Goal: Answer question/provide support: Share knowledge or assist other users

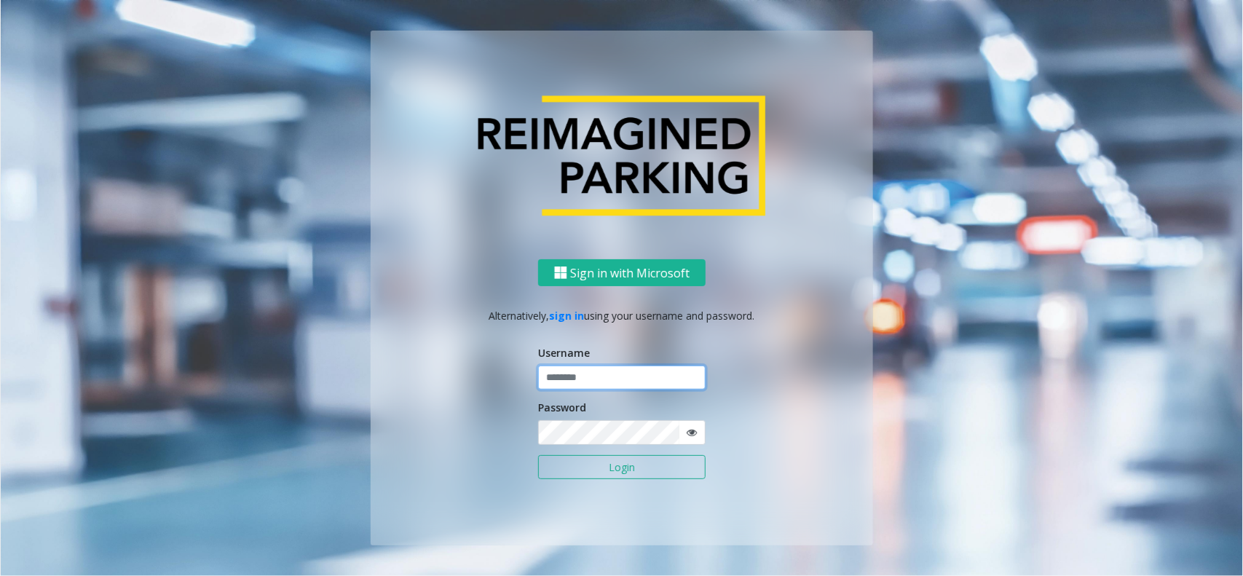
click at [634, 369] on input "text" at bounding box center [622, 378] width 168 height 25
paste input "**********"
type input "**********"
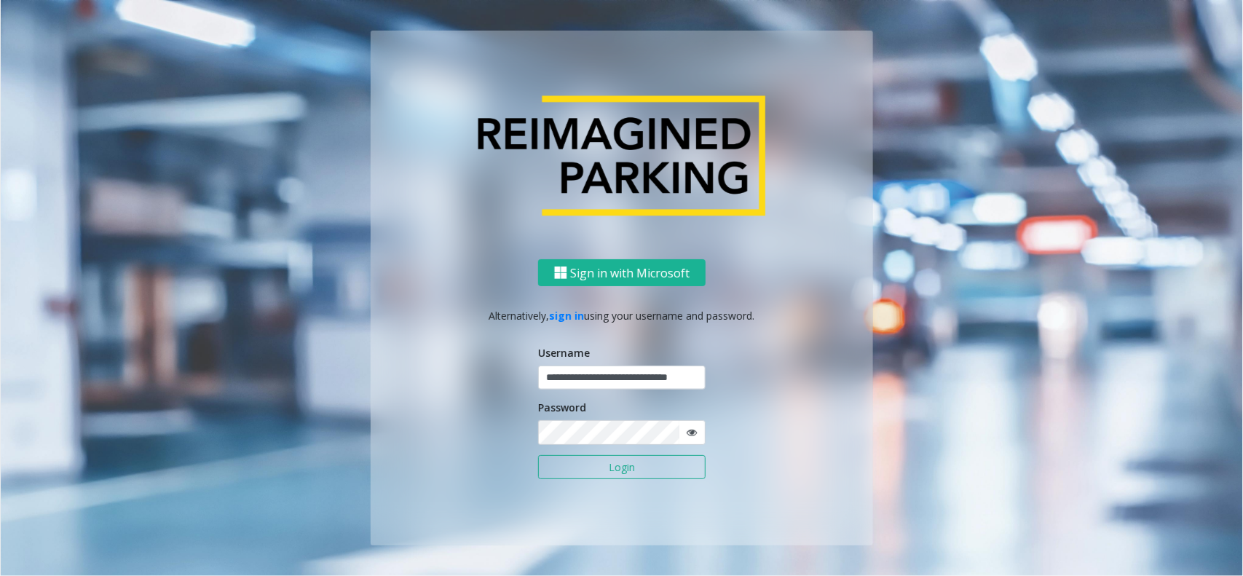
click at [647, 481] on form "**********" at bounding box center [622, 419] width 168 height 149
click at [645, 468] on button "Login" at bounding box center [622, 467] width 168 height 25
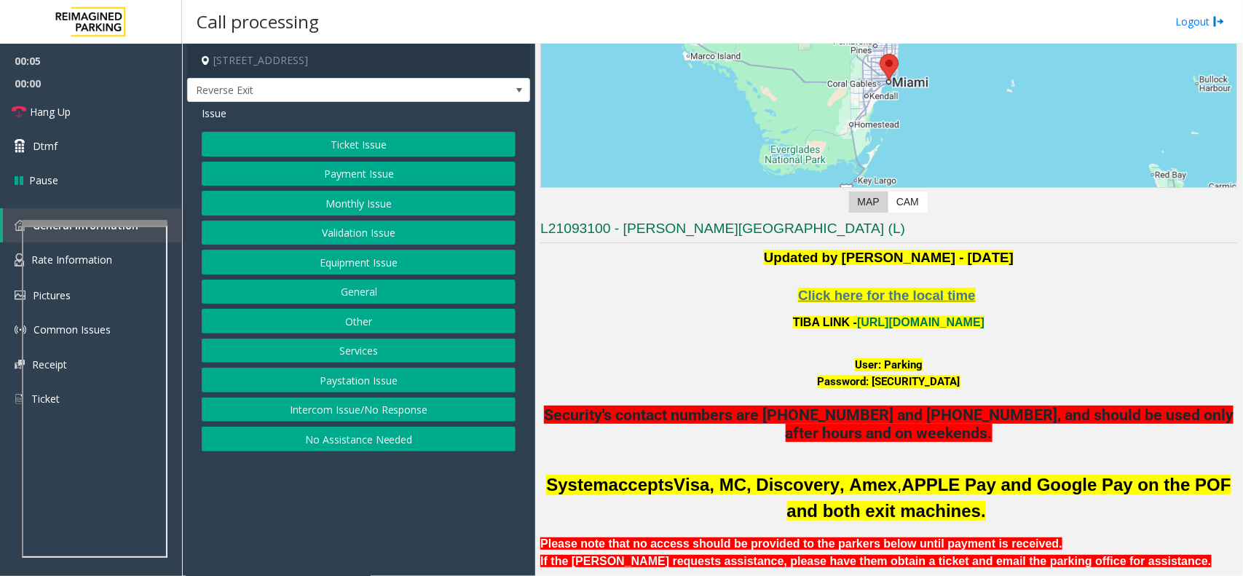
scroll to position [273, 0]
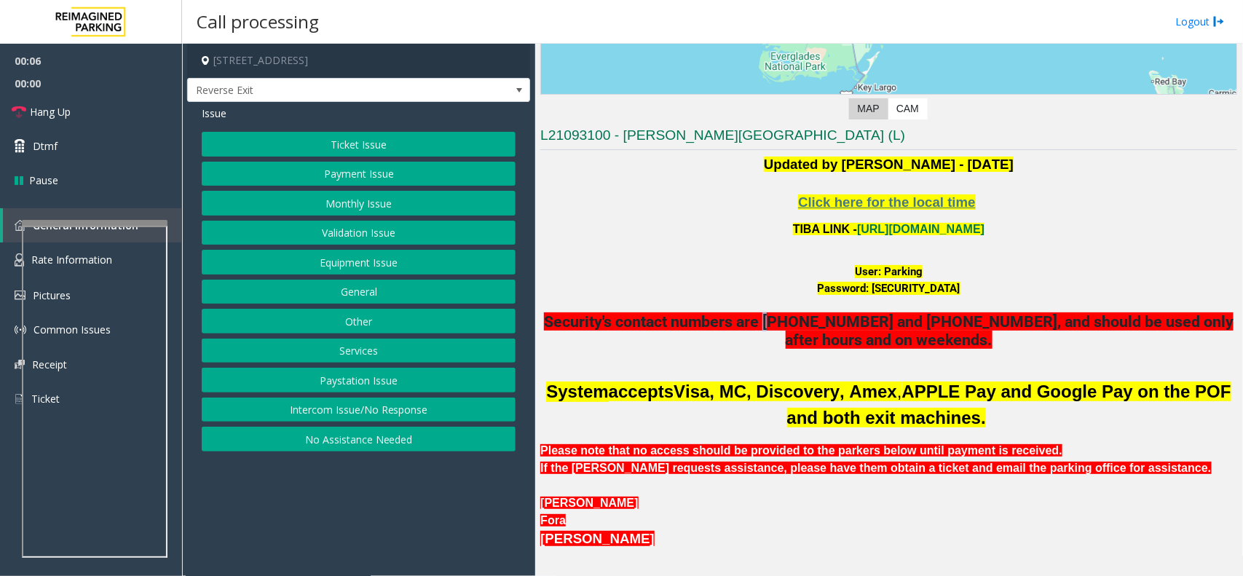
drag, startPoint x: 795, startPoint y: 312, endPoint x: 784, endPoint y: 312, distance: 11.7
click at [784, 312] on span "Security's contact numbers are 786-907-4408 and 305-350-0726, and should be use…" at bounding box center [889, 330] width 690 height 36
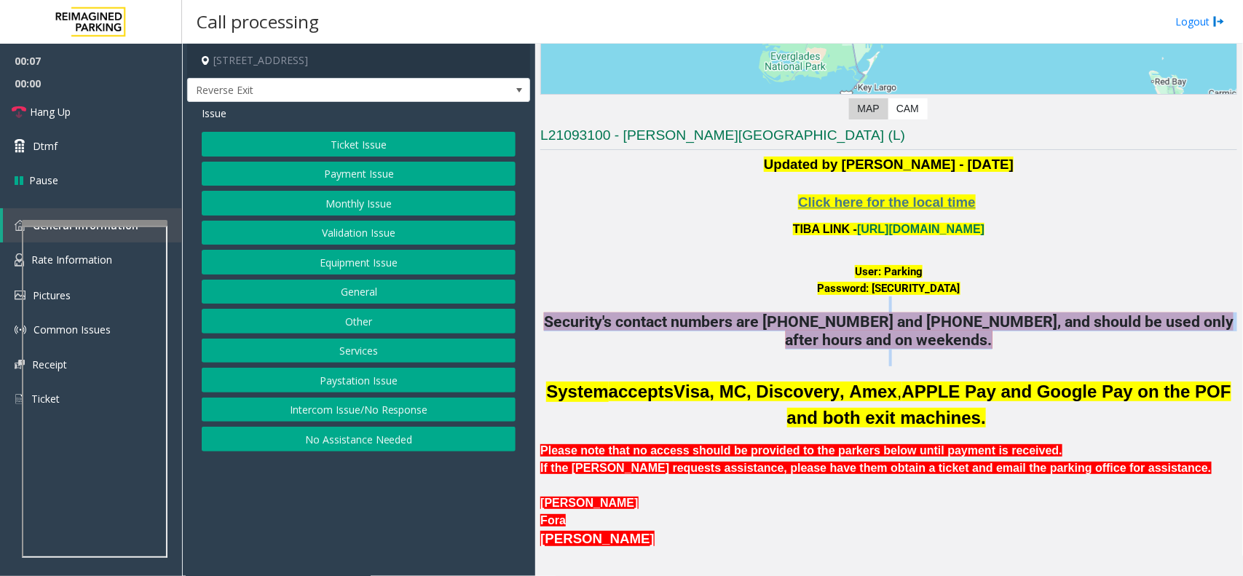
drag, startPoint x: 784, startPoint y: 304, endPoint x: 847, endPoint y: 368, distance: 89.6
click at [847, 366] on span "Password: P@rking@21093100 Security's contact numbers are 786-907-4408 and 305-…" at bounding box center [888, 323] width 697 height 86
click at [425, 415] on button "Intercom Issue/No Response" at bounding box center [359, 410] width 314 height 25
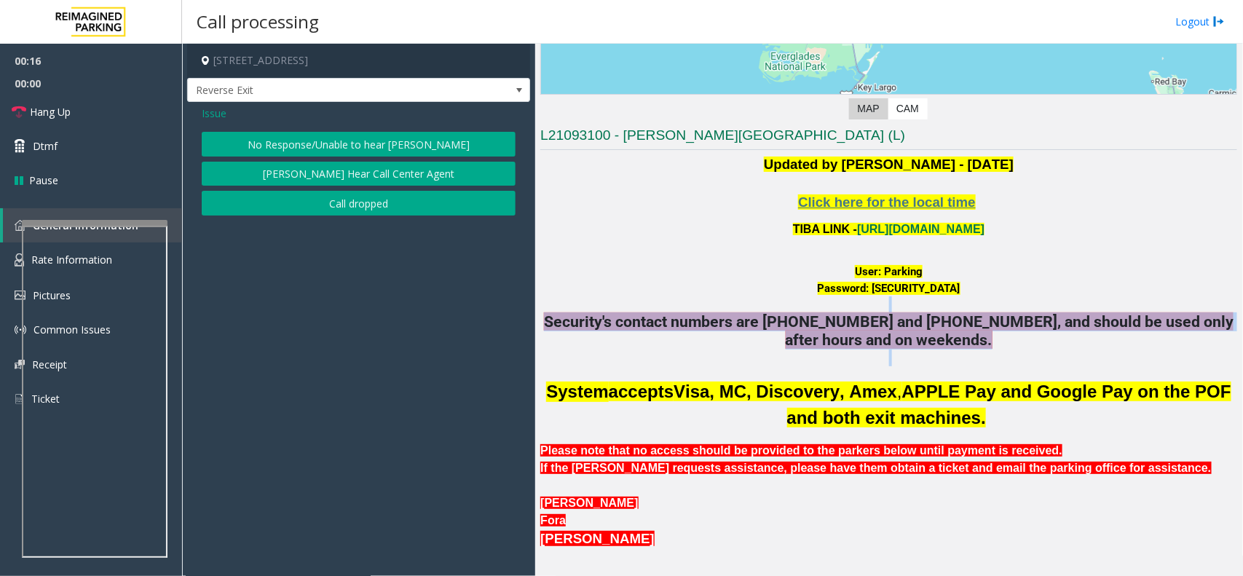
click at [361, 138] on button "No Response/Unable to hear [PERSON_NAME]" at bounding box center [359, 144] width 314 height 25
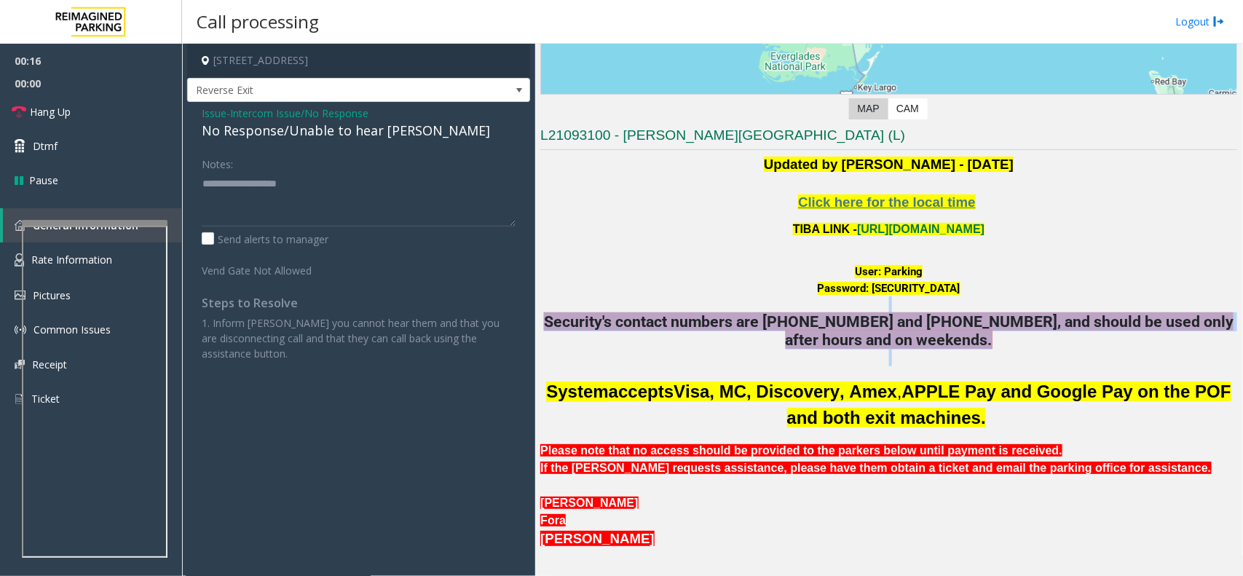
click at [361, 138] on div "No Response/Unable to hear [PERSON_NAME]" at bounding box center [359, 131] width 314 height 20
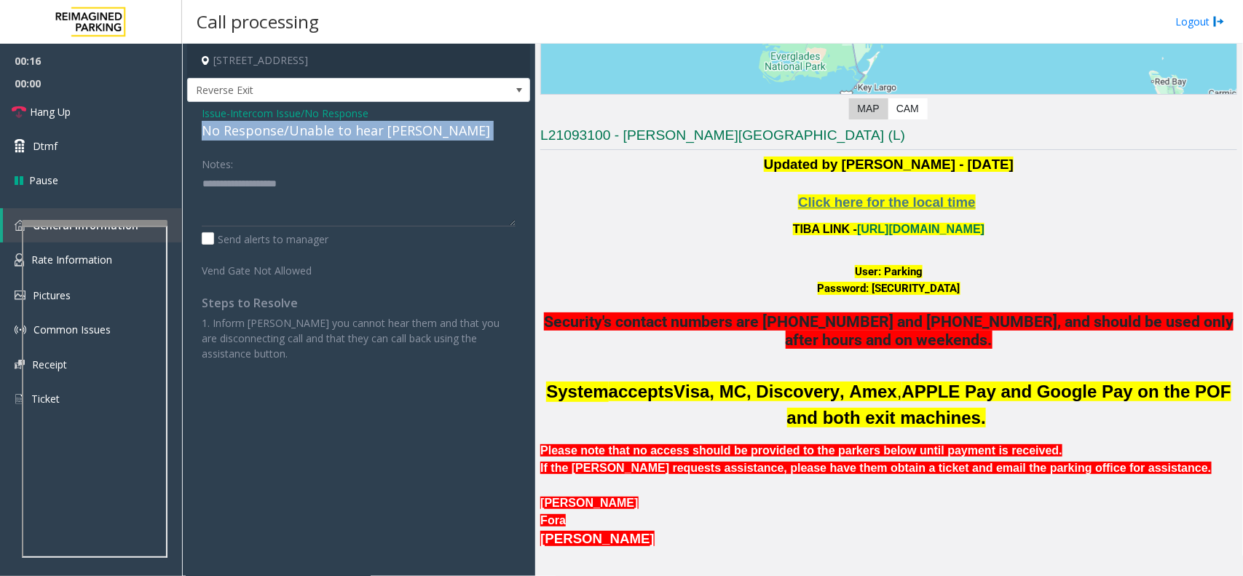
click at [361, 138] on div "No Response/Unable to hear [PERSON_NAME]" at bounding box center [359, 131] width 314 height 20
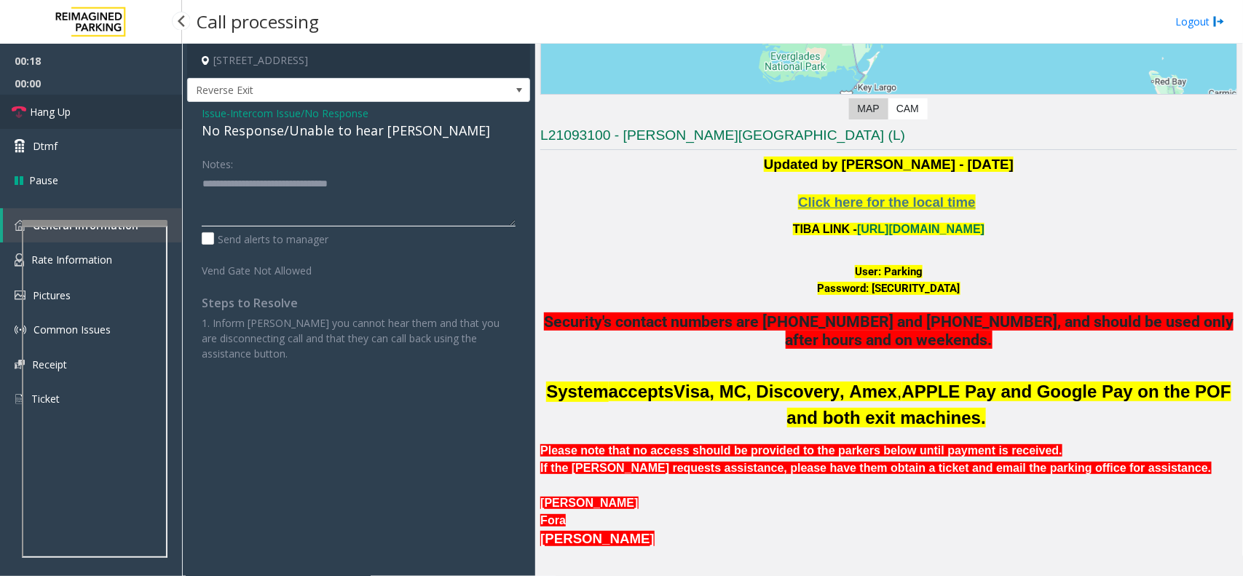
type textarea "**********"
click at [95, 95] on link "Hang Up" at bounding box center [91, 112] width 182 height 34
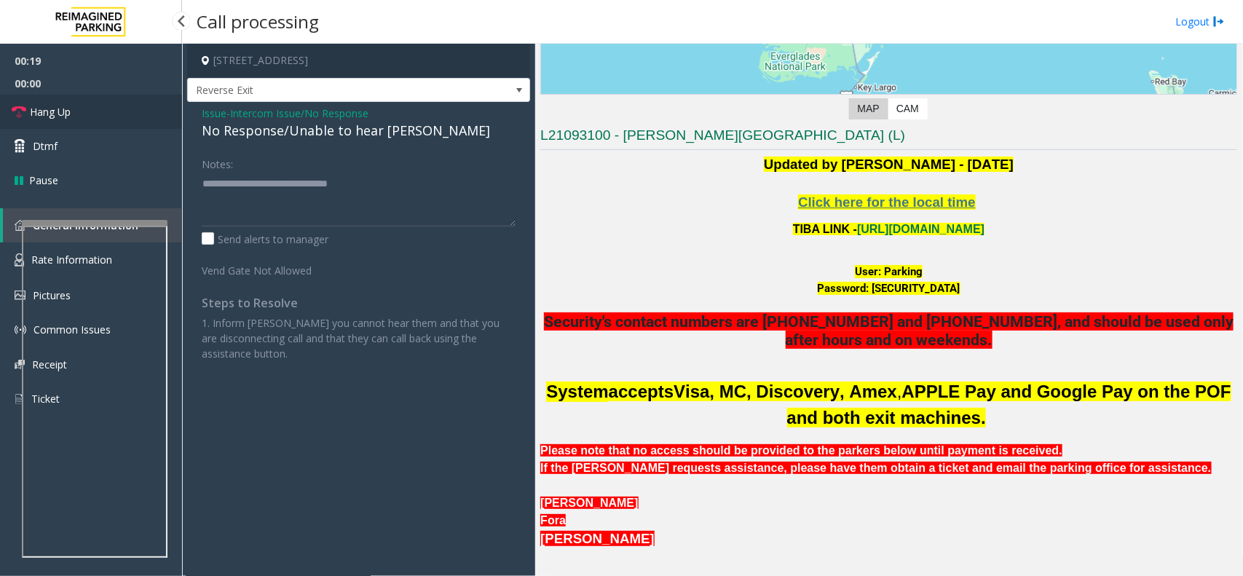
click at [95, 95] on link "Hang Up" at bounding box center [91, 112] width 182 height 34
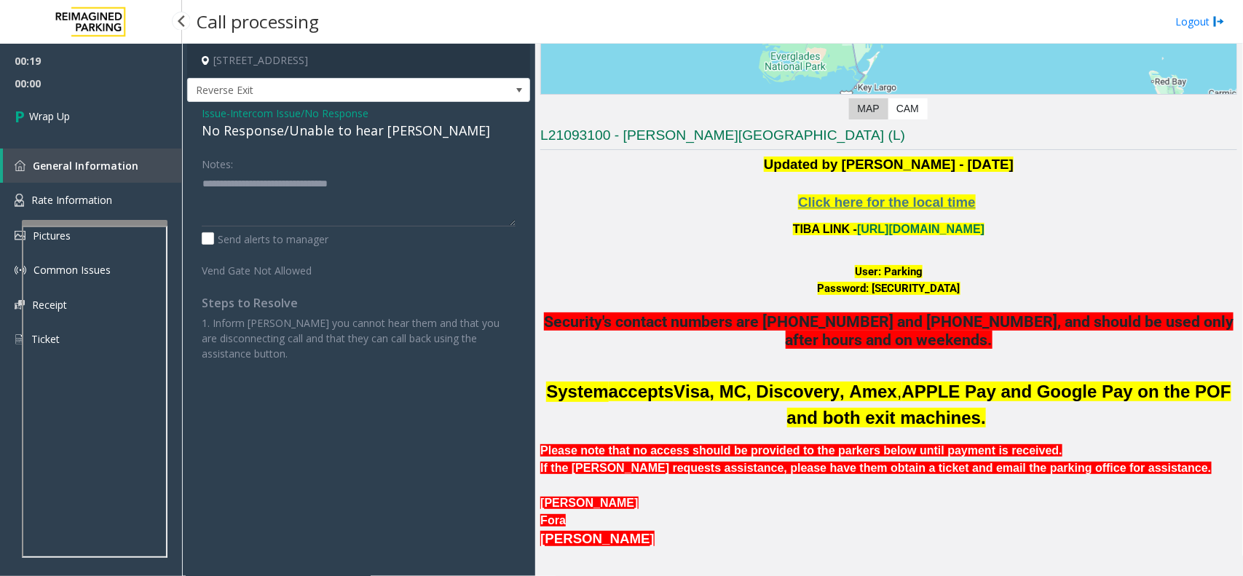
click at [95, 95] on link "Wrap Up" at bounding box center [91, 116] width 182 height 43
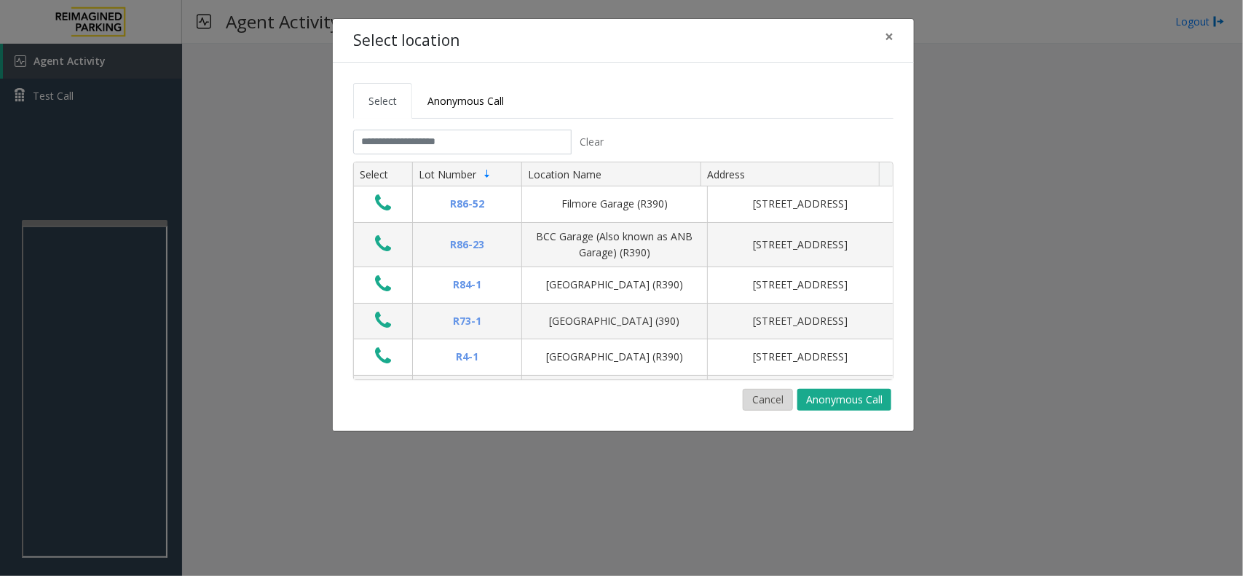
click at [763, 401] on button "Cancel" at bounding box center [768, 400] width 50 height 22
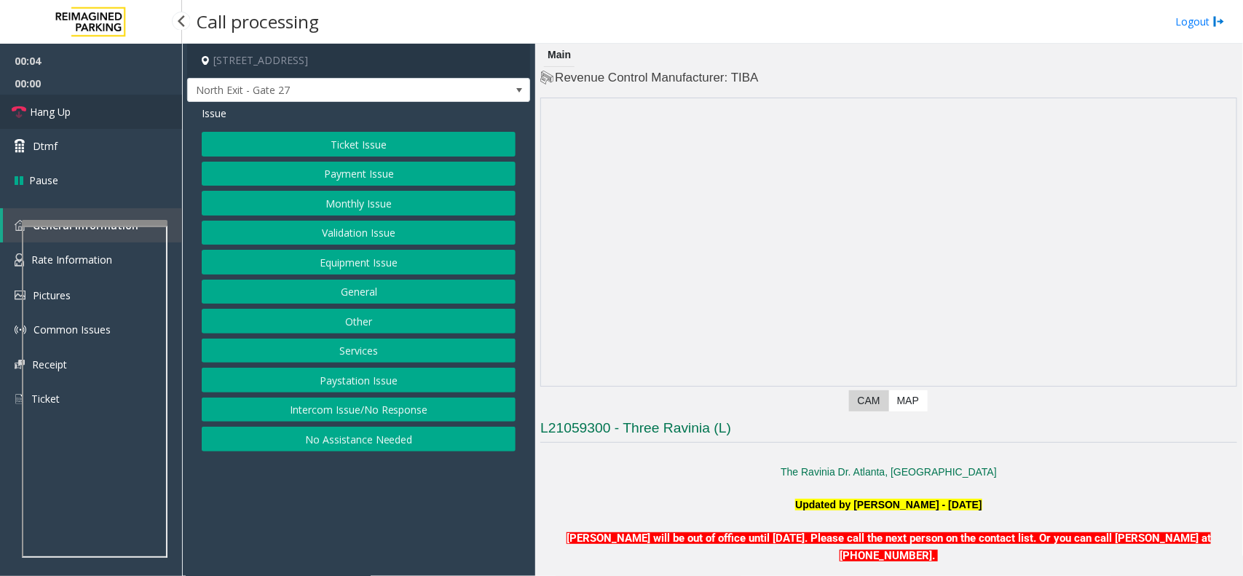
click at [117, 117] on link "Hang Up" at bounding box center [91, 112] width 182 height 34
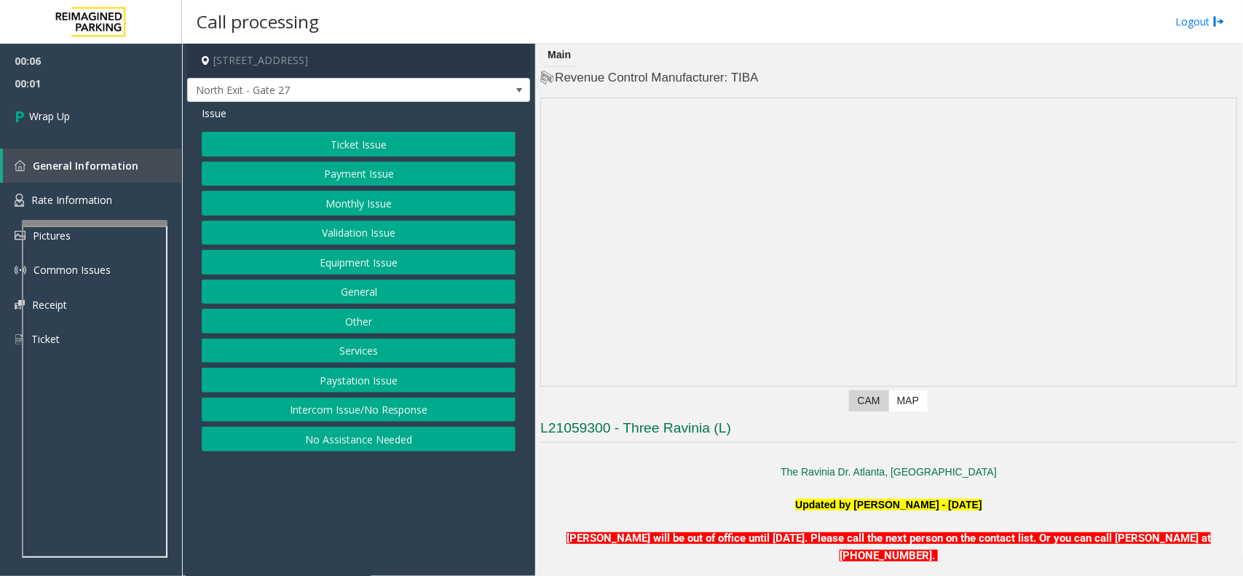
click at [364, 405] on button "Intercom Issue/No Response" at bounding box center [359, 410] width 314 height 25
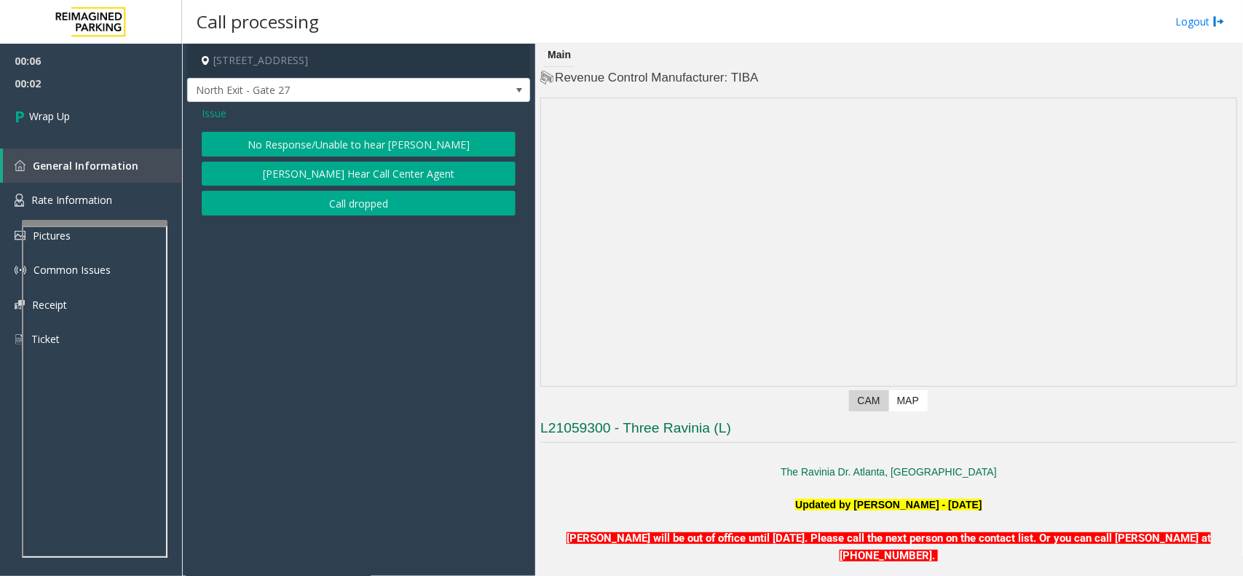
click at [303, 176] on button "[PERSON_NAME] Hear Call Center Agent" at bounding box center [359, 174] width 314 height 25
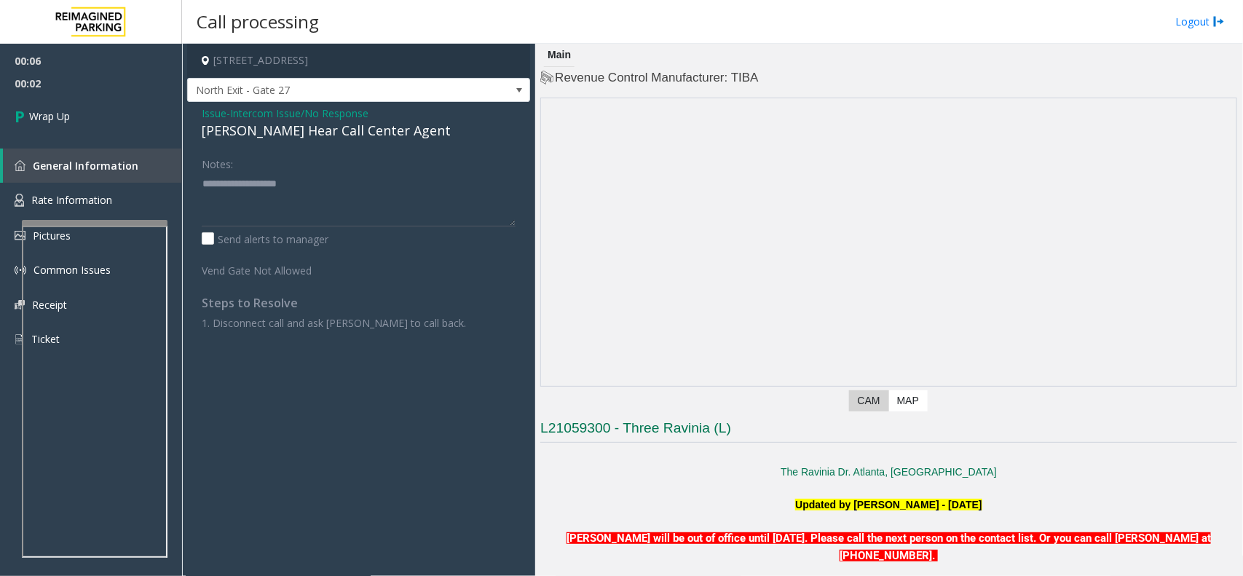
click at [239, 110] on span "Intercom Issue/No Response" at bounding box center [299, 113] width 138 height 15
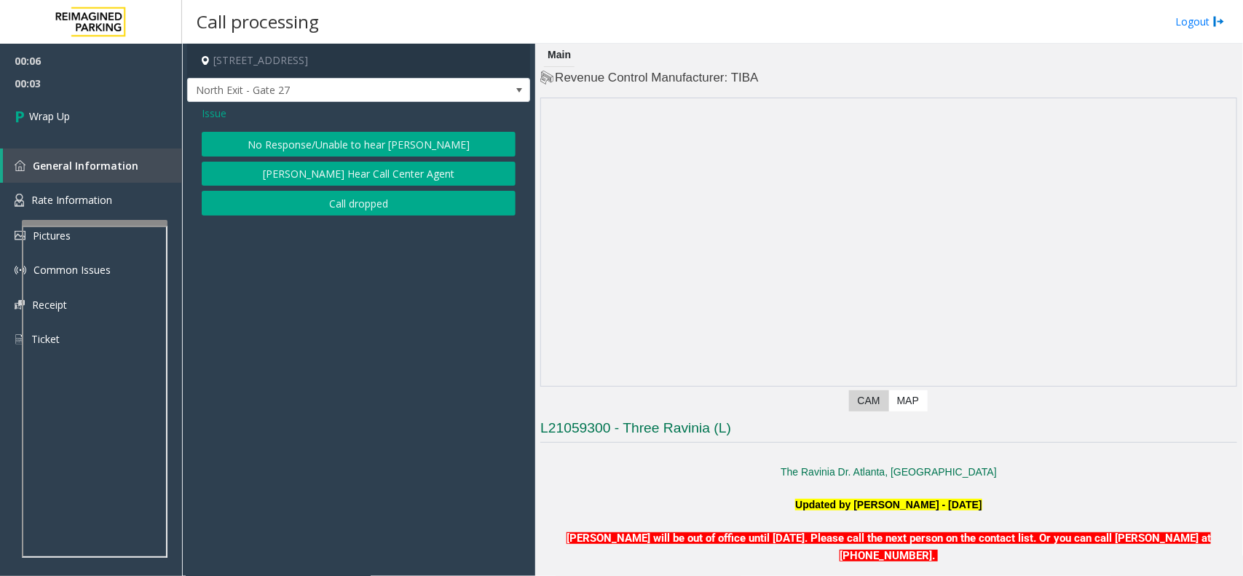
click at [282, 201] on button "Call dropped" at bounding box center [359, 203] width 314 height 25
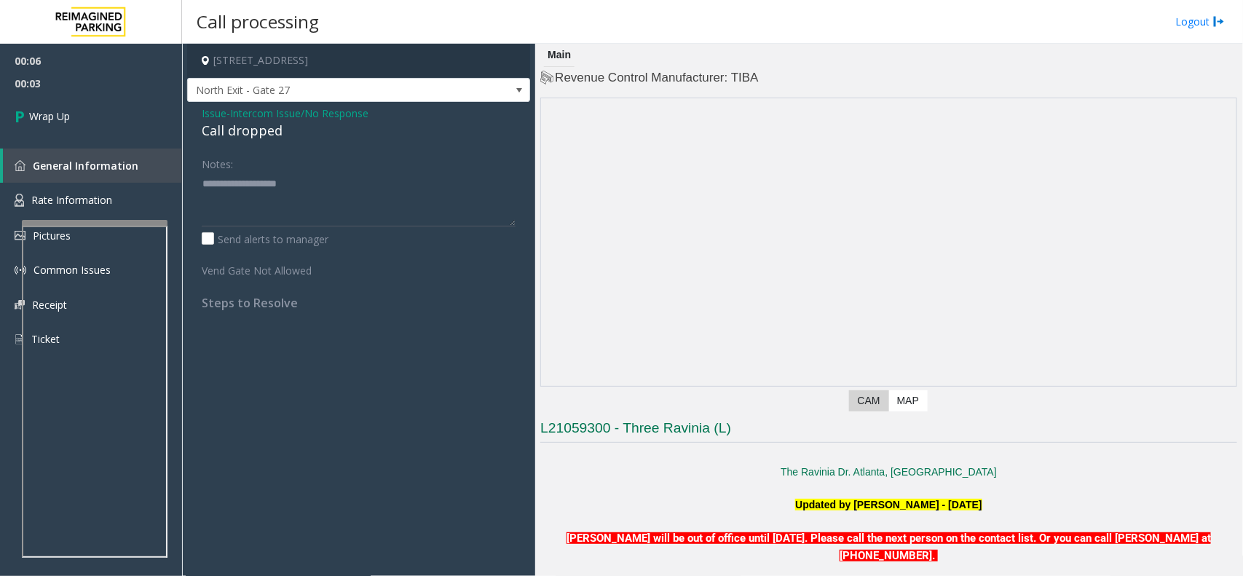
click at [248, 121] on div "Call dropped" at bounding box center [359, 131] width 314 height 20
copy div "Call dropped"
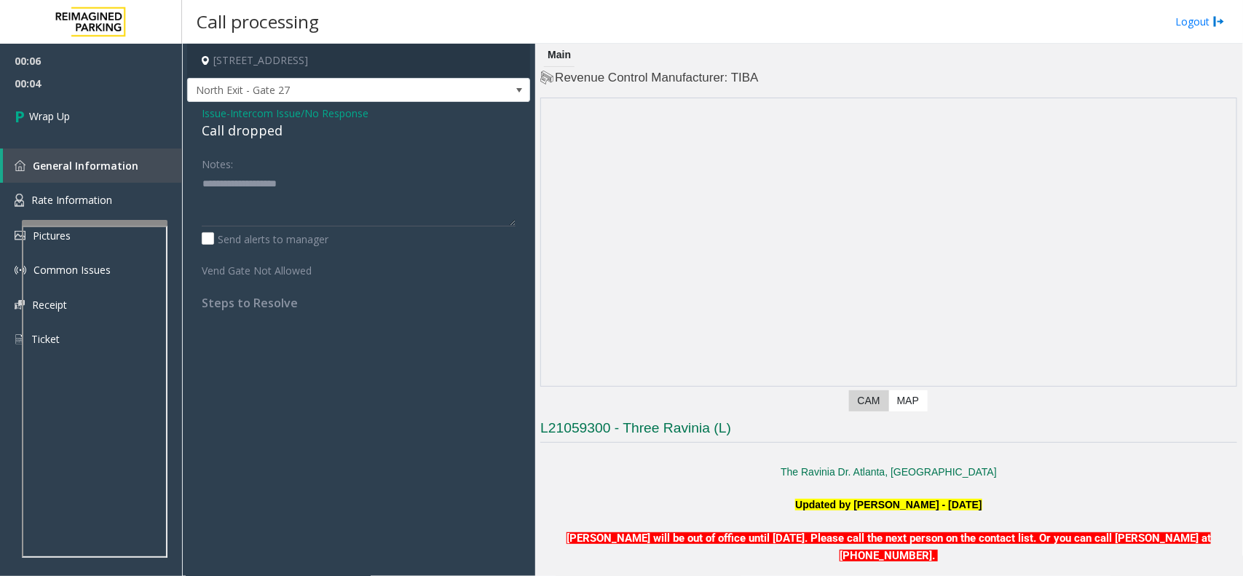
click at [299, 165] on div "Notes:" at bounding box center [359, 188] width 314 height 75
click at [312, 189] on textarea at bounding box center [359, 199] width 314 height 55
paste textarea "**********"
type textarea "**********"
click at [104, 109] on link "Wrap Up" at bounding box center [91, 116] width 182 height 43
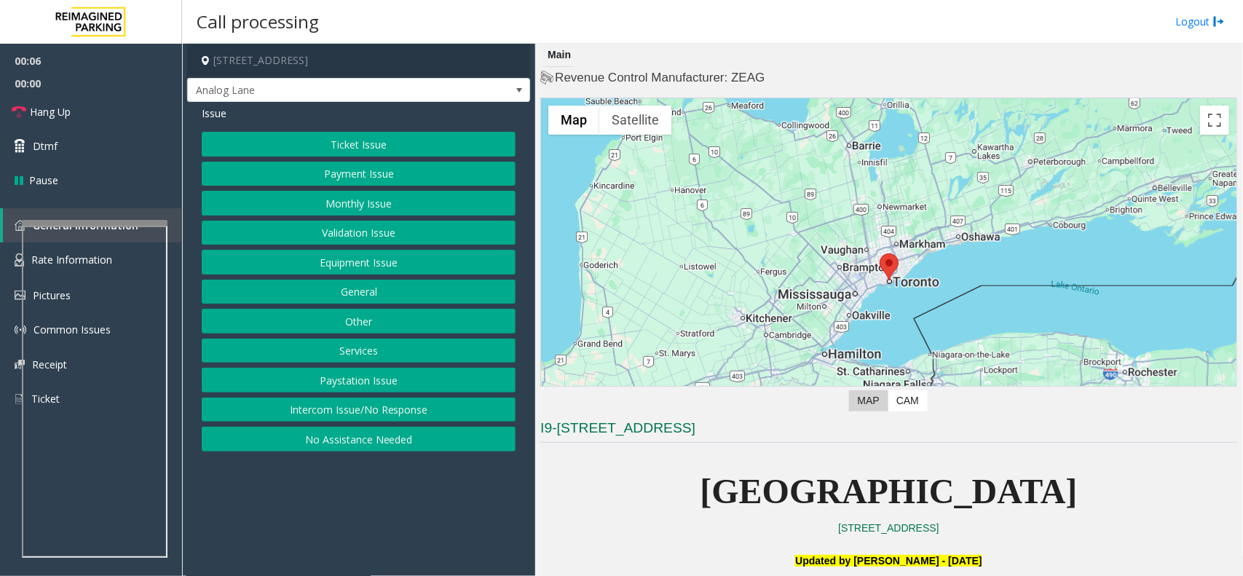
click at [359, 398] on div "Ticket Issue Payment Issue Monthly Issue Validation Issue Equipment Issue Gener…" at bounding box center [359, 292] width 314 height 320
click at [361, 401] on button "Intercom Issue/No Response" at bounding box center [359, 410] width 314 height 25
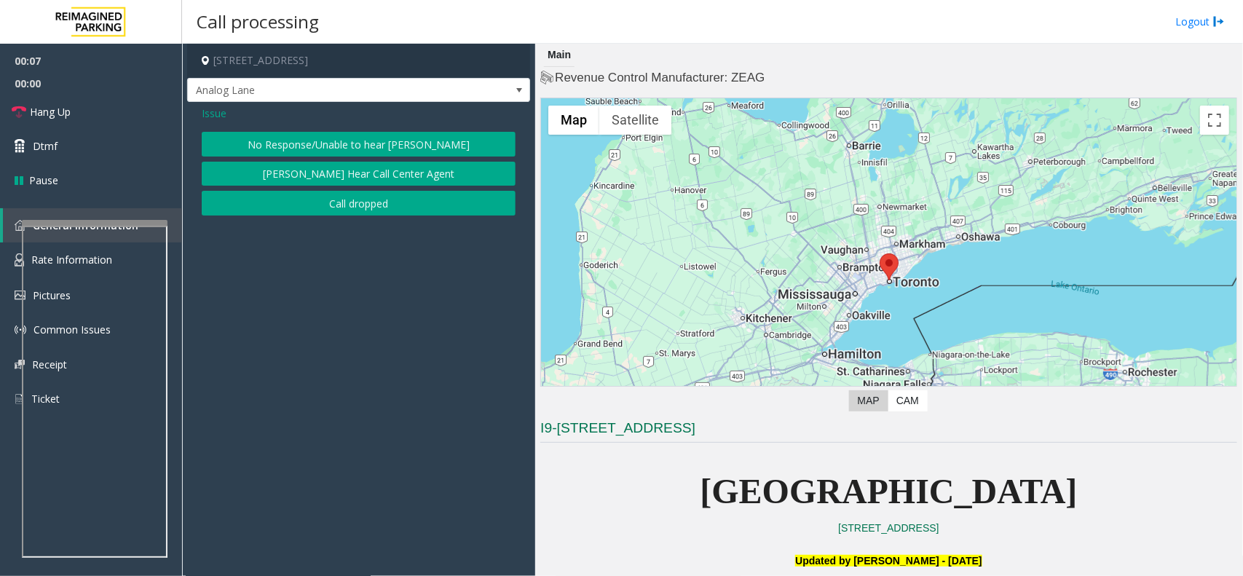
click at [368, 125] on div "Issue No Response/Unable to hear parker Parker Cannot Hear Call Center Agent Ca…" at bounding box center [358, 162] width 343 height 121
click at [374, 144] on button "No Response/Unable to hear [PERSON_NAME]" at bounding box center [359, 144] width 314 height 25
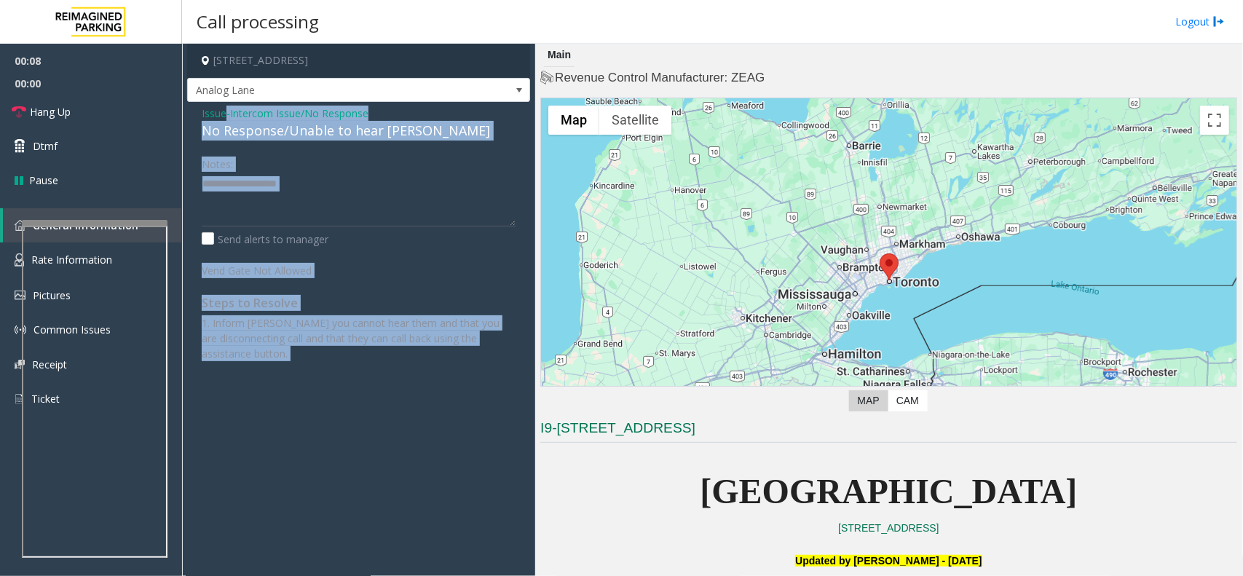
click at [374, 144] on div "Issue - Intercom Issue/No Response No Response/Unable to hear [PERSON_NAME] Not…" at bounding box center [358, 239] width 343 height 274
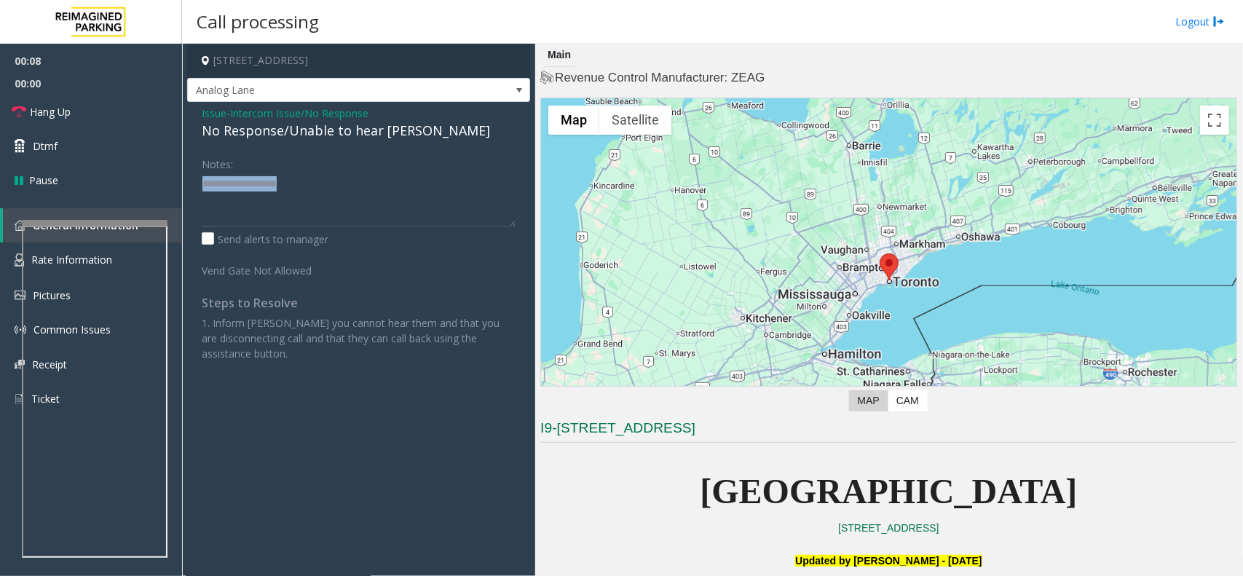
click at [374, 144] on div "Issue - Intercom Issue/No Response No Response/Unable to hear [PERSON_NAME] Not…" at bounding box center [358, 239] width 343 height 274
click at [374, 130] on div "No Response/Unable to hear [PERSON_NAME]" at bounding box center [359, 131] width 314 height 20
drag, startPoint x: 374, startPoint y: 130, endPoint x: 363, endPoint y: 129, distance: 10.9
click at [374, 129] on div "No Response/Unable to hear [PERSON_NAME]" at bounding box center [359, 131] width 314 height 20
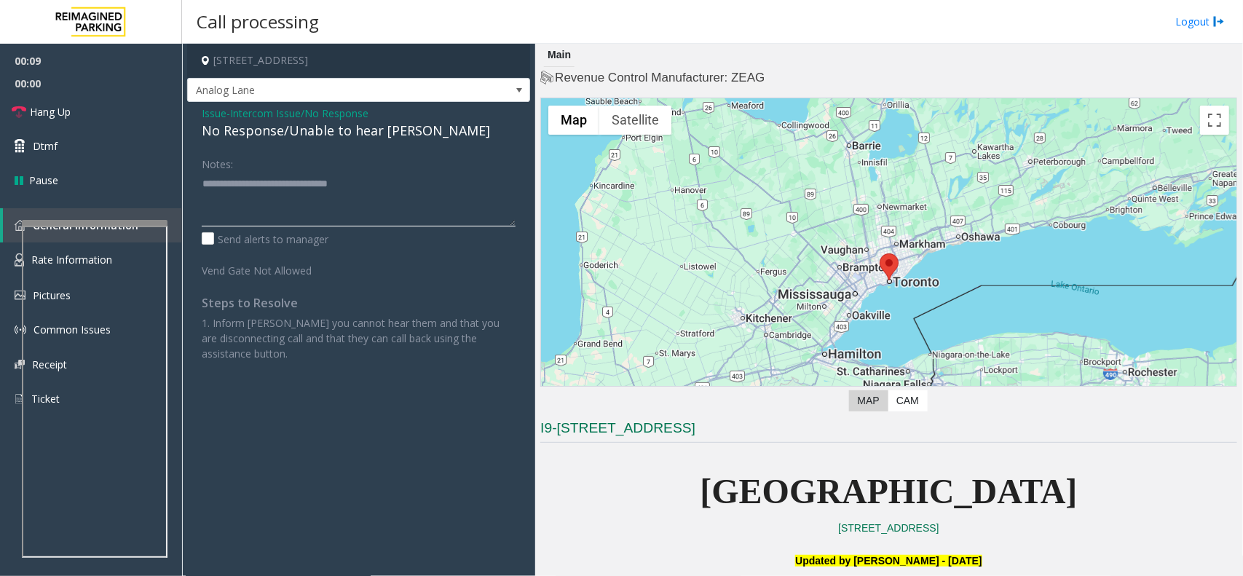
click at [359, 194] on textarea at bounding box center [359, 199] width 314 height 55
type textarea "**********"
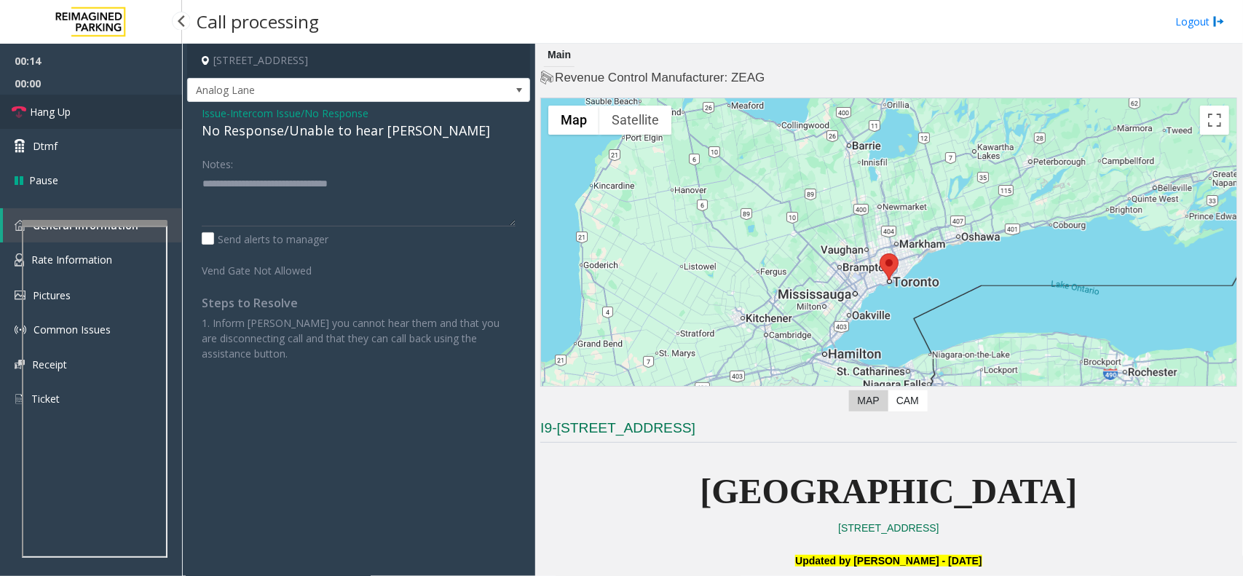
click at [128, 101] on link "Hang Up" at bounding box center [91, 112] width 182 height 34
click at [120, 95] on link "Hang Up" at bounding box center [91, 112] width 182 height 34
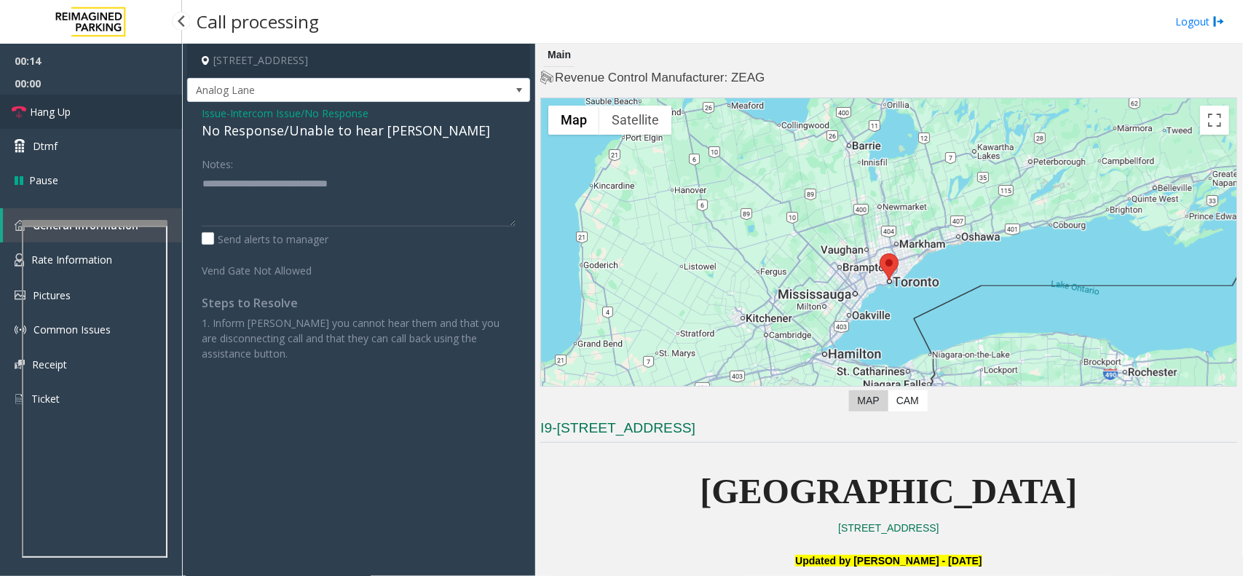
click at [120, 95] on link "Hang Up" at bounding box center [91, 112] width 182 height 34
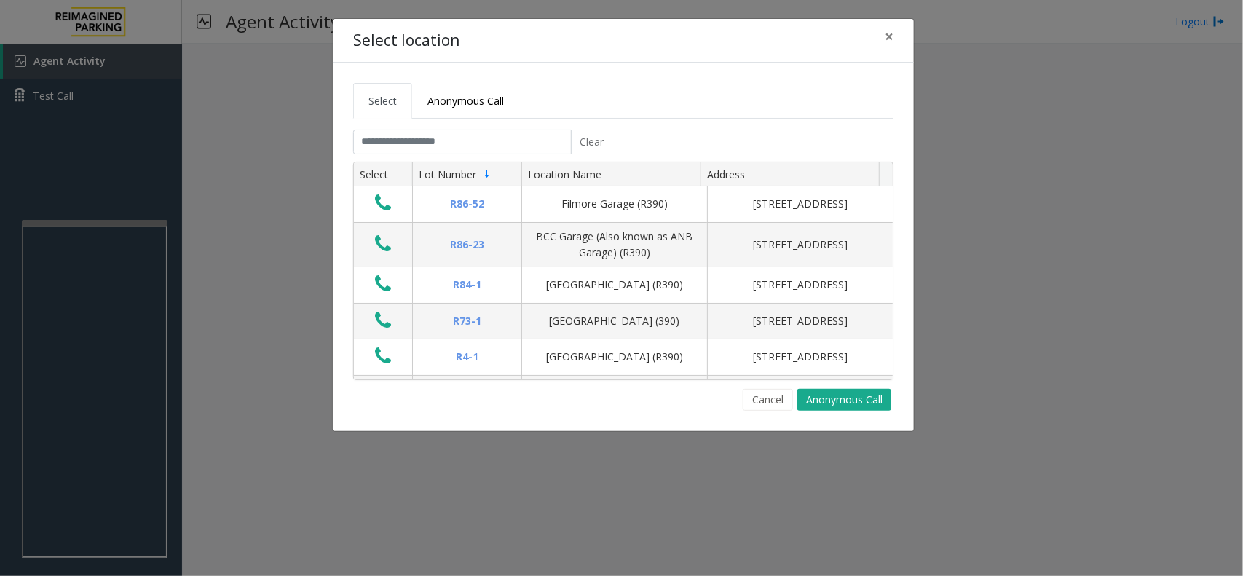
drag, startPoint x: 119, startPoint y: 344, endPoint x: 127, endPoint y: 339, distance: 10.1
click at [119, 344] on div "Select location × Select Anonymous Call Clear Select Lot Number Location Name A…" at bounding box center [621, 288] width 1243 height 576
click at [468, 102] on span "Anonymous Call" at bounding box center [466, 101] width 76 height 14
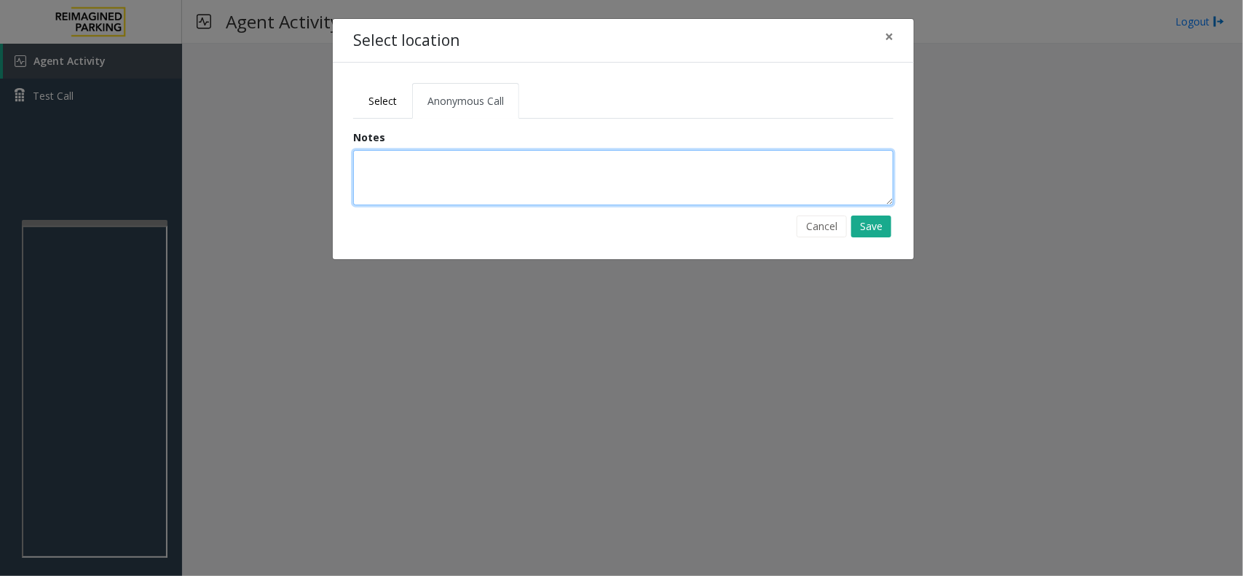
drag, startPoint x: 468, startPoint y: 155, endPoint x: 465, endPoint y: 168, distance: 12.9
click at [468, 160] on textarea at bounding box center [623, 177] width 540 height 55
click at [465, 171] on textarea at bounding box center [623, 177] width 540 height 55
type textarea "**********"
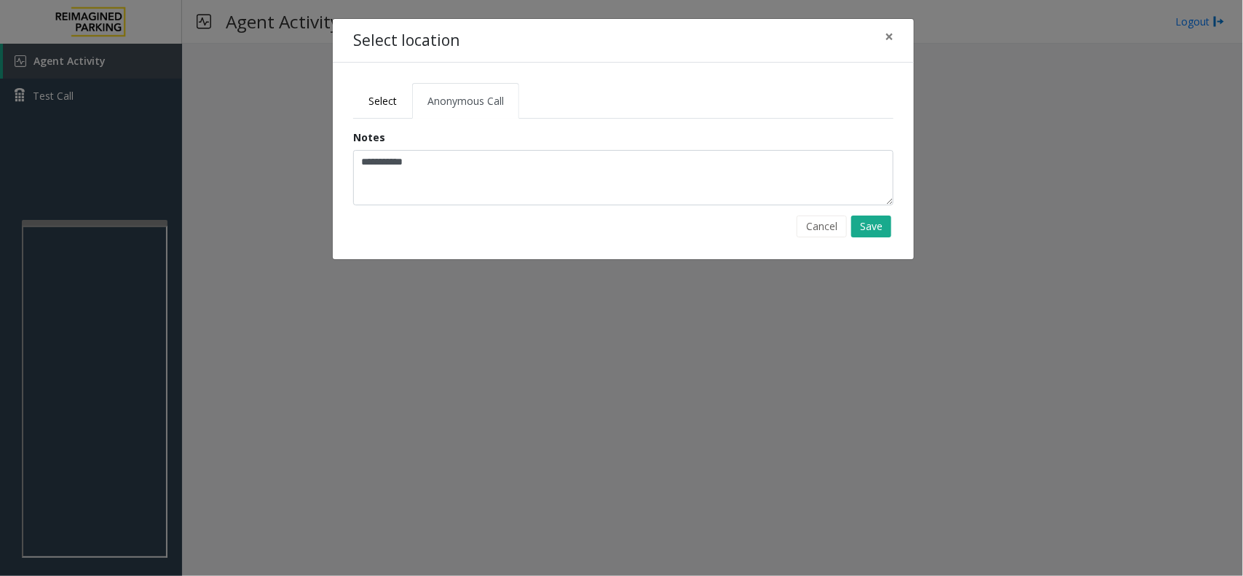
click at [878, 242] on div "Select Anonymous Call Clear Select Lot Number Location Name Address R86-52 Film…" at bounding box center [623, 161] width 581 height 197
click at [889, 224] on button "Save" at bounding box center [871, 227] width 40 height 22
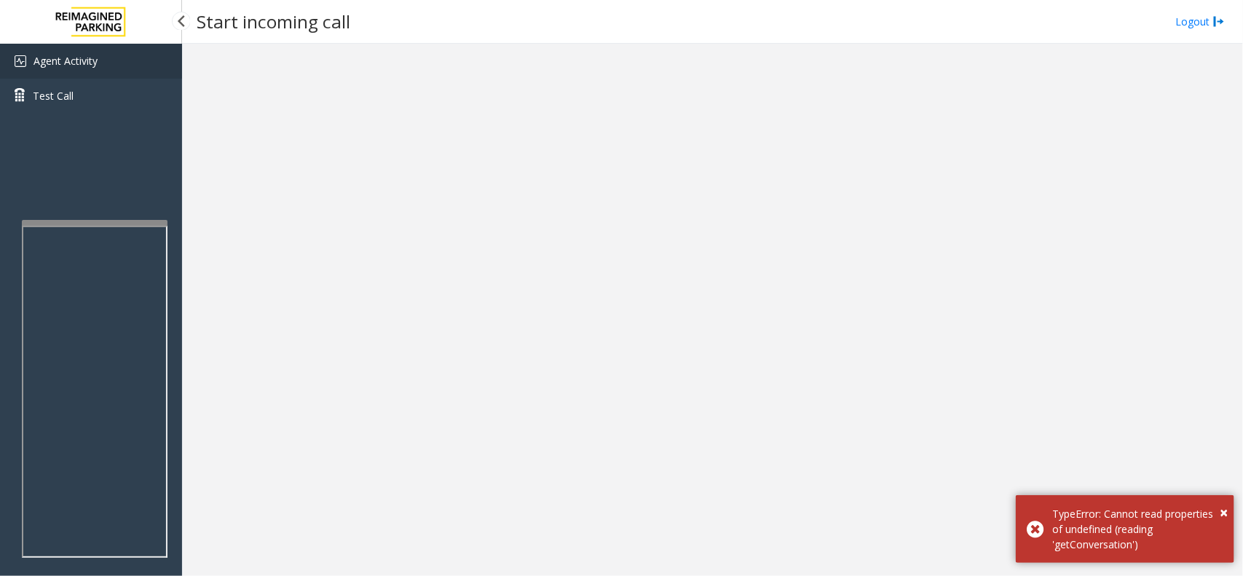
click at [122, 68] on link "Agent Activity" at bounding box center [91, 61] width 182 height 35
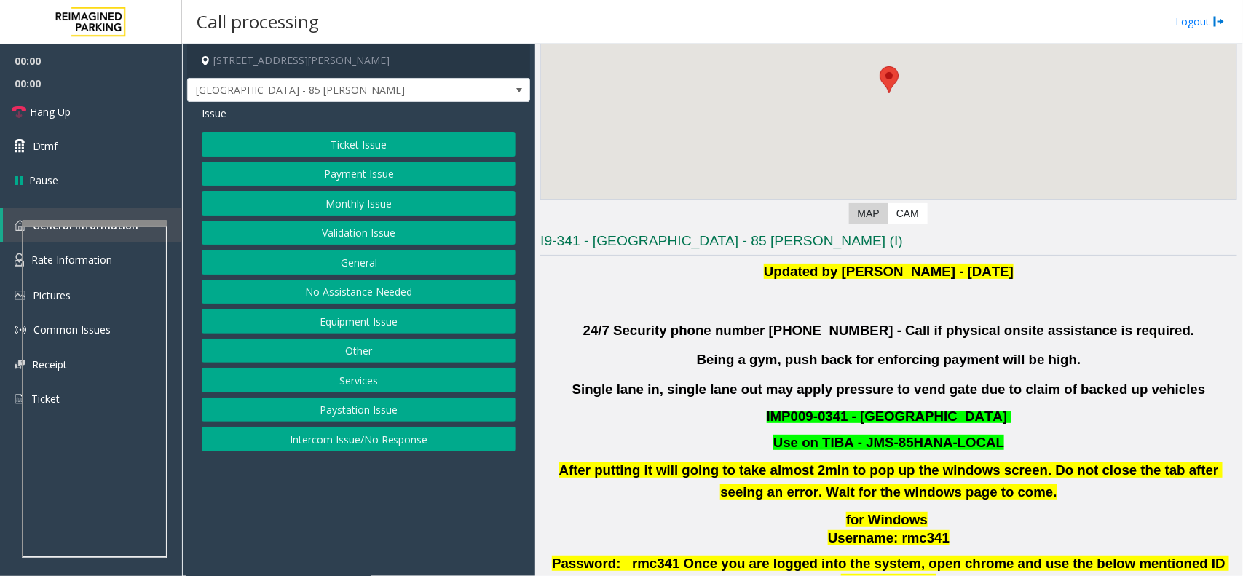
scroll to position [455, 0]
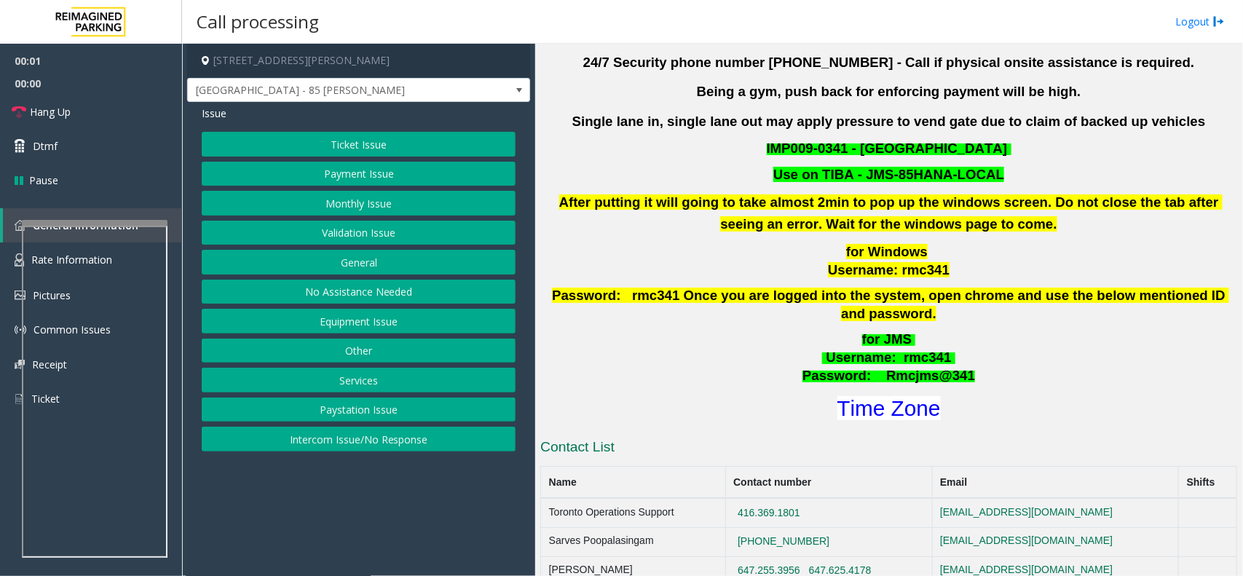
click at [739, 159] on div "Updated by [PERSON_NAME] - [DATE] 24/7 Security phone number [PHONE_NUMBER] - C…" at bounding box center [888, 208] width 697 height 430
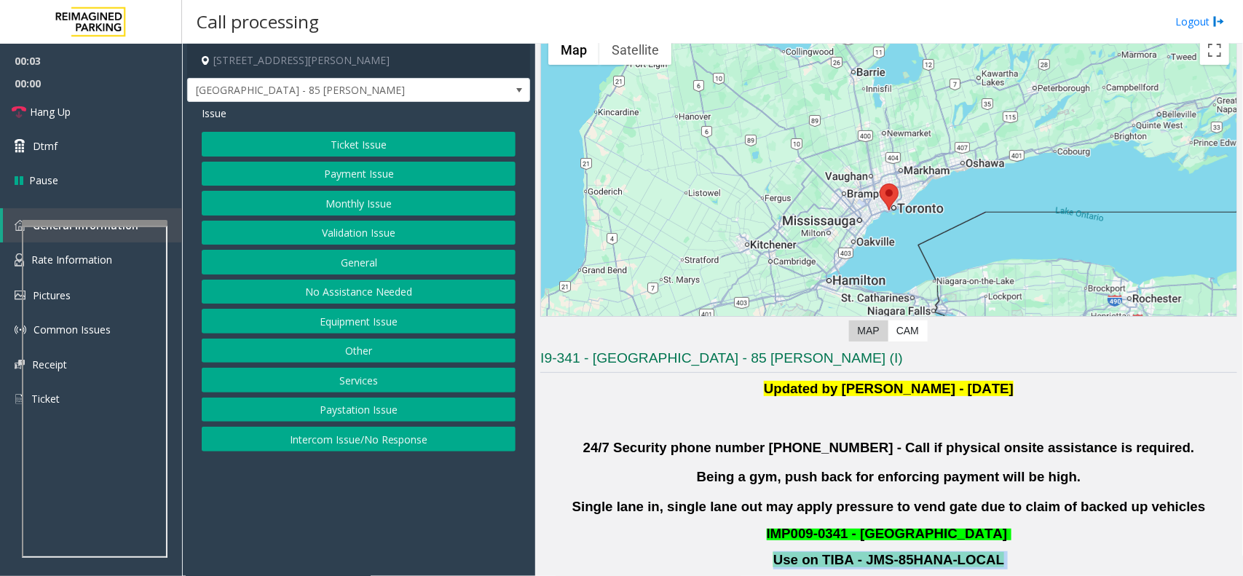
scroll to position [235, 0]
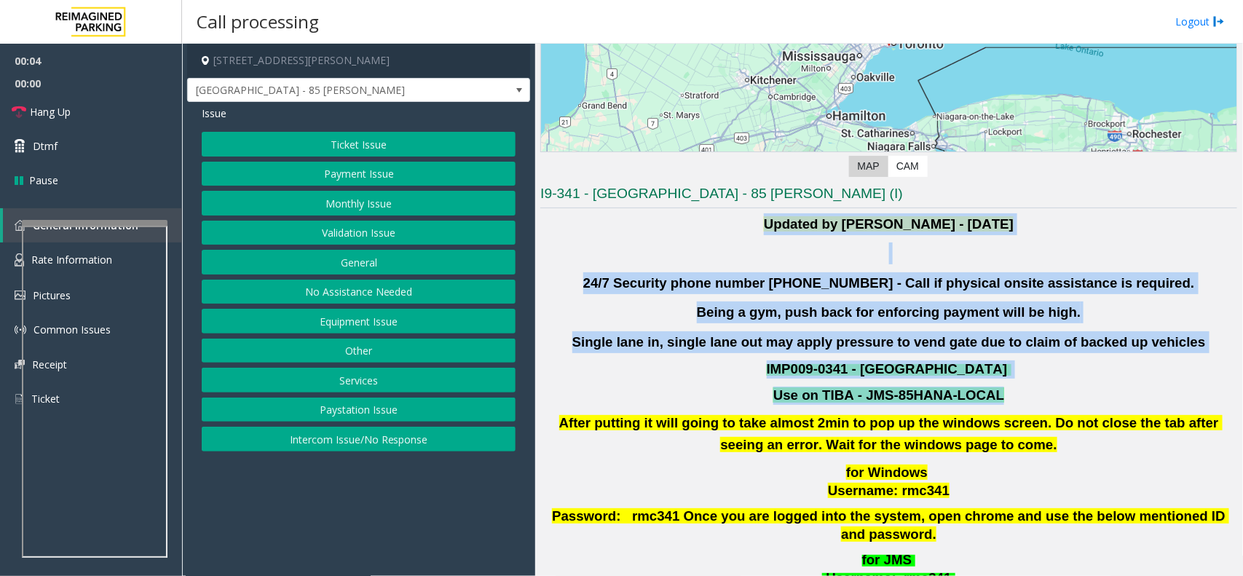
drag, startPoint x: 739, startPoint y: 159, endPoint x: 773, endPoint y: 222, distance: 72.0
click at [773, 222] on div "Updated by [PERSON_NAME] - [DATE] 24/7 Security phone number [PHONE_NUMBER] - C…" at bounding box center [888, 428] width 697 height 430
click at [773, 222] on b "Updated by [PERSON_NAME] - [DATE]" at bounding box center [889, 223] width 250 height 15
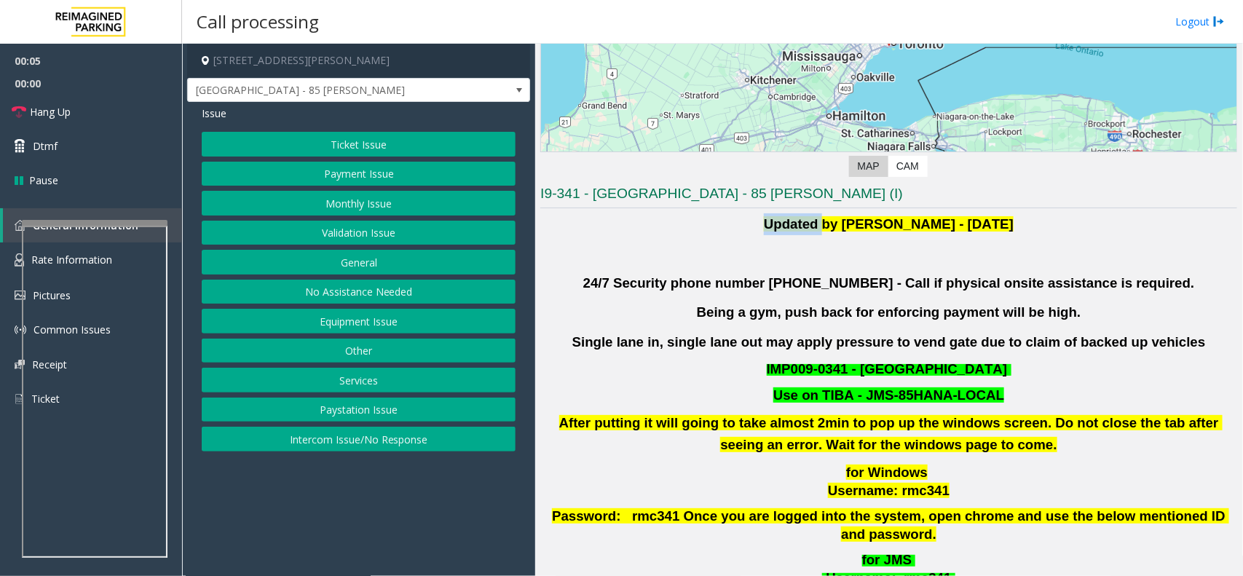
click at [773, 222] on b "Updated by [PERSON_NAME] - [DATE]" at bounding box center [889, 223] width 250 height 15
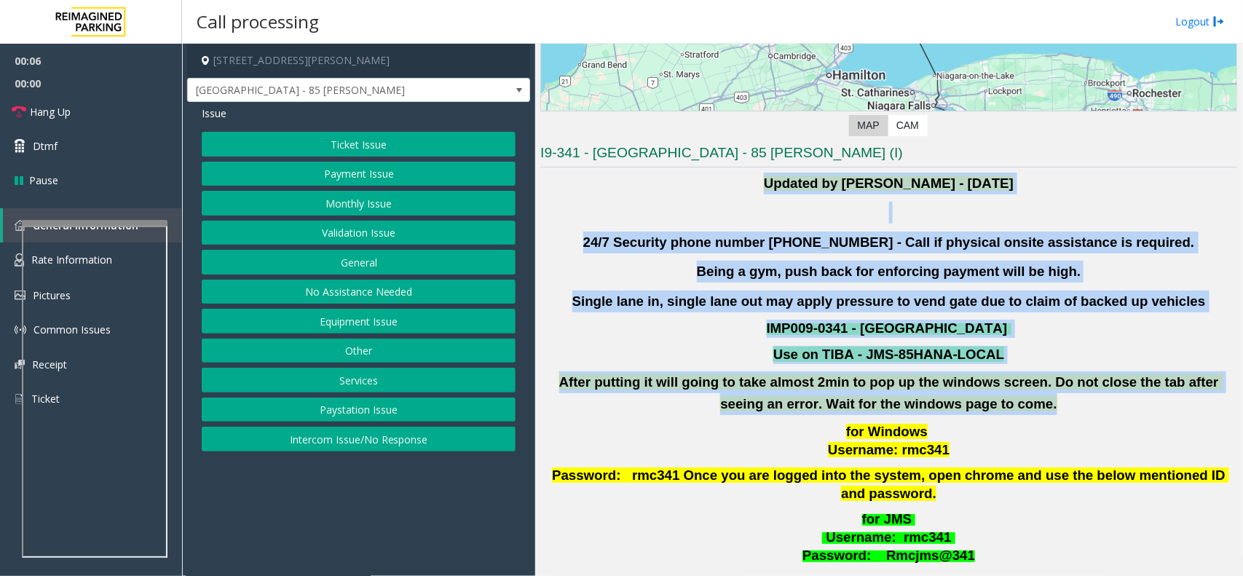
scroll to position [457, 0]
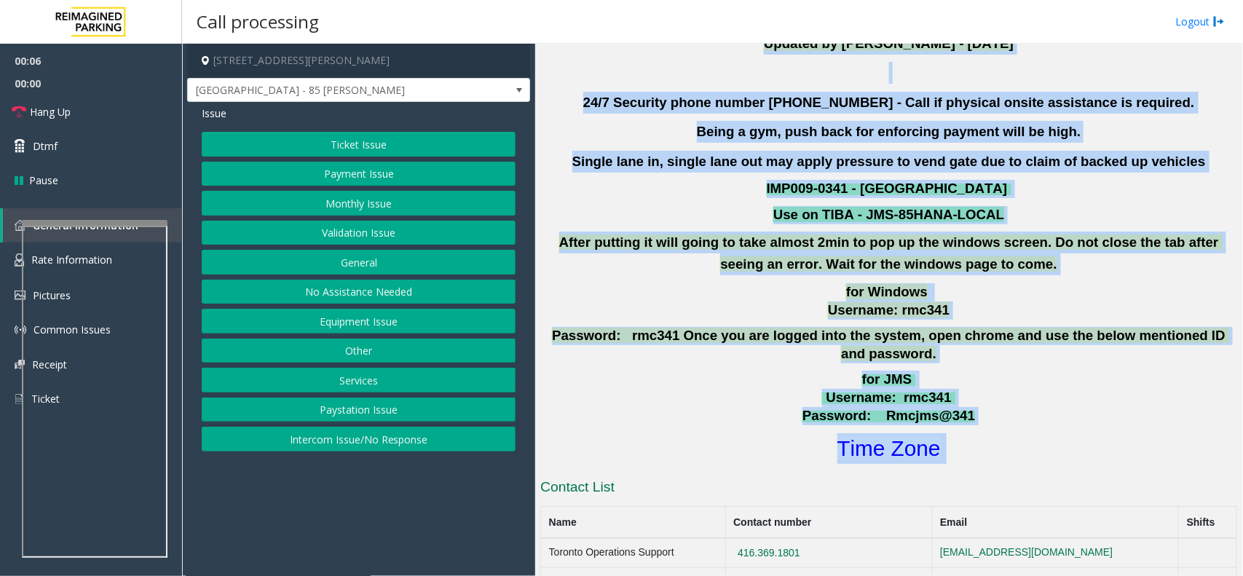
drag, startPoint x: 773, startPoint y: 222, endPoint x: 992, endPoint y: 403, distance: 283.5
click at [992, 403] on div "Updated by [PERSON_NAME] - [DATE] 24/7 Security phone number [PHONE_NUMBER] - C…" at bounding box center [888, 248] width 697 height 430
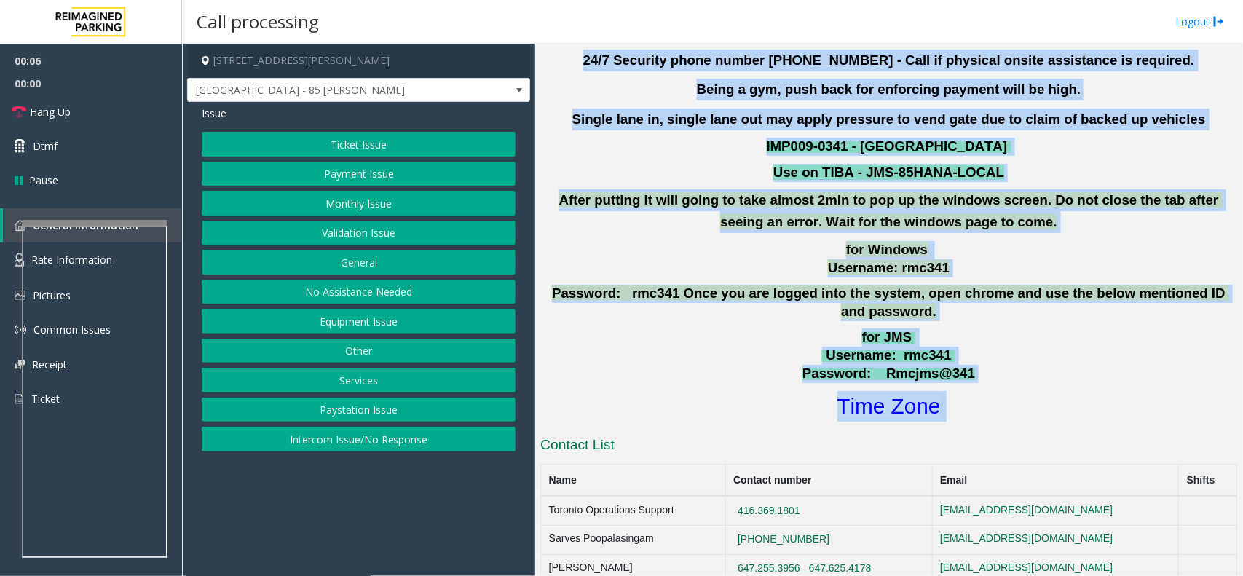
click at [944, 344] on p "for JMS Username : rmc341 Password: Rmcjms@341" at bounding box center [889, 355] width 700 height 54
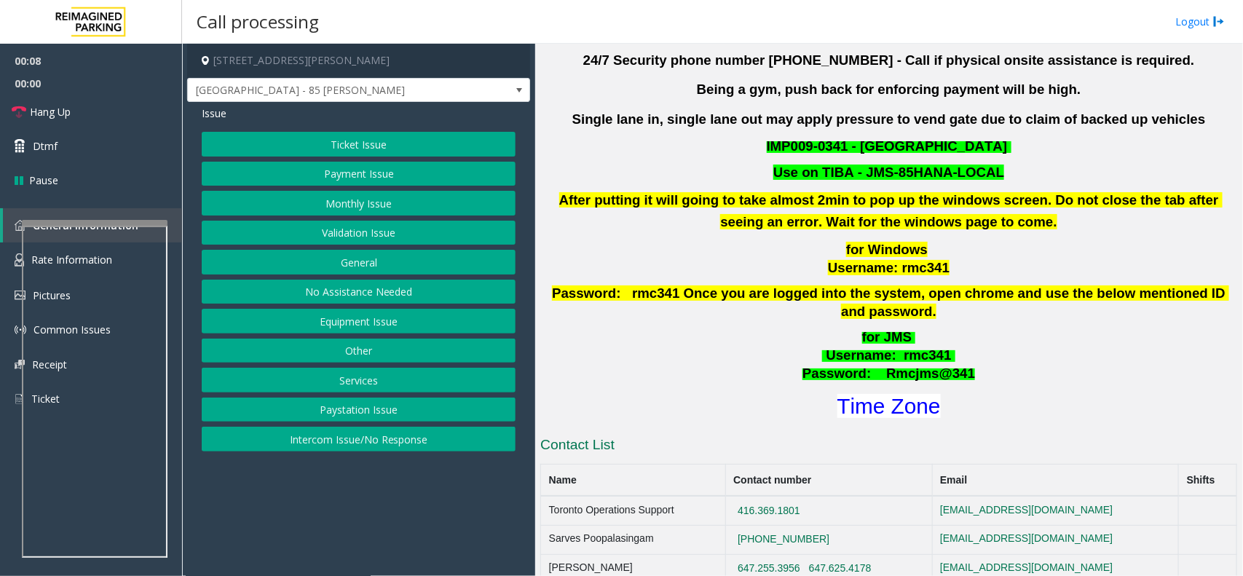
click at [386, 223] on button "Validation Issue" at bounding box center [359, 233] width 314 height 25
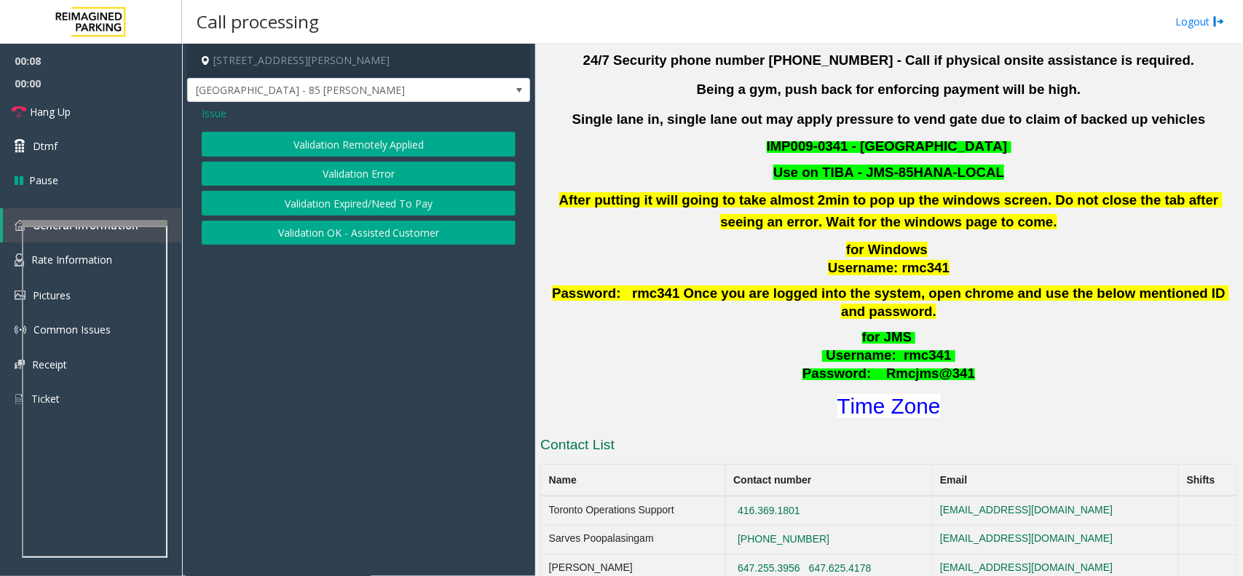
click at [357, 178] on button "Validation Error" at bounding box center [359, 174] width 314 height 25
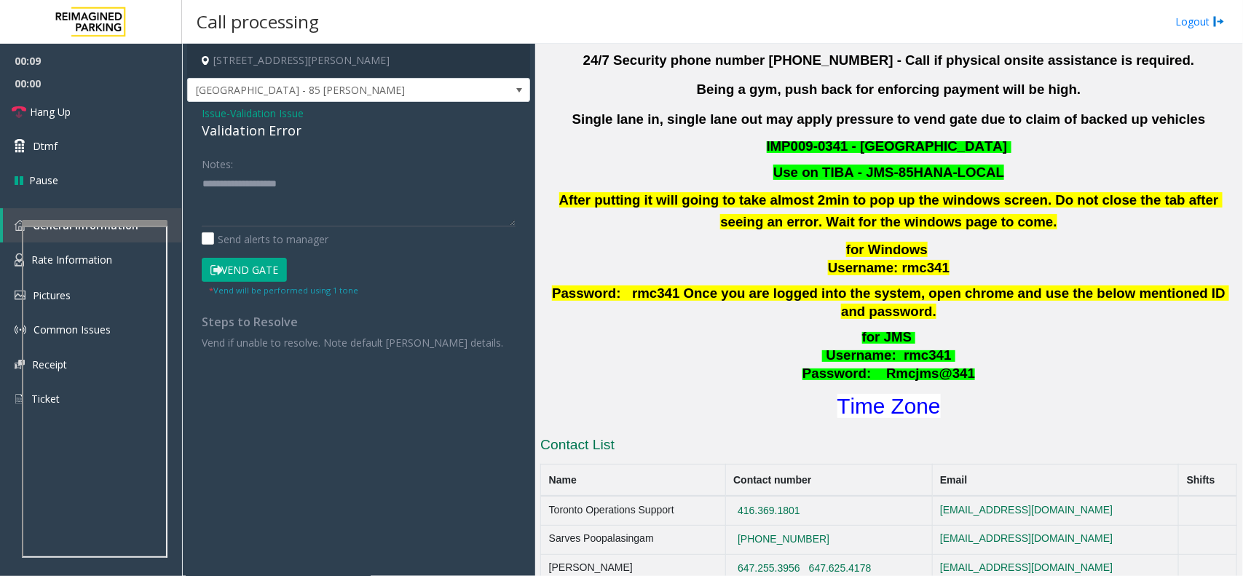
click at [284, 133] on div "Validation Error" at bounding box center [359, 131] width 314 height 20
copy div "Validation Error"
click at [299, 215] on textarea at bounding box center [359, 199] width 314 height 55
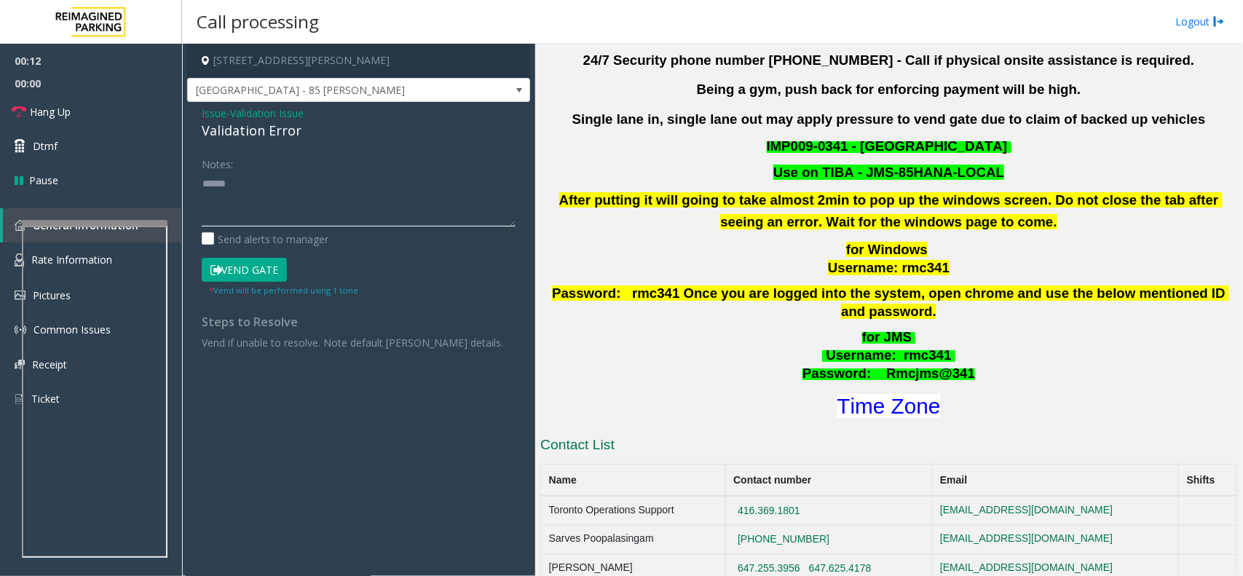
paste textarea "**********"
click at [280, 190] on textarea at bounding box center [359, 199] width 314 height 55
click at [340, 182] on textarea at bounding box center [359, 199] width 314 height 55
paste textarea "**********"
drag, startPoint x: 267, startPoint y: 212, endPoint x: 197, endPoint y: 205, distance: 70.3
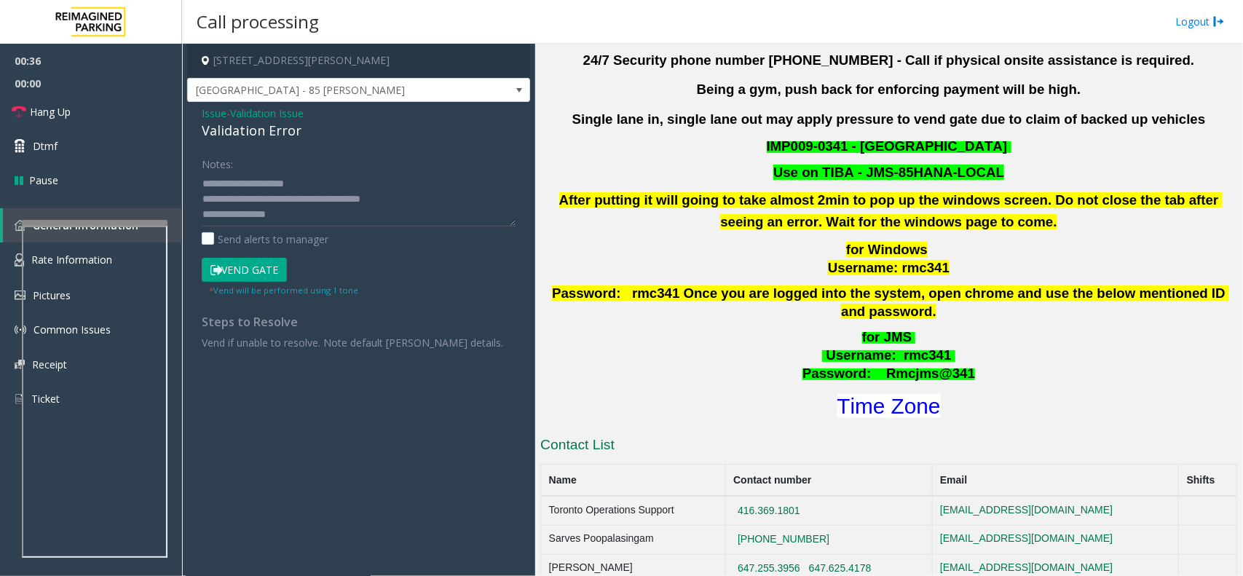
click at [197, 205] on div "Notes: Send alerts to manager Vend Gate * Vend will be performed using 1 tone S…" at bounding box center [359, 250] width 336 height 198
click at [310, 204] on textarea at bounding box center [359, 199] width 314 height 55
click at [285, 215] on textarea at bounding box center [359, 199] width 314 height 55
click at [253, 187] on textarea at bounding box center [359, 199] width 314 height 55
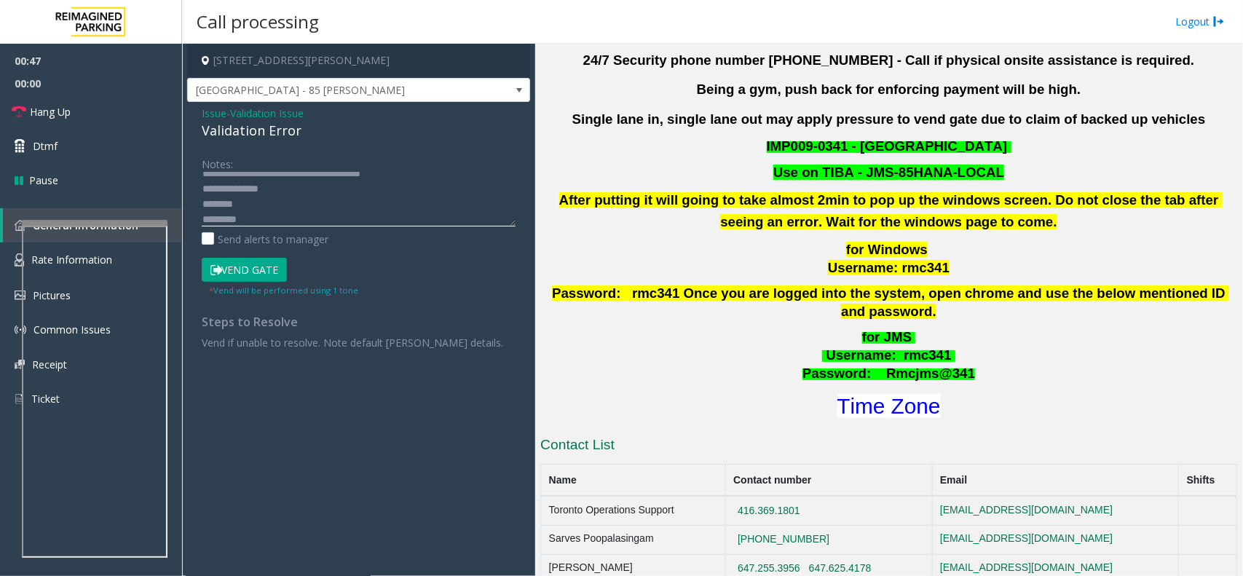
click at [253, 187] on textarea at bounding box center [359, 199] width 314 height 55
click at [264, 221] on textarea at bounding box center [359, 199] width 314 height 55
click at [850, 394] on font "Time Zone" at bounding box center [889, 406] width 103 height 24
click at [263, 295] on small "* Vend will be performed using 1 tone" at bounding box center [283, 290] width 149 height 11
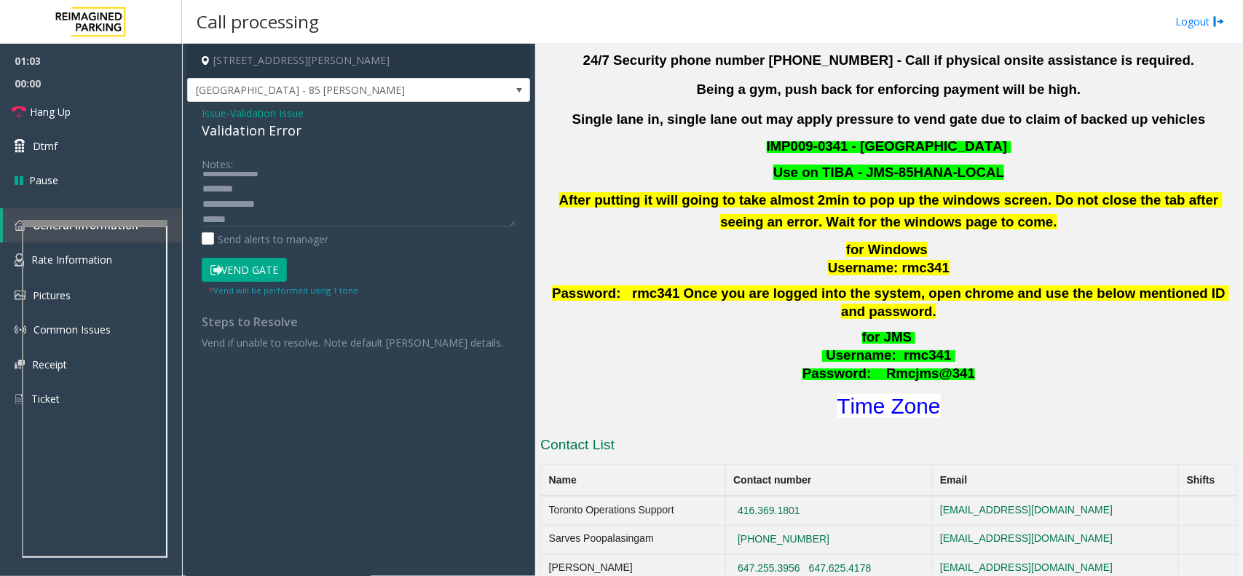
click at [261, 290] on small "* Vend will be performed using 1 tone" at bounding box center [283, 290] width 149 height 11
click at [237, 213] on textarea at bounding box center [359, 199] width 314 height 55
click at [245, 272] on button "Vend Gate" at bounding box center [244, 270] width 85 height 25
click at [248, 223] on textarea at bounding box center [359, 199] width 314 height 55
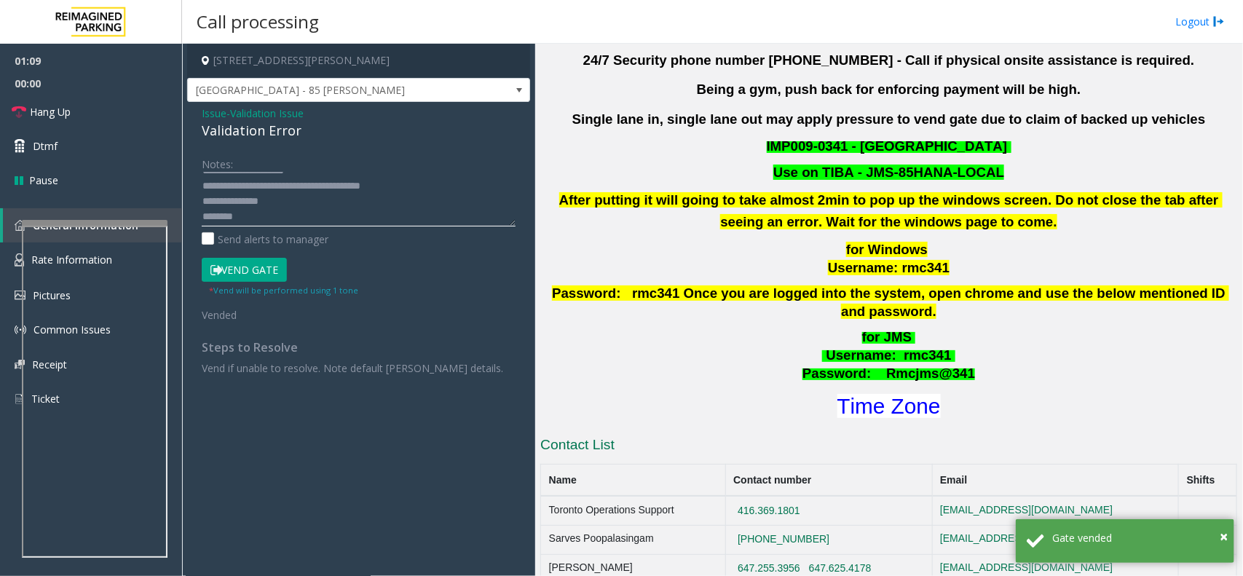
scroll to position [0, 0]
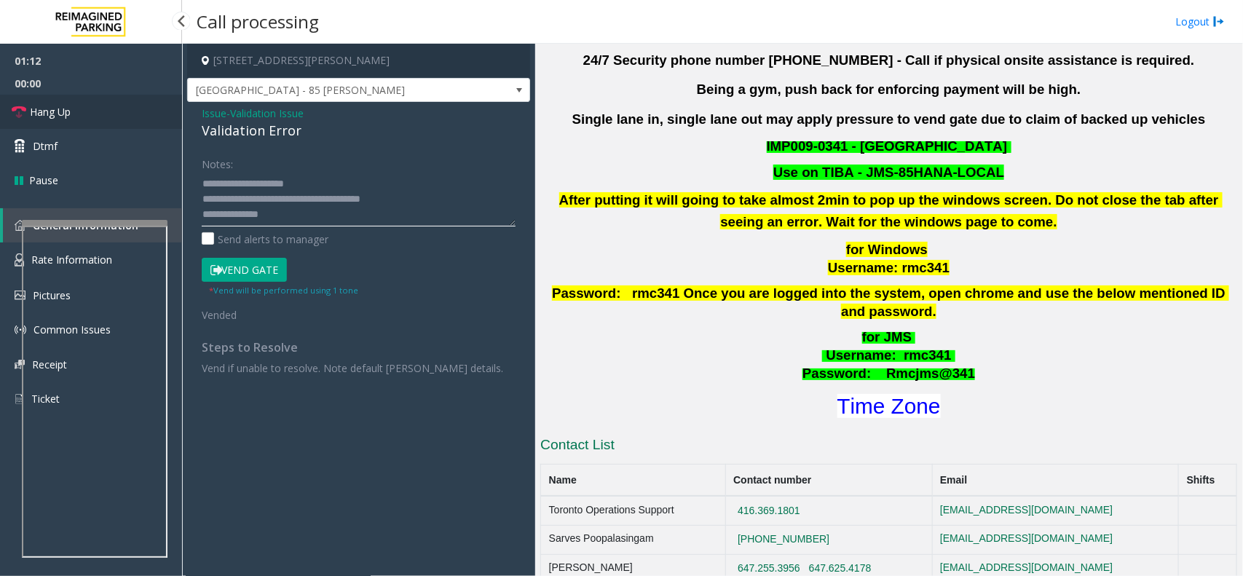
type textarea "**********"
click at [103, 95] on link "Hang Up" at bounding box center [91, 112] width 182 height 34
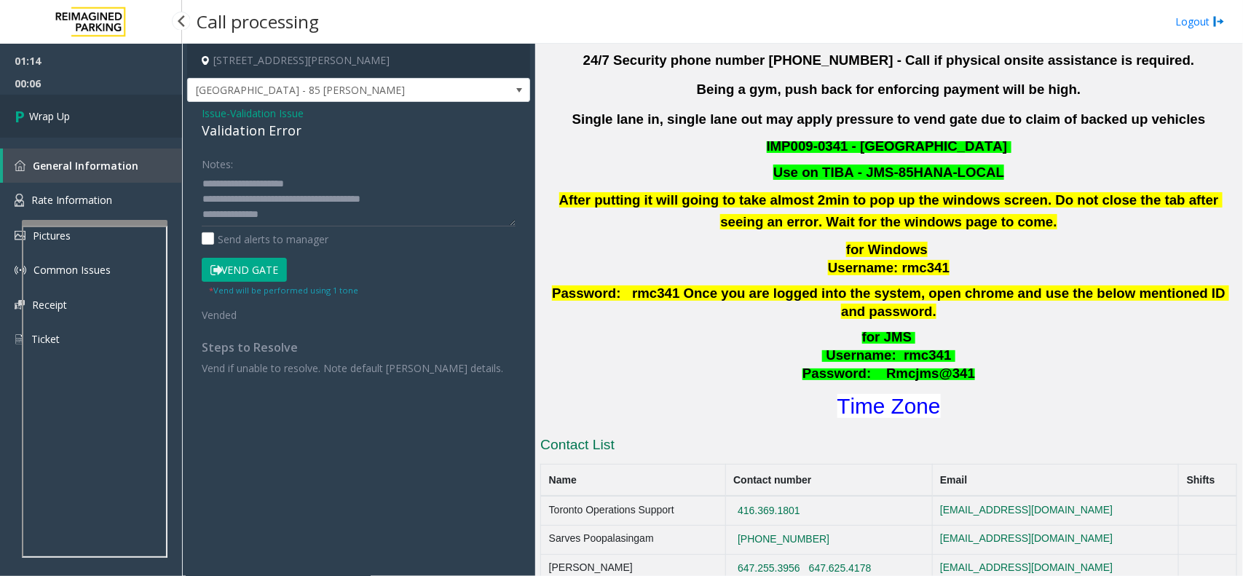
click at [121, 111] on link "Wrap Up" at bounding box center [91, 116] width 182 height 43
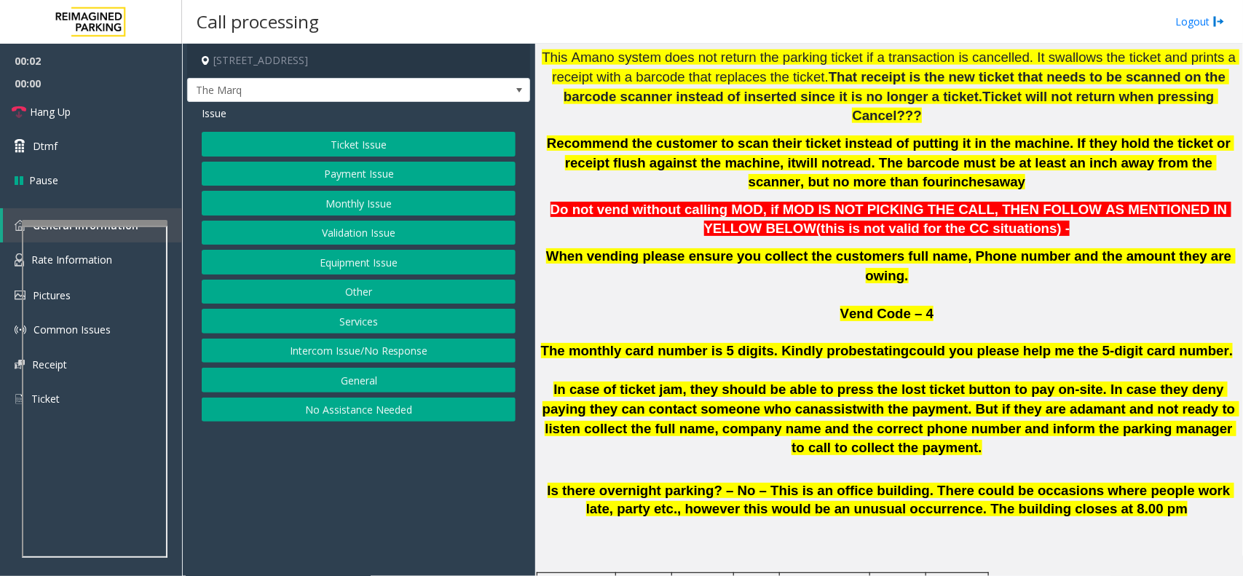
scroll to position [1001, 0]
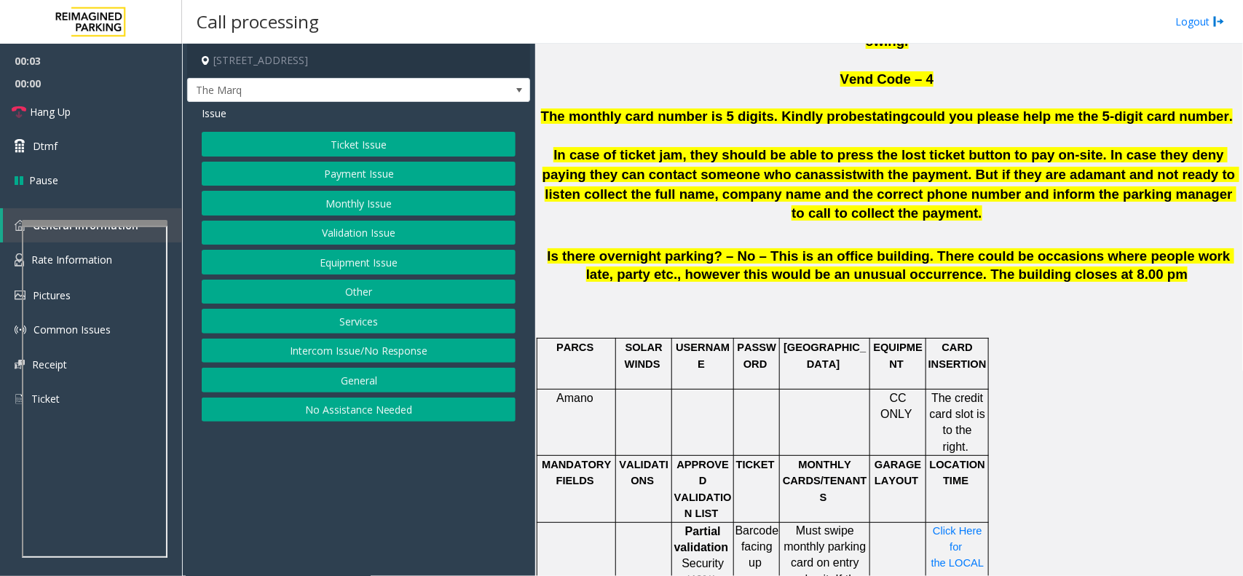
click at [581, 339] on td "PARCS" at bounding box center [576, 364] width 79 height 50
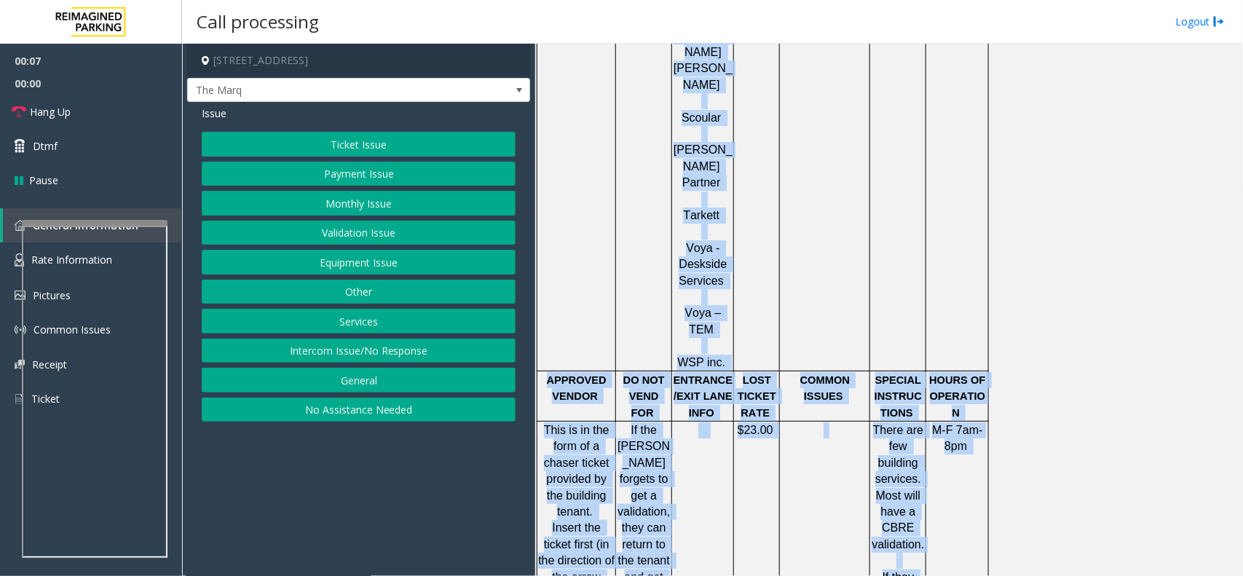
scroll to position [2448, 0]
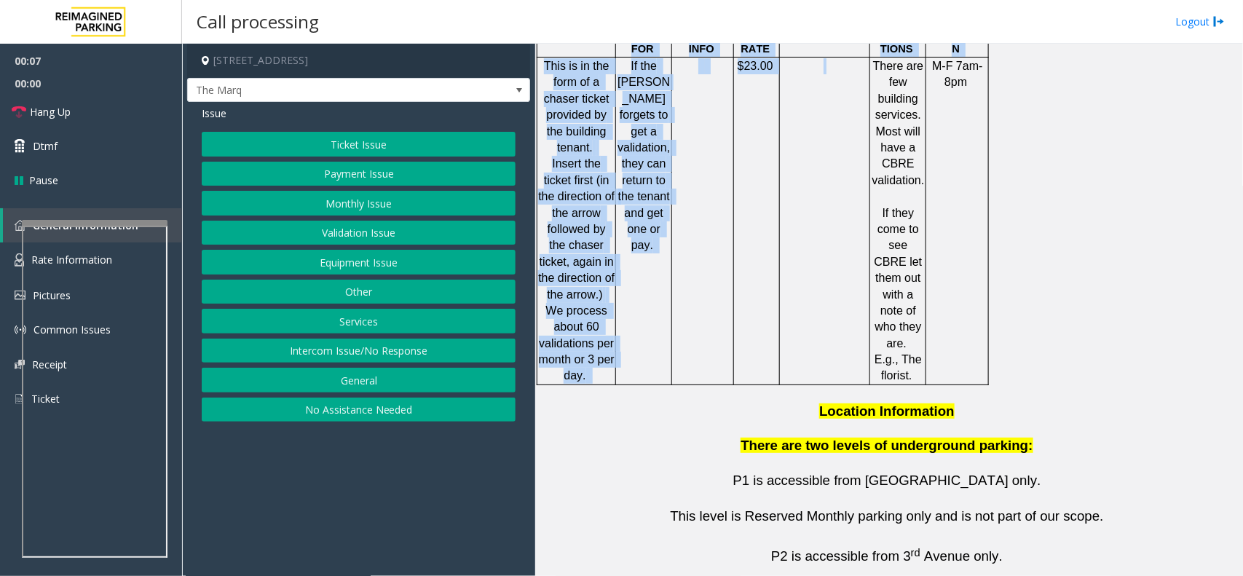
drag, startPoint x: 580, startPoint y: 274, endPoint x: 841, endPoint y: 23, distance: 361.6
click at [841, 23] on div "Call processing Logout [STREET_ADDRESS] The Marq Issue Ticket Issue Payment Iss…" at bounding box center [712, 288] width 1061 height 576
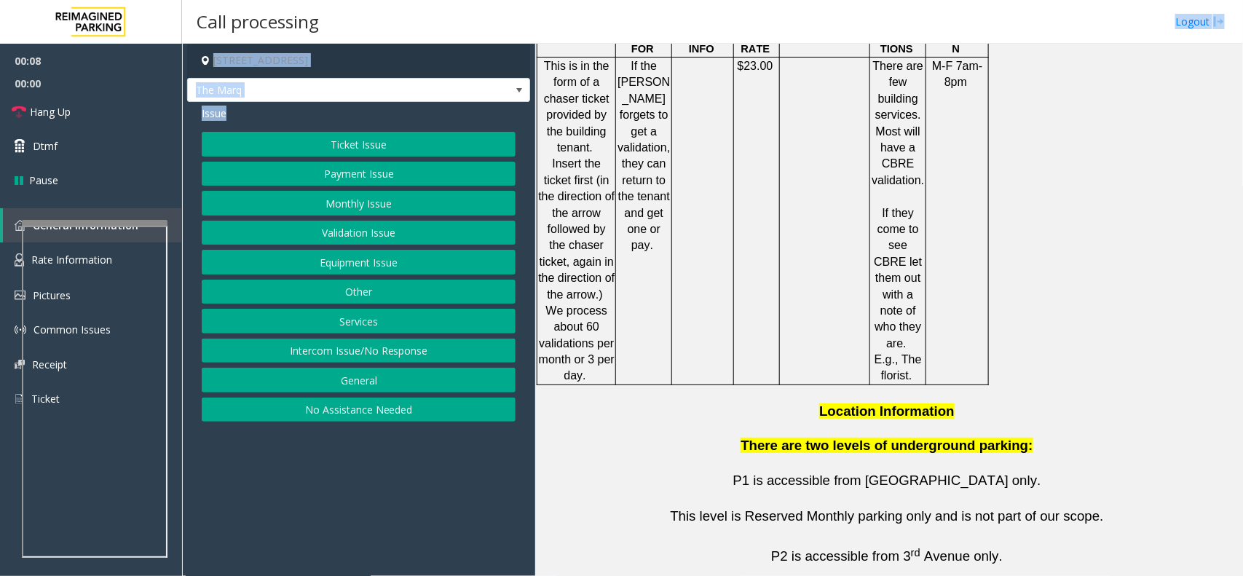
click at [434, 352] on button "Intercom Issue/No Response" at bounding box center [359, 351] width 314 height 25
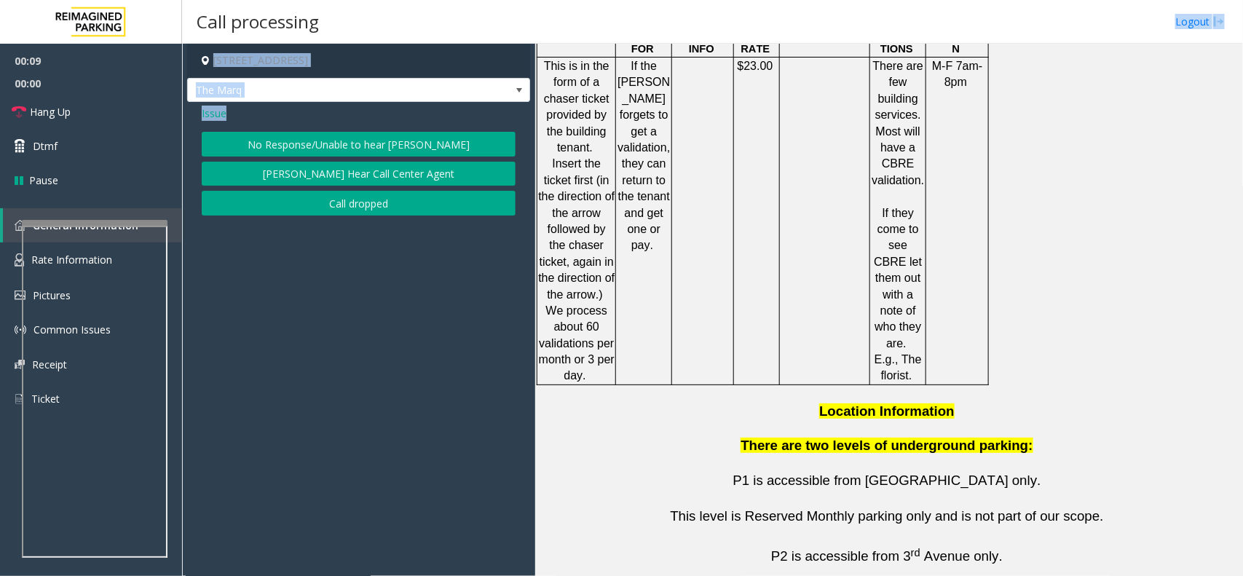
click at [355, 146] on button "No Response/Unable to hear [PERSON_NAME]" at bounding box center [359, 144] width 314 height 25
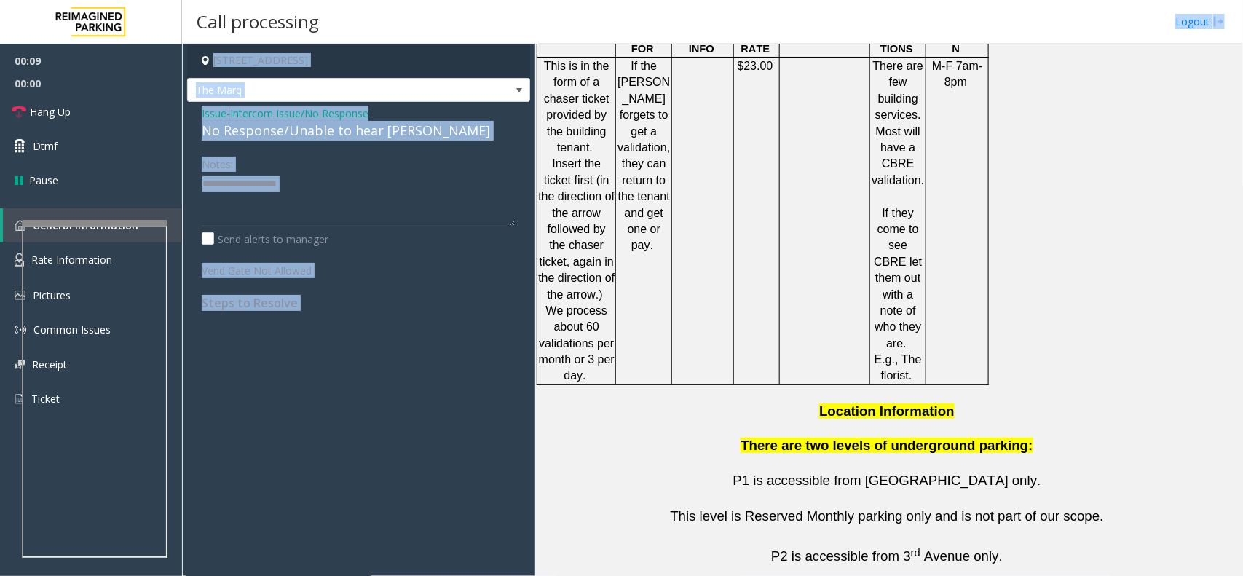
click at [355, 146] on div "Issue - Intercom Issue/No Response No Response/Unable to hear [PERSON_NAME] Not…" at bounding box center [358, 213] width 343 height 223
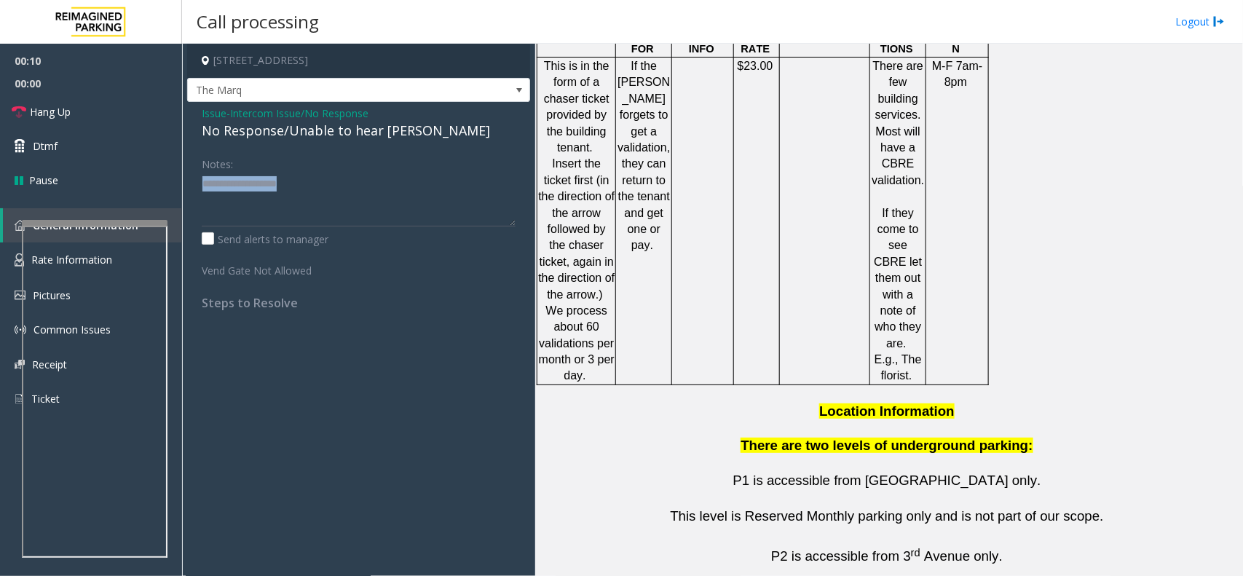
click at [355, 146] on div "Issue - Intercom Issue/No Response No Response/Unable to hear [PERSON_NAME] Not…" at bounding box center [358, 213] width 343 height 223
click at [359, 140] on div "No Response/Unable to hear [PERSON_NAME]" at bounding box center [359, 131] width 314 height 20
type textarea "**********"
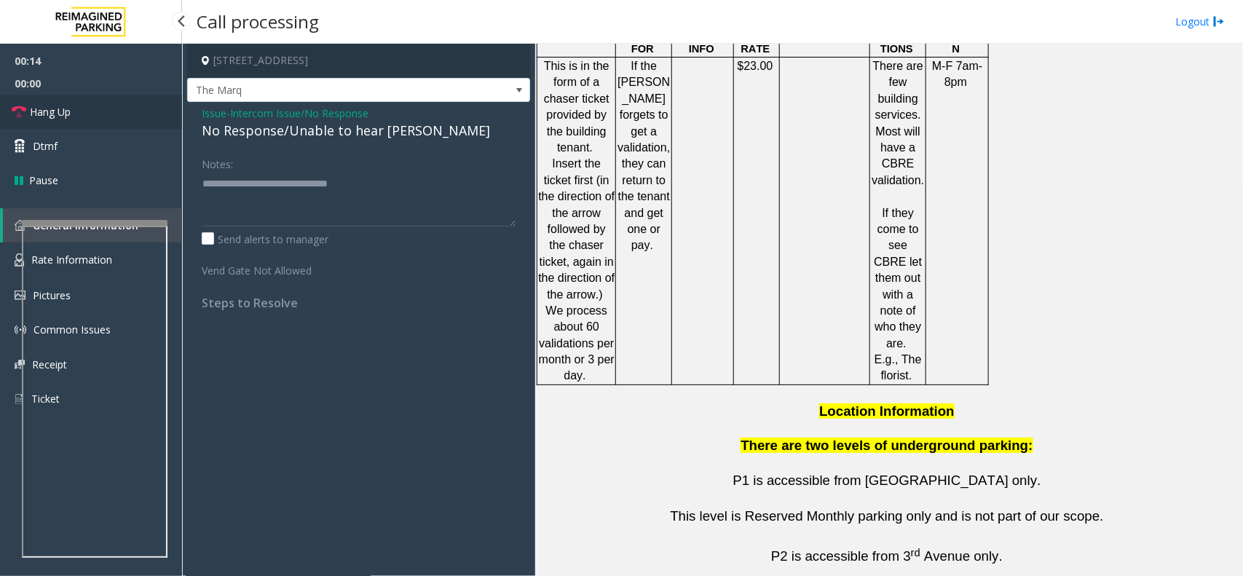
click at [120, 106] on link "Hang Up" at bounding box center [91, 112] width 182 height 34
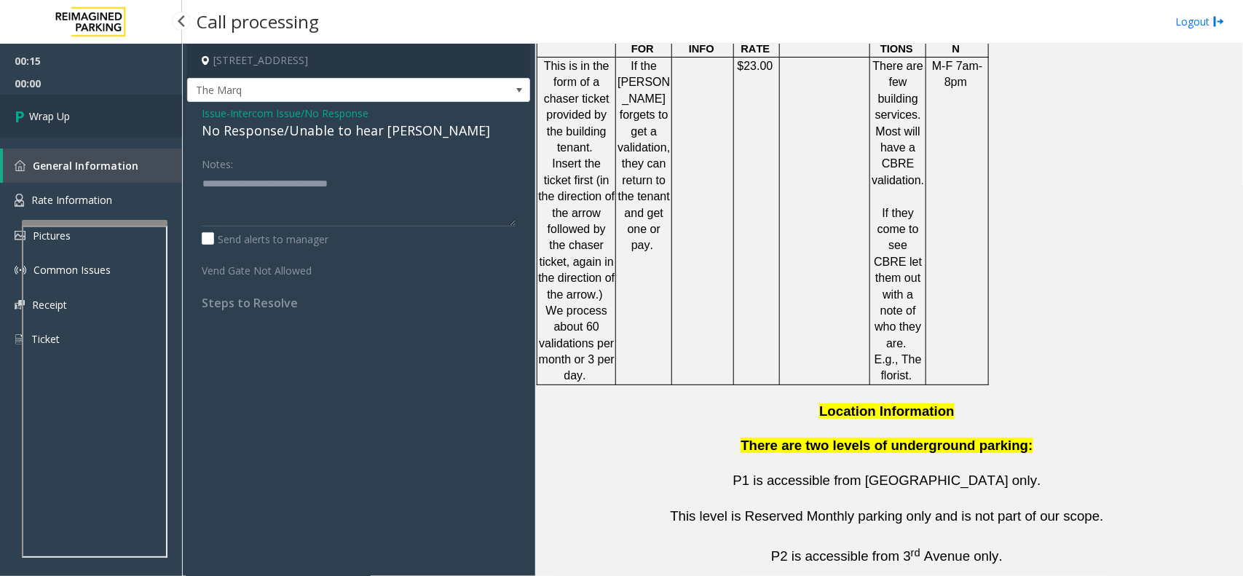
click at [120, 106] on link "Wrap Up" at bounding box center [91, 116] width 182 height 43
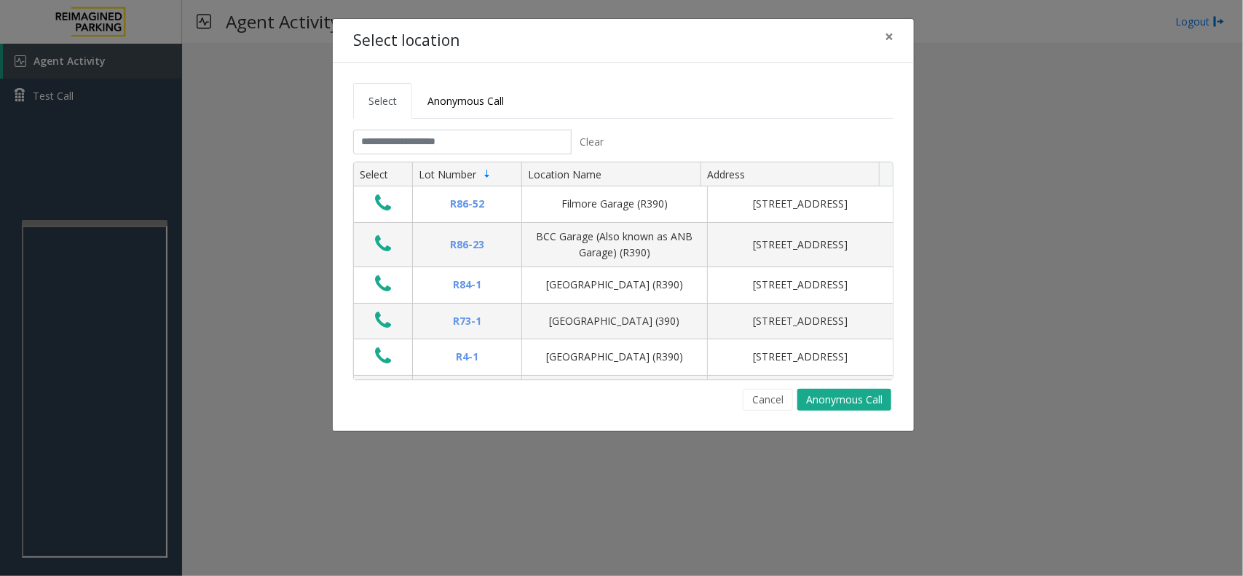
click at [773, 414] on div "Select Anonymous Call Clear Select Lot Number Location Name Address R86-52 Film…" at bounding box center [623, 247] width 581 height 369
click at [769, 388] on tab "Clear Select Lot Number Location Name Address R86-[GEOGRAPHIC_DATA][STREET_ADDR…" at bounding box center [623, 270] width 540 height 281
click at [777, 393] on button "Cancel" at bounding box center [768, 400] width 50 height 22
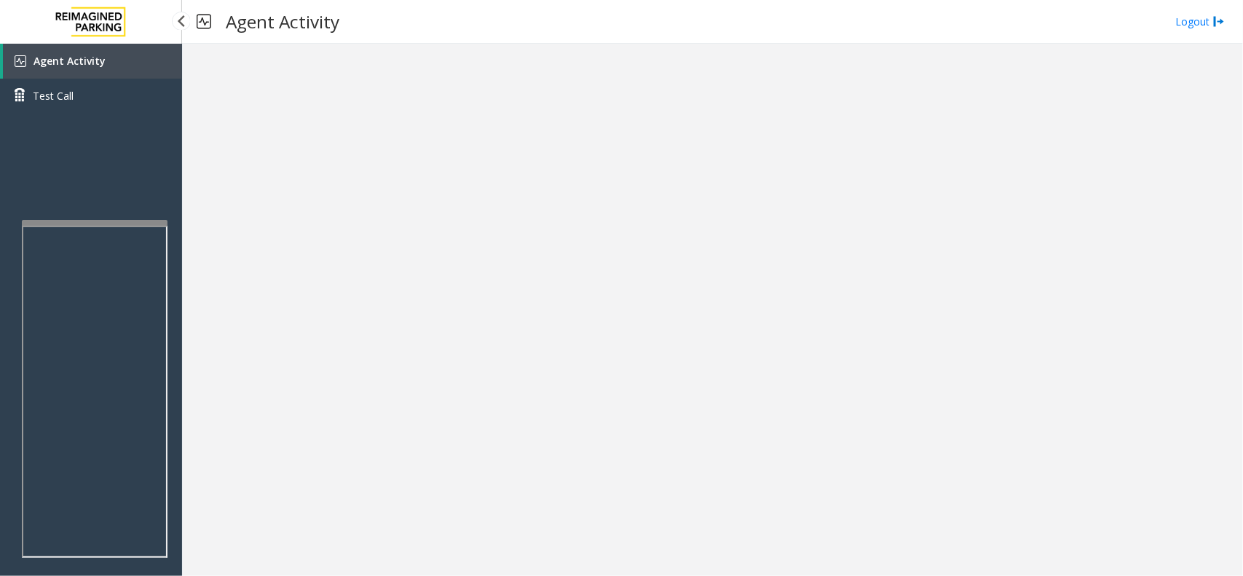
click at [122, 60] on link "Agent Activity" at bounding box center [92, 61] width 179 height 35
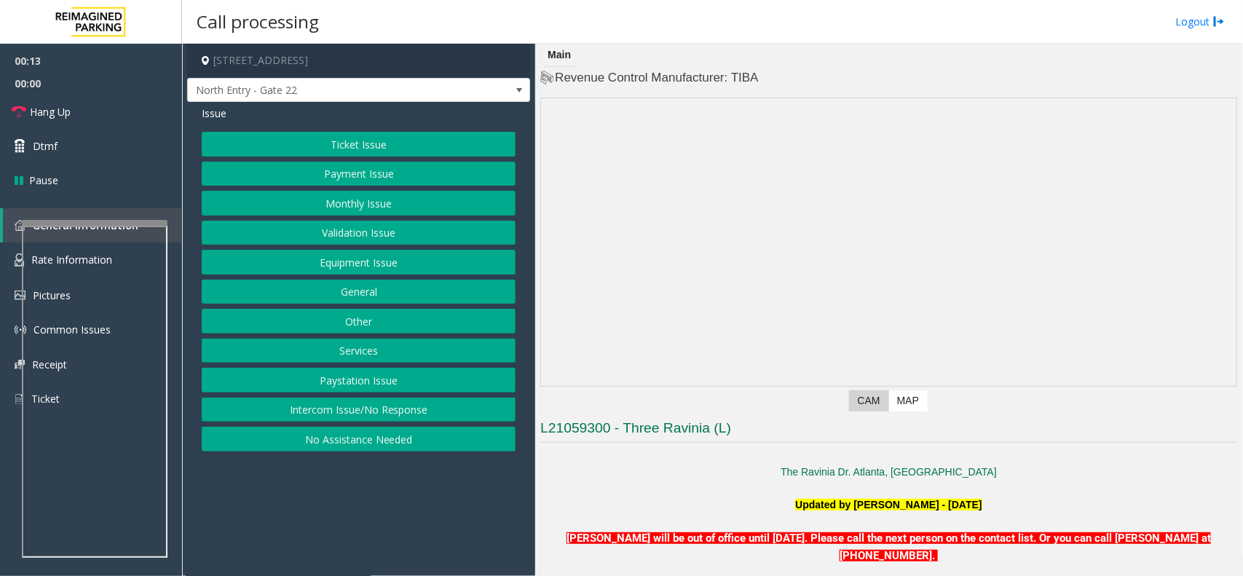
click at [344, 354] on button "Services" at bounding box center [359, 351] width 314 height 25
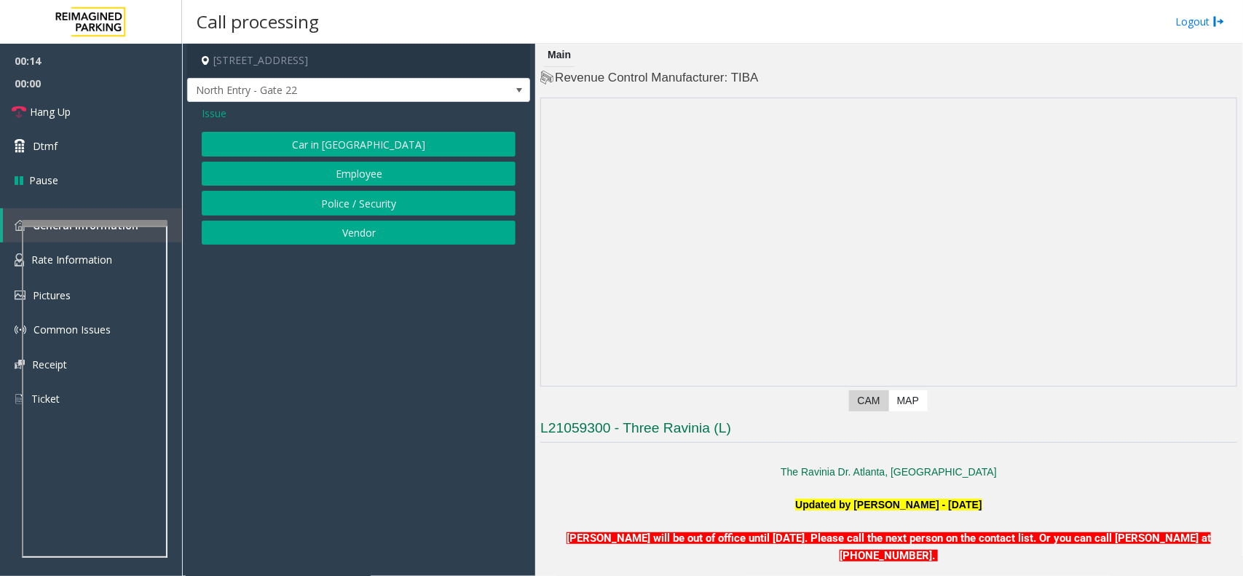
click at [336, 233] on button "Vendor" at bounding box center [359, 233] width 314 height 25
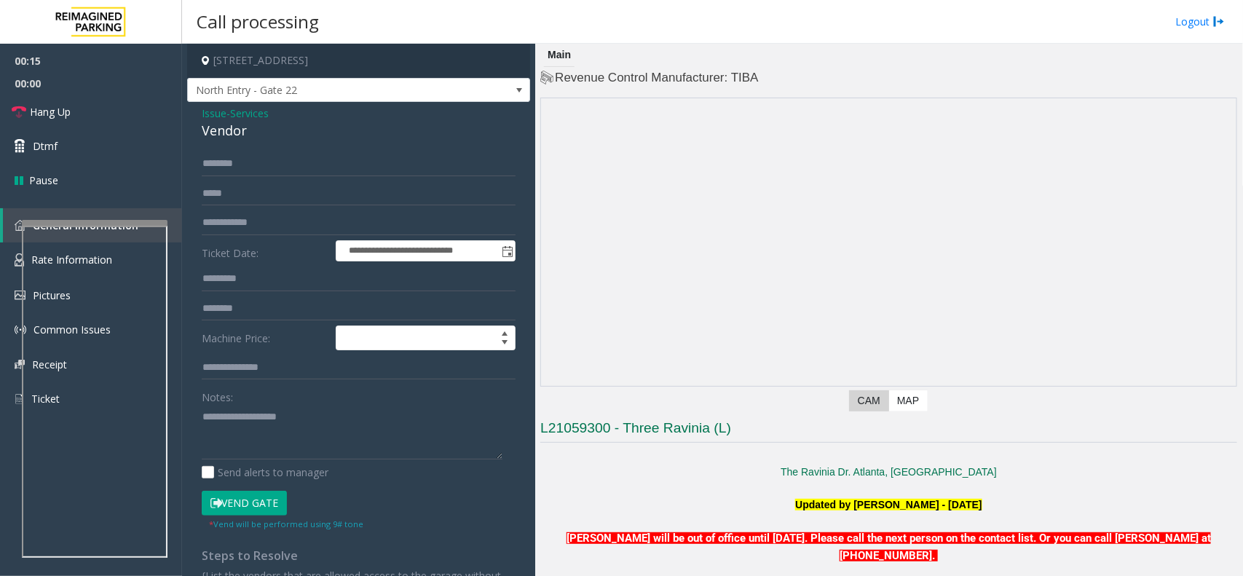
click at [229, 132] on div "Vendor" at bounding box center [359, 131] width 314 height 20
click at [229, 131] on div "Vendor" at bounding box center [359, 131] width 314 height 20
drag, startPoint x: 245, startPoint y: 92, endPoint x: 208, endPoint y: 109, distance: 40.7
click at [208, 109] on span "Issue" at bounding box center [214, 113] width 25 height 15
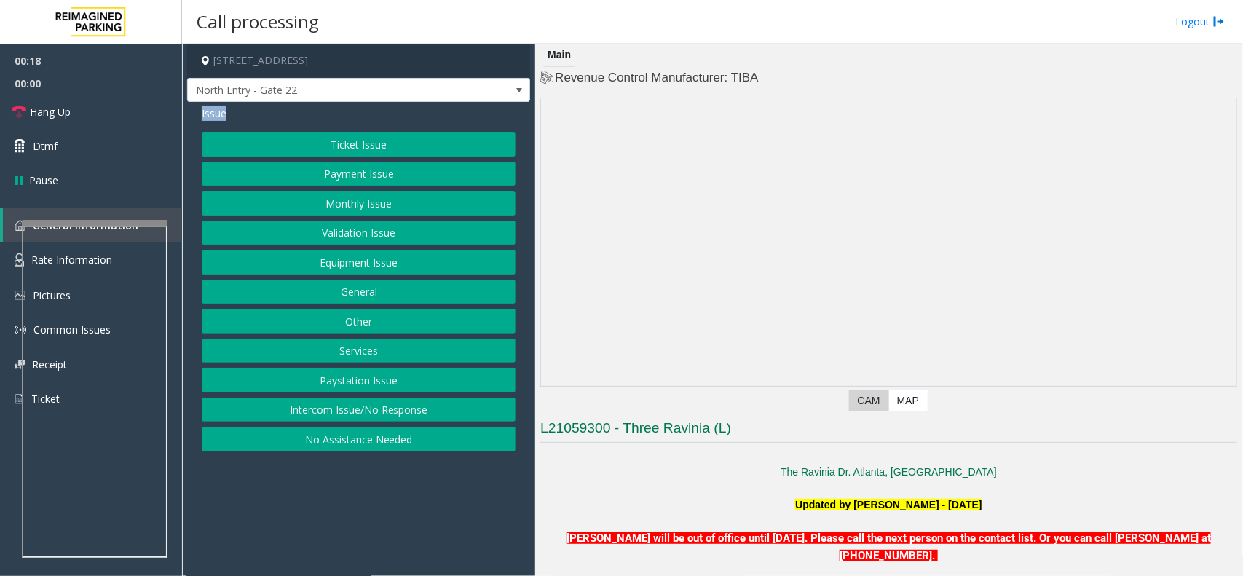
click at [208, 109] on span "Issue" at bounding box center [214, 113] width 25 height 15
click at [382, 363] on button "Services" at bounding box center [359, 351] width 314 height 25
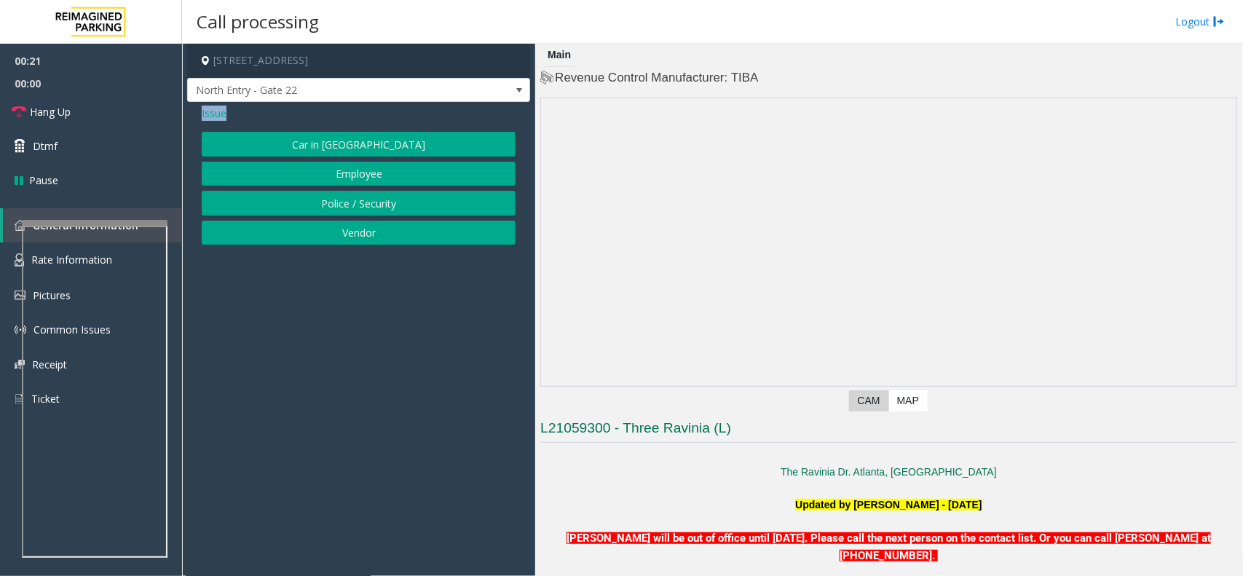
click at [318, 226] on button "Vendor" at bounding box center [359, 233] width 314 height 25
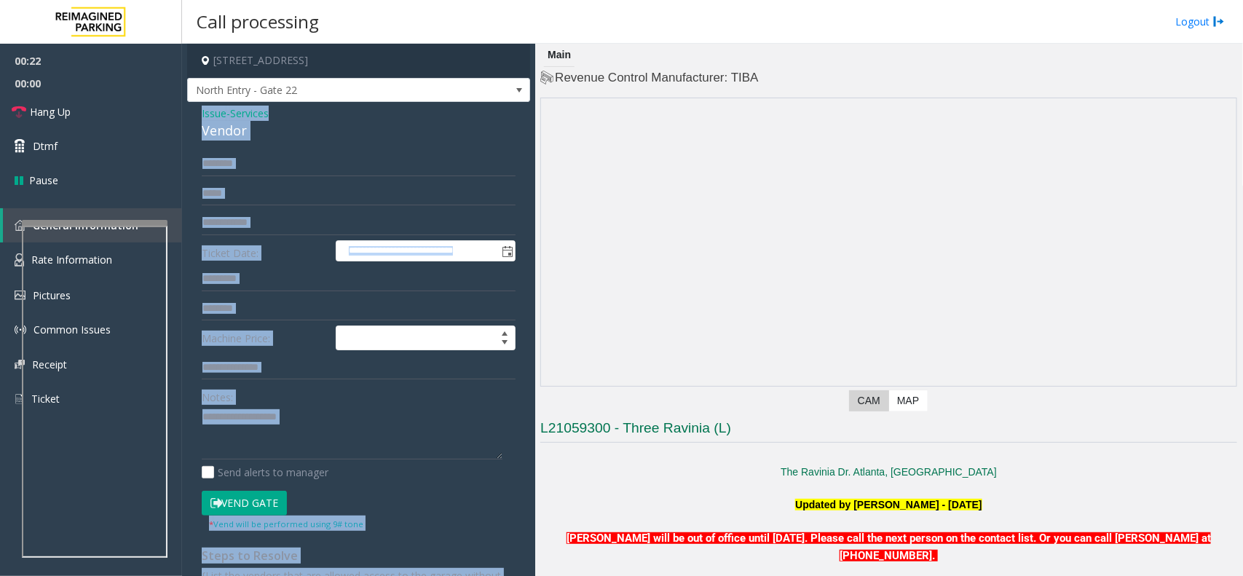
click at [227, 129] on div "Vendor" at bounding box center [359, 131] width 314 height 20
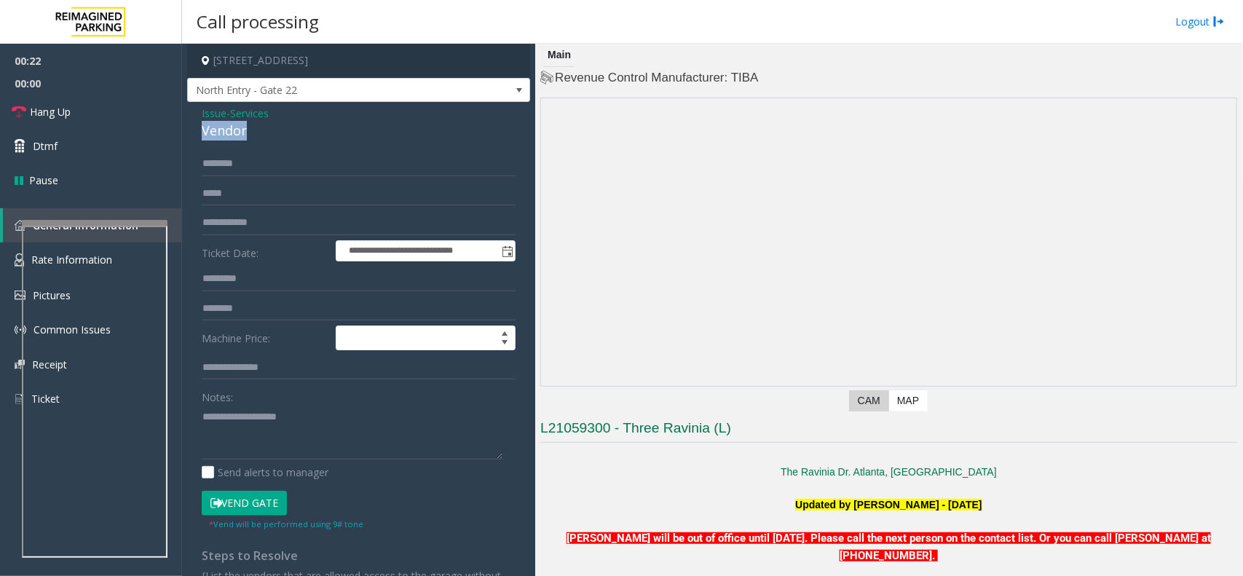
click at [227, 129] on div "Vendor" at bounding box center [359, 131] width 314 height 20
click at [278, 415] on textarea at bounding box center [352, 432] width 301 height 55
paste textarea "******"
click at [12, 260] on link "Rate Information" at bounding box center [91, 261] width 182 height 36
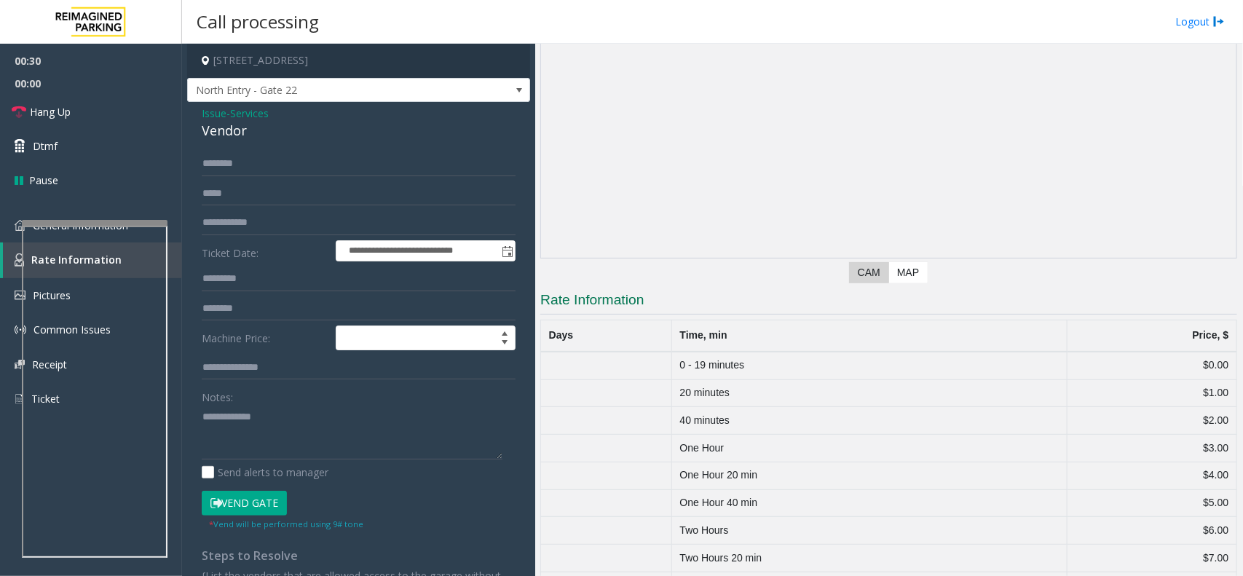
scroll to position [166, 0]
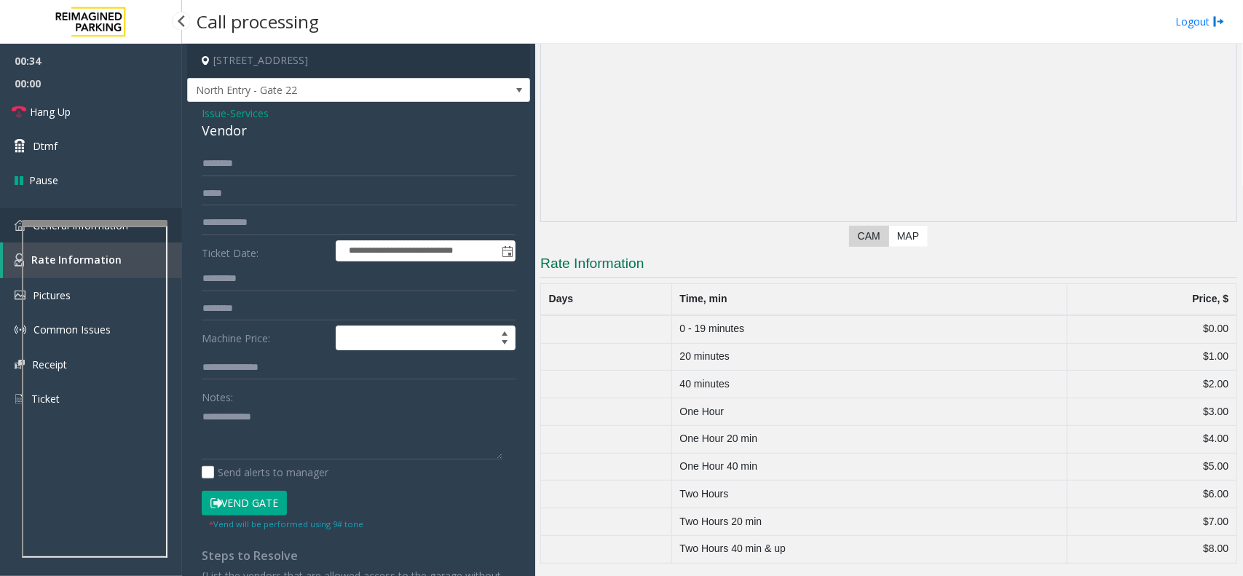
click at [17, 217] on link "General Information" at bounding box center [91, 225] width 182 height 34
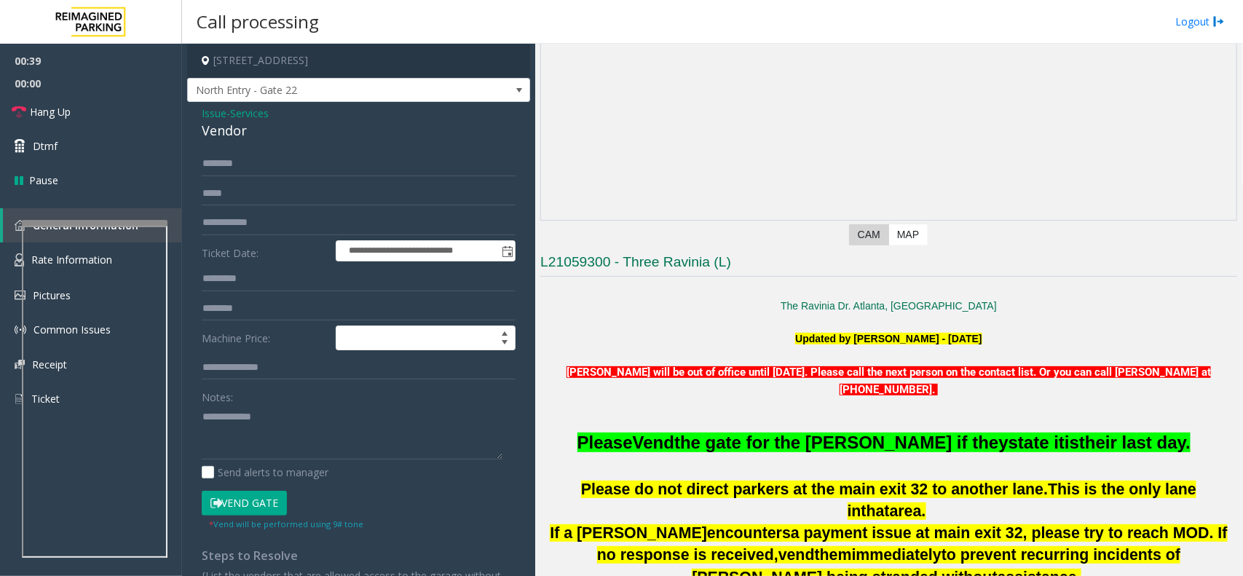
click at [358, 460] on div "Notes: Send alerts to manager" at bounding box center [359, 432] width 314 height 95
paste textarea "**********"
click at [352, 449] on textarea at bounding box center [352, 432] width 301 height 55
type textarea "**********"
click at [110, 213] on link "General Information" at bounding box center [92, 225] width 179 height 34
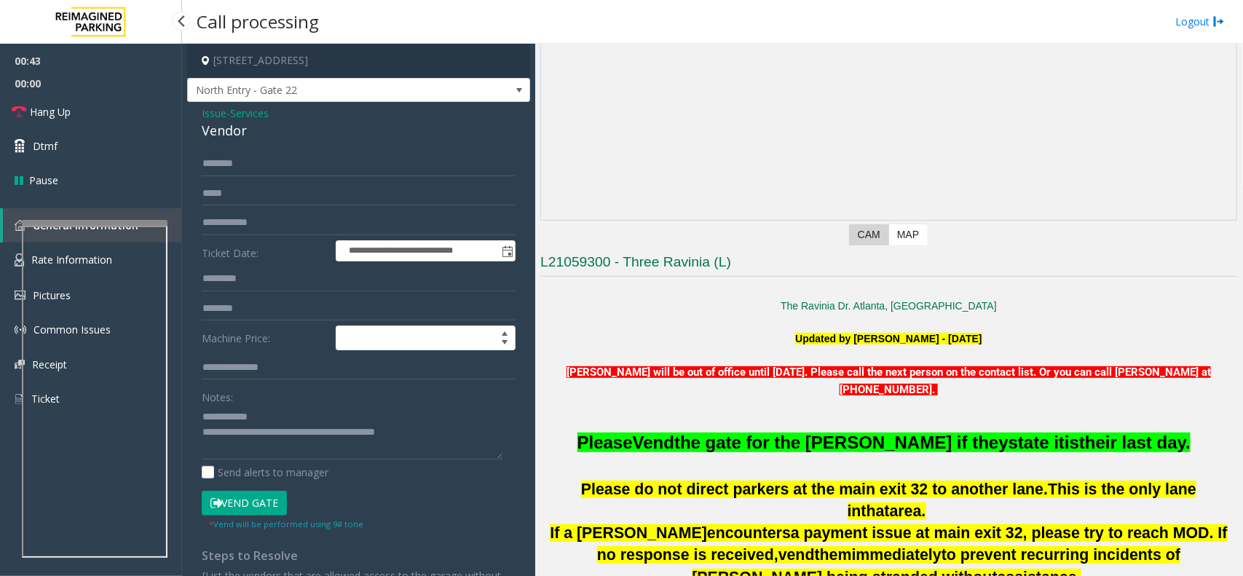
click at [110, 213] on link "General Information" at bounding box center [92, 225] width 179 height 34
drag, startPoint x: 110, startPoint y: 213, endPoint x: 1242, endPoint y: 619, distance: 1203.2
click at [1242, 575] on html "**********" at bounding box center [621, 288] width 1243 height 576
click at [68, 96] on link "Hang Up" at bounding box center [91, 112] width 182 height 34
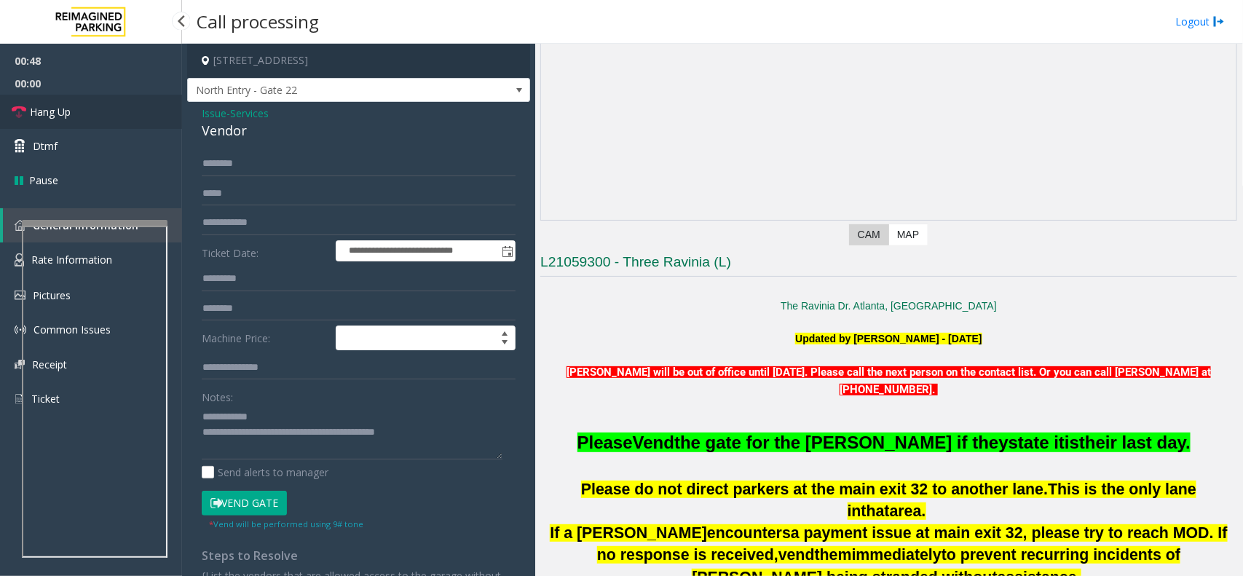
click at [68, 96] on link "Hang Up" at bounding box center [91, 112] width 182 height 34
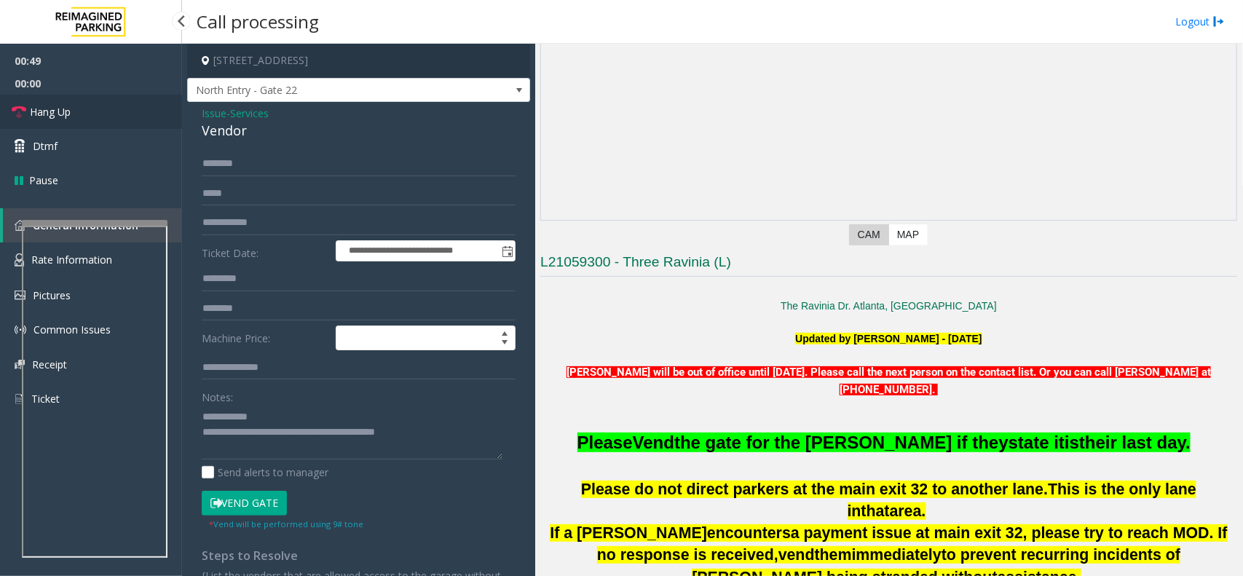
click at [68, 96] on link "Hang Up" at bounding box center [91, 112] width 182 height 34
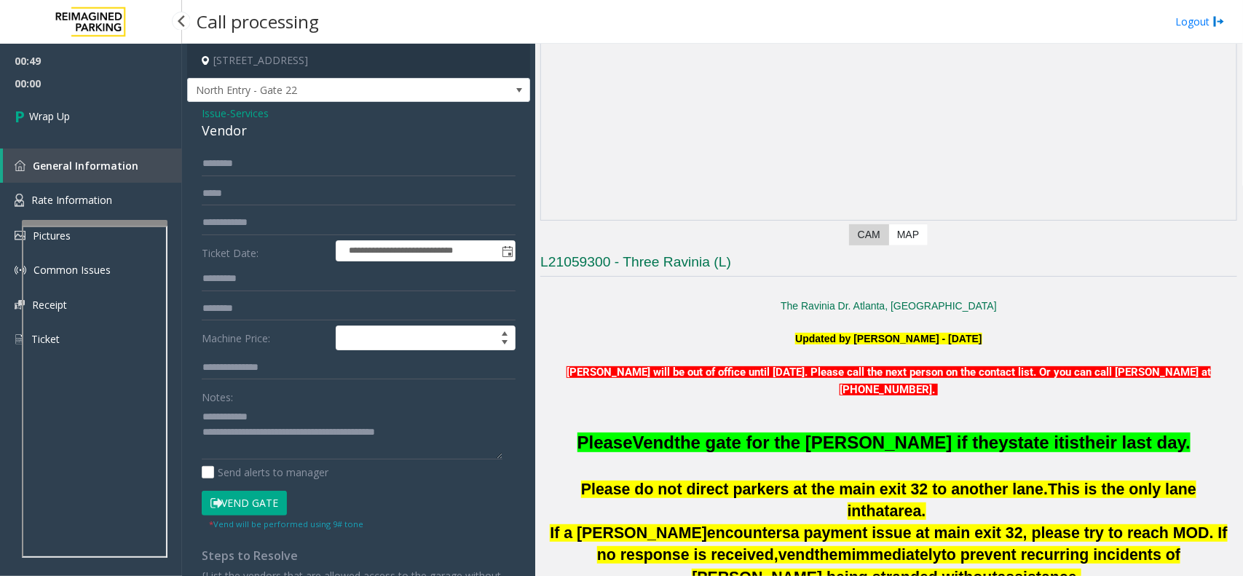
click at [68, 96] on link "Wrap Up" at bounding box center [91, 116] width 182 height 43
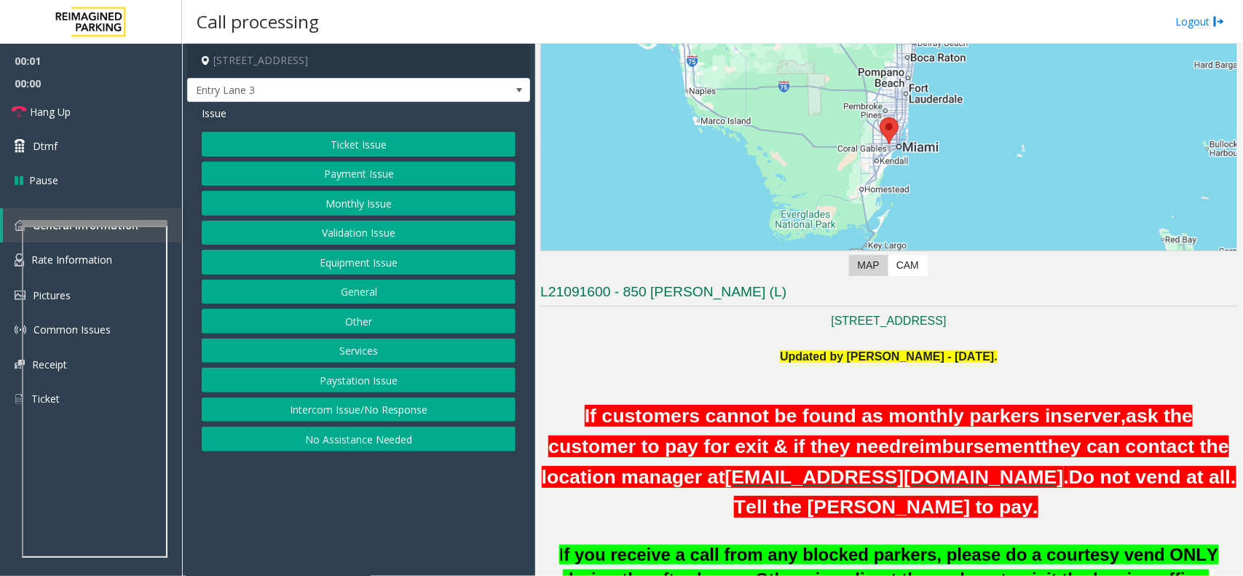
scroll to position [273, 0]
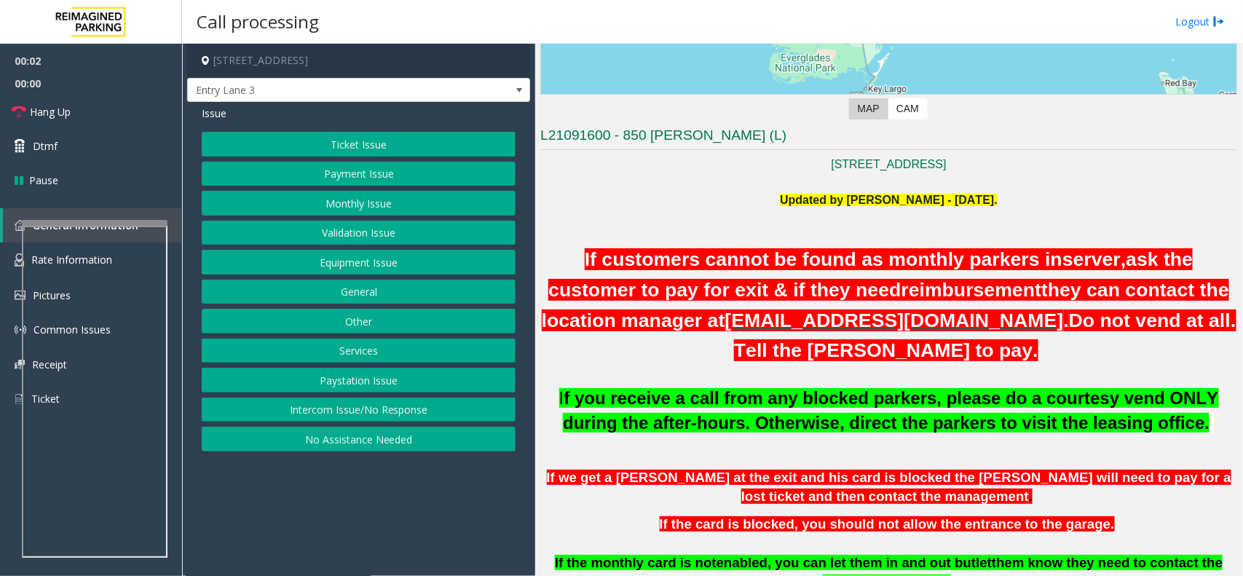
click at [802, 366] on div "Updated by [PERSON_NAME] - [DATE]. If customers cannot be found as monthly park…" at bounding box center [888, 432] width 697 height 480
click at [801, 362] on span ". Do not vend at all. Tell the [PERSON_NAME] to pay." at bounding box center [985, 336] width 502 height 52
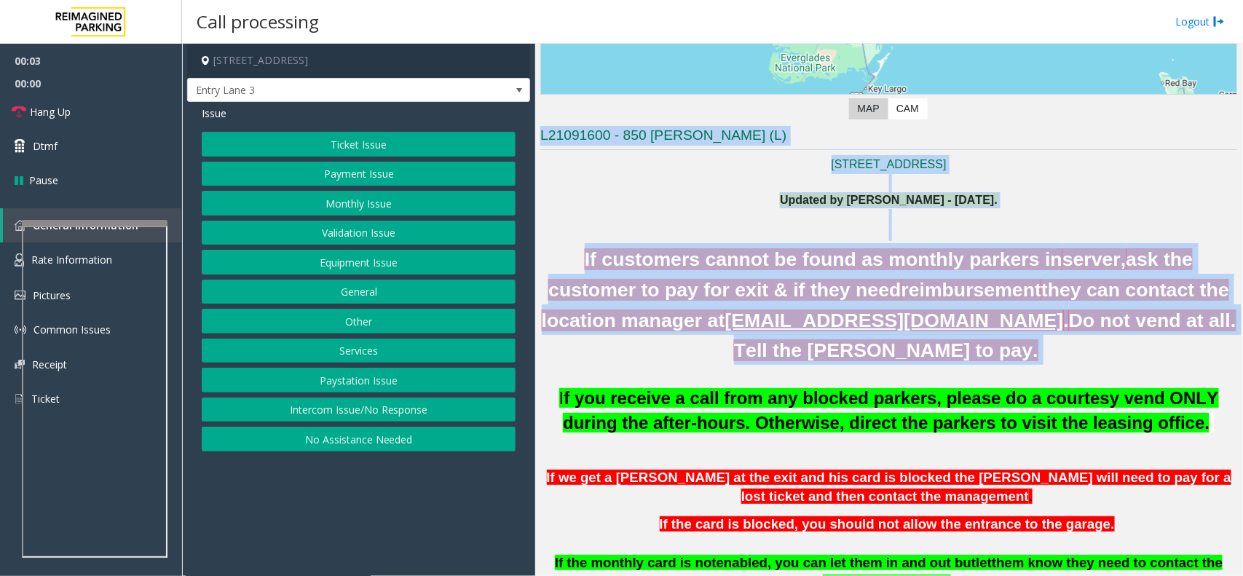
drag, startPoint x: 801, startPoint y: 362, endPoint x: 523, endPoint y: 172, distance: 336.9
click at [523, 172] on div "[STREET_ADDRESS] Entry Lane 3 Issue Ticket Issue Payment Issue Monthly Issue Va…" at bounding box center [712, 310] width 1060 height 532
click at [597, 256] on span "If customers cannot be found as monthly parkers in" at bounding box center [824, 259] width 478 height 22
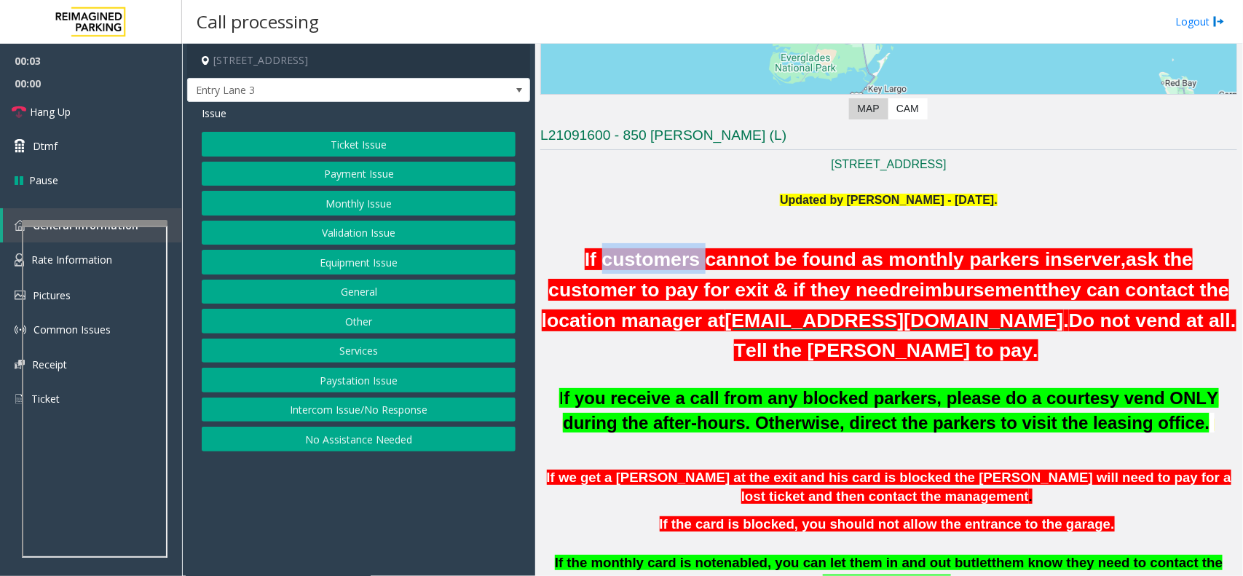
click at [597, 256] on span "If customers cannot be found as monthly parkers in" at bounding box center [824, 259] width 478 height 22
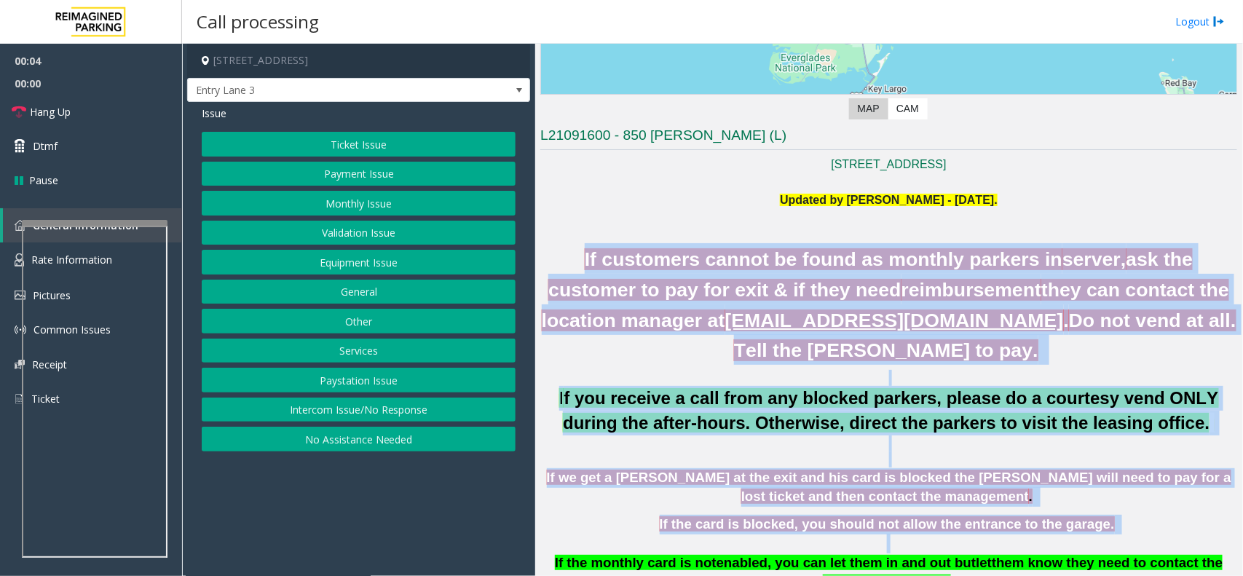
drag, startPoint x: 597, startPoint y: 256, endPoint x: 929, endPoint y: 537, distance: 435.6
click at [929, 537] on div "Updated by [PERSON_NAME] - [DATE]. If customers cannot be found as monthly park…" at bounding box center [888, 432] width 697 height 480
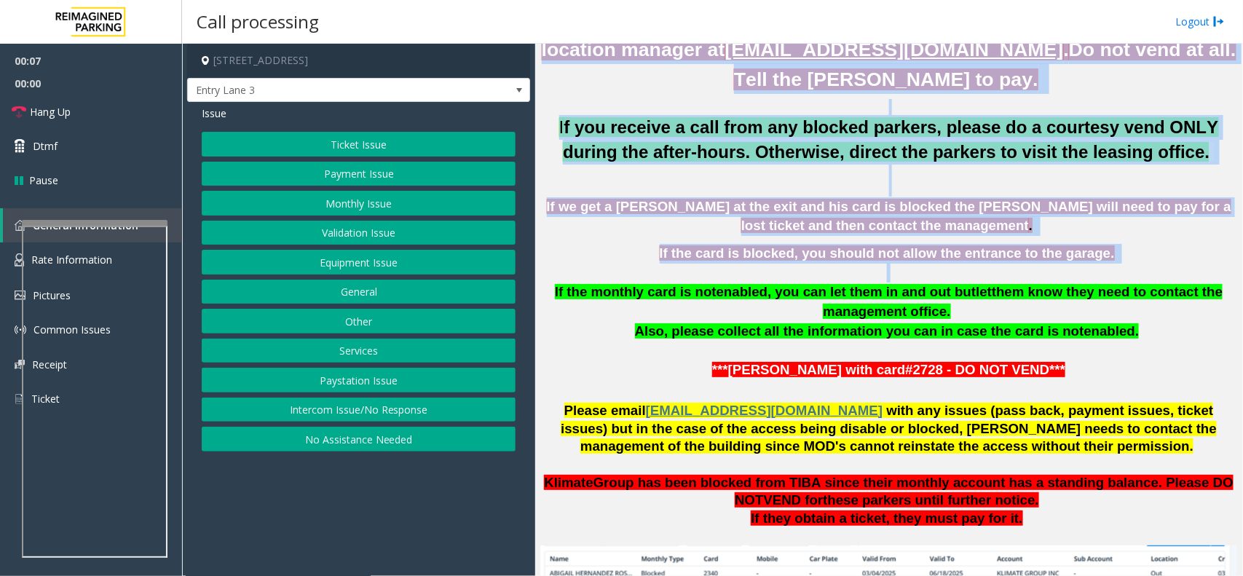
scroll to position [546, 0]
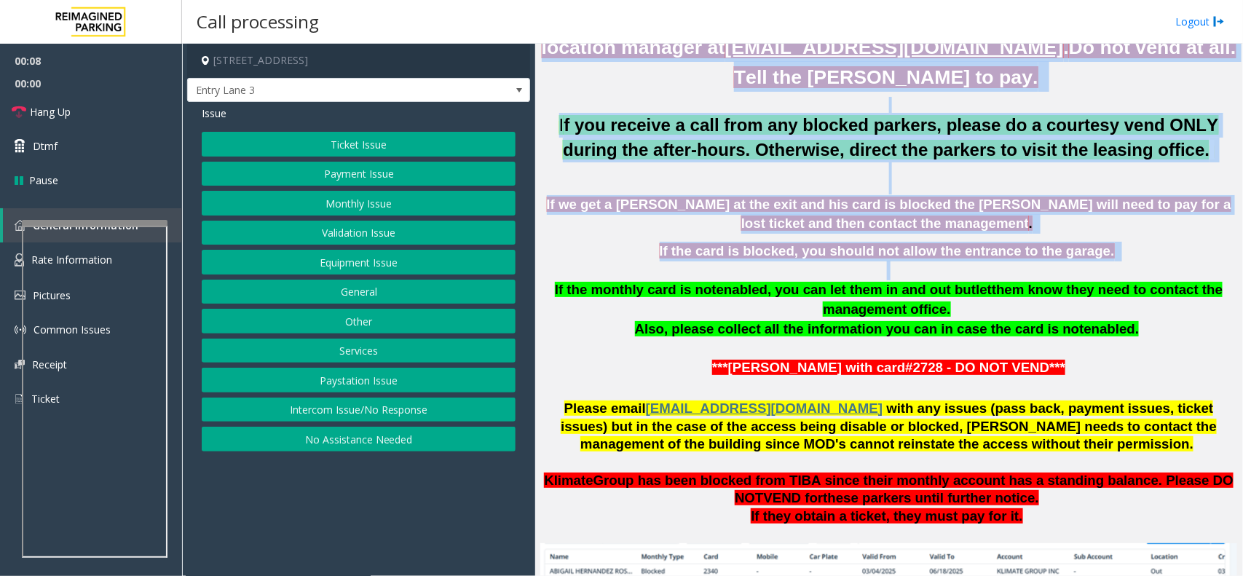
click at [840, 186] on p at bounding box center [888, 186] width 697 height 16
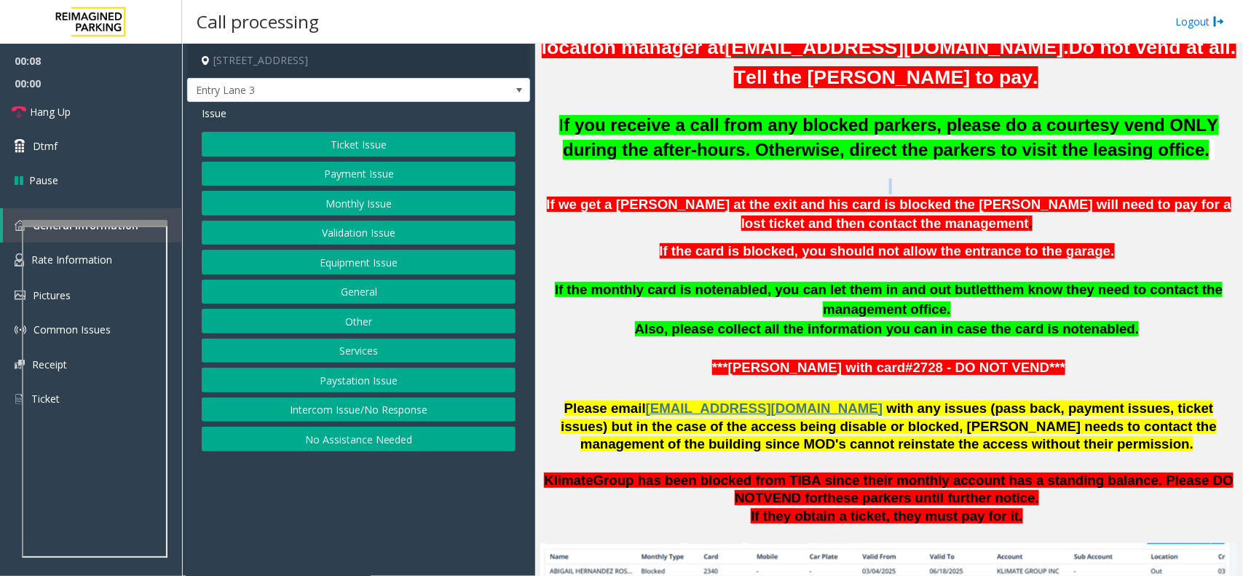
click at [840, 186] on p at bounding box center [888, 186] width 697 height 16
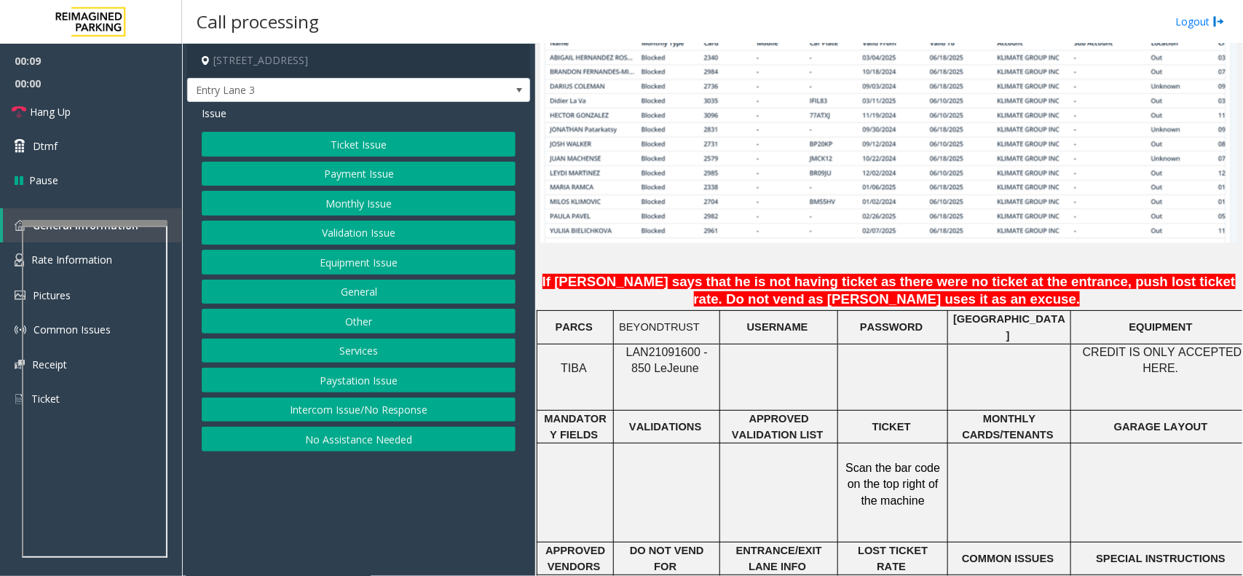
scroll to position [1092, 0]
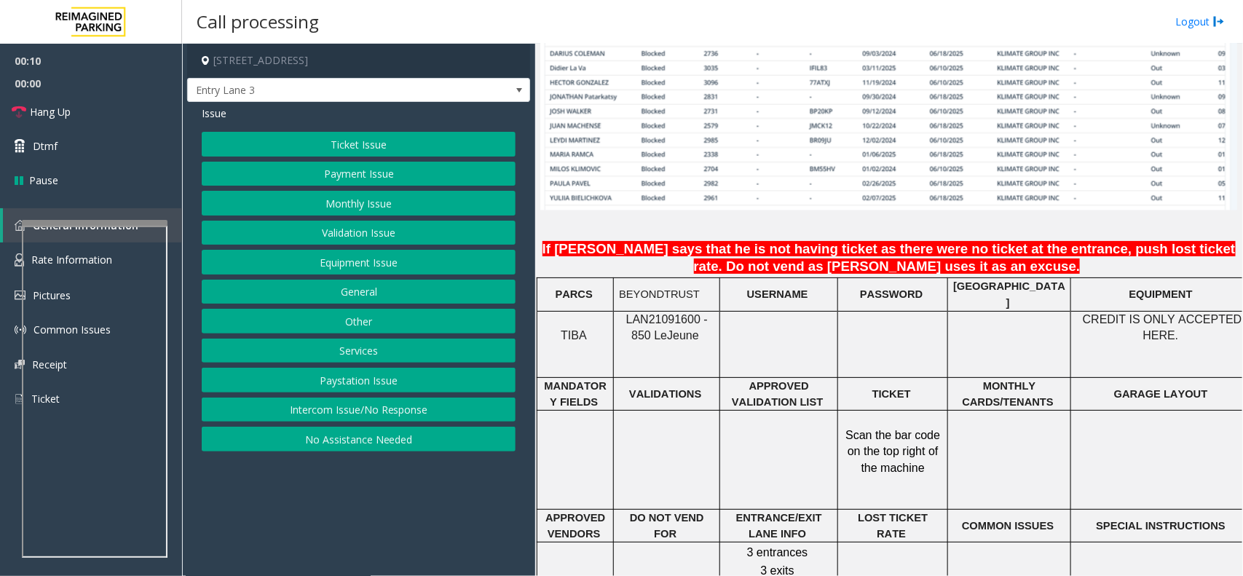
click at [652, 313] on span "LAN21091600 - 850 Le" at bounding box center [667, 327] width 82 height 28
click at [645, 313] on span "LAN21091600 - 850 Le" at bounding box center [667, 327] width 82 height 28
copy span "LAN21091600"
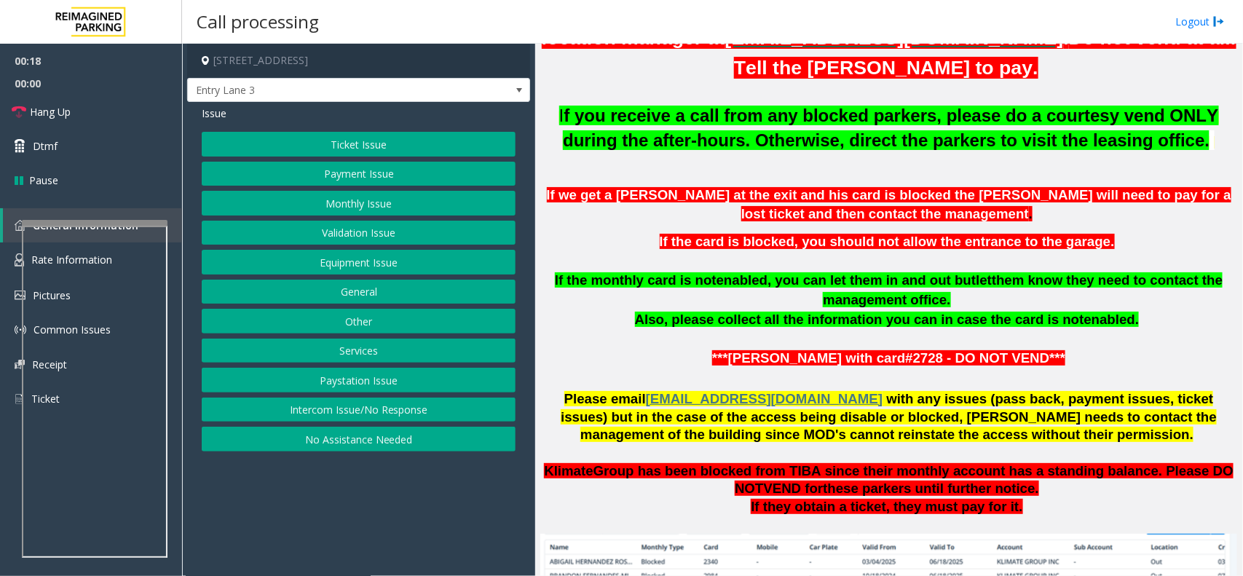
scroll to position [364, 0]
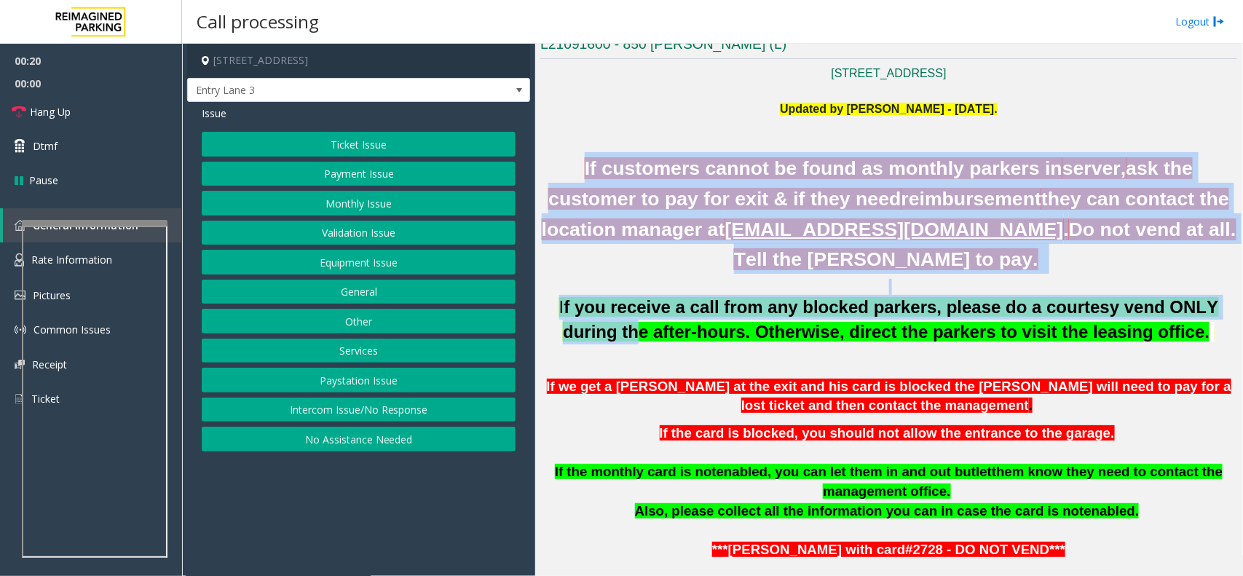
drag, startPoint x: 559, startPoint y: 165, endPoint x: 1200, endPoint y: 313, distance: 657.7
click at [1200, 313] on div "Updated by [PERSON_NAME] - [DATE]. If customers cannot be found as monthly park…" at bounding box center [888, 341] width 697 height 480
click at [1200, 313] on b "f you receive a call from any blocked parkers, please do a courtesy vend ONLY d…" at bounding box center [890, 319] width 655 height 44
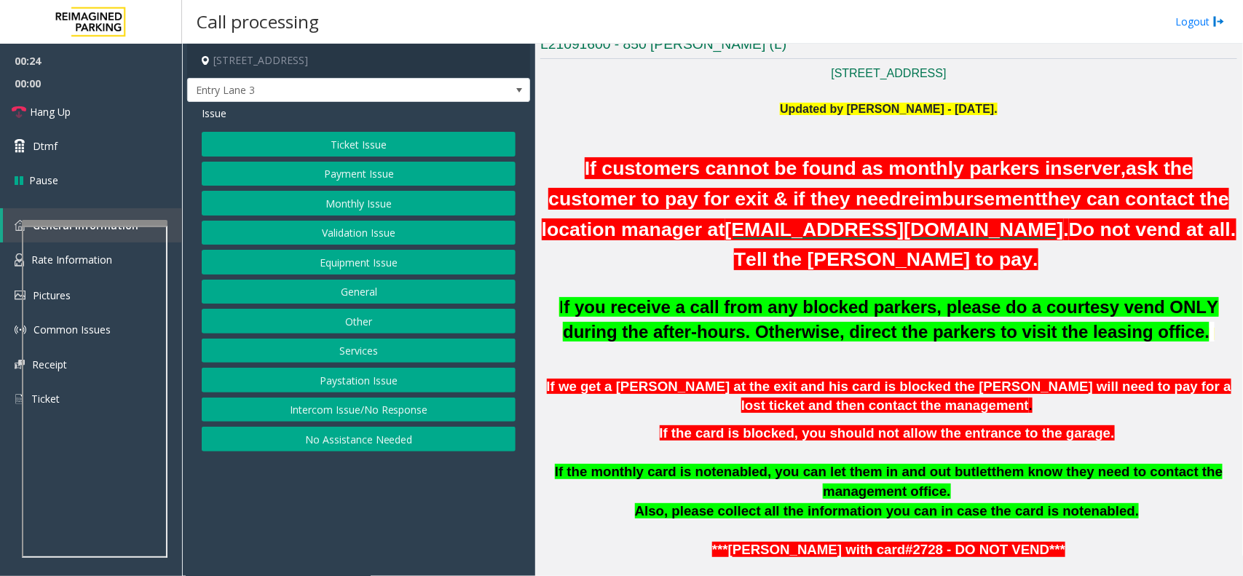
click at [397, 199] on button "Monthly Issue" at bounding box center [359, 203] width 314 height 25
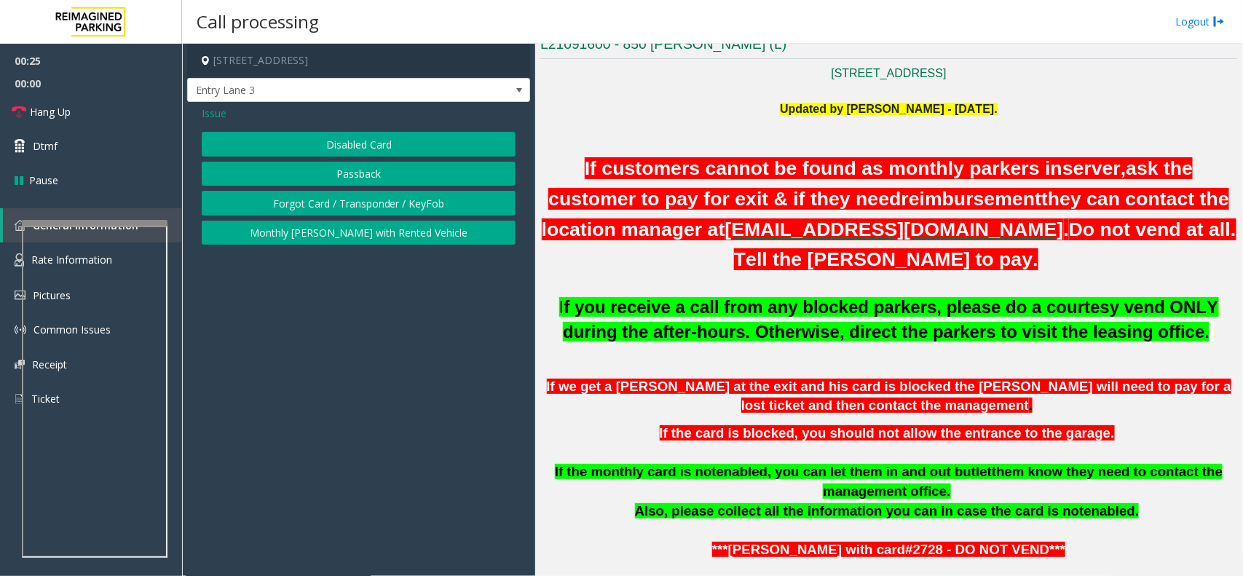
click at [347, 143] on button "Disabled Card" at bounding box center [359, 144] width 314 height 25
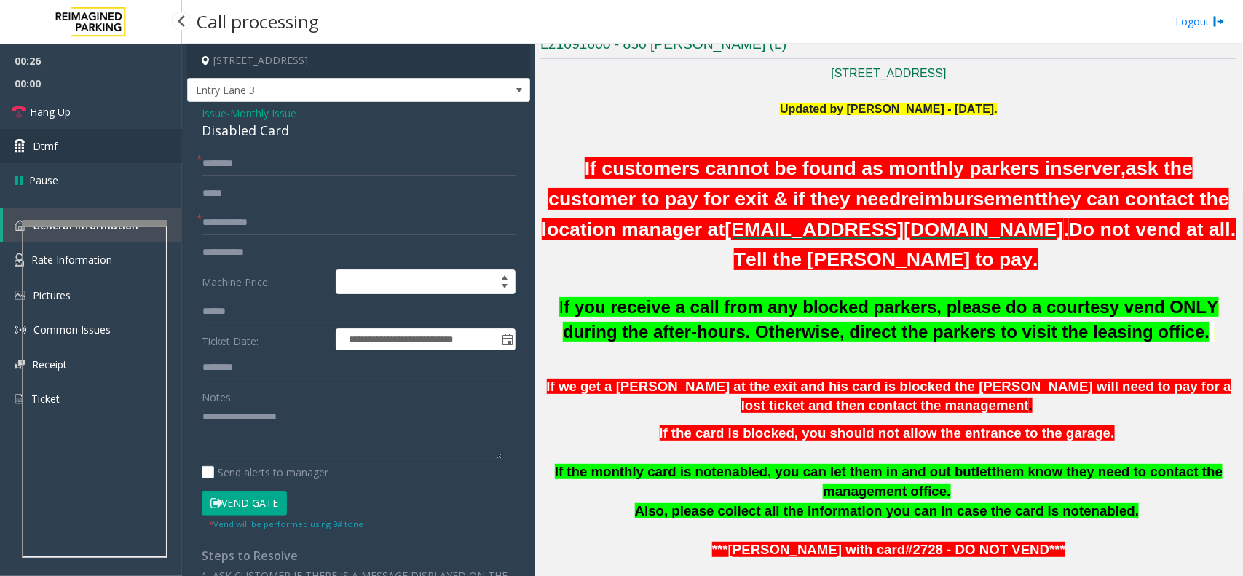
click at [179, 129] on link "Dtmf" at bounding box center [91, 146] width 182 height 34
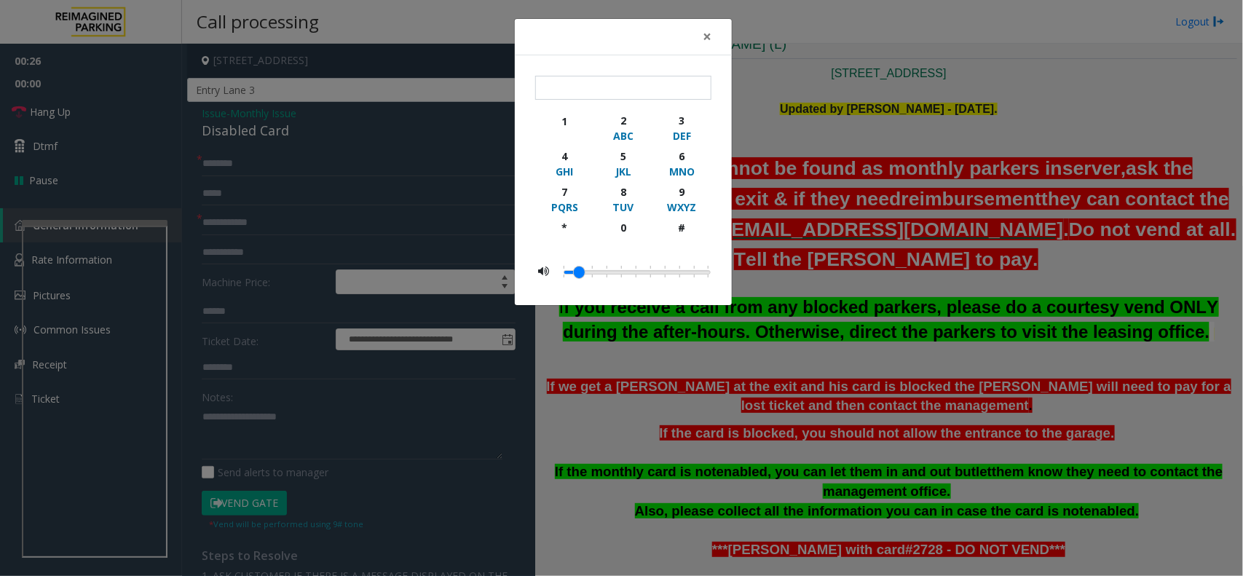
drag, startPoint x: 179, startPoint y: 129, endPoint x: 230, endPoint y: 131, distance: 51.0
click at [230, 131] on div "× 1 2 ABC 3 DEF 4 GHI 5 JKL 6 MNO 7 PQRS 8 TUV 9 WXYZ * 0 #" at bounding box center [621, 288] width 1243 height 576
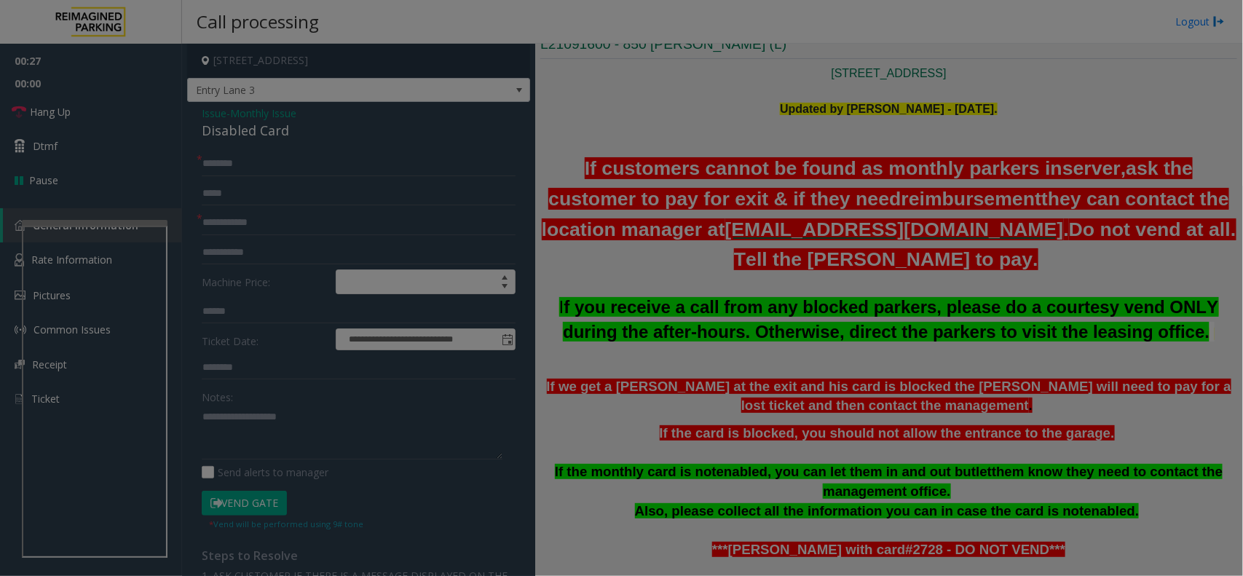
click at [230, 131] on div "× 1 2 ABC 3 DEF 4 GHI 5 JKL 6 MNO 7 PQRS 8 TUV 9 WXYZ * 0 #" at bounding box center [621, 288] width 1243 height 576
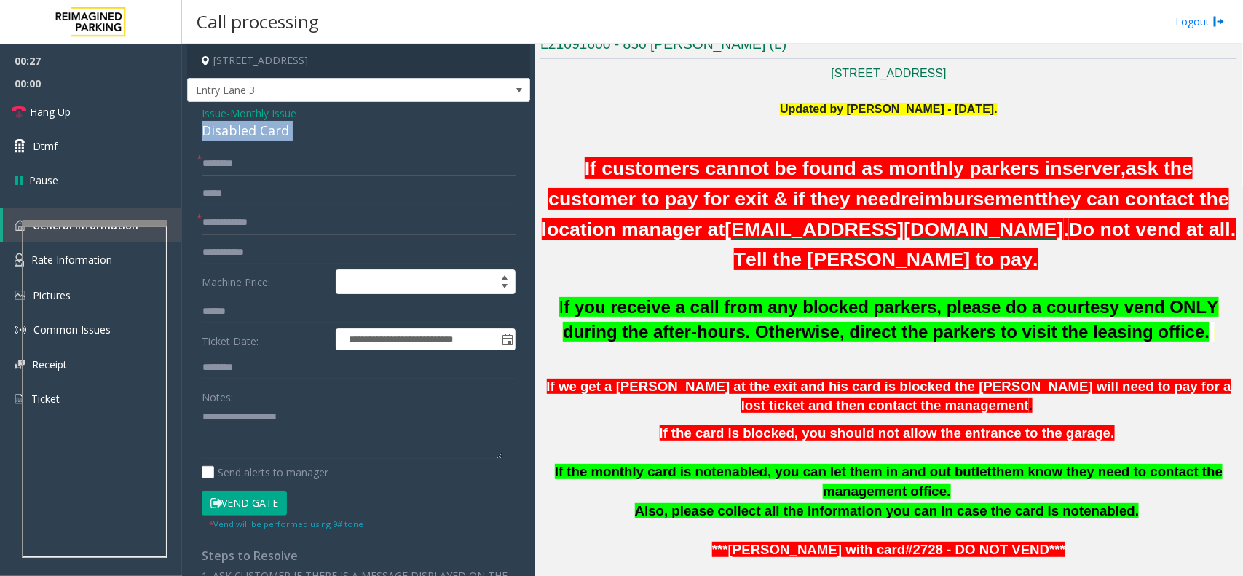
click at [230, 131] on div "Disabled Card" at bounding box center [359, 131] width 314 height 20
copy div "Disabled Card"
click at [259, 395] on div "Notes:" at bounding box center [359, 422] width 314 height 75
click at [267, 438] on textarea at bounding box center [352, 432] width 301 height 55
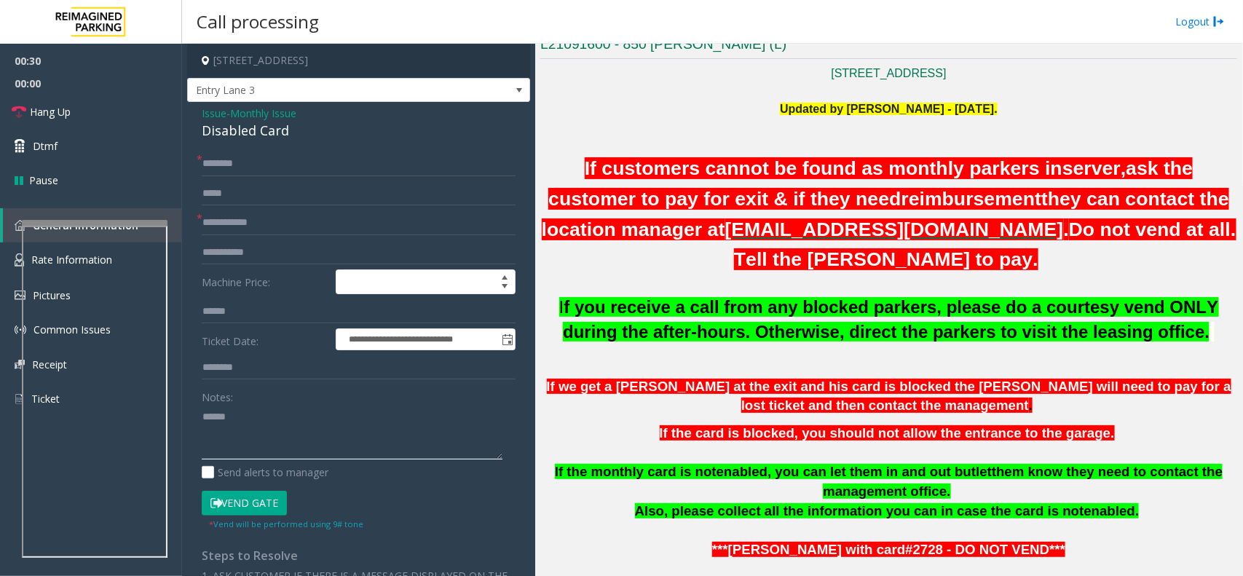
paste textarea "**********"
type textarea "**********"
click at [372, 205] on input "text" at bounding box center [359, 193] width 314 height 25
click at [372, 210] on input "text" at bounding box center [359, 222] width 314 height 25
type input "******"
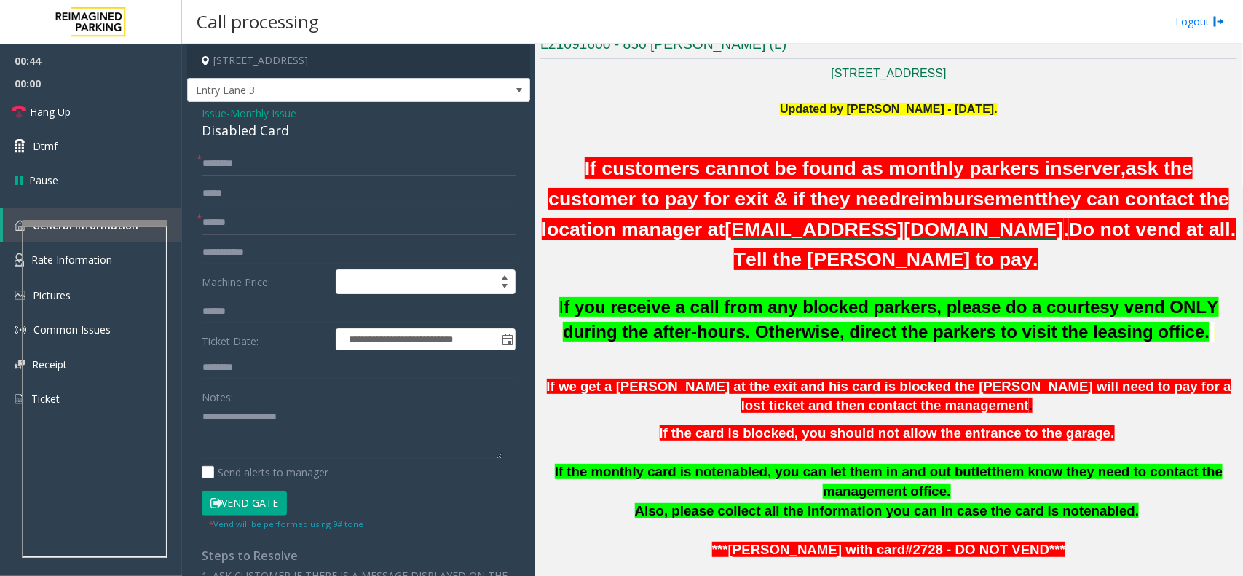
click at [564, 168] on h1 "If customers cannot be found as monthly parkers in server, ask the customer to …" at bounding box center [888, 213] width 697 height 122
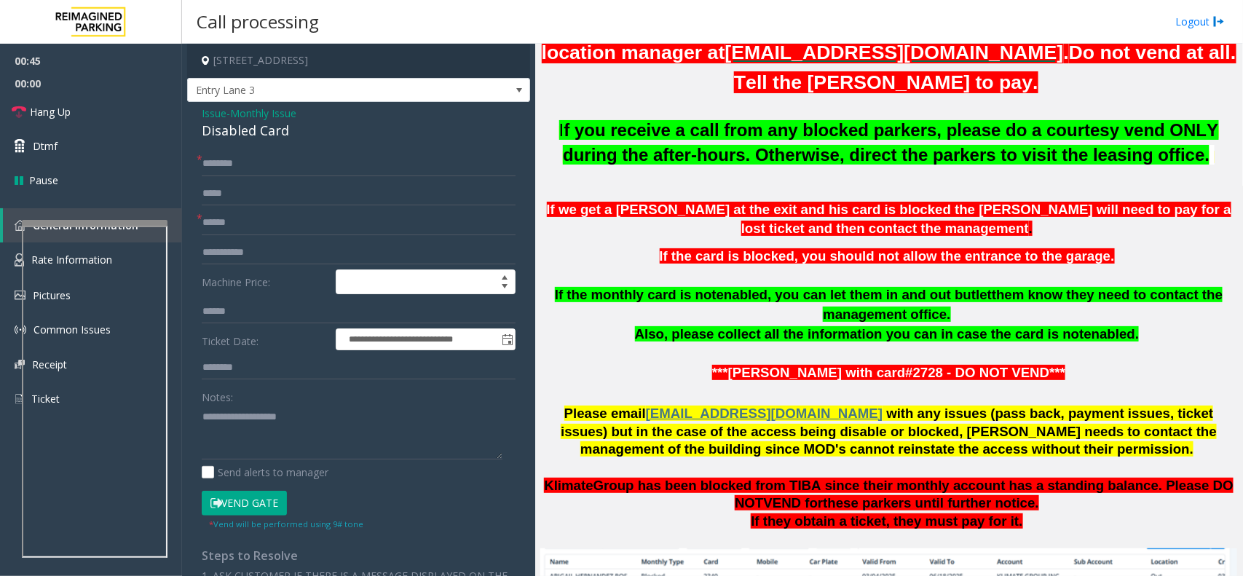
drag, startPoint x: 564, startPoint y: 168, endPoint x: 903, endPoint y: 36, distance: 363.4
click at [903, 36] on div "**********" at bounding box center [712, 288] width 1061 height 576
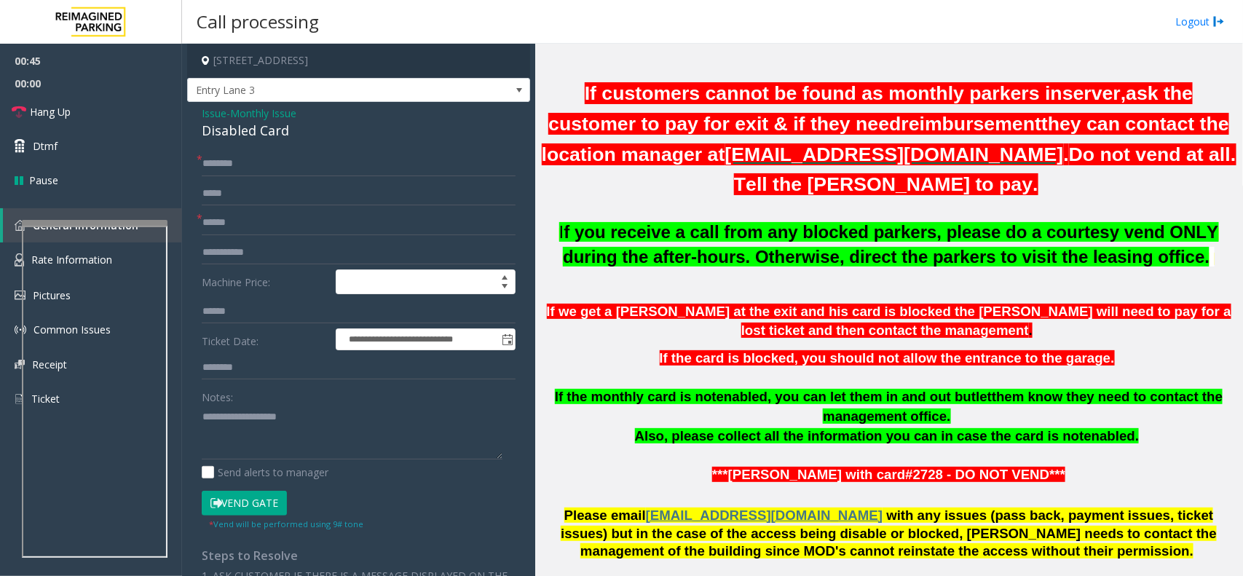
click at [903, 36] on div "Call processing Logout" at bounding box center [712, 22] width 1061 height 44
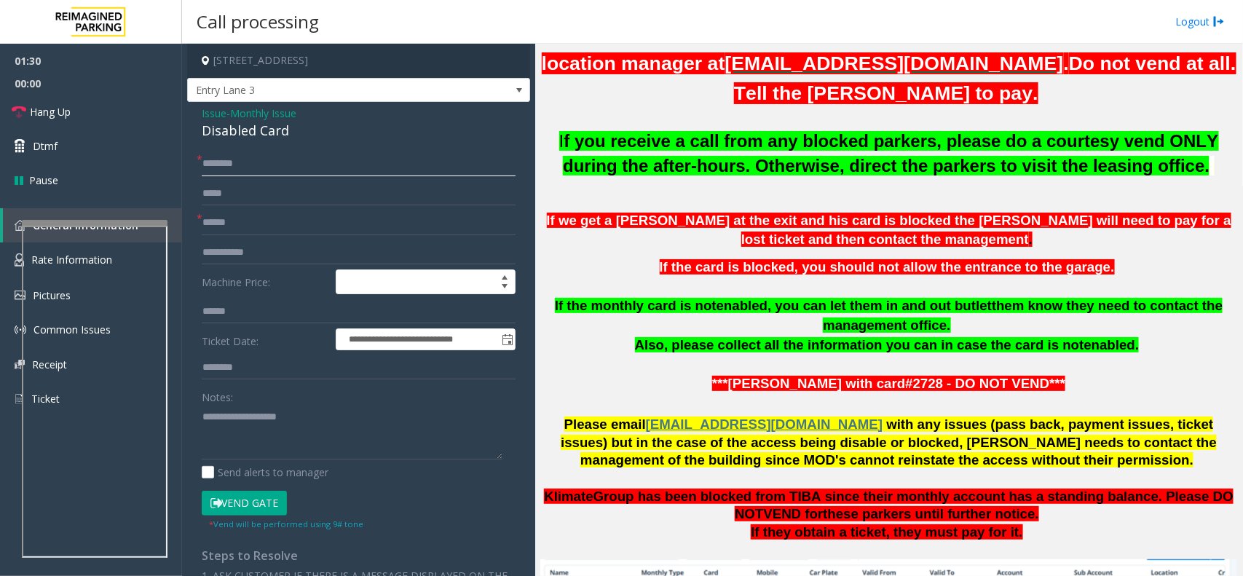
click at [224, 162] on input "text" at bounding box center [359, 163] width 314 height 25
type input "**"
click at [232, 449] on textarea at bounding box center [352, 432] width 301 height 55
paste textarea "**********"
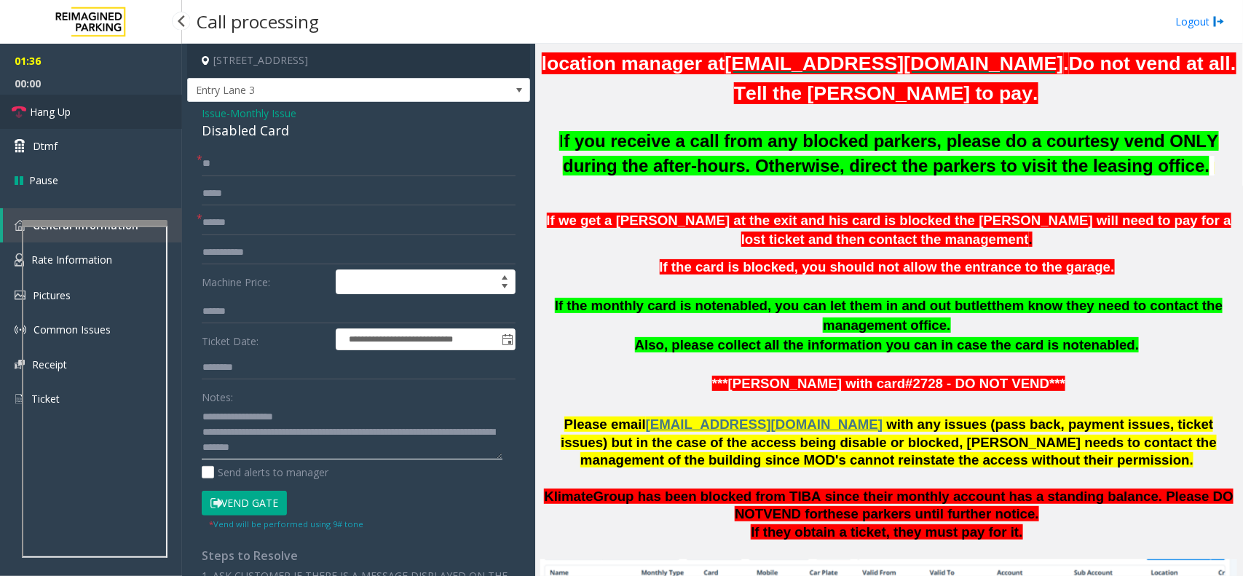
type textarea "**********"
click at [55, 119] on span "Hang Up" at bounding box center [50, 111] width 41 height 15
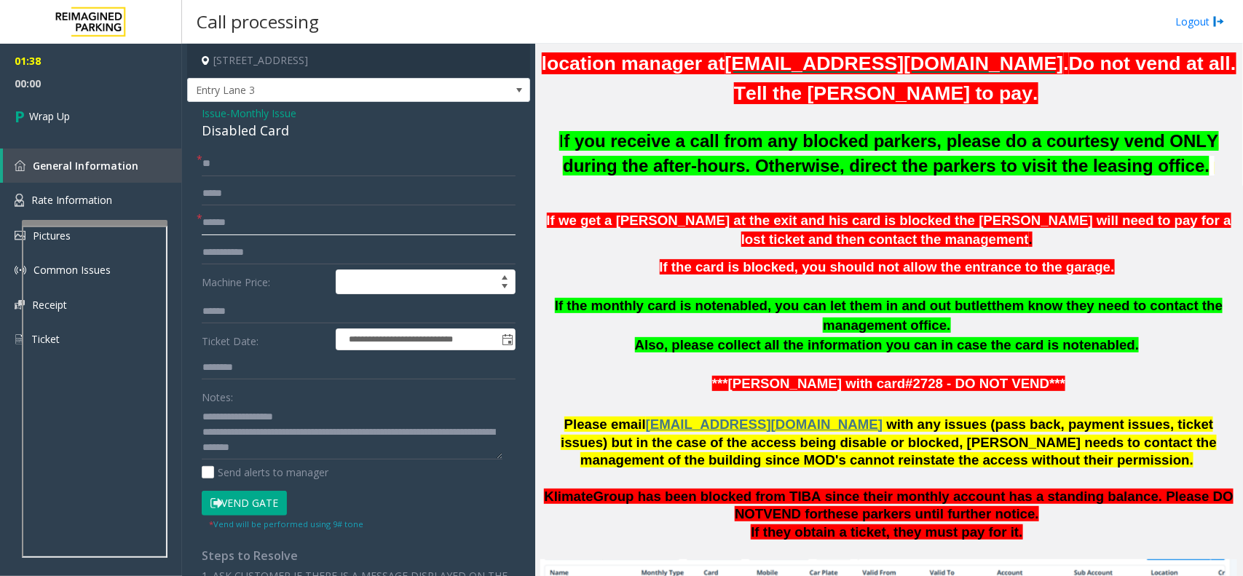
click at [288, 215] on input "******" at bounding box center [359, 222] width 314 height 25
click at [57, 122] on span "Wrap Up" at bounding box center [49, 116] width 41 height 15
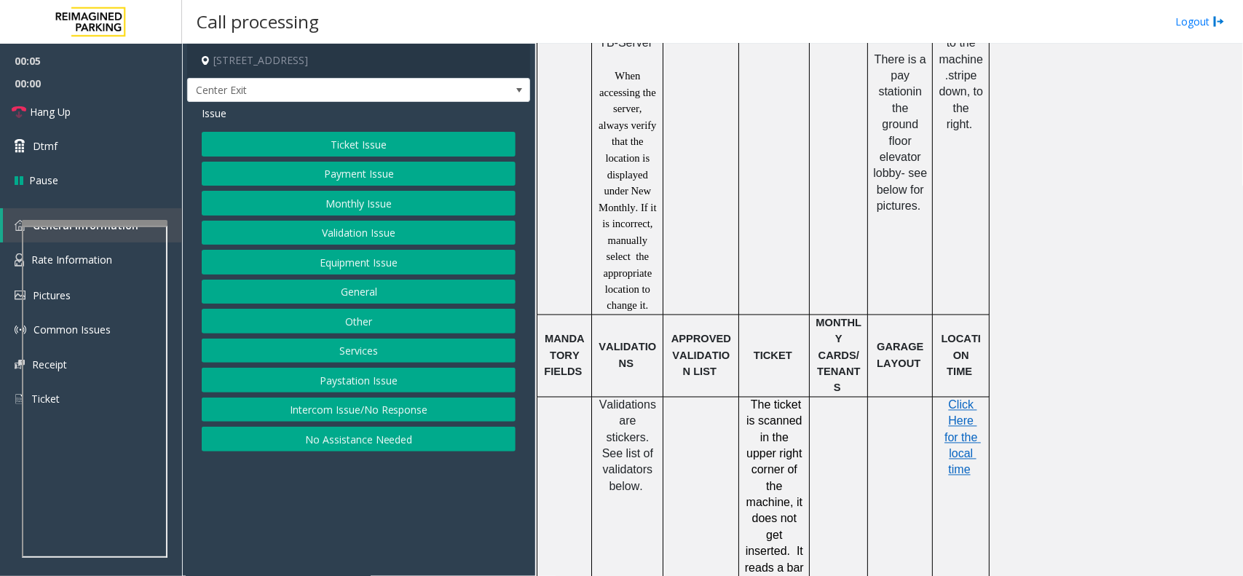
scroll to position [819, 0]
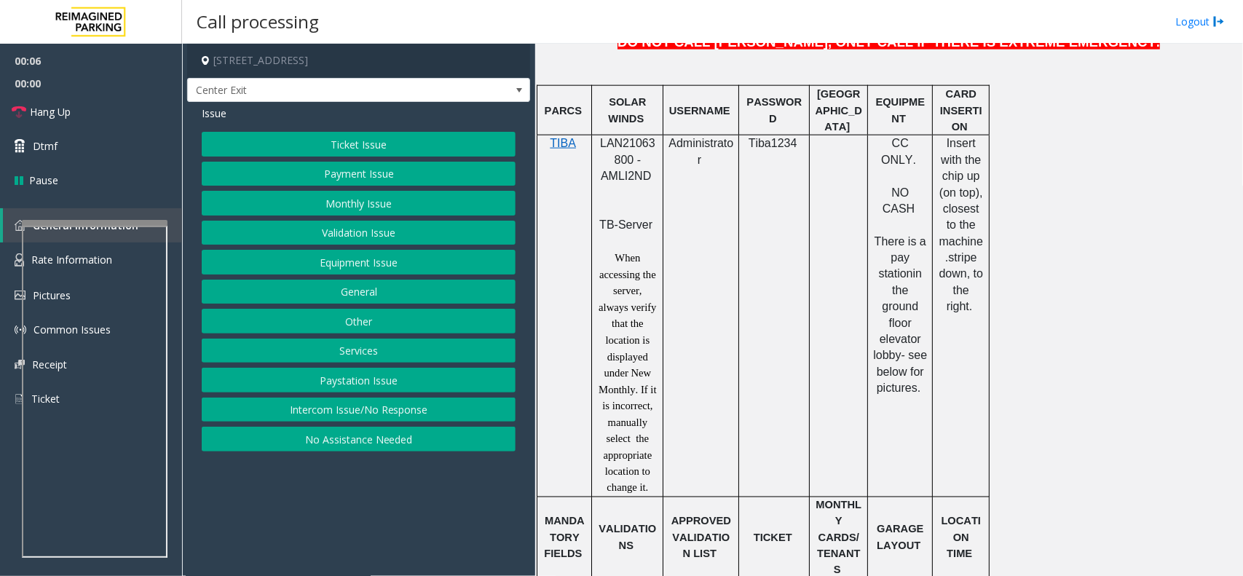
click at [603, 143] on span "LAN21063800 - AMLI2ND" at bounding box center [627, 159] width 55 height 45
click at [605, 142] on span "LAN21063800 - AMLI2ND" at bounding box center [627, 159] width 55 height 45
copy span "LAN21063800"
click at [359, 416] on button "Intercom Issue/No Response" at bounding box center [359, 410] width 314 height 25
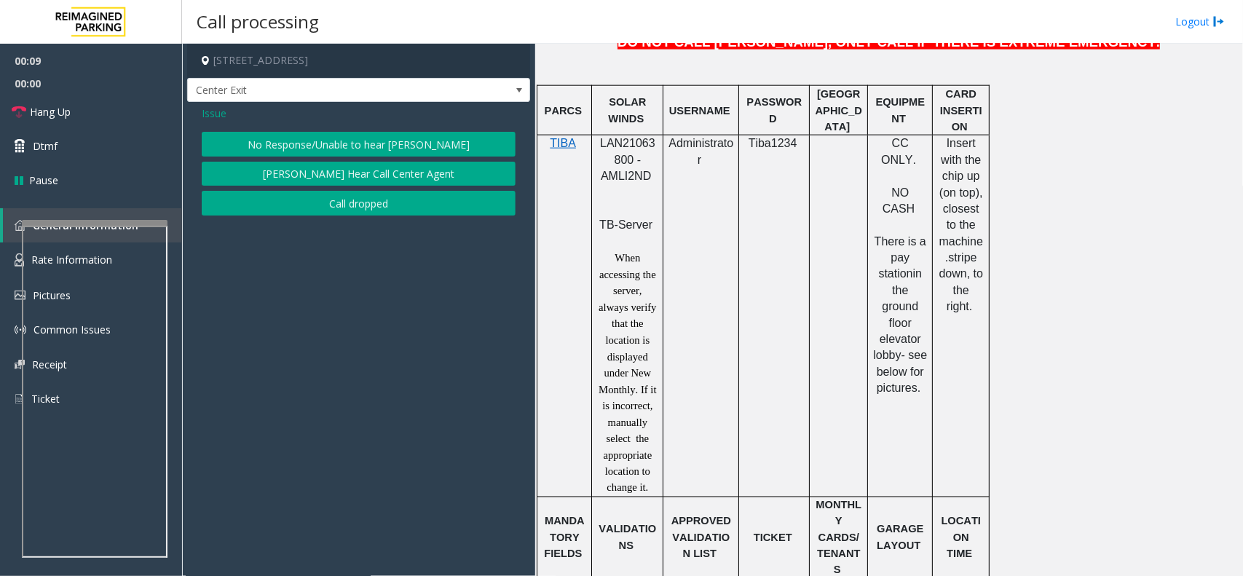
click at [328, 114] on div "Issue" at bounding box center [359, 113] width 314 height 15
click at [331, 149] on button "No Response/Unable to hear [PERSON_NAME]" at bounding box center [359, 144] width 314 height 25
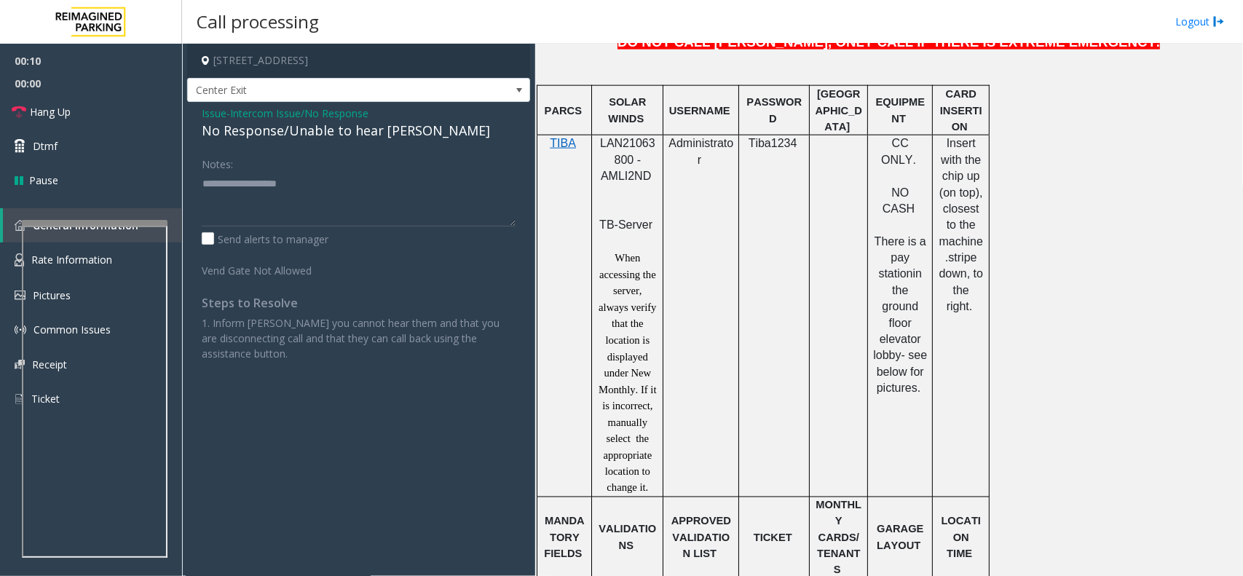
click at [331, 149] on div "Issue - Intercom Issue/No Response No Response/Unable to hear [PERSON_NAME] Not…" at bounding box center [358, 239] width 343 height 274
click at [335, 130] on div "No Response/Unable to hear [PERSON_NAME]" at bounding box center [359, 131] width 314 height 20
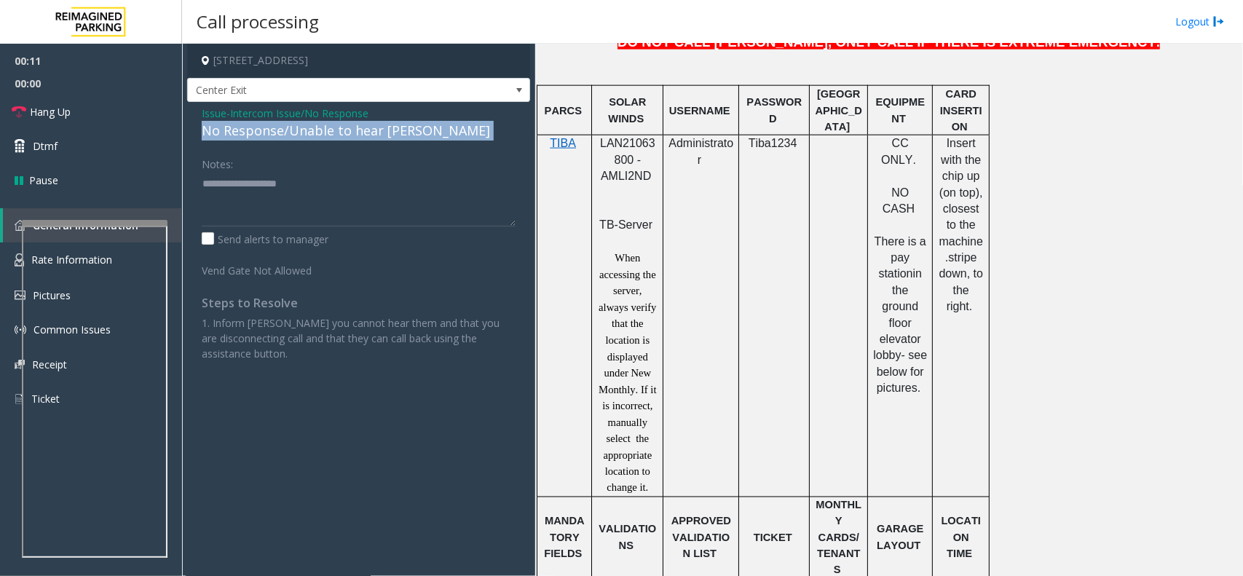
copy div "No Response/Unable to hear [PERSON_NAME]"
paste textarea "**********"
click at [344, 199] on textarea at bounding box center [359, 199] width 314 height 55
type textarea "**********"
click at [222, 109] on span "Issue" at bounding box center [214, 113] width 25 height 15
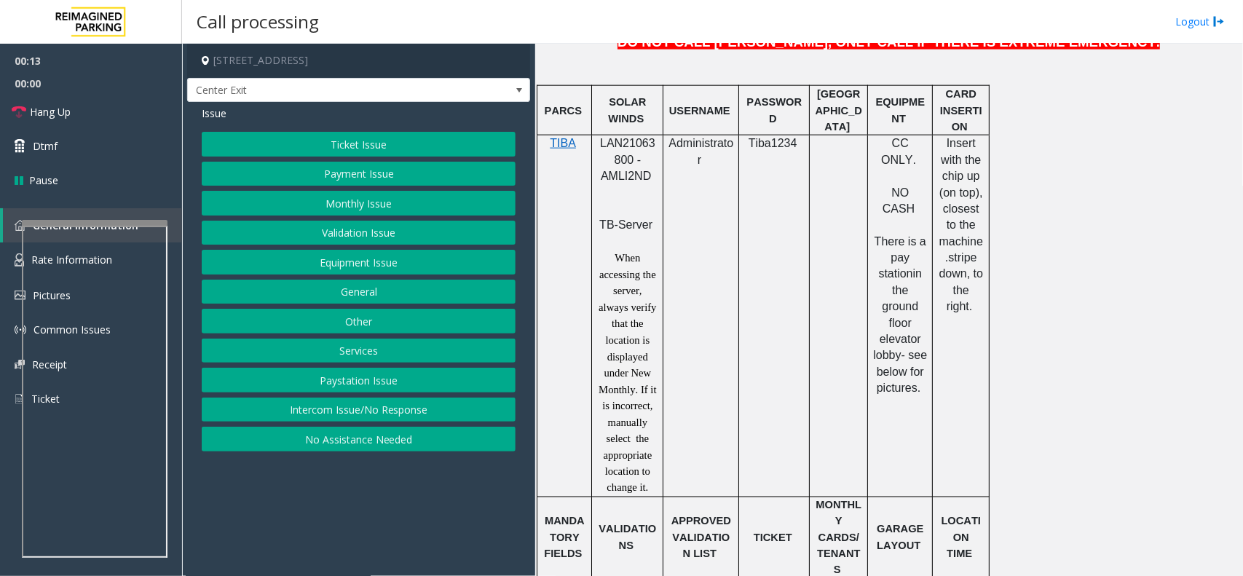
click at [216, 108] on span "Issue" at bounding box center [214, 113] width 25 height 15
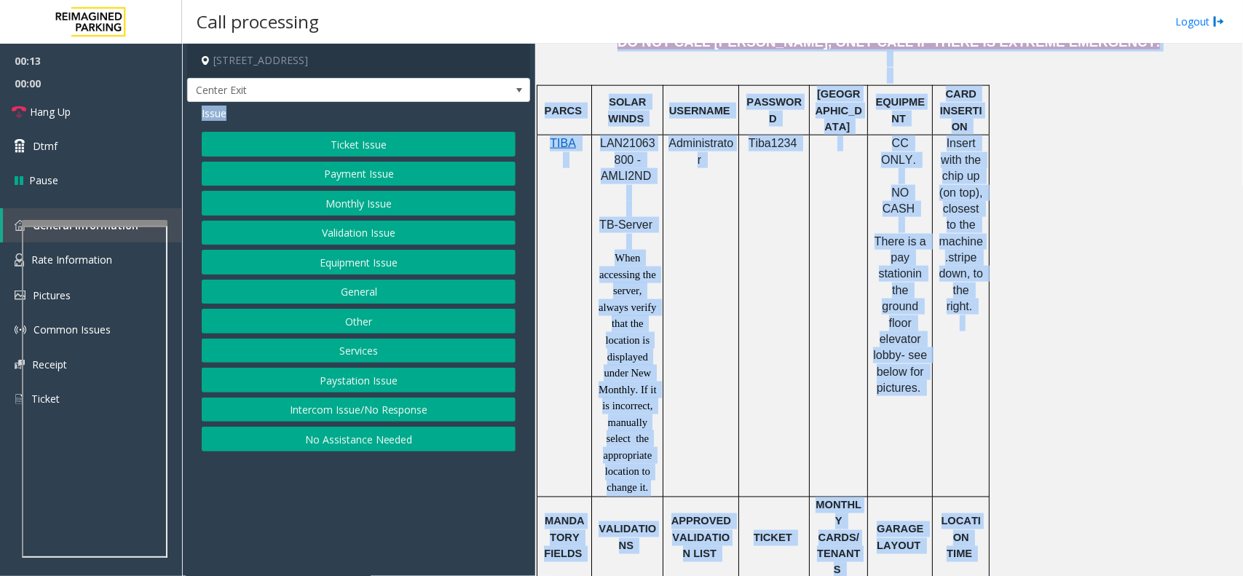
drag, startPoint x: 216, startPoint y: 108, endPoint x: 1065, endPoint y: 460, distance: 918.5
click at [1145, 575] on html "00:13 00:00 Hang Up Dtmf Pause General Information Rate Information Pictures Co…" at bounding box center [621, 288] width 1243 height 576
click at [631, 155] on span "LAN21063800 - AMLI2ND" at bounding box center [627, 159] width 55 height 45
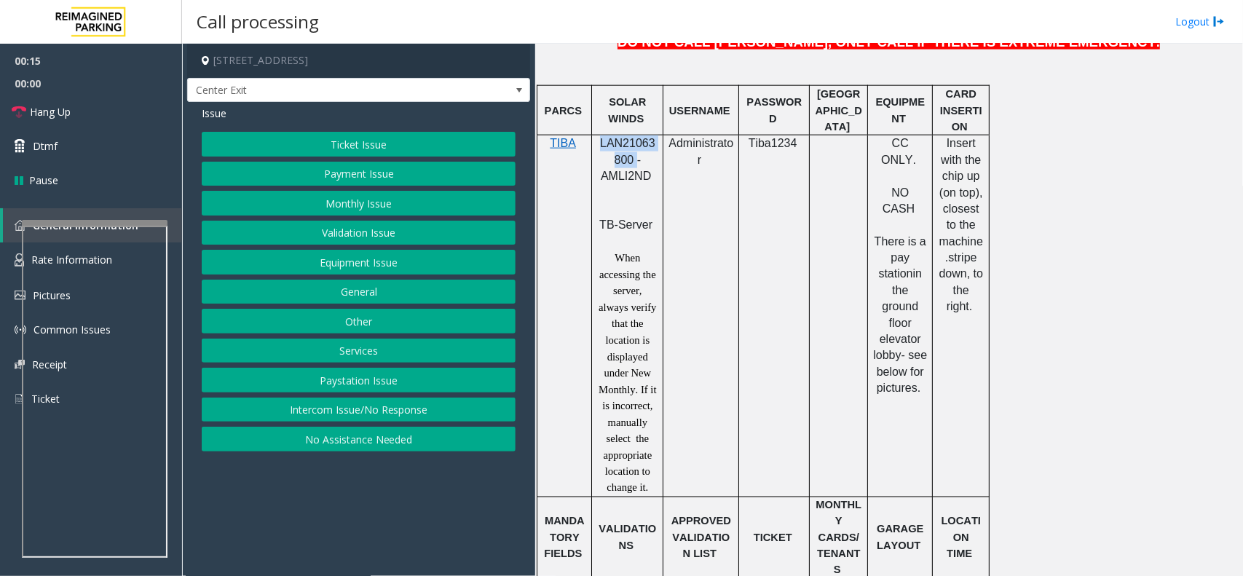
click at [623, 155] on span "LAN21063800 - AMLI2ND" at bounding box center [627, 159] width 55 height 45
click at [620, 151] on span "LAN21063800 - AMLI2ND" at bounding box center [627, 159] width 55 height 45
drag, startPoint x: 620, startPoint y: 151, endPoint x: 612, endPoint y: 147, distance: 9.1
click at [612, 147] on span "LAN21063800 - AMLI2ND" at bounding box center [627, 159] width 55 height 45
click at [366, 408] on button "Intercom Issue/No Response" at bounding box center [359, 410] width 314 height 25
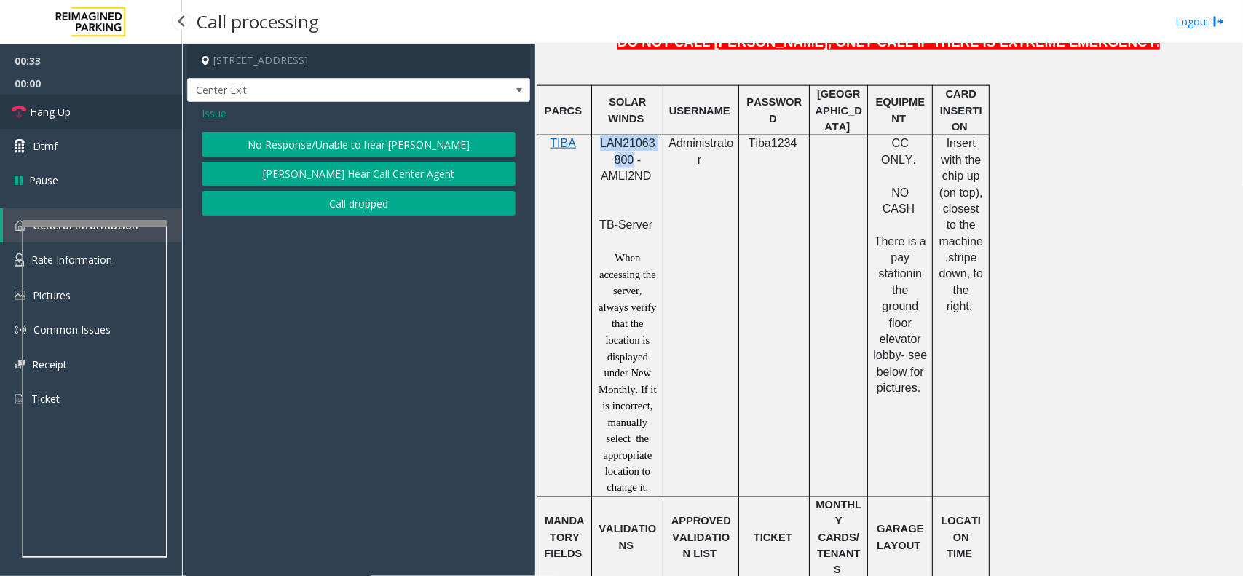
click at [122, 117] on link "Hang Up" at bounding box center [91, 112] width 182 height 34
click at [383, 148] on button "No Response/Unable to hear [PERSON_NAME]" at bounding box center [359, 144] width 314 height 25
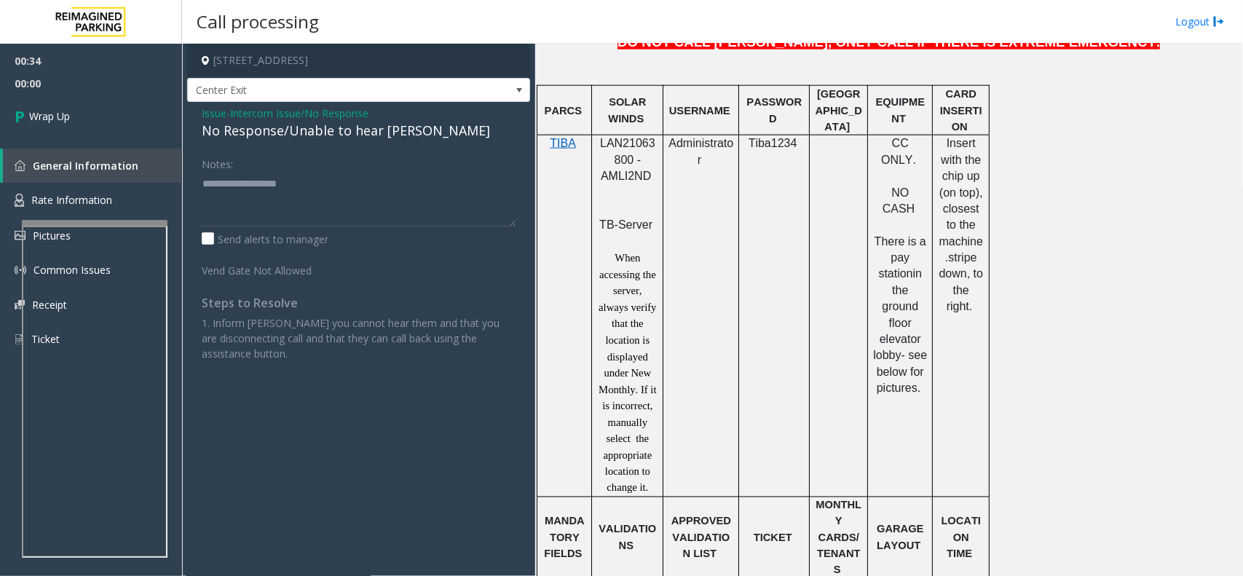
click at [368, 130] on div "No Response/Unable to hear [PERSON_NAME]" at bounding box center [359, 131] width 314 height 20
copy div "No Response/Unable to hear [PERSON_NAME]"
click at [387, 186] on textarea at bounding box center [359, 199] width 314 height 55
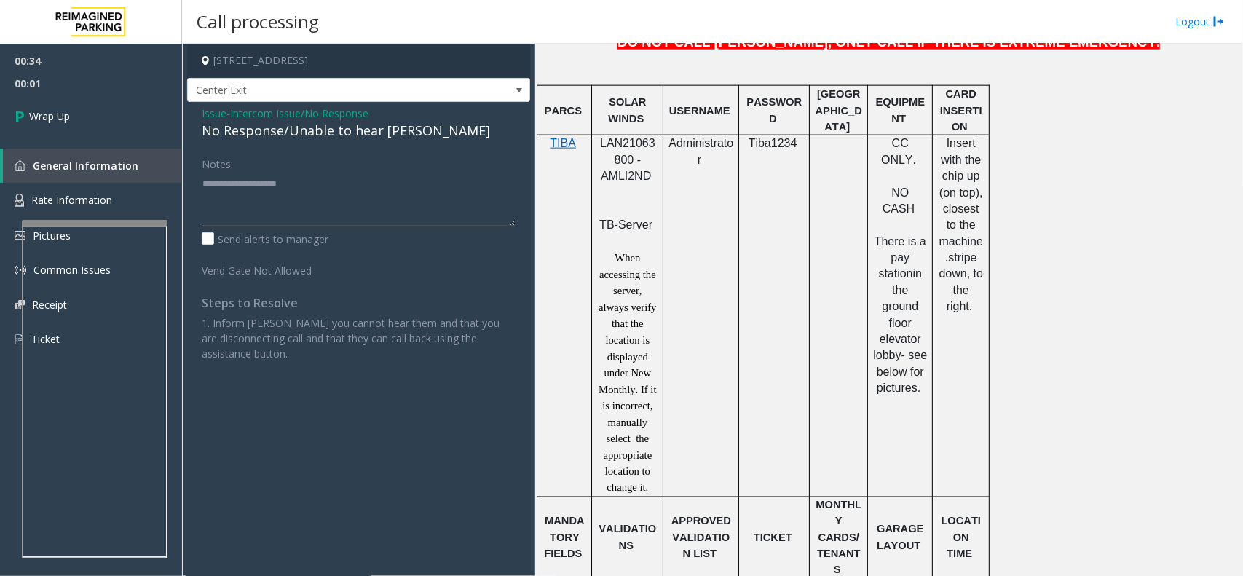
paste textarea "**********"
type textarea "**********"
click at [70, 101] on link "Wrap Up" at bounding box center [91, 116] width 182 height 43
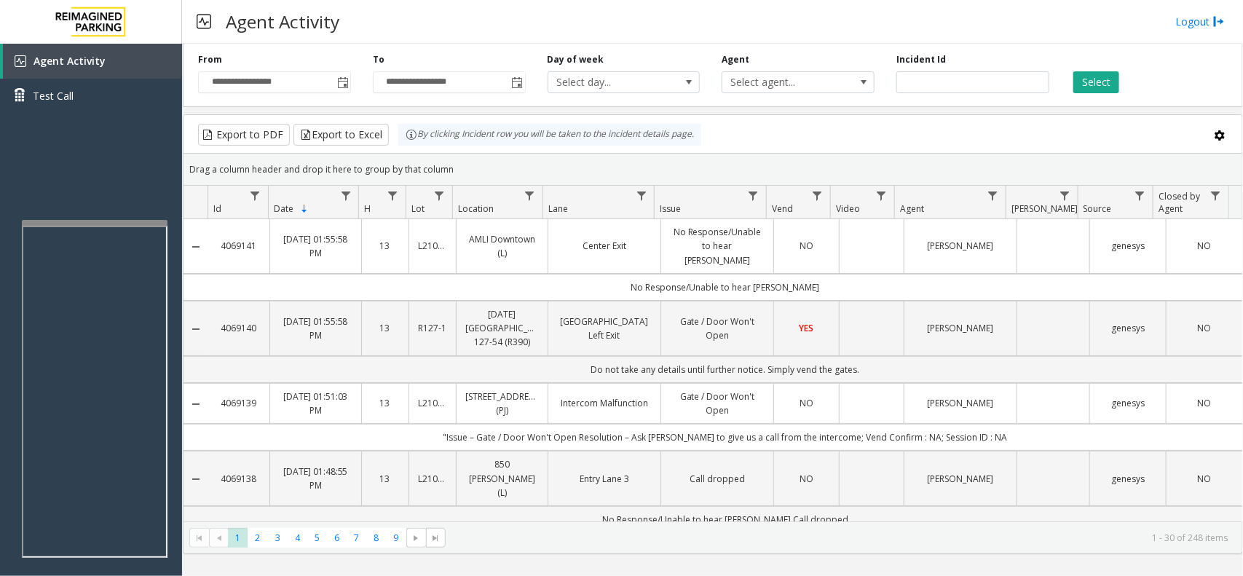
click at [404, 6] on div "Agent Activity Logout" at bounding box center [712, 22] width 1061 height 44
click at [369, 15] on div "Agent Activity Logout" at bounding box center [712, 22] width 1061 height 44
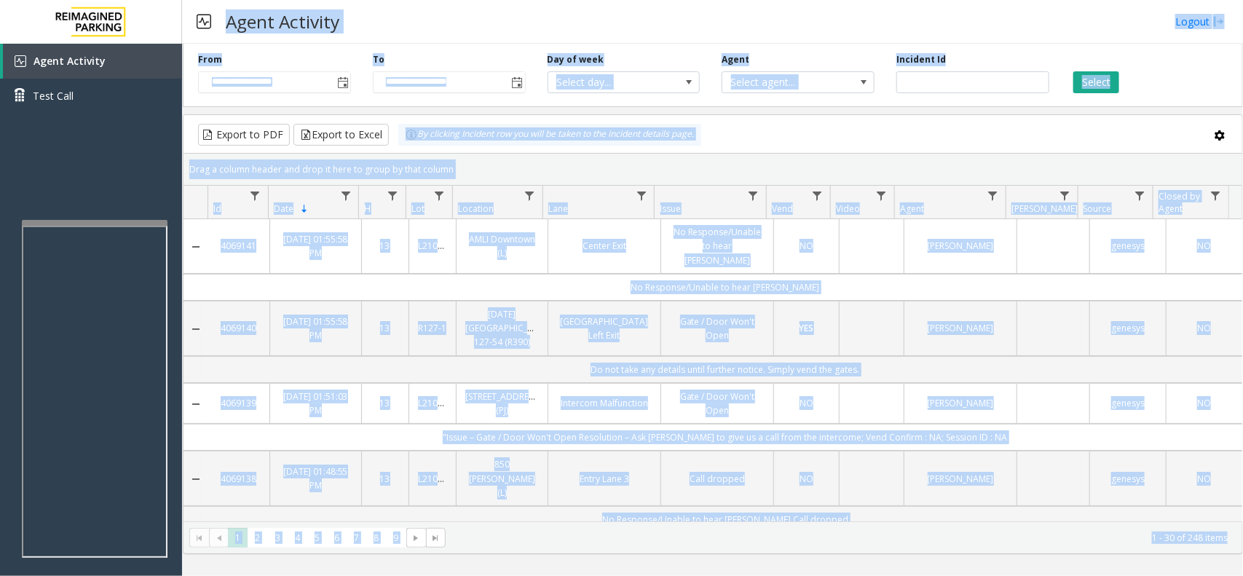
drag, startPoint x: 369, startPoint y: 15, endPoint x: 1012, endPoint y: 619, distance: 882.6
click at [1012, 575] on html "**********" at bounding box center [621, 288] width 1243 height 576
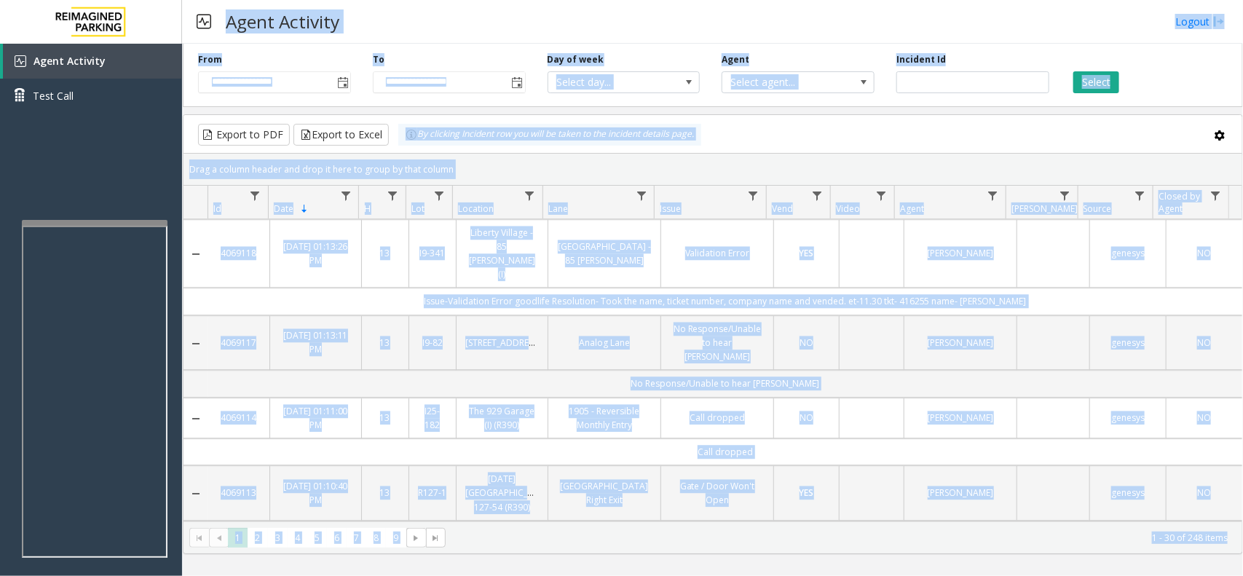
scroll to position [1846, 0]
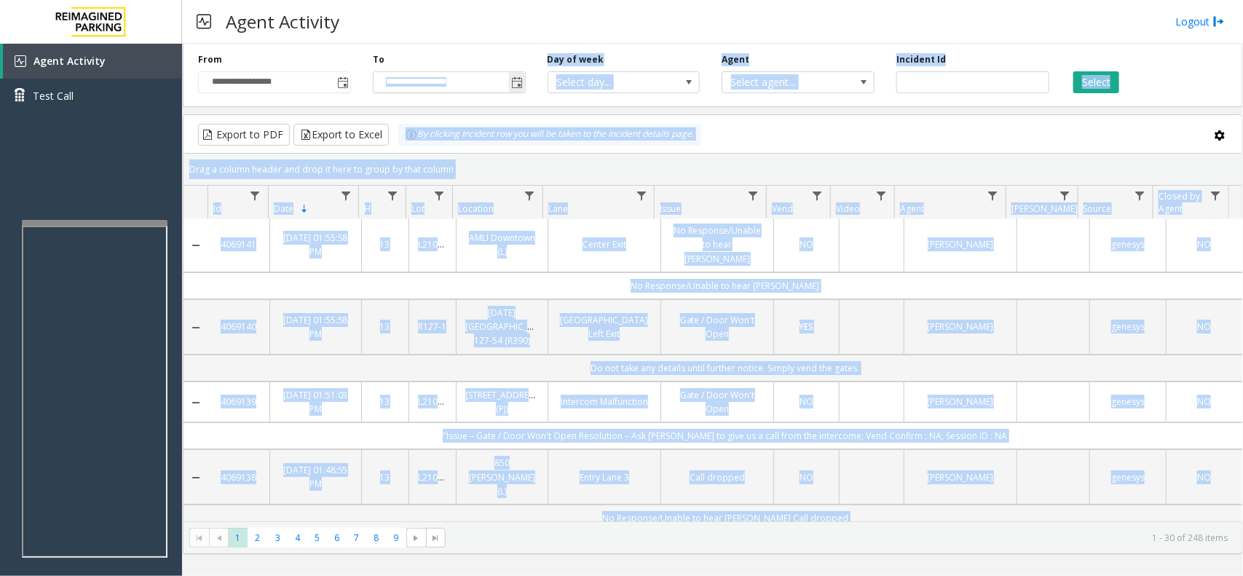
scroll to position [0, 0]
drag, startPoint x: 755, startPoint y: 445, endPoint x: 227, endPoint y: 4, distance: 687.7
click at [227, 4] on div "**********" at bounding box center [712, 288] width 1061 height 576
click at [215, 4] on div "Agent Activity" at bounding box center [267, 22] width 157 height 36
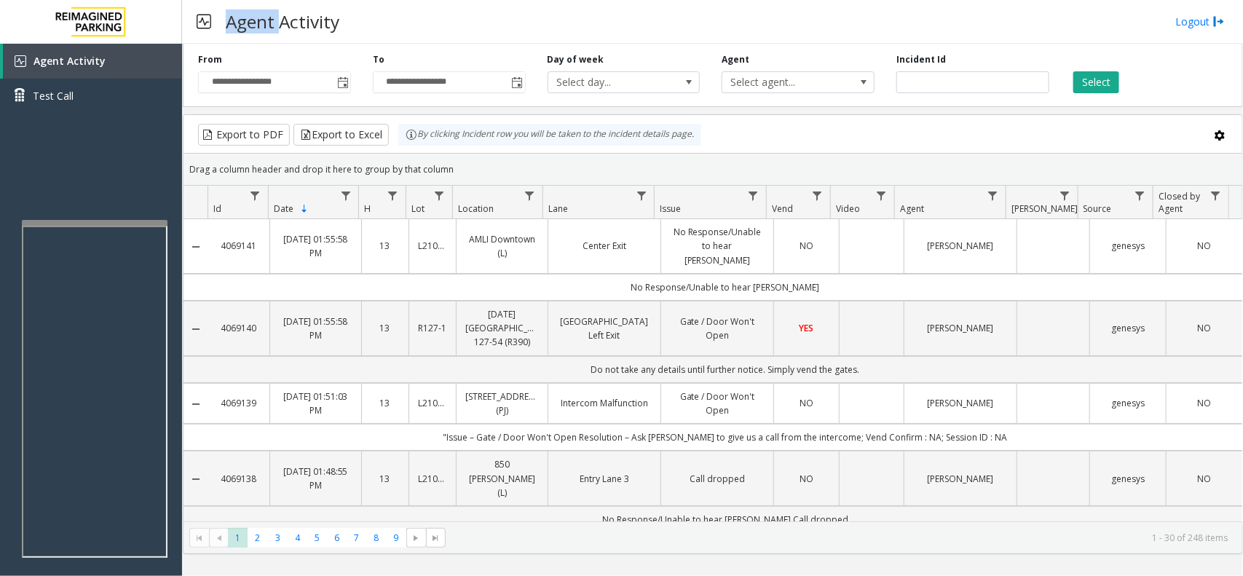
click at [215, 4] on div "Agent Activity" at bounding box center [267, 22] width 157 height 36
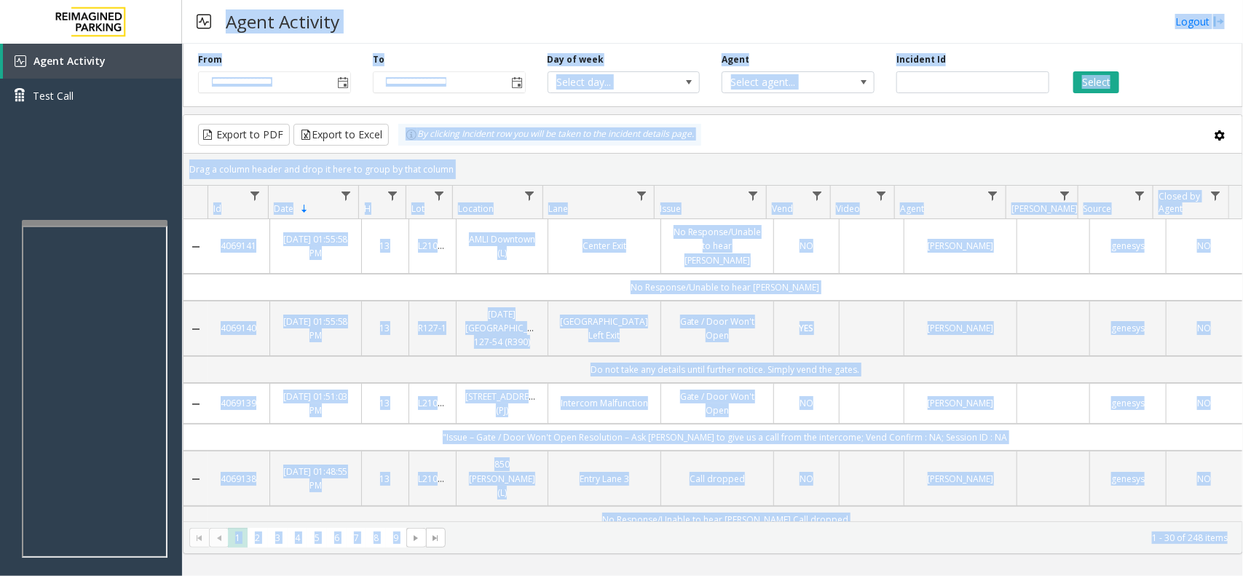
drag, startPoint x: 215, startPoint y: 4, endPoint x: 1149, endPoint y: 428, distance: 1026.0
click at [1242, 575] on html "**********" at bounding box center [621, 288] width 1243 height 576
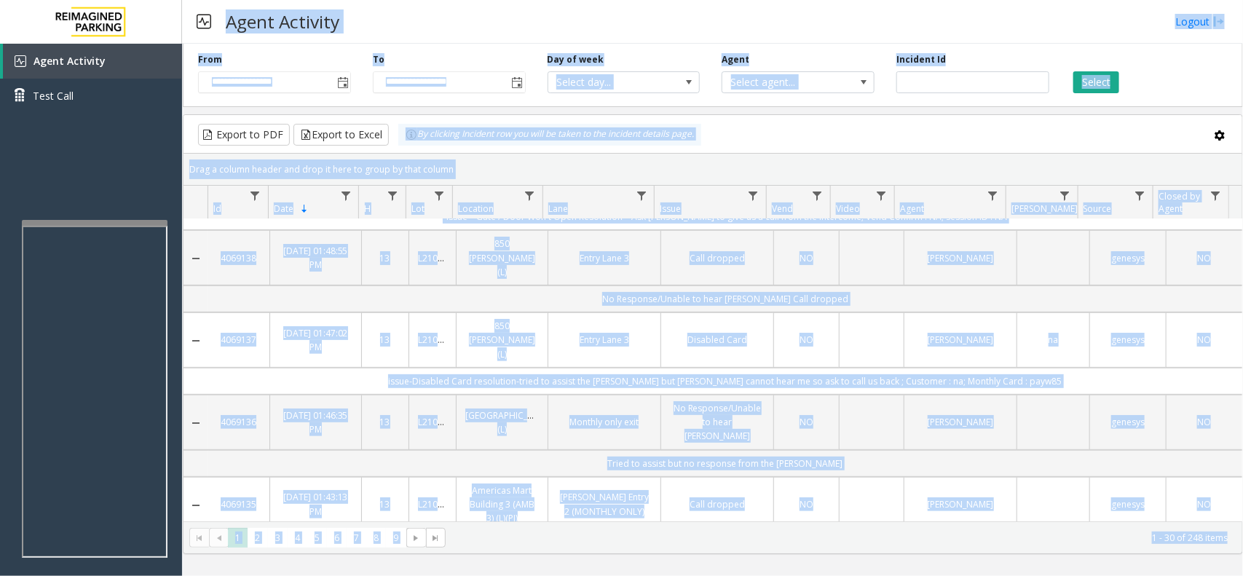
scroll to position [637, 0]
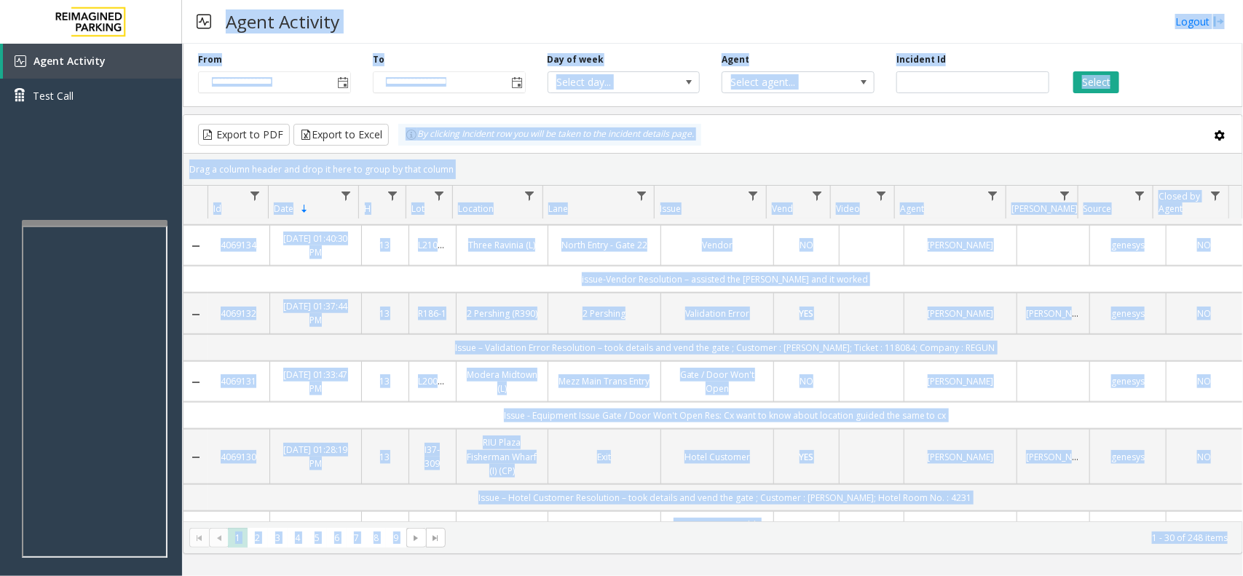
click at [1218, 535] on kendo-pager-info "1 - 30 of 248 items" at bounding box center [840, 538] width 773 height 12
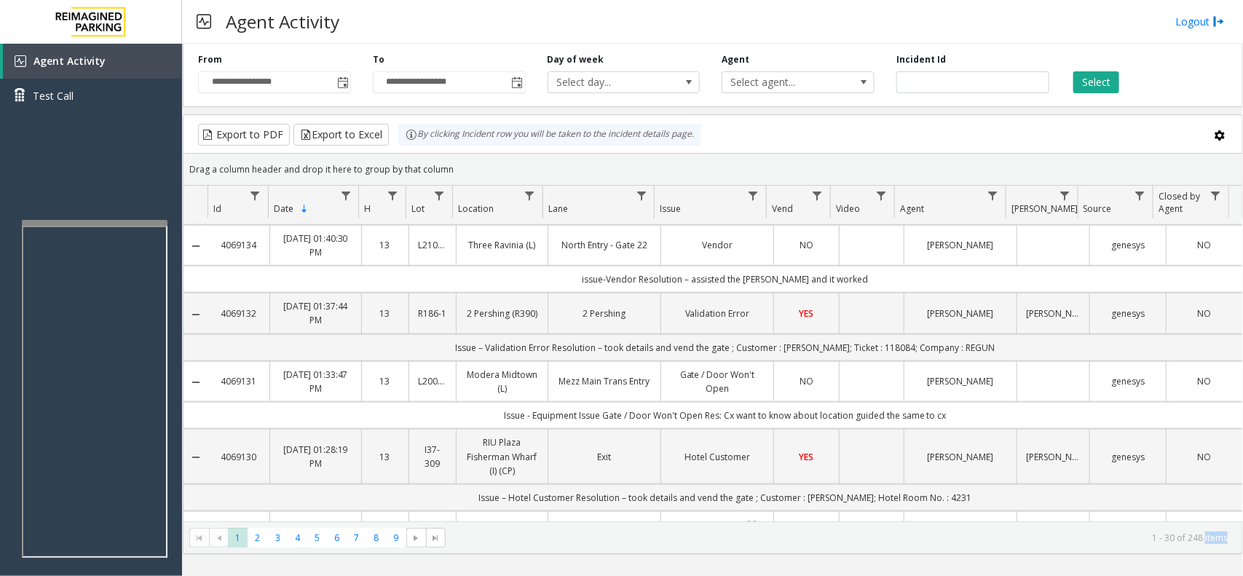
click at [1218, 535] on kendo-pager-info "1 - 30 of 248 items" at bounding box center [840, 538] width 773 height 12
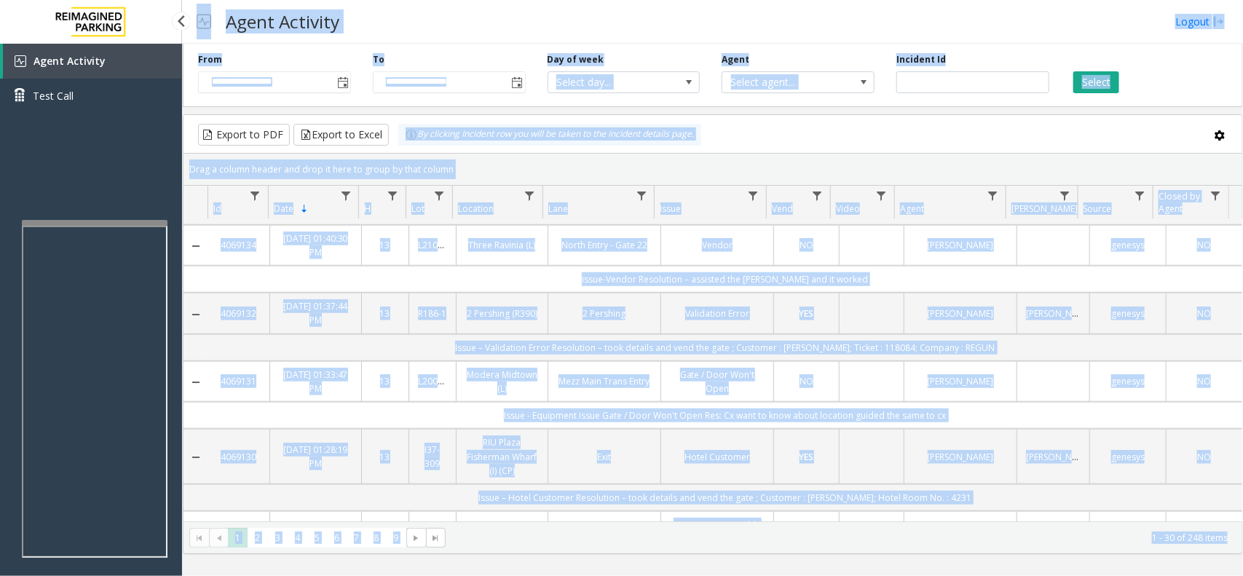
drag, startPoint x: 1218, startPoint y: 535, endPoint x: 199, endPoint y: 15, distance: 1144.2
click at [199, 15] on div "**********" at bounding box center [712, 288] width 1061 height 576
click at [199, 15] on img at bounding box center [204, 22] width 15 height 36
drag, startPoint x: 199, startPoint y: 15, endPoint x: 668, endPoint y: 401, distance: 607.9
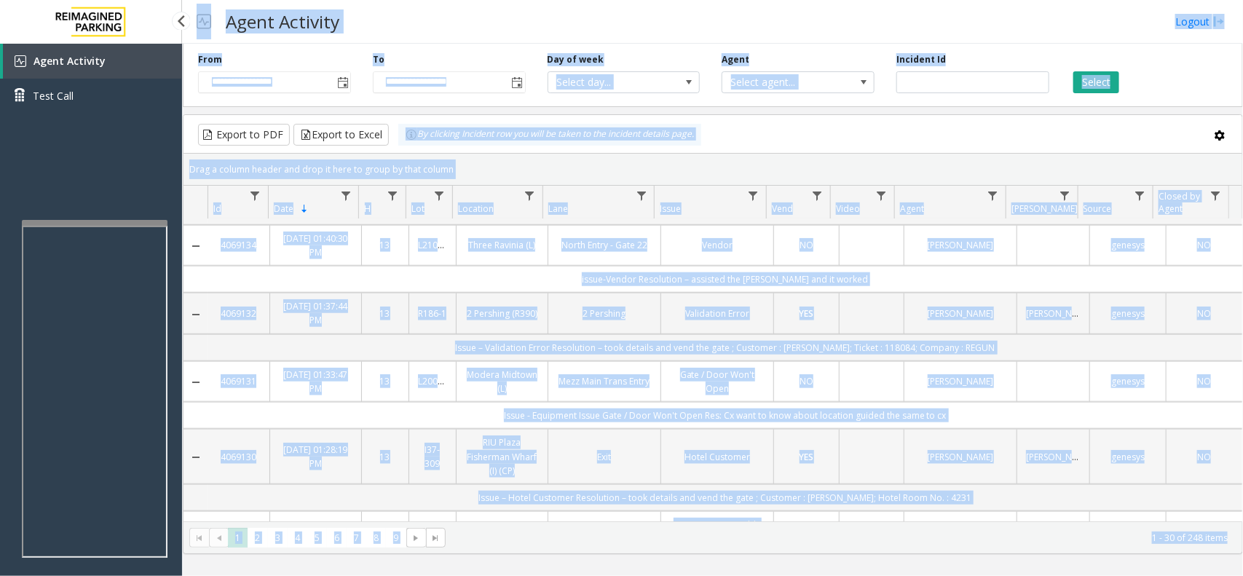
click at [668, 401] on div "**********" at bounding box center [712, 288] width 1061 height 576
click at [190, 5] on div "Agent Activity" at bounding box center [267, 22] width 157 height 36
drag, startPoint x: 190, startPoint y: 5, endPoint x: 1235, endPoint y: 577, distance: 1191.2
click at [1235, 575] on html "**********" at bounding box center [621, 288] width 1243 height 576
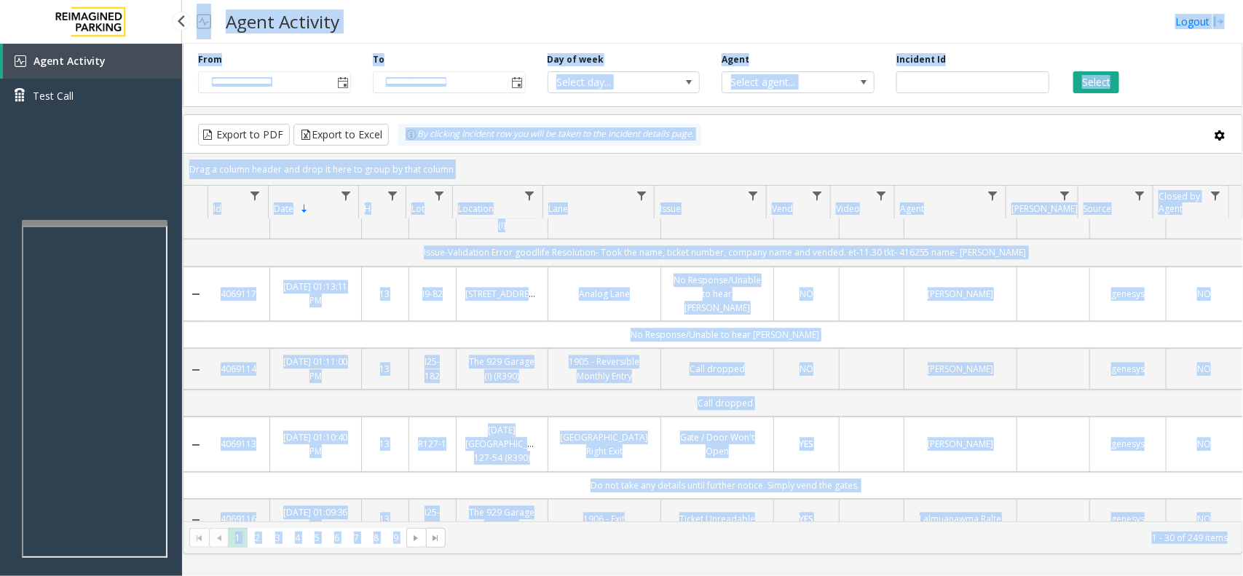
scroll to position [1846, 0]
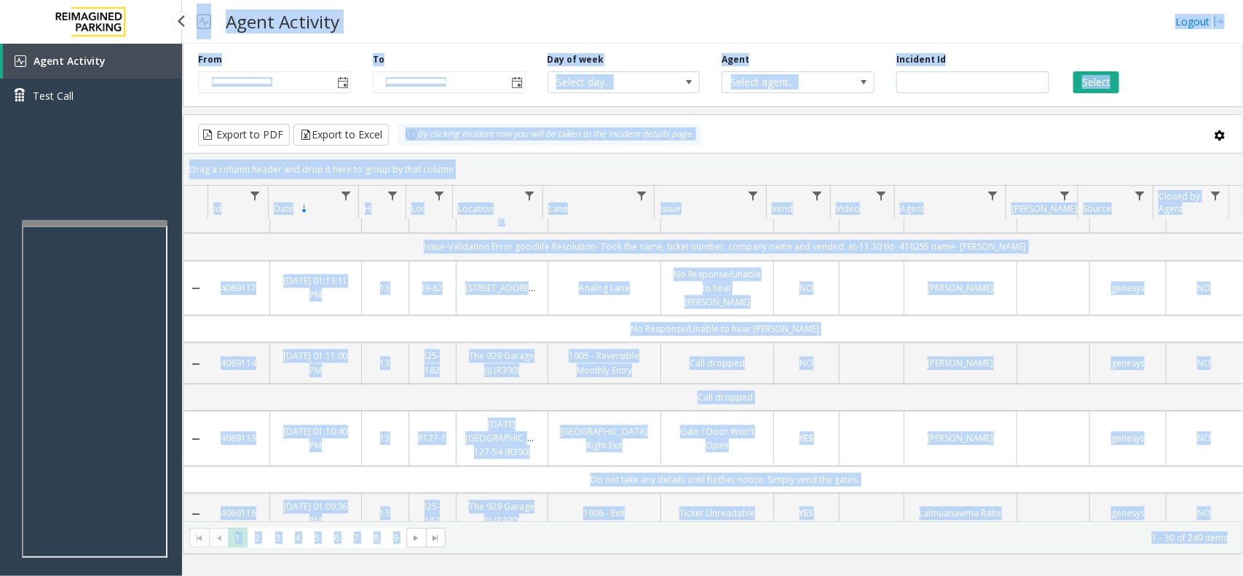
click at [1189, 544] on kendo-pager-info "1 - 30 of 249 items" at bounding box center [840, 538] width 773 height 12
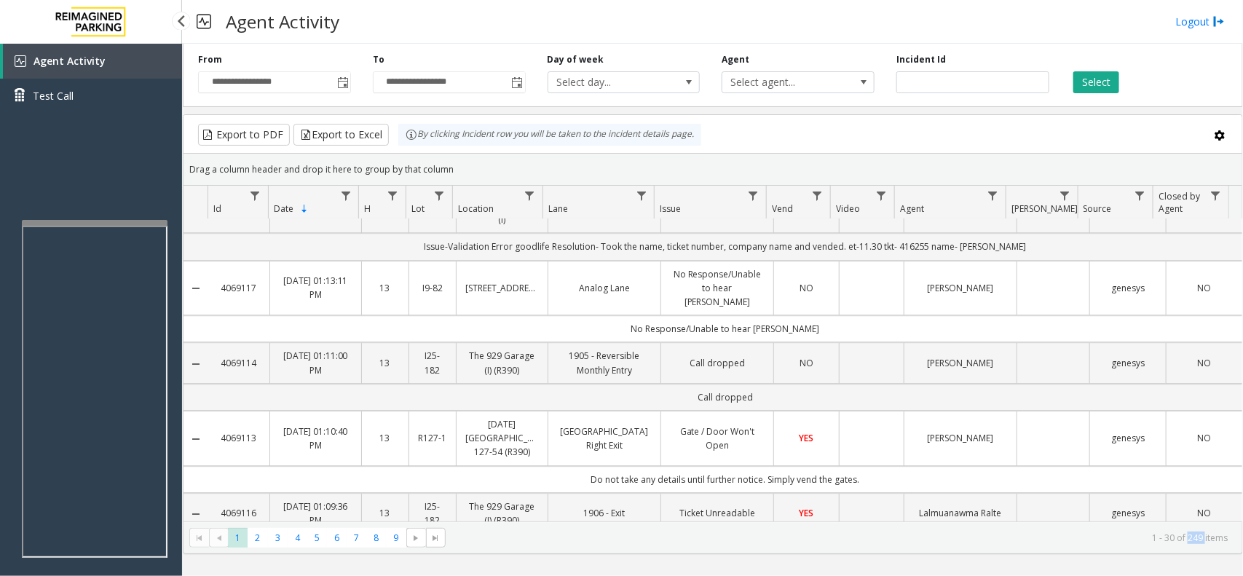
click at [1189, 544] on kendo-pager-info "1 - 30 of 249 items" at bounding box center [840, 538] width 773 height 12
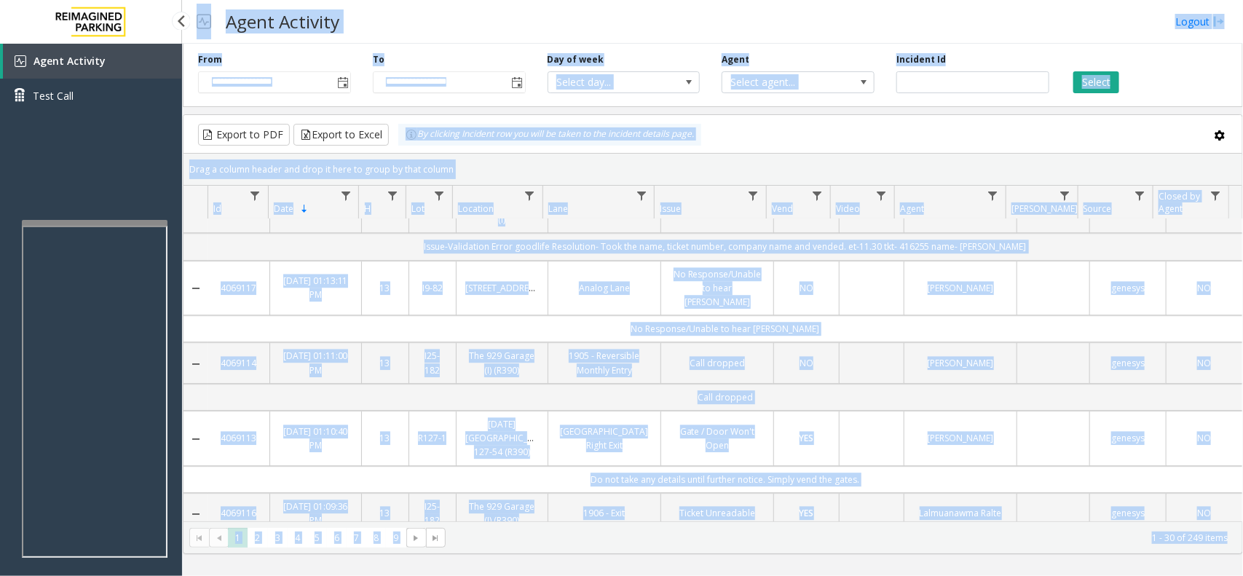
drag, startPoint x: 1189, startPoint y: 544, endPoint x: 209, endPoint y: 31, distance: 1106.6
click at [209, 31] on div "**********" at bounding box center [712, 288] width 1061 height 576
click at [209, 31] on img at bounding box center [204, 22] width 15 height 36
drag, startPoint x: 209, startPoint y: 31, endPoint x: 591, endPoint y: 293, distance: 463.0
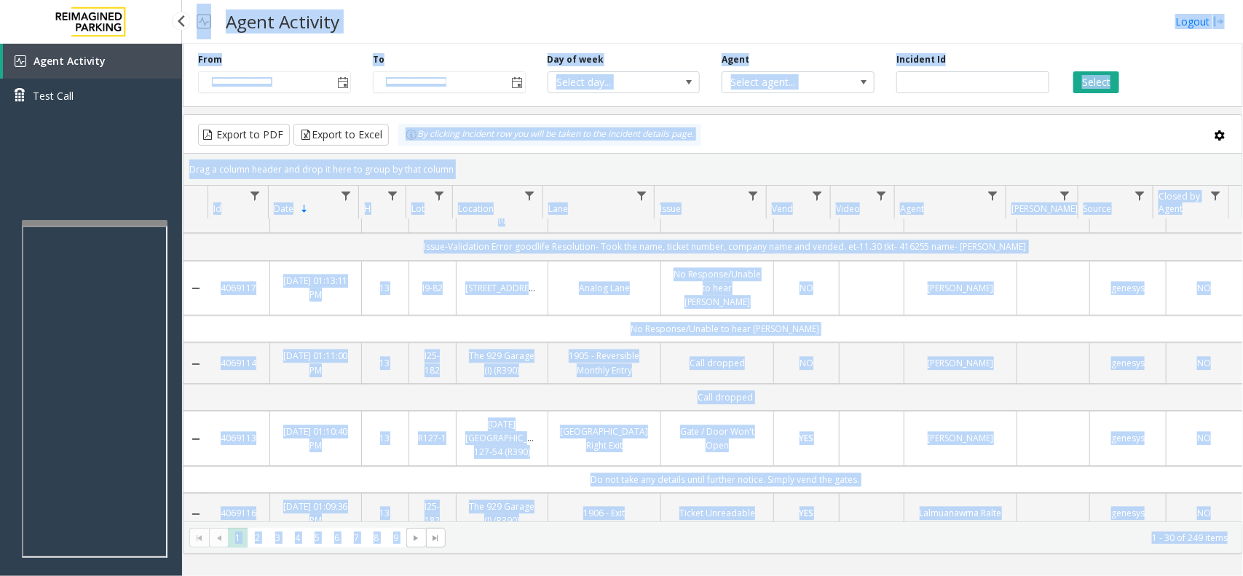
click at [591, 293] on div "**********" at bounding box center [712, 288] width 1061 height 576
click at [311, 42] on div "Agent Activity Logout" at bounding box center [712, 22] width 1061 height 44
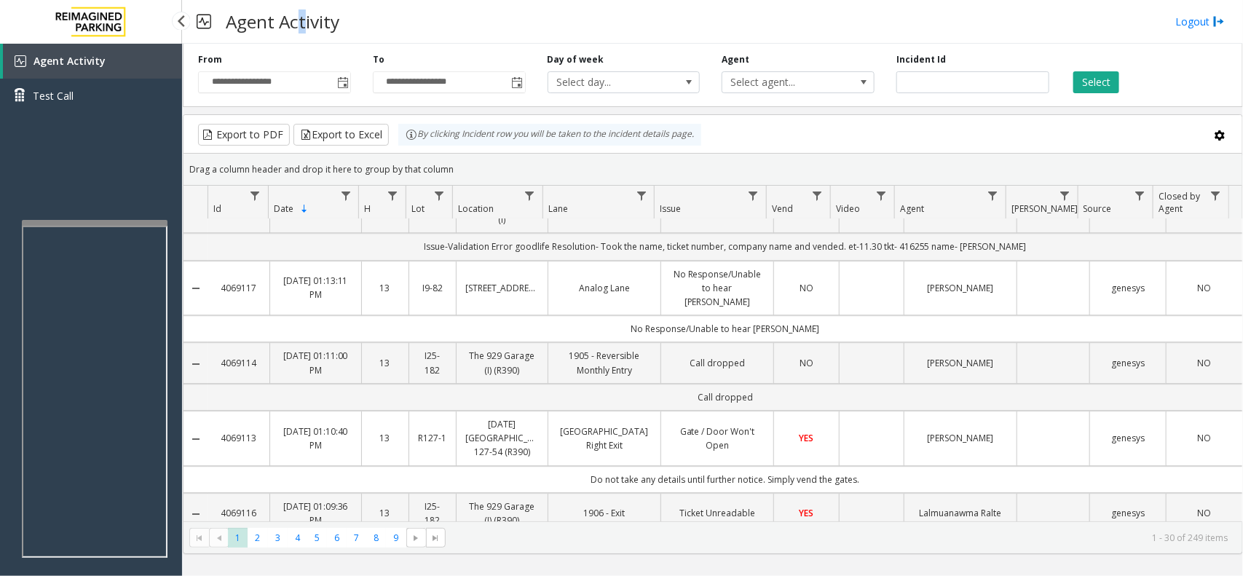
drag, startPoint x: 296, startPoint y: 38, endPoint x: 285, endPoint y: 42, distance: 11.5
click at [289, 42] on div "Agent Activity Logout" at bounding box center [712, 22] width 1061 height 44
click at [277, 39] on h3 "Agent Activity" at bounding box center [282, 22] width 128 height 36
drag, startPoint x: 277, startPoint y: 39, endPoint x: 191, endPoint y: 24, distance: 87.2
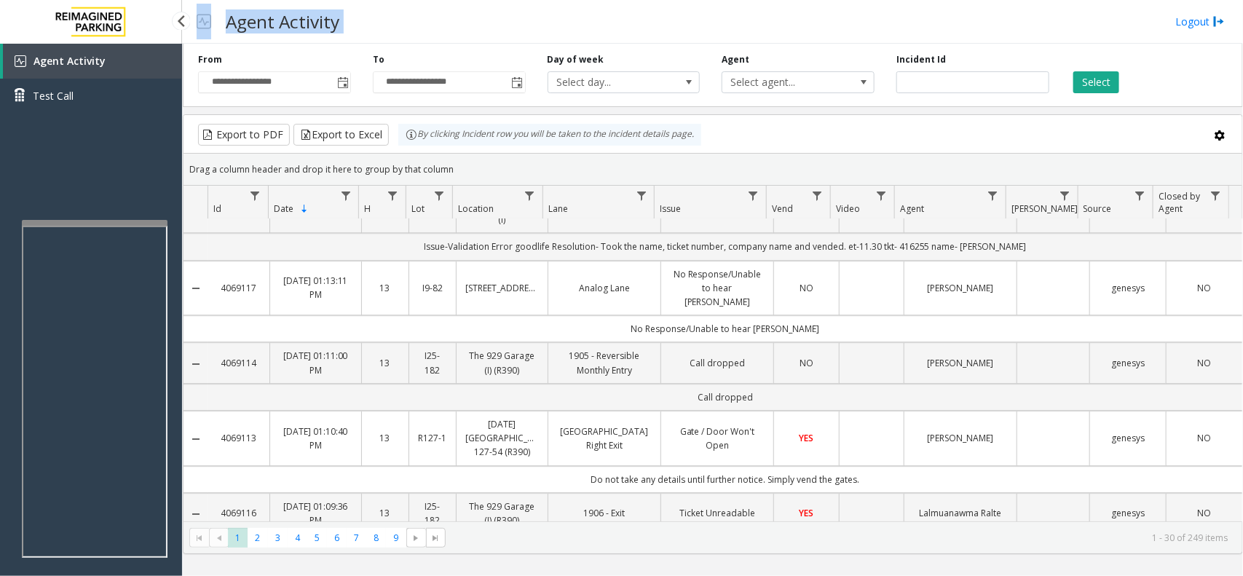
click at [191, 24] on div "Agent Activity" at bounding box center [267, 22] width 157 height 36
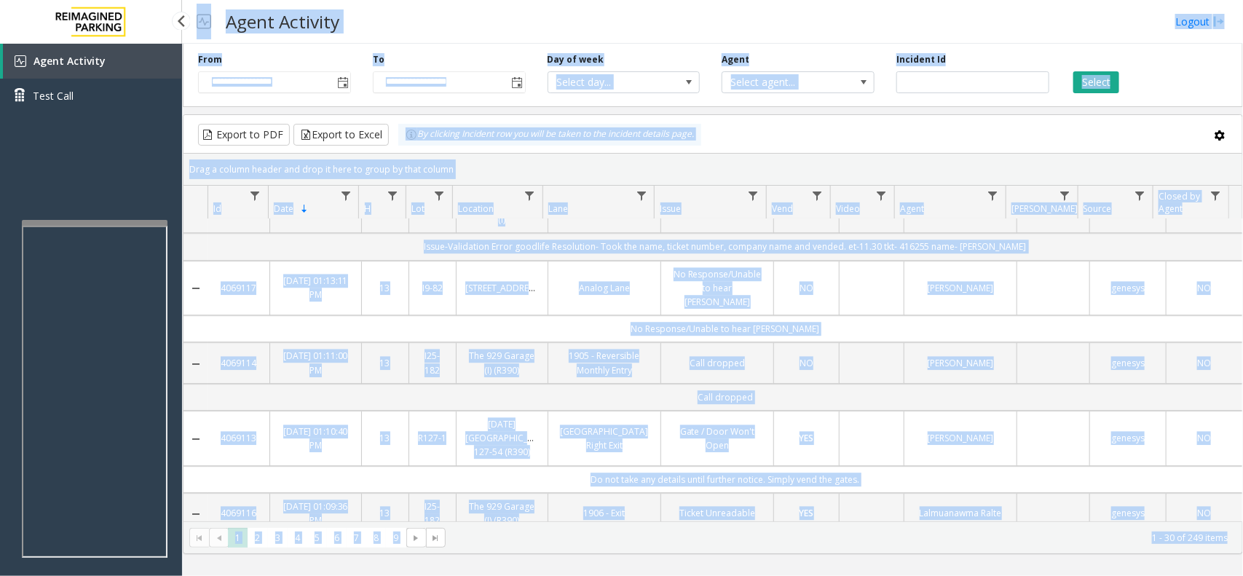
drag, startPoint x: 191, startPoint y: 24, endPoint x: 1242, endPoint y: 619, distance: 1208.3
click at [1242, 575] on html "**********" at bounding box center [621, 288] width 1243 height 576
click at [1216, 546] on kendo-pager "* * * * * * * * * 1 2 3 4 5 6 7 8 9 1 - 30 of 249 items" at bounding box center [713, 537] width 1059 height 33
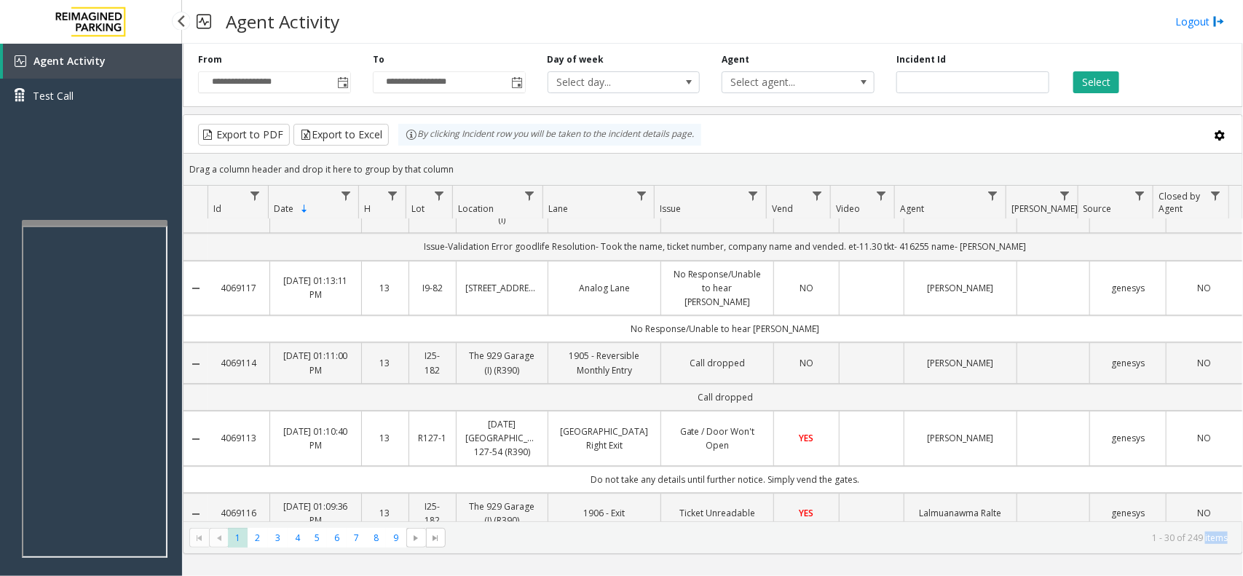
click at [1216, 546] on kendo-pager "* * * * * * * * * 1 2 3 4 5 6 7 8 9 1 - 30 of 249 items" at bounding box center [713, 537] width 1059 height 33
drag, startPoint x: 1216, startPoint y: 546, endPoint x: 1076, endPoint y: 510, distance: 144.5
click at [1076, 510] on kendo-grid "Export to PDF Export to Excel By clicking Incident row you will be taken to the…" at bounding box center [713, 334] width 1060 height 440
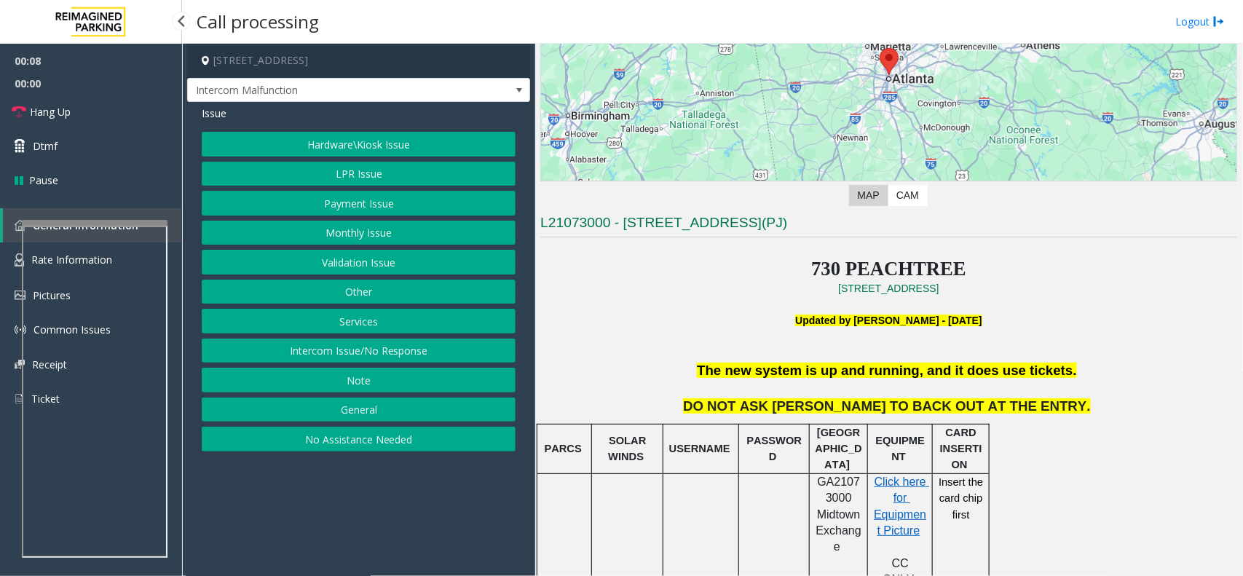
scroll to position [273, 0]
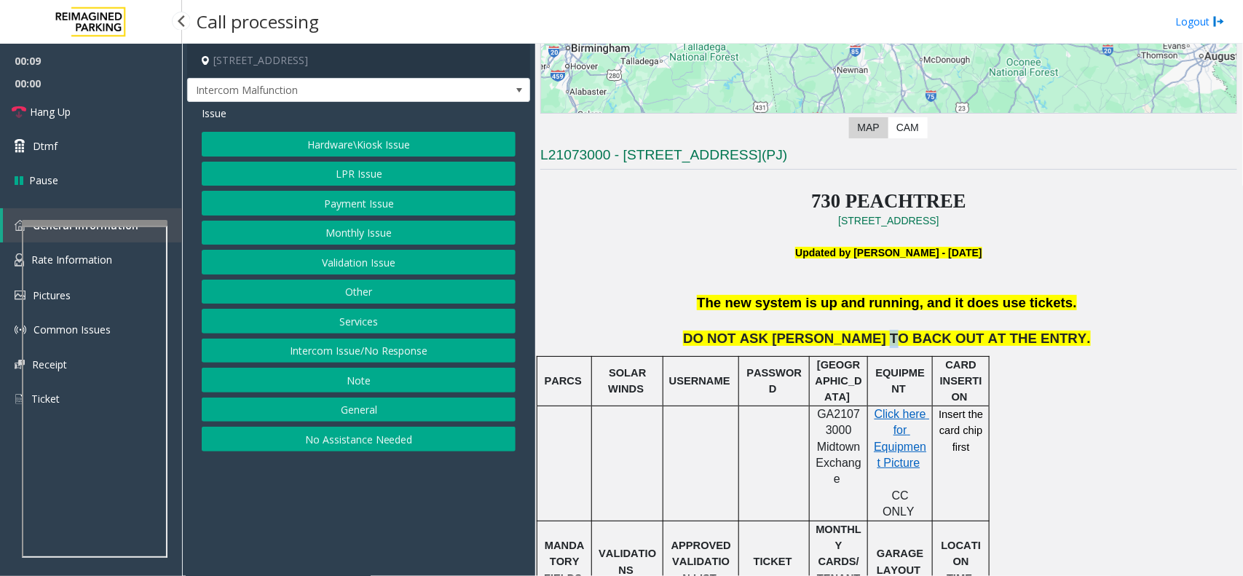
click at [911, 332] on span "DO NOT ASK [PERSON_NAME] TO BACK OUT AT THE ENTRY." at bounding box center [887, 338] width 408 height 15
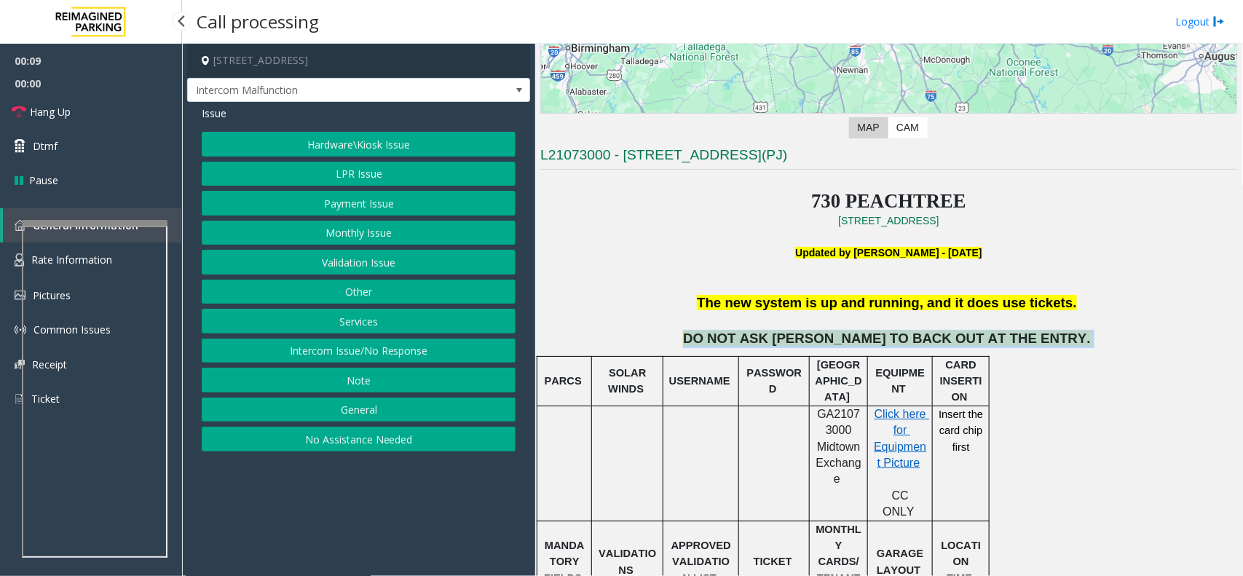
click at [911, 332] on span "DO NOT ASK [PERSON_NAME] TO BACK OUT AT THE ENTRY." at bounding box center [887, 338] width 408 height 15
drag, startPoint x: 911, startPoint y: 332, endPoint x: 835, endPoint y: 344, distance: 77.5
click at [835, 344] on span "DO NOT ASK [PERSON_NAME] TO BACK OUT AT THE ENTRY." at bounding box center [887, 338] width 408 height 15
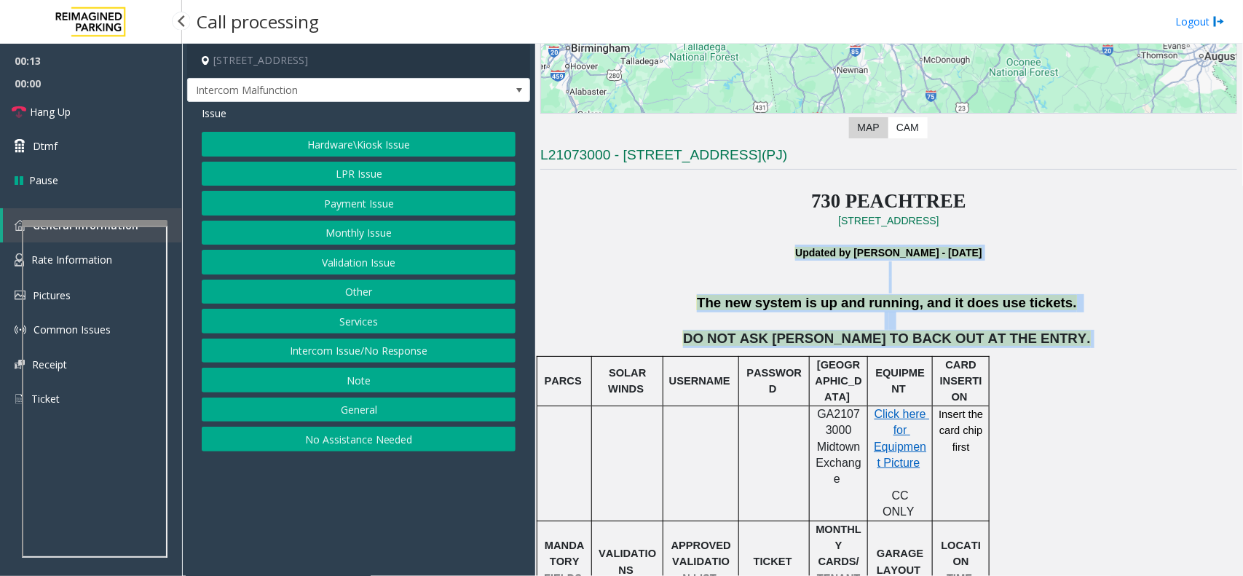
drag, startPoint x: 835, startPoint y: 344, endPoint x: 800, endPoint y: 259, distance: 92.1
click at [800, 259] on p "Updated by [PERSON_NAME] - [DATE]" at bounding box center [888, 253] width 697 height 16
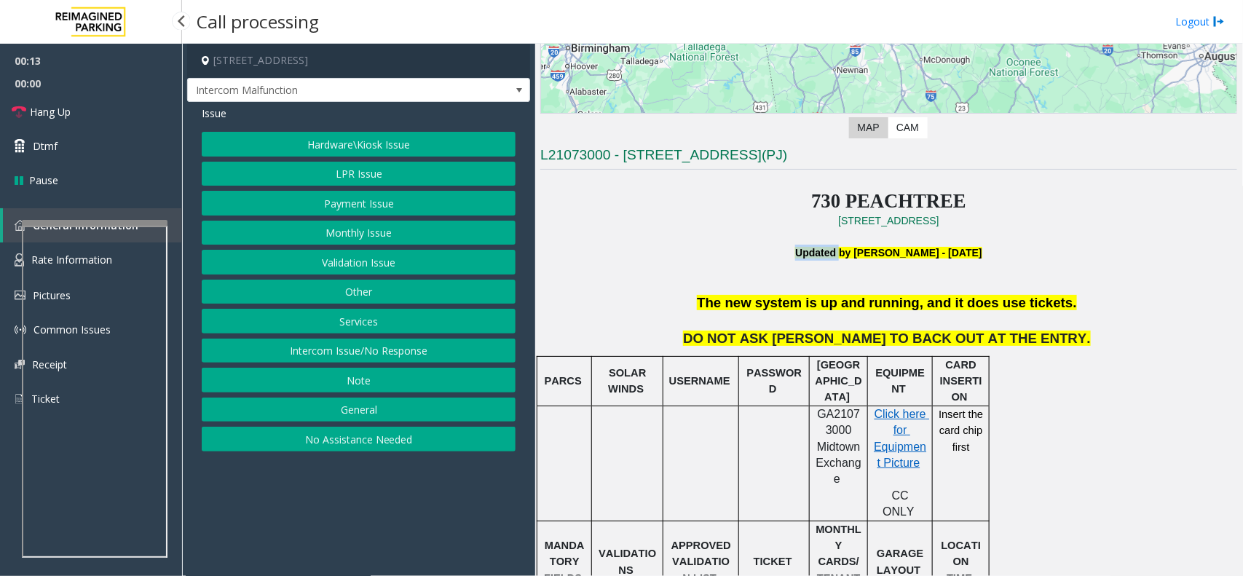
click at [800, 259] on p "Updated by [PERSON_NAME] - [DATE]" at bounding box center [888, 253] width 697 height 16
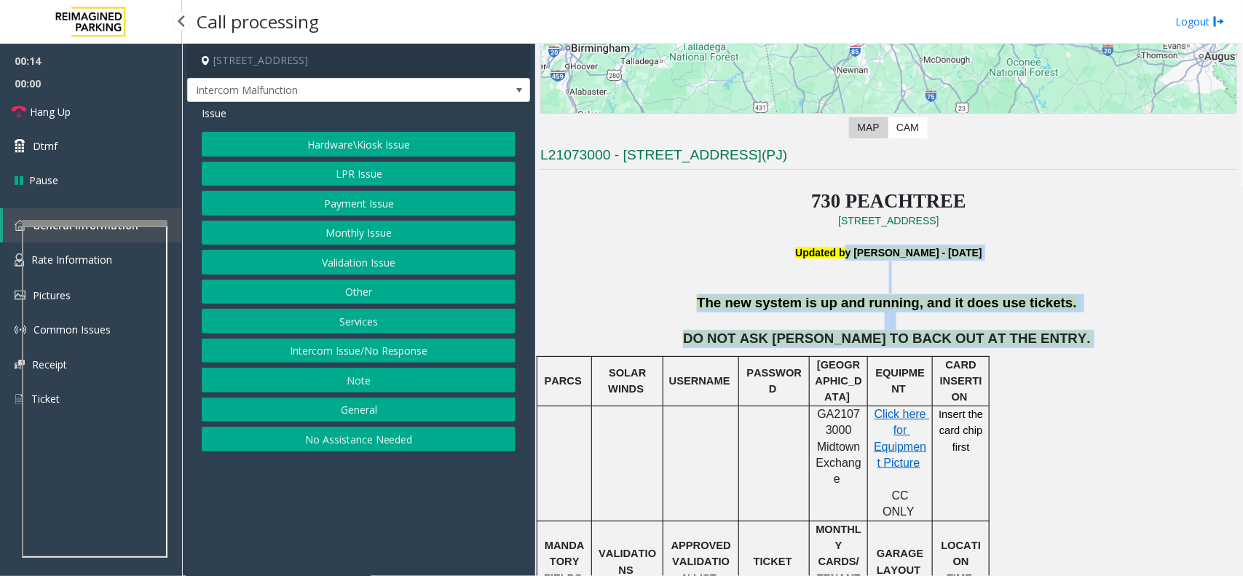
drag, startPoint x: 813, startPoint y: 251, endPoint x: 1060, endPoint y: 375, distance: 276.2
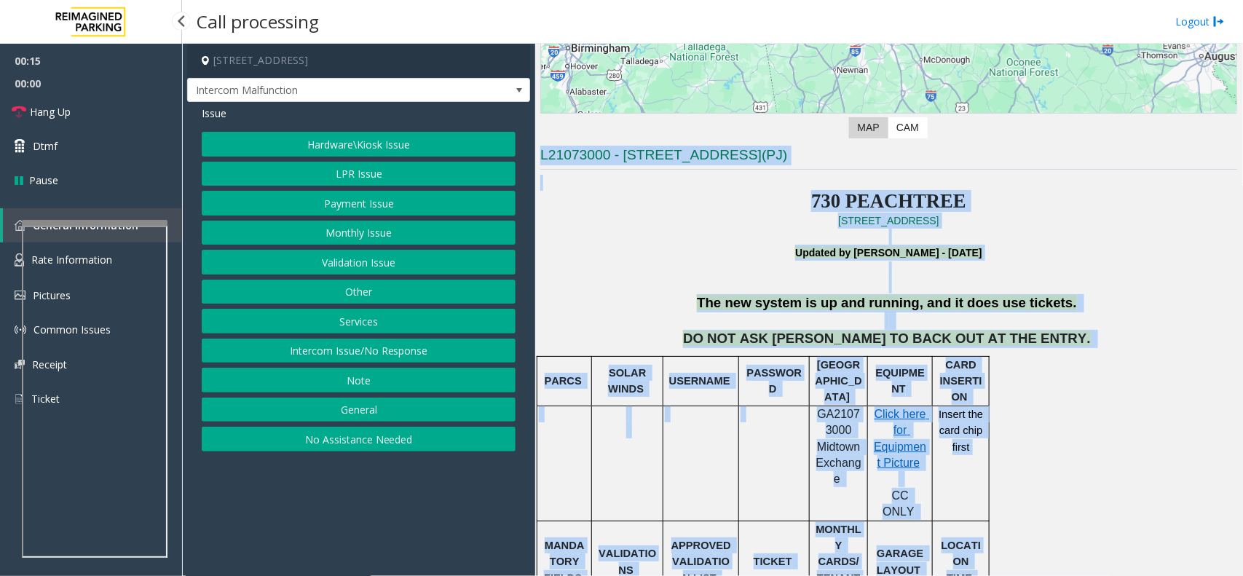
drag, startPoint x: 1060, startPoint y: 376, endPoint x: 442, endPoint y: 173, distance: 650.8
click at [442, 173] on div "[STREET_ADDRESS] Intercom Malfunction Issue Hardware\Kiosk Issue LPR Issue Paym…" at bounding box center [712, 310] width 1060 height 532
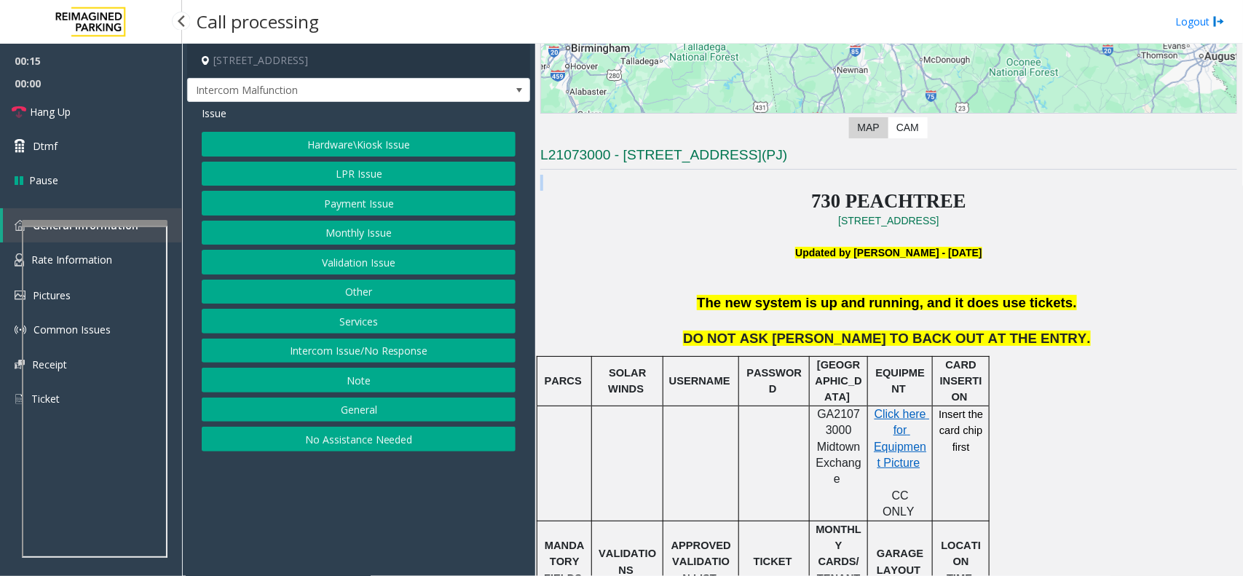
drag, startPoint x: 547, startPoint y: 171, endPoint x: 553, endPoint y: 151, distance: 20.7
click at [553, 151] on h3 "L21073000 - [STREET_ADDRESS](PJ)" at bounding box center [888, 158] width 697 height 24
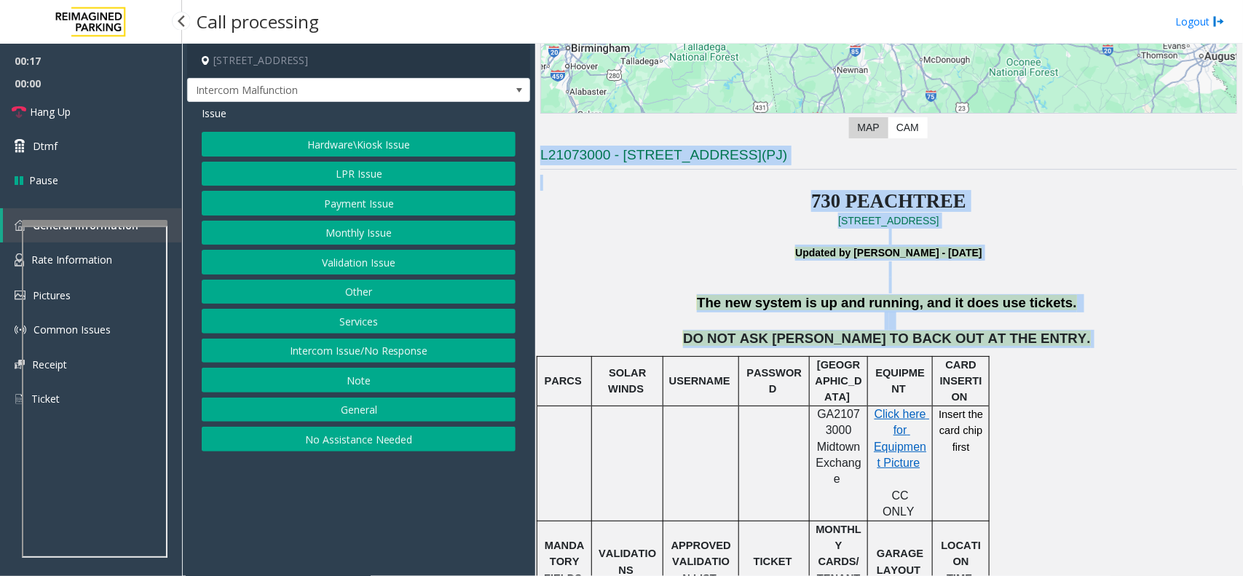
drag, startPoint x: 553, startPoint y: 151, endPoint x: 1029, endPoint y: 331, distance: 508.5
click at [1091, 331] on span at bounding box center [1093, 338] width 4 height 15
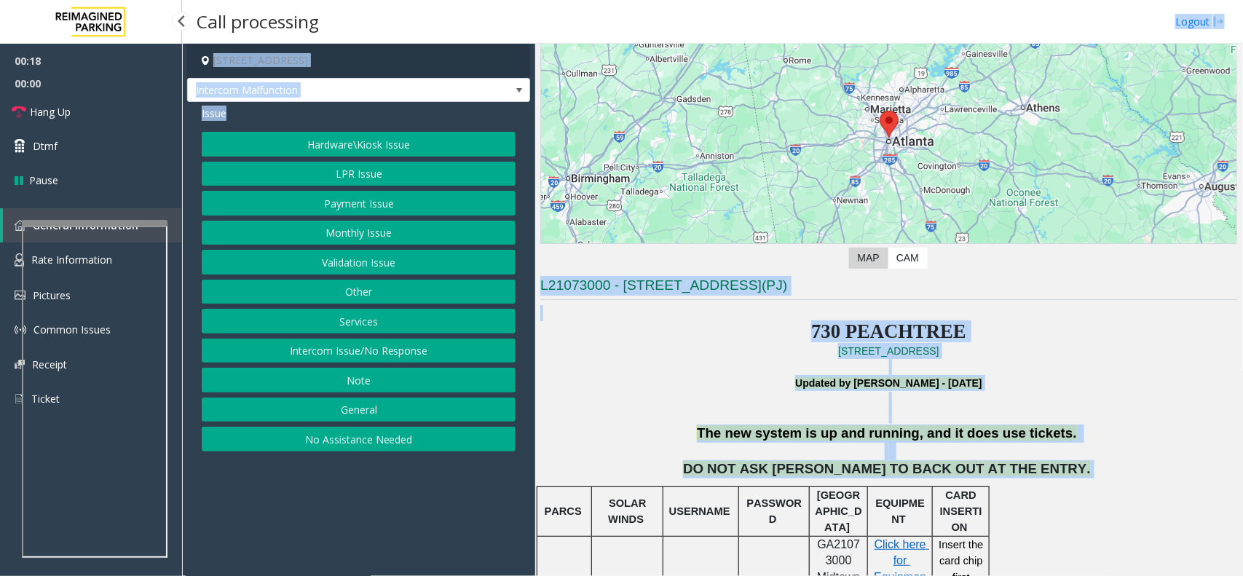
scroll to position [0, 0]
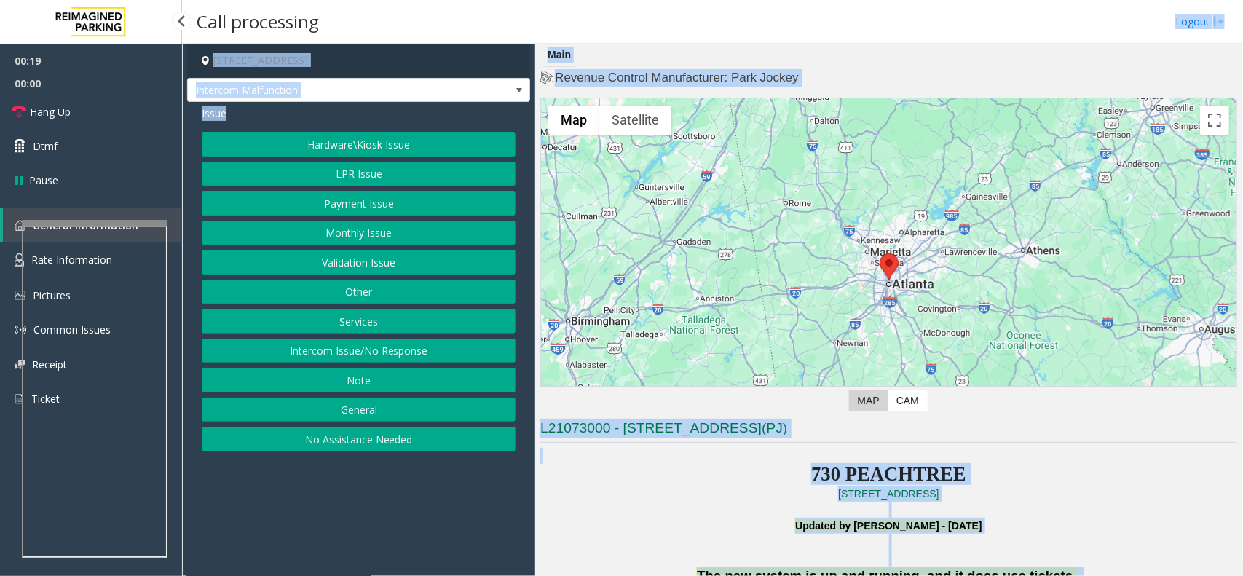
drag, startPoint x: 1029, startPoint y: 331, endPoint x: 594, endPoint y: 50, distance: 518.1
click at [594, 50] on div "Main Revenue Control Manufacturer: Park Jockey ← Move left → Move right ↑ Move …" at bounding box center [888, 310] width 707 height 532
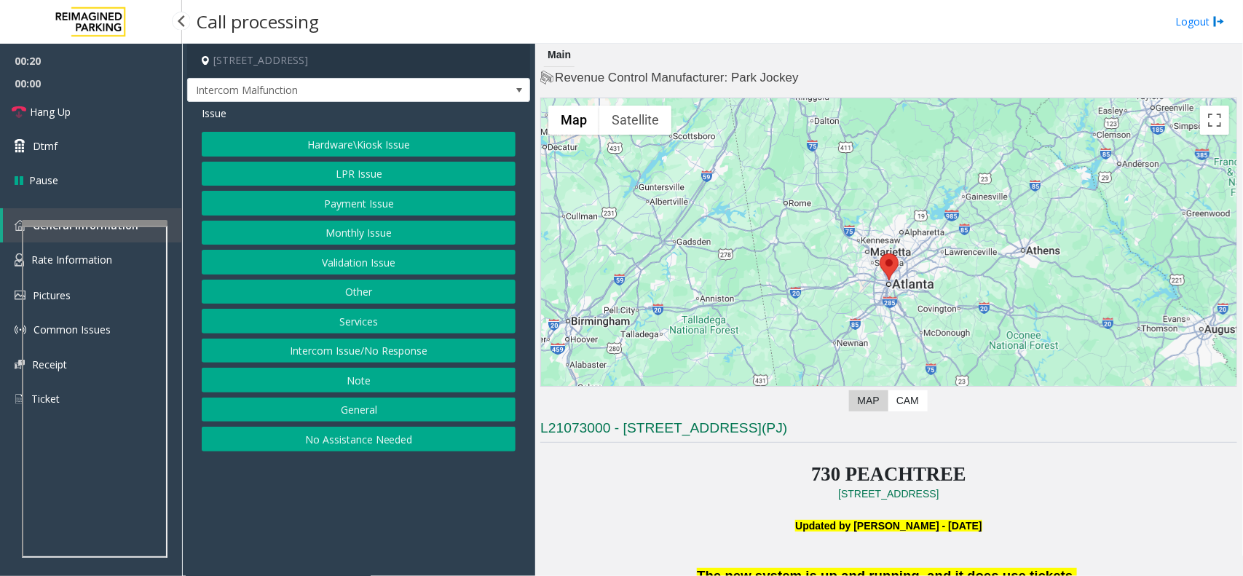
click at [562, 50] on div "Main" at bounding box center [559, 55] width 31 height 23
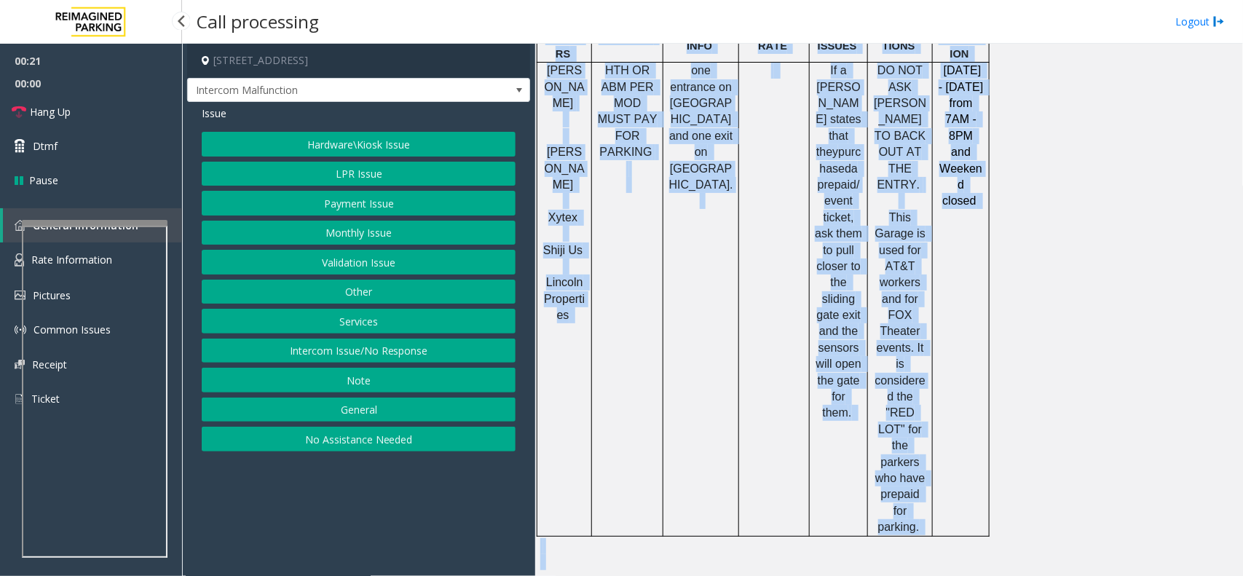
scroll to position [1487, 0]
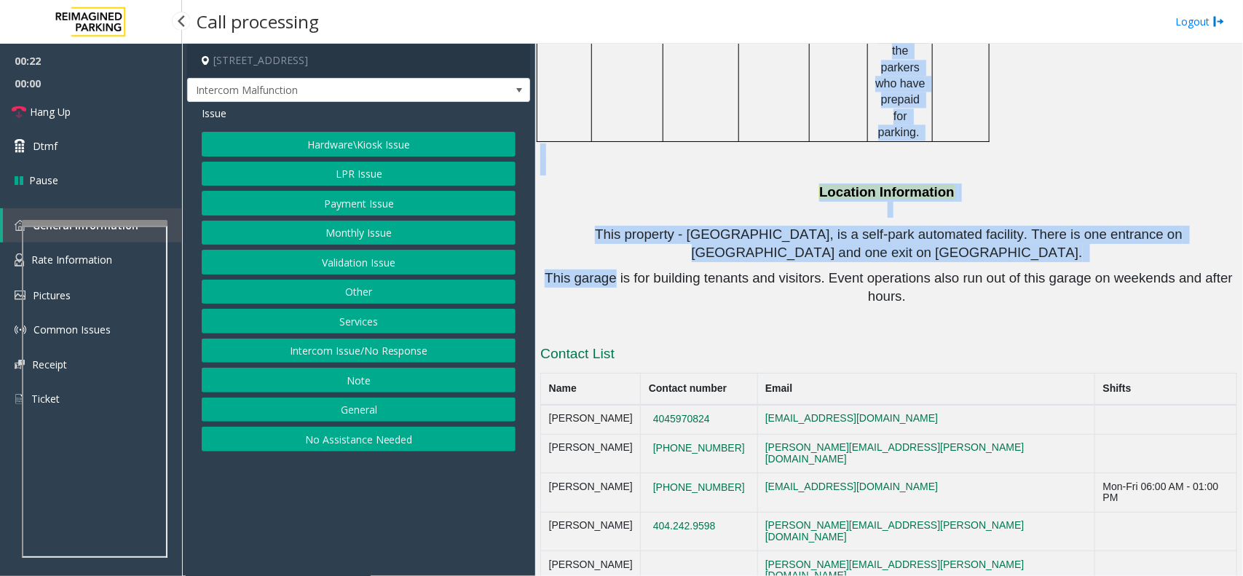
drag, startPoint x: 562, startPoint y: 50, endPoint x: 591, endPoint y: 127, distance: 82.9
click at [591, 127] on div "Main Revenue Control Manufacturer: Park Jockey ← Move left → Move right ↑ Move …" at bounding box center [888, 310] width 707 height 532
click at [591, 270] on span "This garage is for building tenants and visitors. Event operations also run out…" at bounding box center [891, 287] width 692 height 34
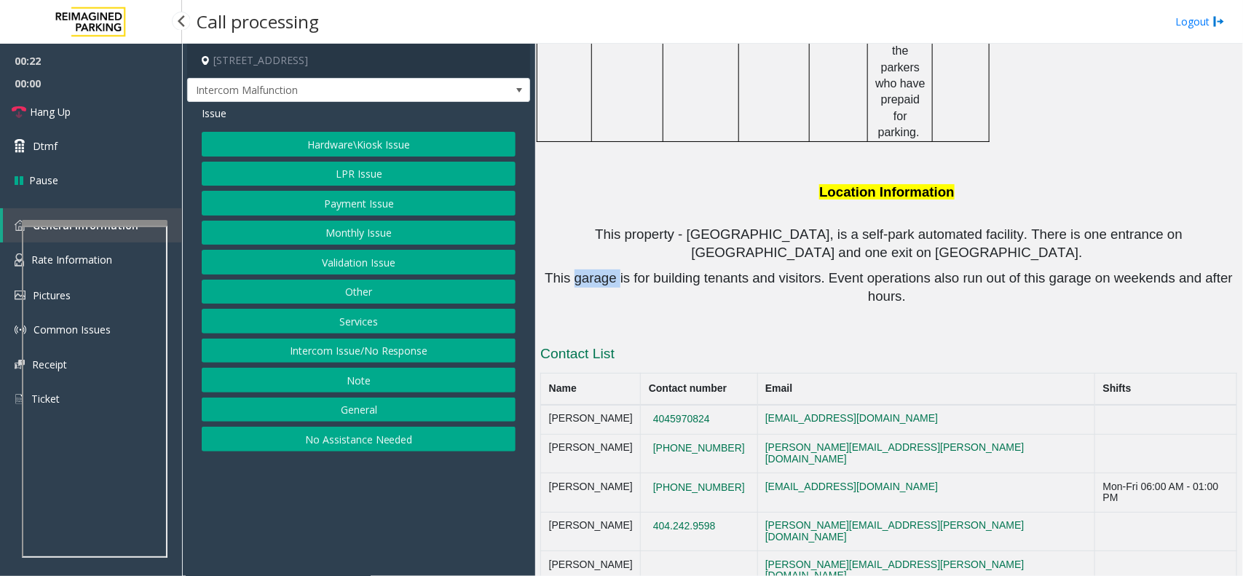
click at [591, 270] on span "This garage is for building tenants and visitors. Event operations also run out…" at bounding box center [891, 287] width 692 height 34
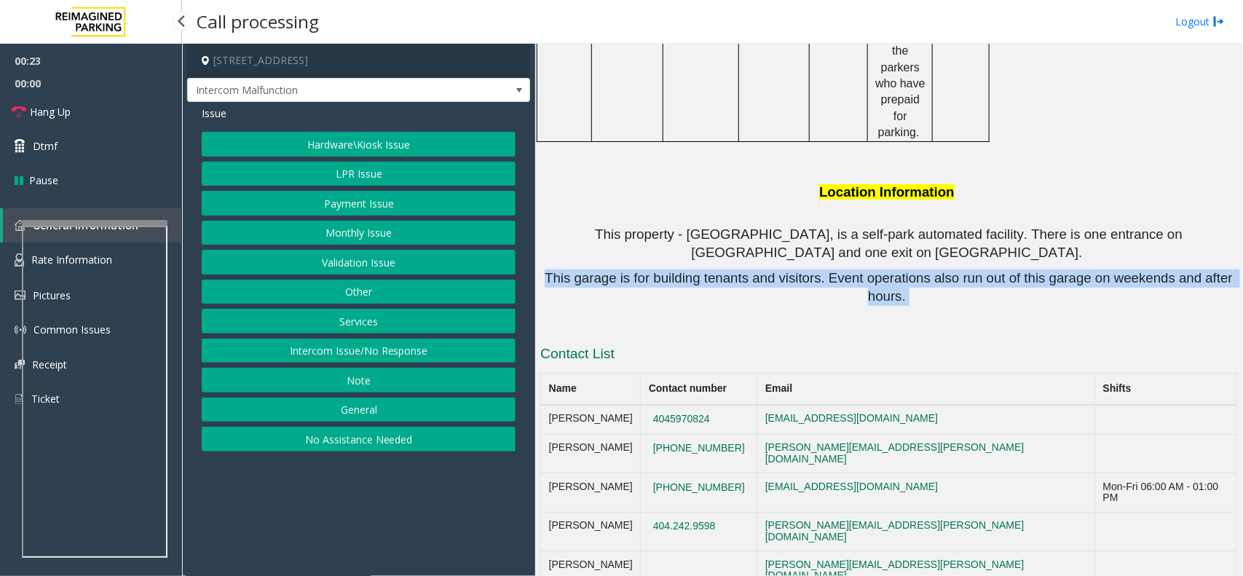
click at [591, 270] on span "This garage is for building tenants and visitors. Event operations also run out…" at bounding box center [891, 287] width 692 height 34
click at [9, 246] on link "Rate Information" at bounding box center [91, 261] width 182 height 36
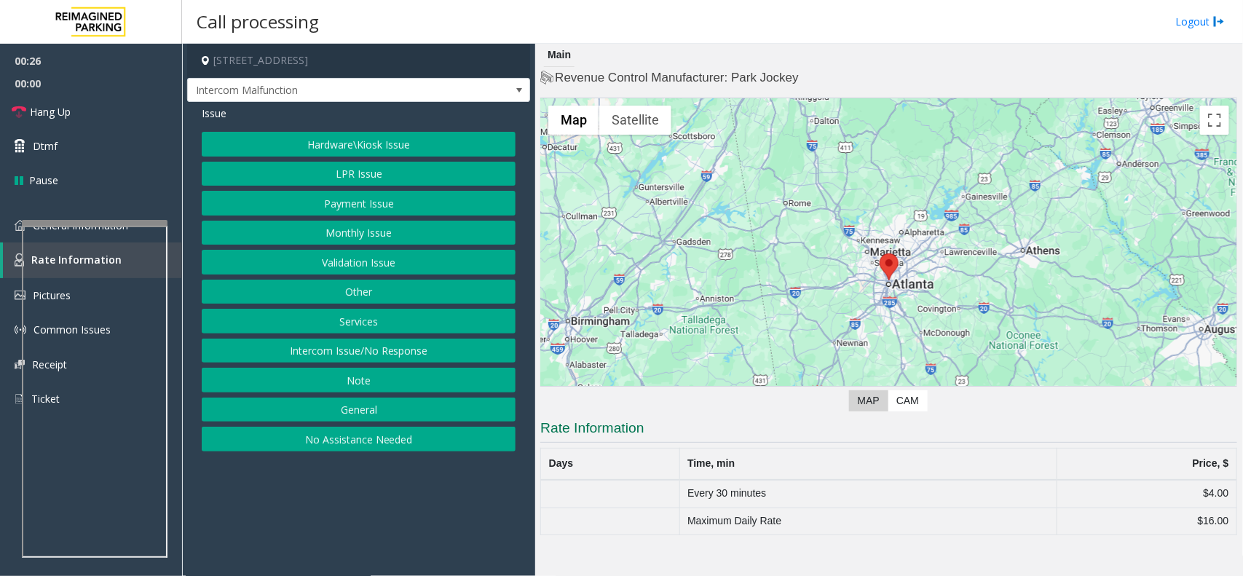
click at [679, 450] on th "Days" at bounding box center [610, 464] width 138 height 32
drag, startPoint x: 679, startPoint y: 450, endPoint x: 1183, endPoint y: 525, distance: 510.2
click at [1183, 525] on table "Days Time, min Price, $ Every 30 minutes $4.00 Maximum Daily Rate $16.00" at bounding box center [888, 492] width 697 height 88
click at [1183, 525] on td "$16.00" at bounding box center [1147, 522] width 180 height 28
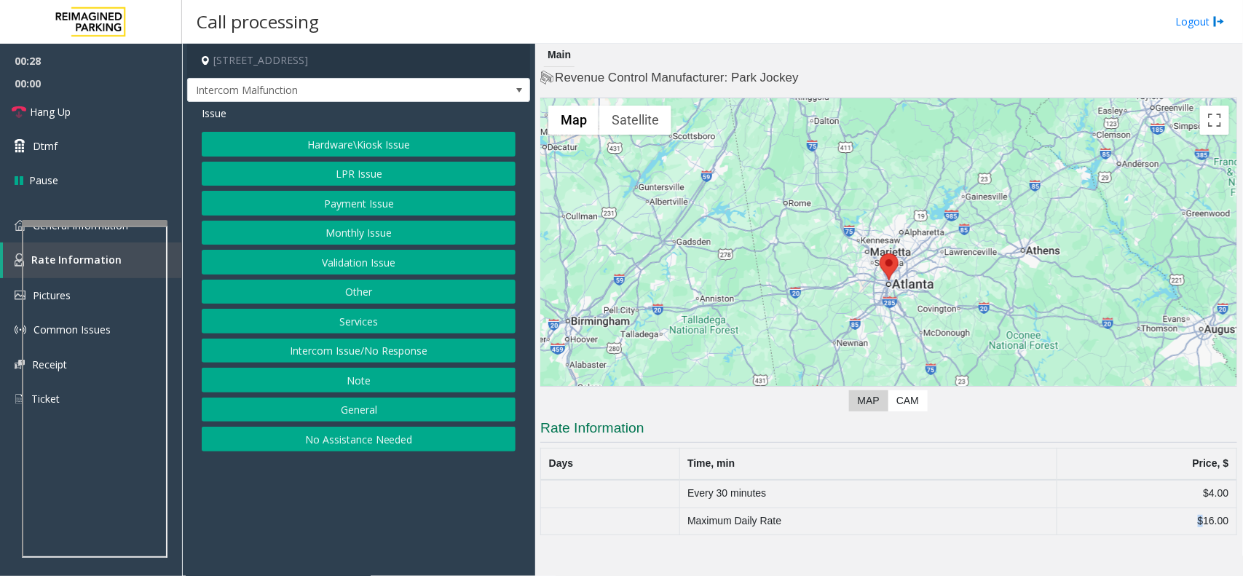
click at [1183, 525] on td "$16.00" at bounding box center [1147, 522] width 180 height 28
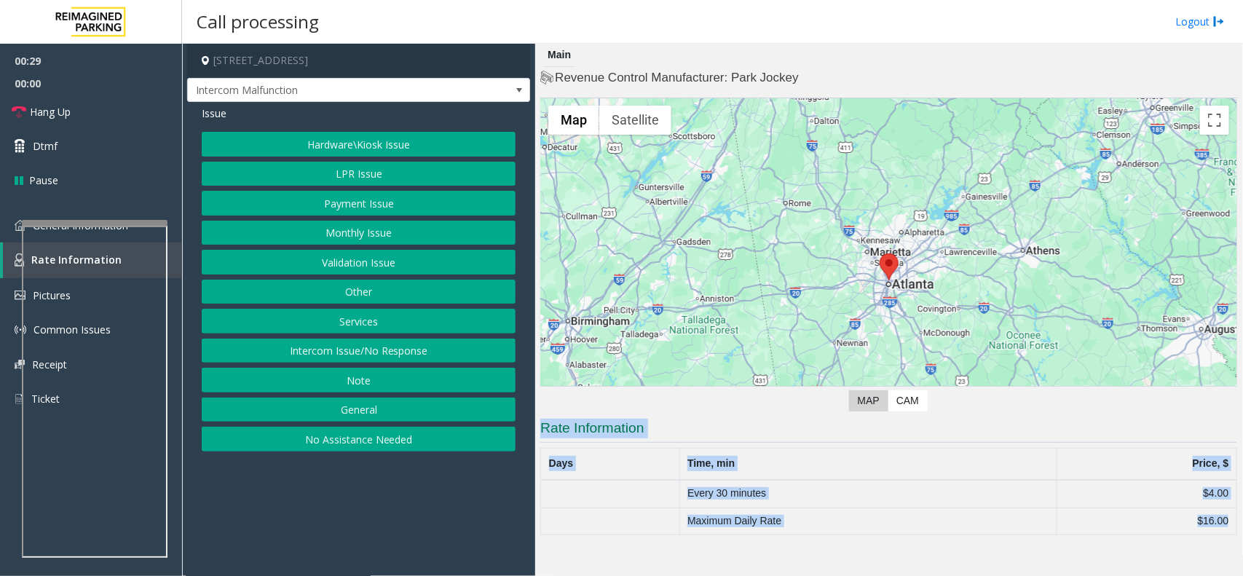
drag, startPoint x: 1183, startPoint y: 525, endPoint x: 617, endPoint y: 348, distance: 593.6
click at [617, 348] on div "Revenue Control Manufacturer: Park Jockey ← Move left → Move right ↑ Move up ↓ …" at bounding box center [888, 302] width 697 height 467
click at [617, 348] on div at bounding box center [889, 280] width 696 height 364
click at [414, 142] on button "Hardware\Kiosk Issue" at bounding box center [359, 144] width 314 height 25
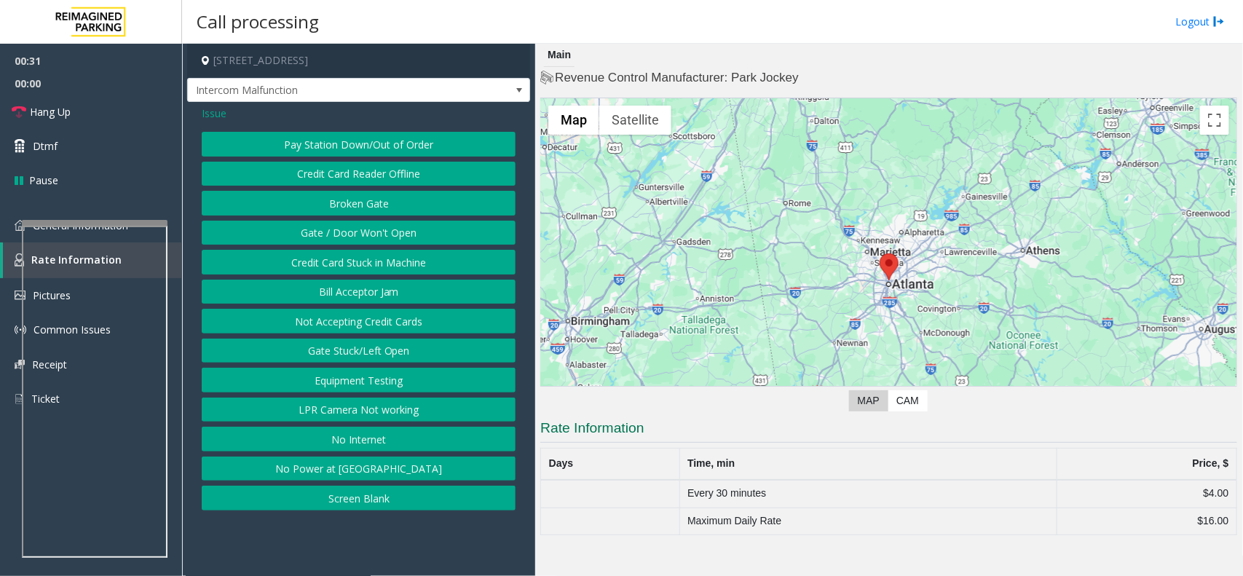
click at [211, 113] on span "Issue" at bounding box center [214, 113] width 25 height 15
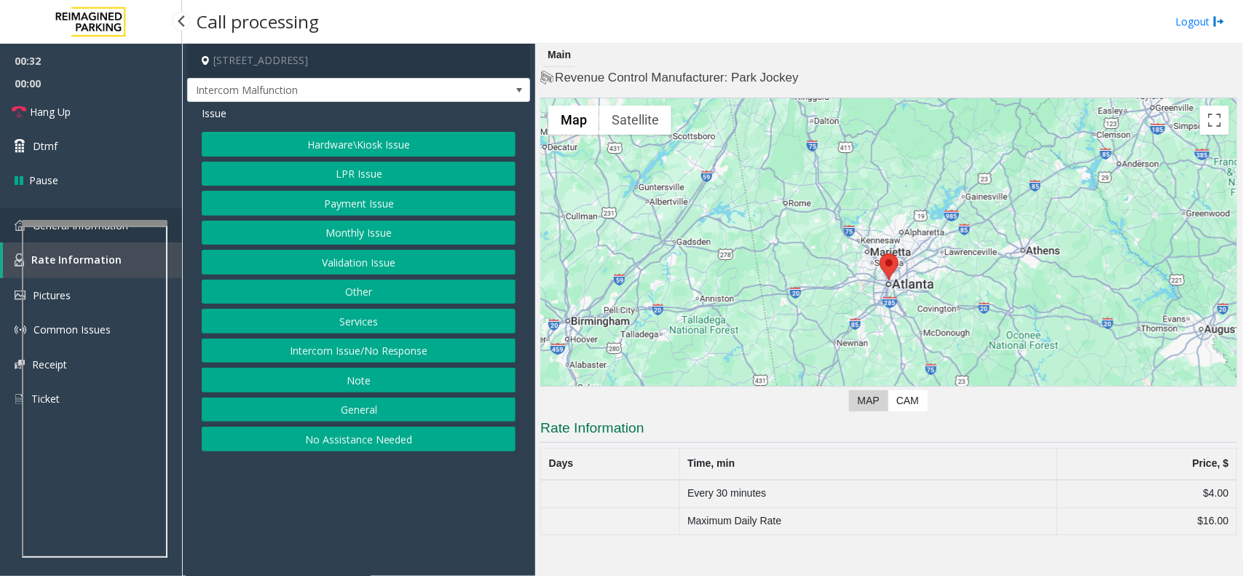
click at [128, 213] on link "General Information" at bounding box center [91, 225] width 182 height 34
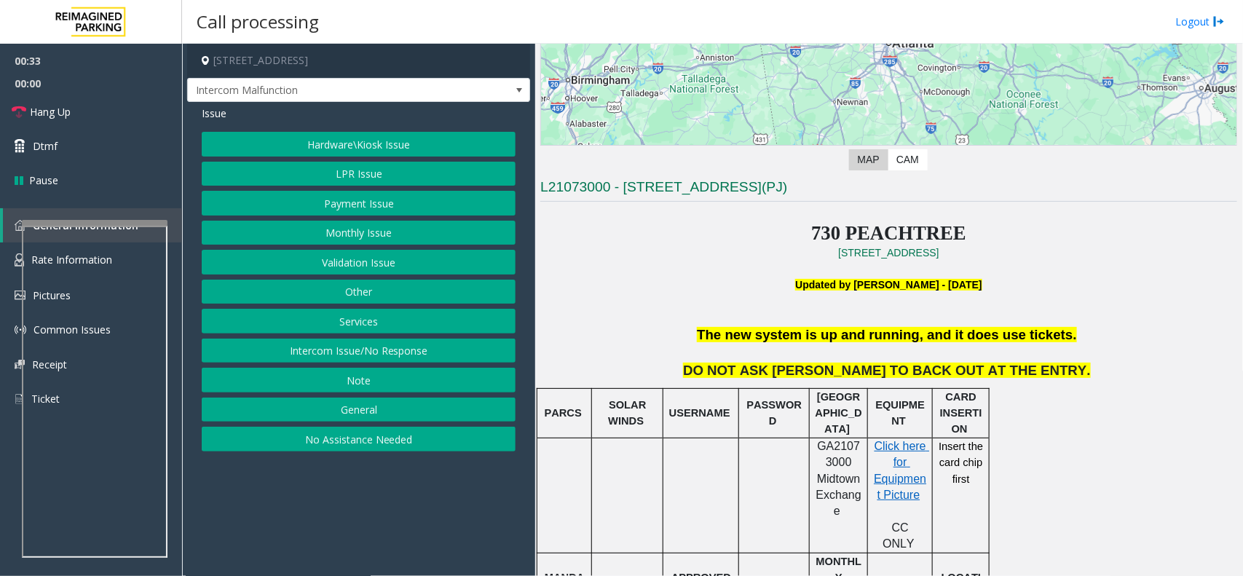
scroll to position [273, 0]
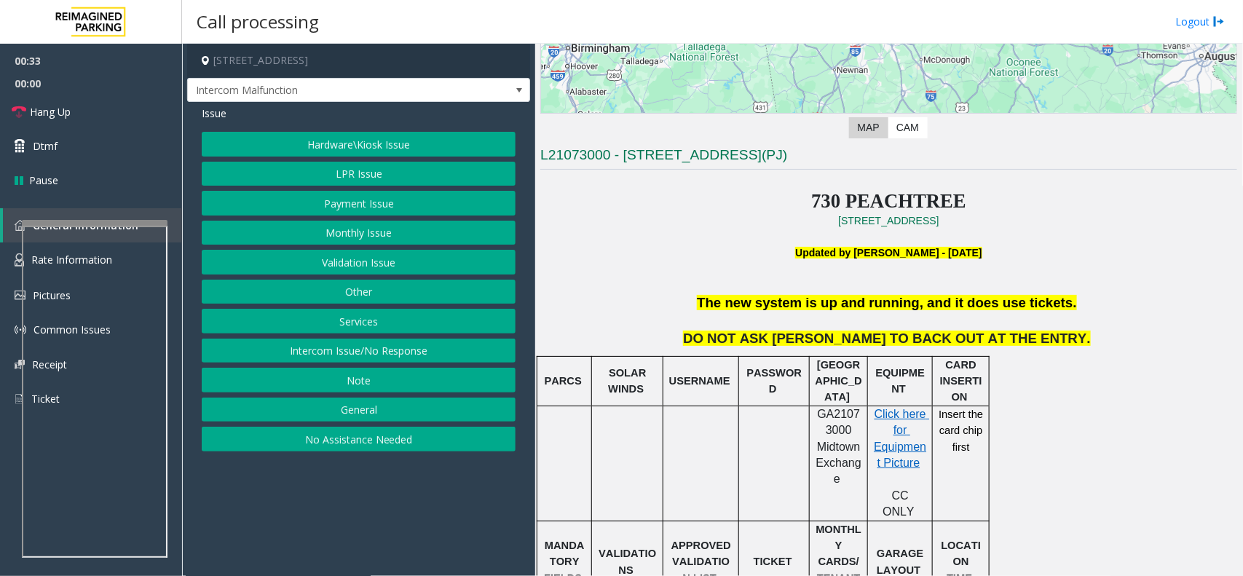
click at [677, 358] on div at bounding box center [701, 356] width 76 height 5
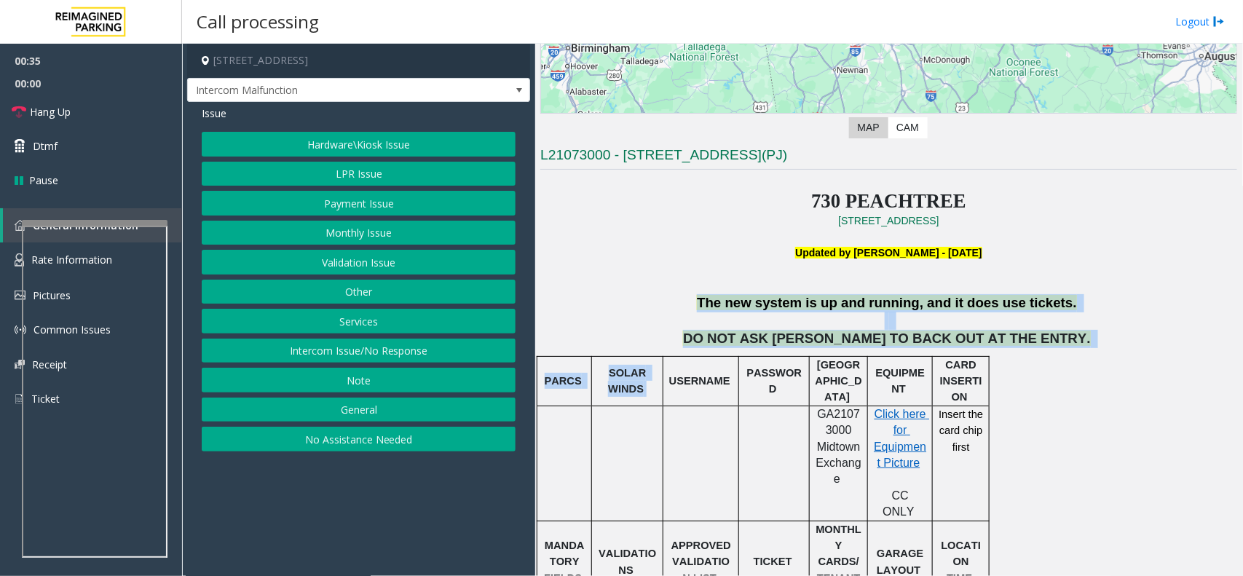
drag, startPoint x: 678, startPoint y: 355, endPoint x: 672, endPoint y: 304, distance: 52.0
click at [672, 304] on p "The new system is up and running, and it does use tickets." at bounding box center [888, 303] width 697 height 18
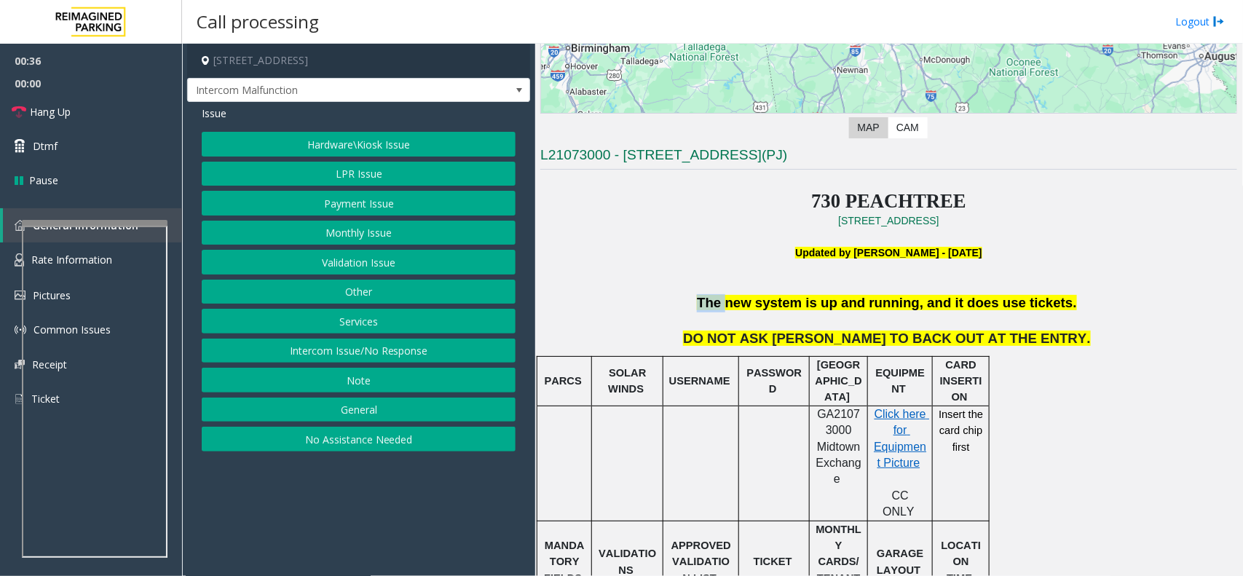
click at [672, 304] on p "The new system is up and running, and it does use tickets." at bounding box center [888, 303] width 697 height 18
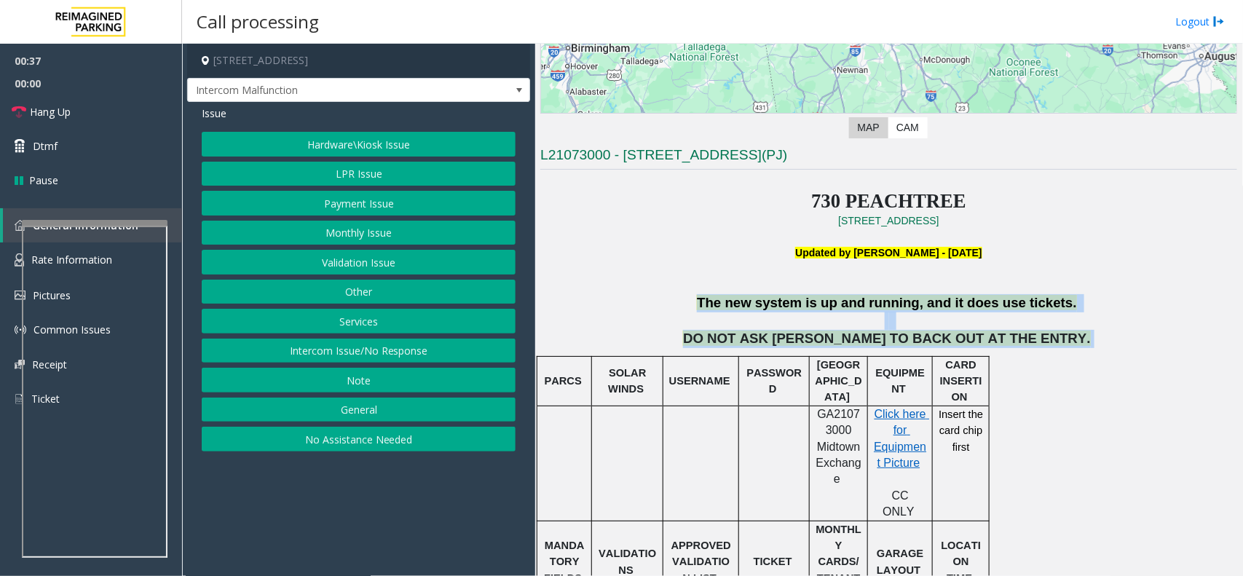
drag, startPoint x: 672, startPoint y: 304, endPoint x: 977, endPoint y: 339, distance: 306.5
click at [1021, 339] on span "DO NOT ASK [PERSON_NAME] TO BACK OUT AT THE ENTRY." at bounding box center [887, 338] width 408 height 15
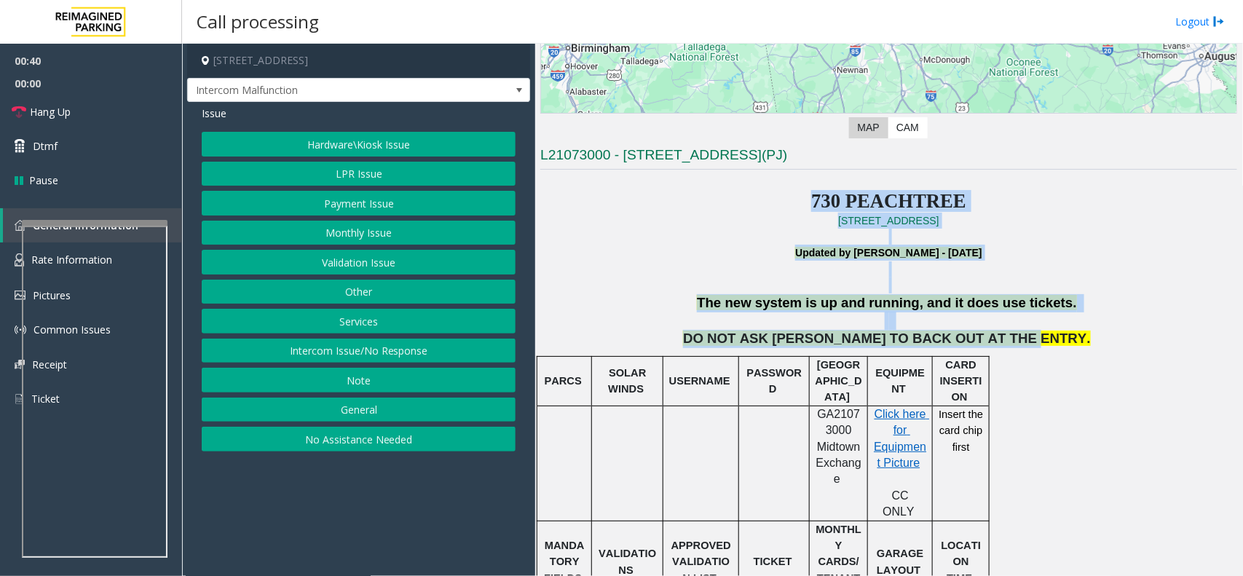
drag, startPoint x: 1021, startPoint y: 339, endPoint x: 819, endPoint y: 197, distance: 247.1
click at [819, 197] on span "730 PEACHTREE" at bounding box center [888, 201] width 155 height 22
drag, startPoint x: 819, startPoint y: 197, endPoint x: 1018, endPoint y: 334, distance: 241.4
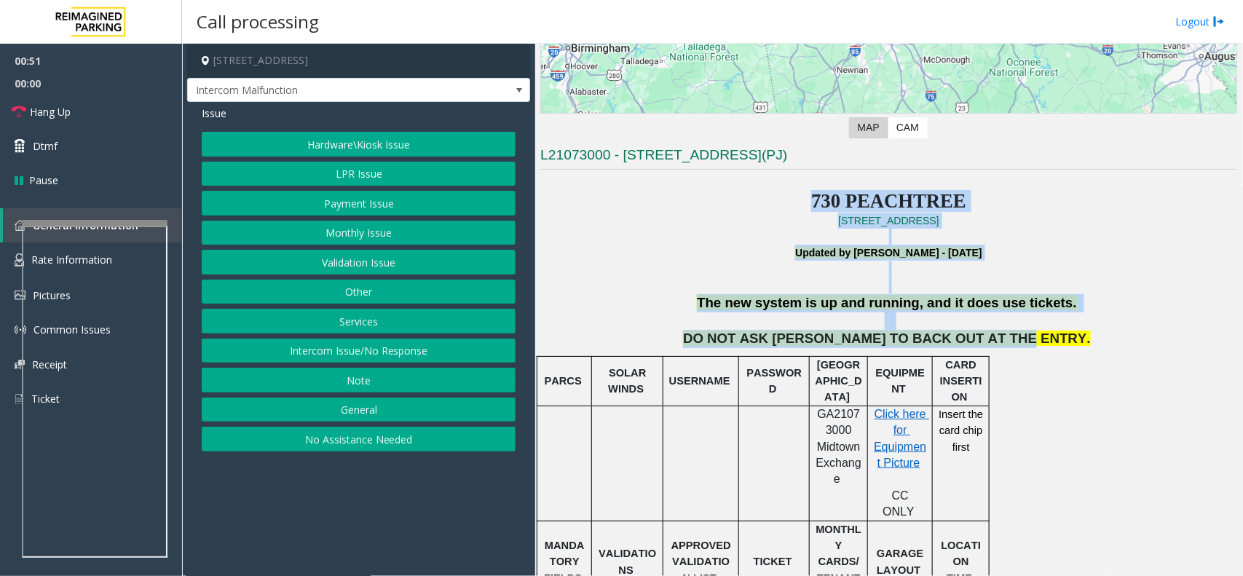
drag, startPoint x: 339, startPoint y: 271, endPoint x: 366, endPoint y: 243, distance: 39.2
click at [366, 243] on div "Hardware\Kiosk Issue LPR Issue Payment Issue Monthly Issue Validation Issue Oth…" at bounding box center [359, 292] width 314 height 320
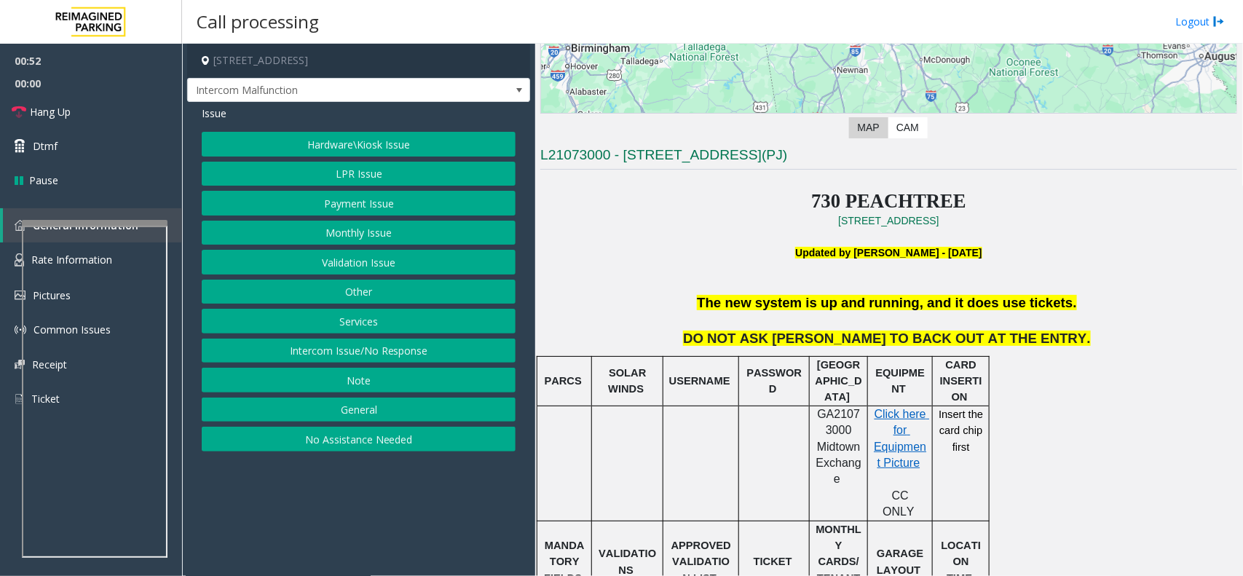
drag, startPoint x: 357, startPoint y: 125, endPoint x: 357, endPoint y: 135, distance: 9.5
click at [357, 135] on div "Issue Hardware\Kiosk Issue LPR Issue Payment Issue Monthly Issue Validation Iss…" at bounding box center [358, 280] width 343 height 357
click at [357, 135] on button "Hardware\Kiosk Issue" at bounding box center [359, 144] width 314 height 25
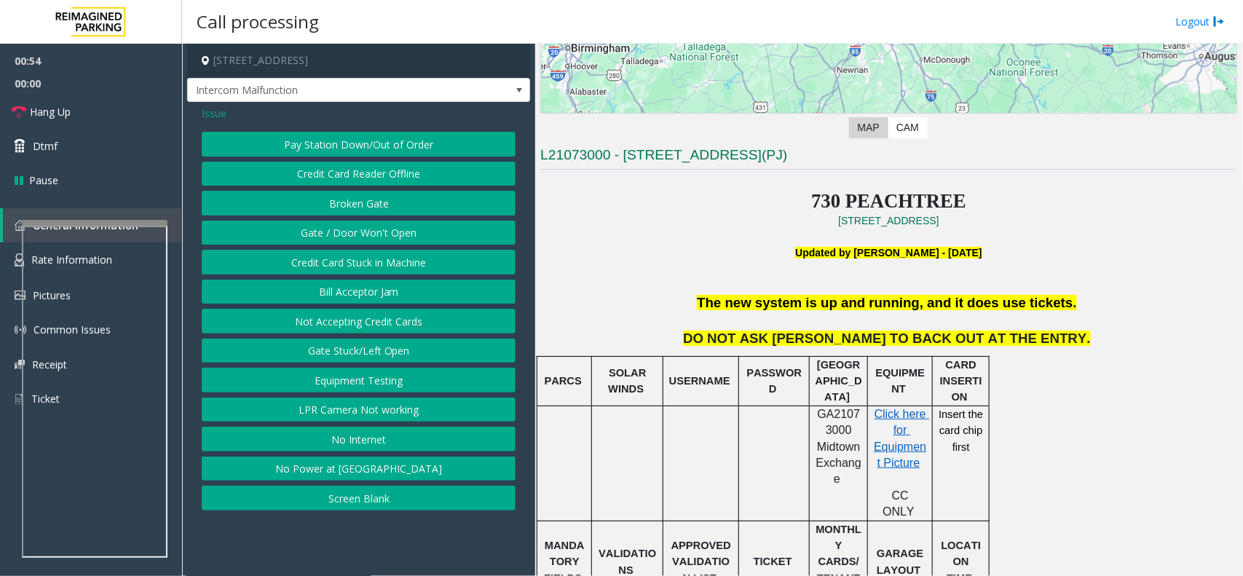
click at [361, 234] on button "Gate / Door Won't Open" at bounding box center [359, 233] width 314 height 25
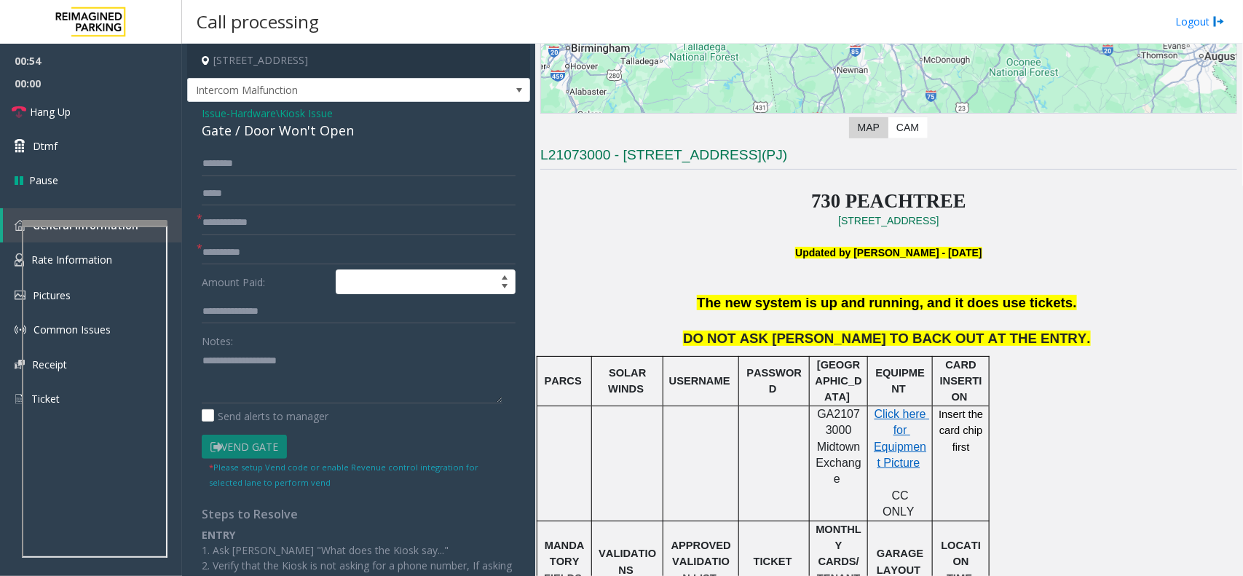
click at [322, 135] on div "Gate / Door Won't Open" at bounding box center [359, 131] width 314 height 20
copy div "Gate / Door Won't Open"
click at [285, 383] on textarea at bounding box center [352, 376] width 301 height 55
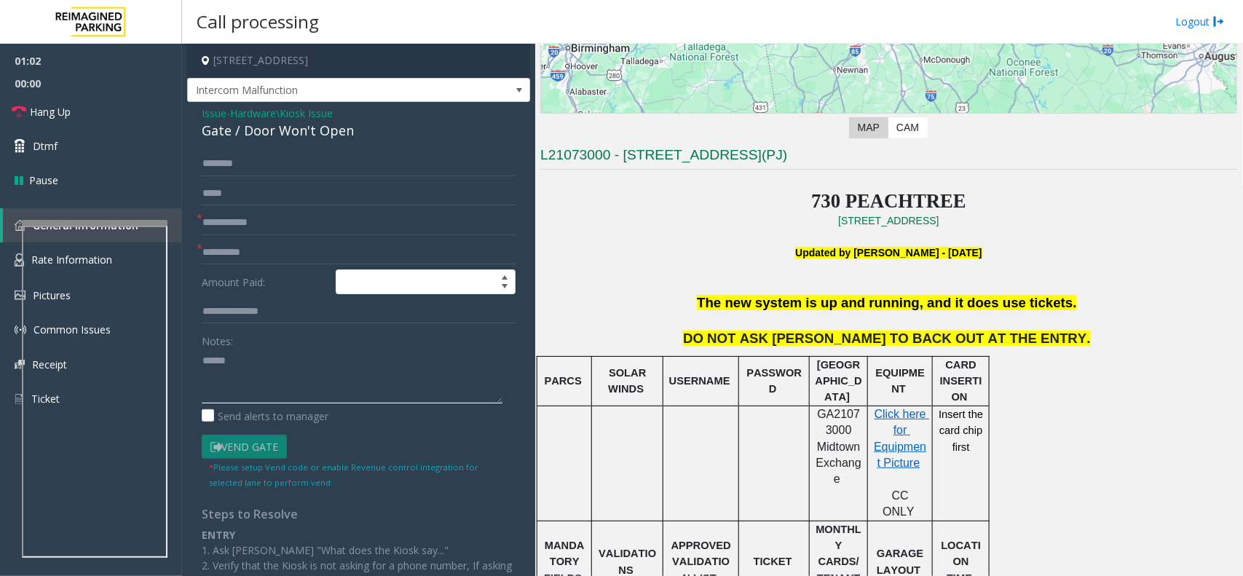
paste textarea "**********"
type textarea "**********"
click at [318, 224] on input "text" at bounding box center [359, 222] width 314 height 25
type input "**"
click at [387, 194] on input "text" at bounding box center [359, 193] width 314 height 25
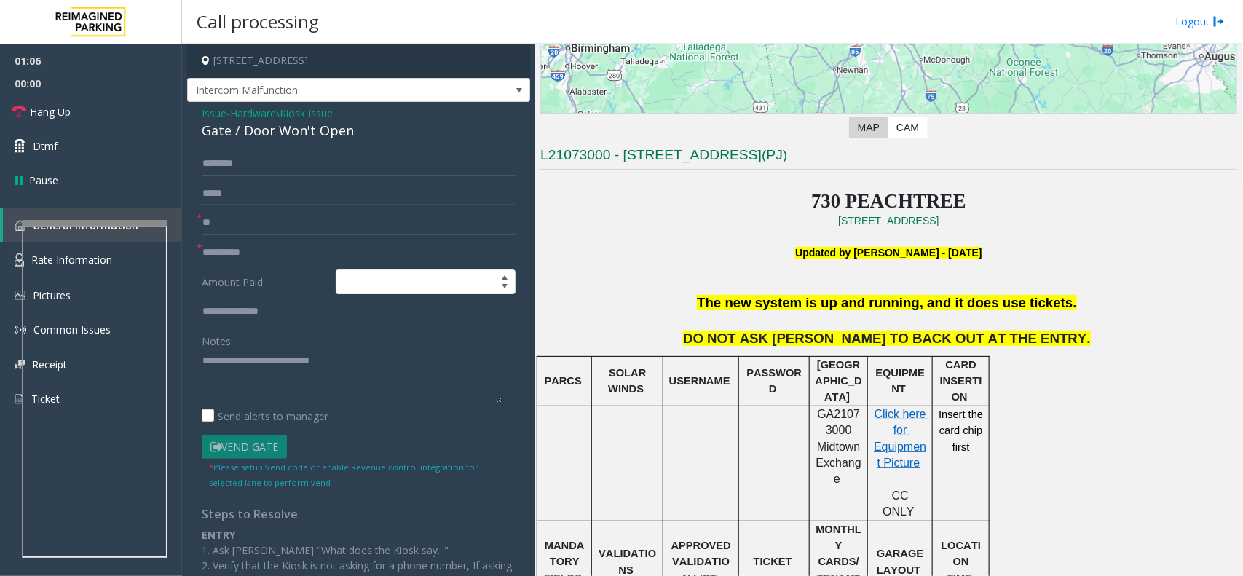
click at [387, 194] on input "text" at bounding box center [359, 193] width 314 height 25
click at [381, 205] on input "text" at bounding box center [359, 193] width 314 height 25
click at [387, 206] on form "* ** * Amount Paid: Notes: Send alerts to manager Vend Gate * Please setup Vend…" at bounding box center [359, 320] width 314 height 338
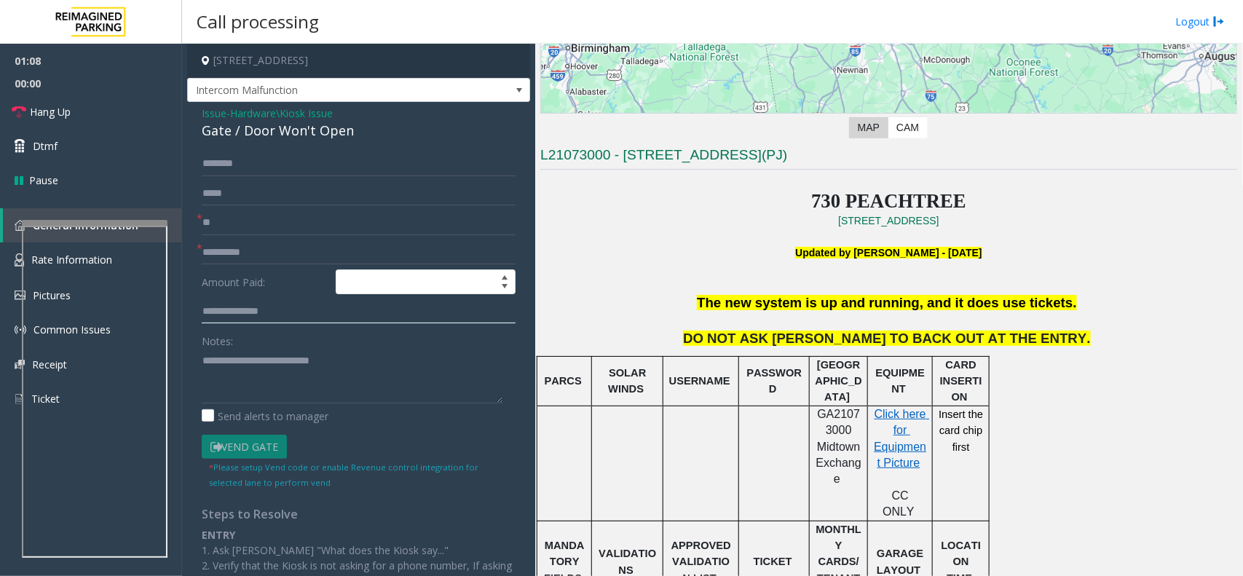
click at [277, 303] on input "text" at bounding box center [359, 311] width 314 height 25
click at [269, 250] on input "text" at bounding box center [359, 252] width 314 height 25
paste input "**"
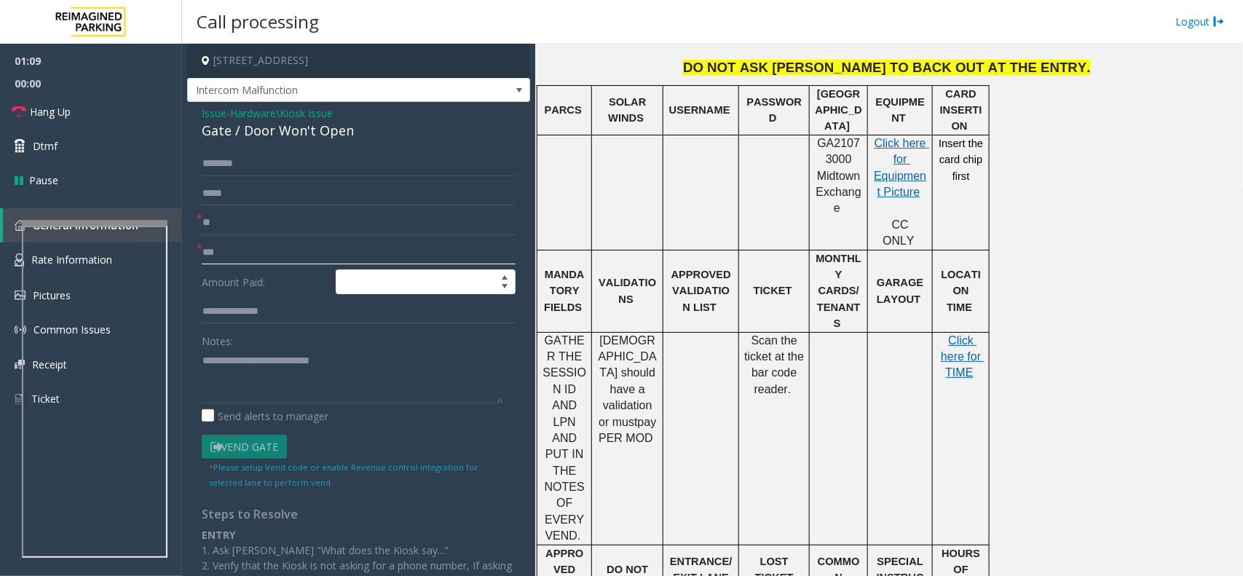
scroll to position [546, 0]
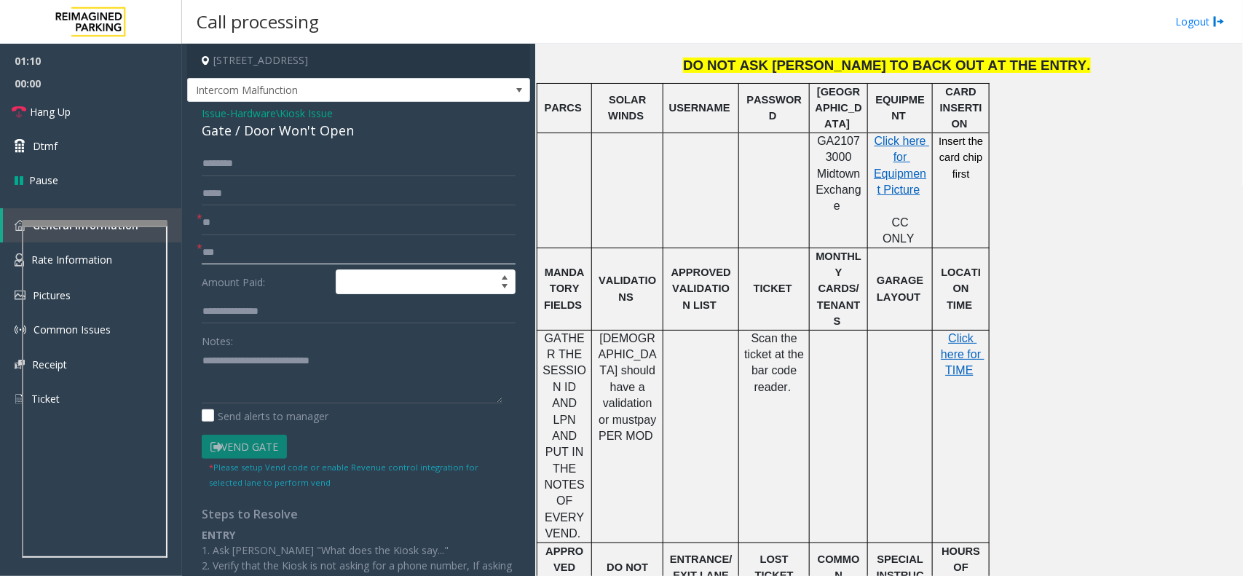
type input "**"
click at [104, 117] on link "Hang Up" at bounding box center [91, 112] width 182 height 34
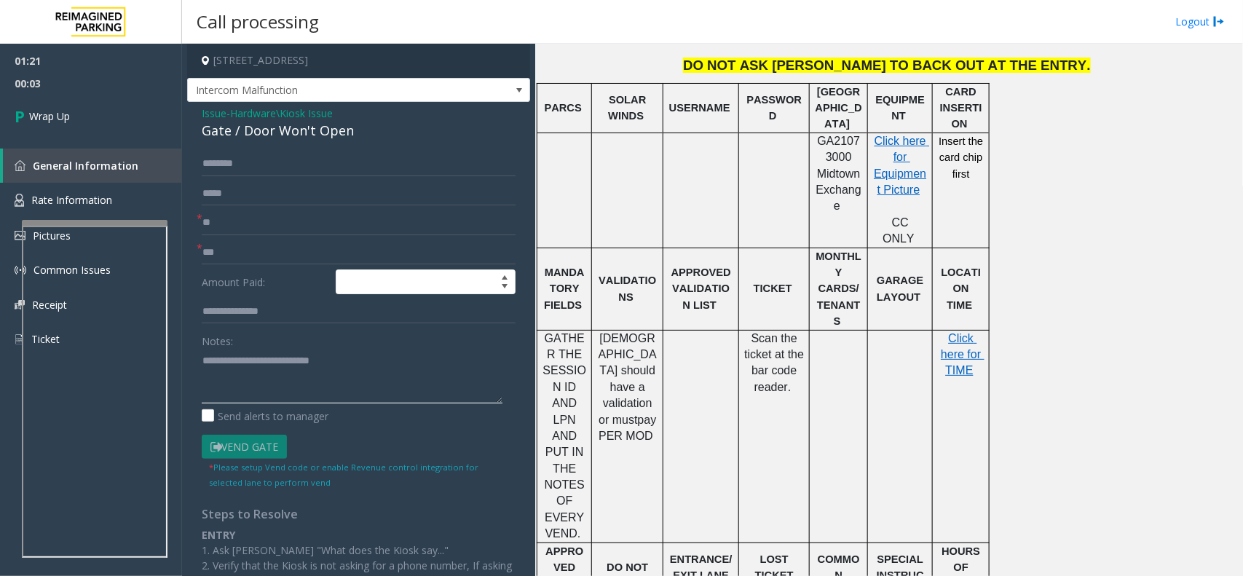
click at [250, 377] on textarea at bounding box center [352, 376] width 301 height 55
paste textarea "**********"
type textarea "**********"
click at [71, 125] on link "Wrap Up" at bounding box center [91, 116] width 182 height 43
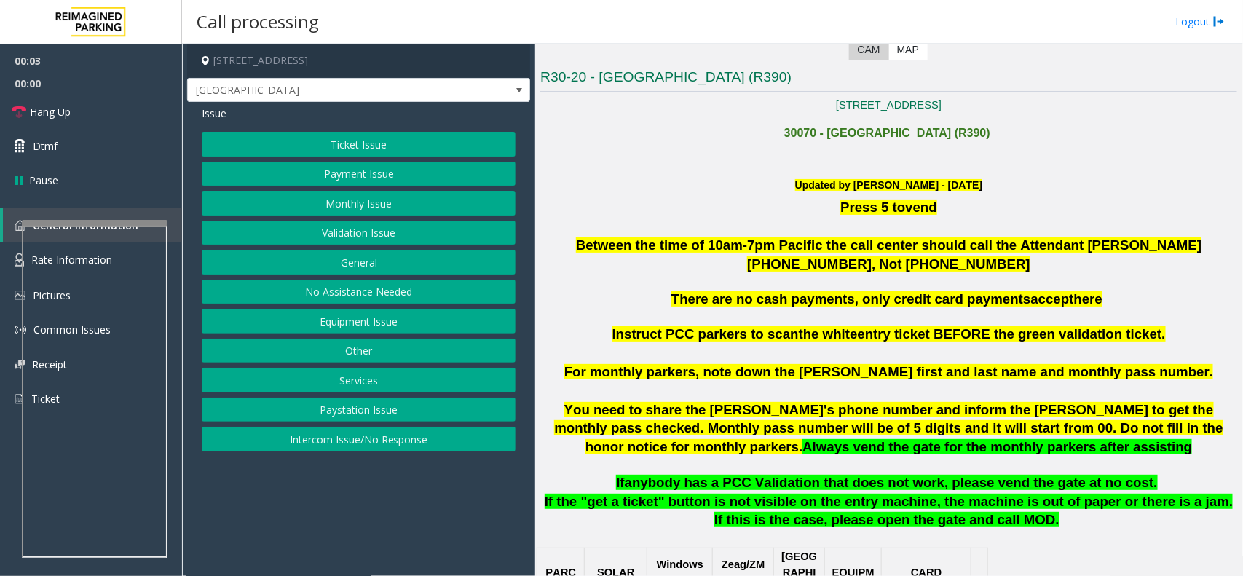
scroll to position [455, 0]
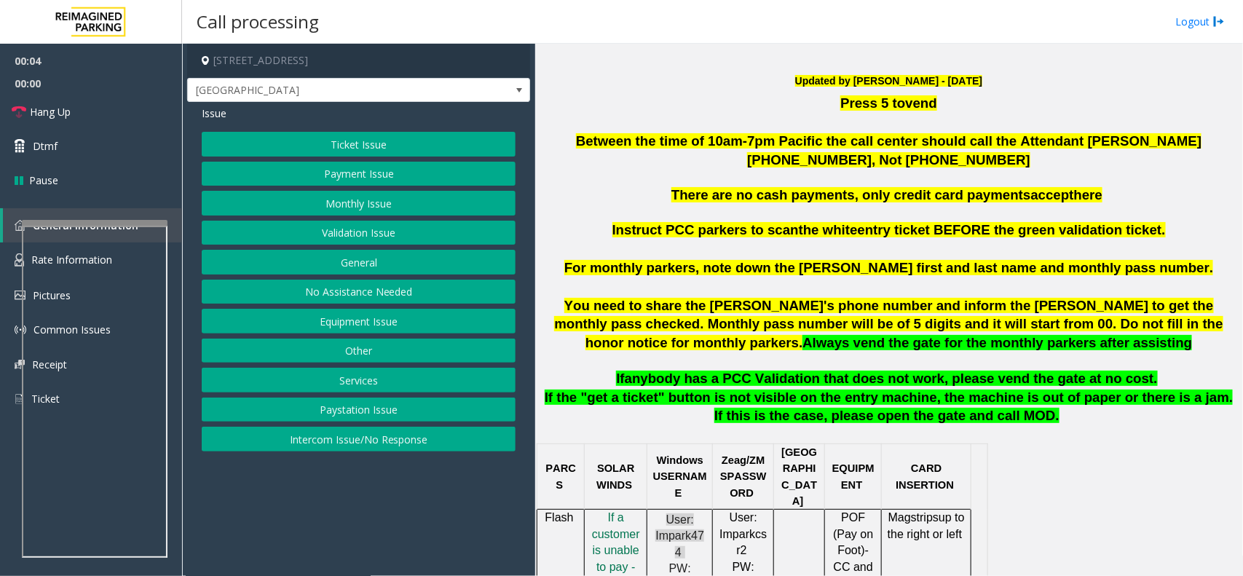
click at [608, 213] on p at bounding box center [888, 213] width 697 height 16
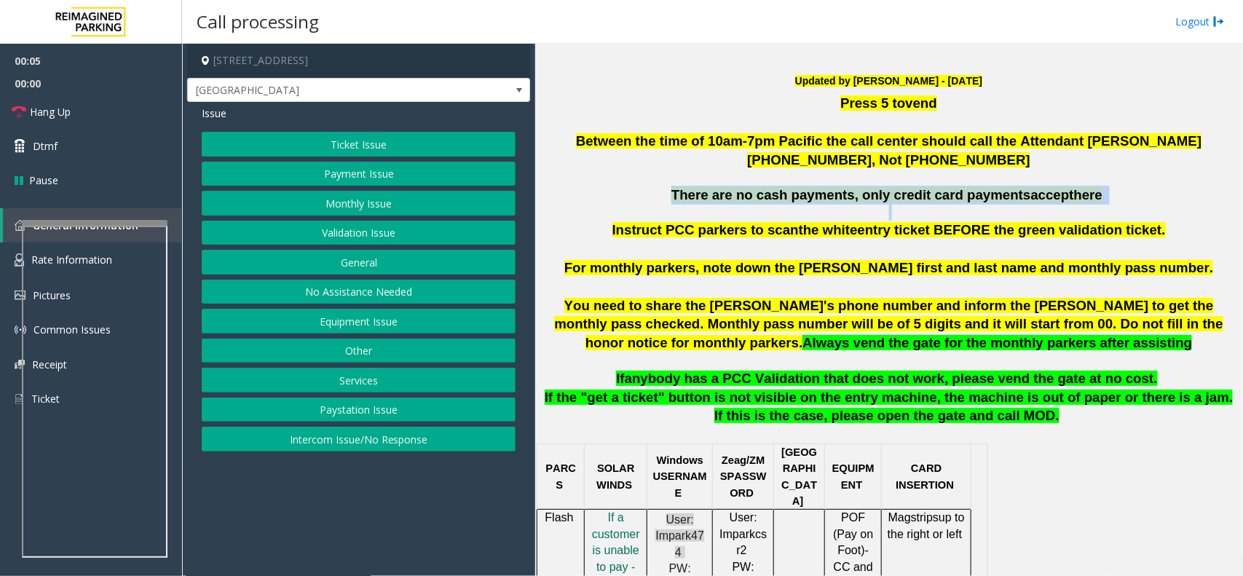
drag, startPoint x: 608, startPoint y: 213, endPoint x: 671, endPoint y: 190, distance: 67.3
click at [671, 190] on div "Press 5 to vend Between the time of 10am-7pm Pacific the call center should cal…" at bounding box center [888, 157] width 697 height 127
click at [671, 190] on span "There are no cash payments, only credit card payments" at bounding box center [851, 194] width 360 height 15
drag, startPoint x: 671, startPoint y: 190, endPoint x: 1115, endPoint y: 194, distance: 443.5
click at [1115, 194] on p "There are no cash payments, only credit card payments accept here" at bounding box center [888, 195] width 697 height 19
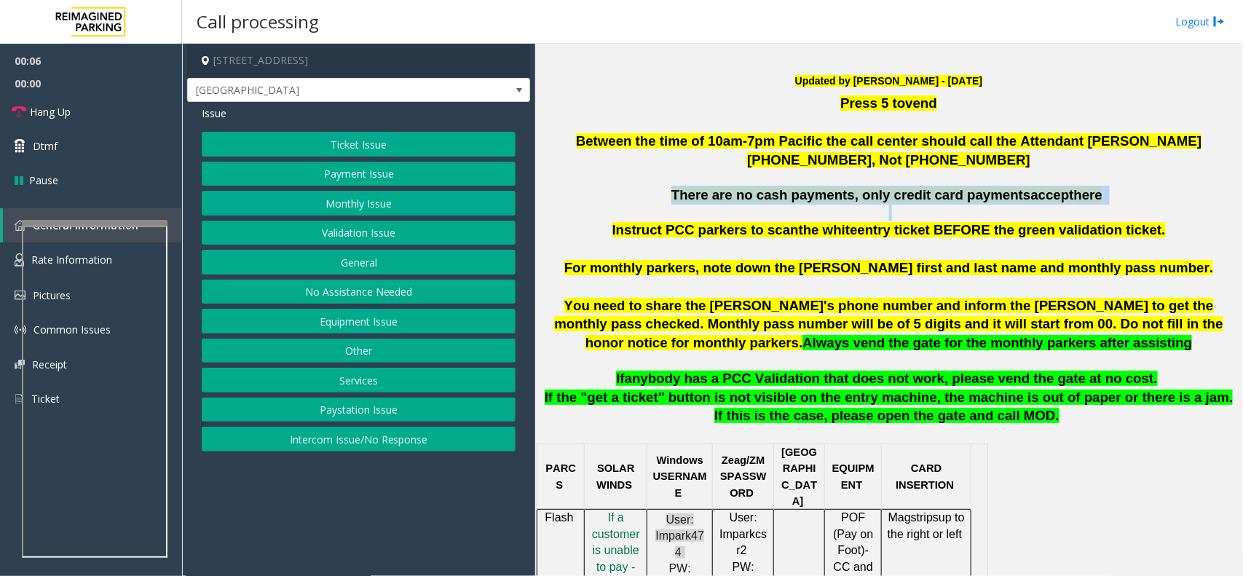
click at [1115, 194] on p "There are no cash payments, only credit card payments accept here" at bounding box center [888, 195] width 697 height 19
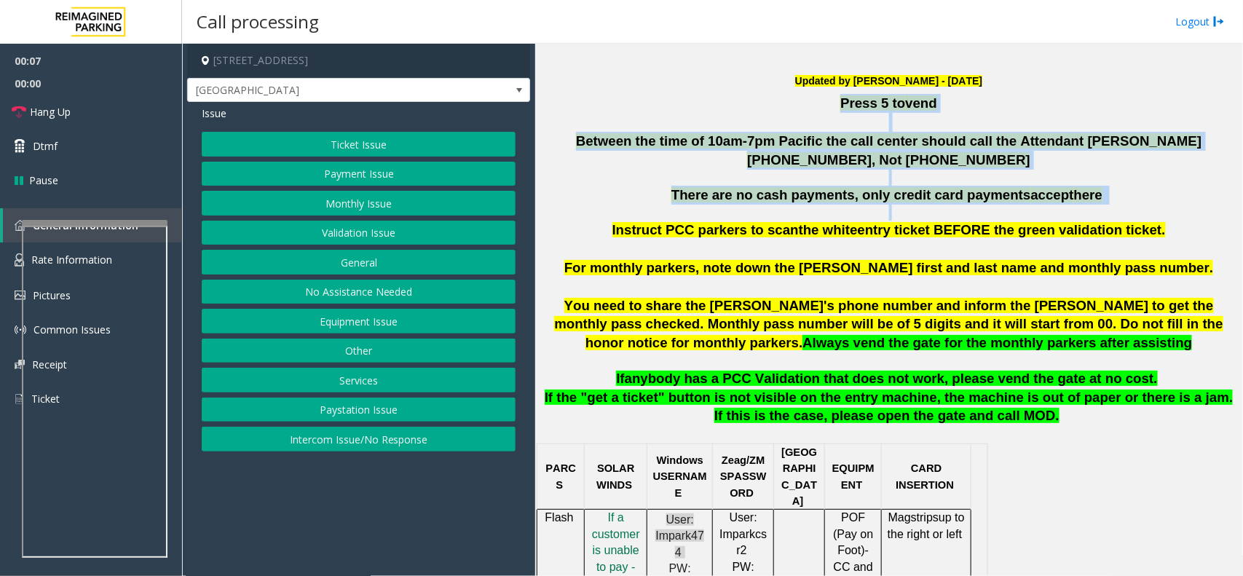
drag, startPoint x: 1115, startPoint y: 194, endPoint x: 843, endPoint y: 111, distance: 284.5
click at [843, 111] on div "Press 5 to vend Between the time of 10am-7pm Pacific the call center should cal…" at bounding box center [888, 157] width 697 height 127
click at [843, 111] on p "Press 5 to vend" at bounding box center [888, 103] width 697 height 19
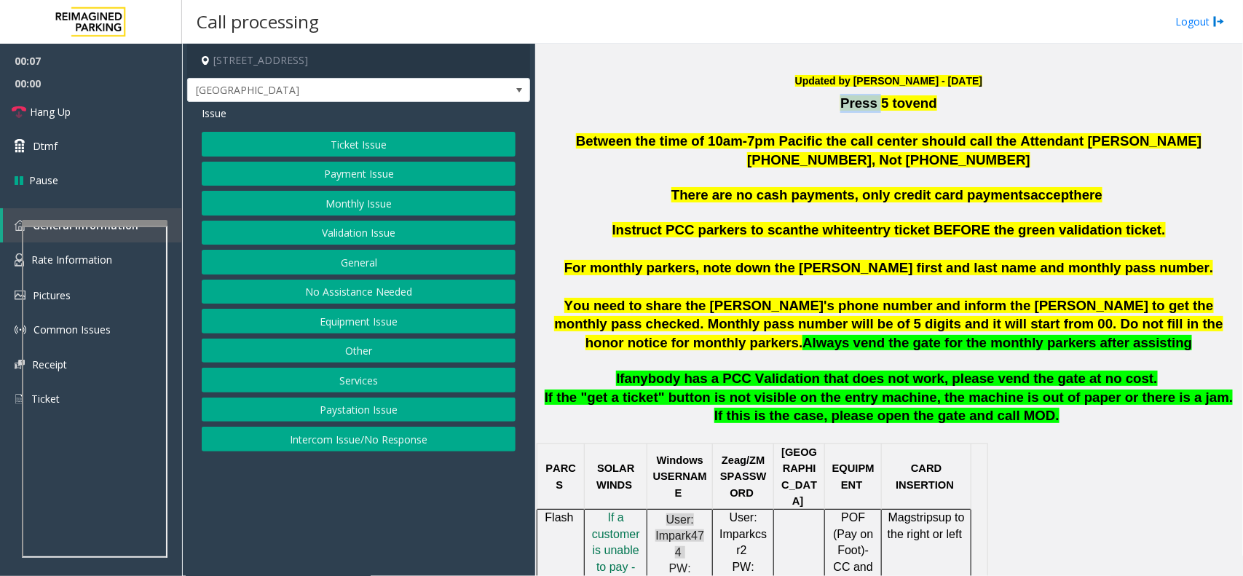
click at [843, 111] on p "Press 5 to vend" at bounding box center [888, 103] width 697 height 19
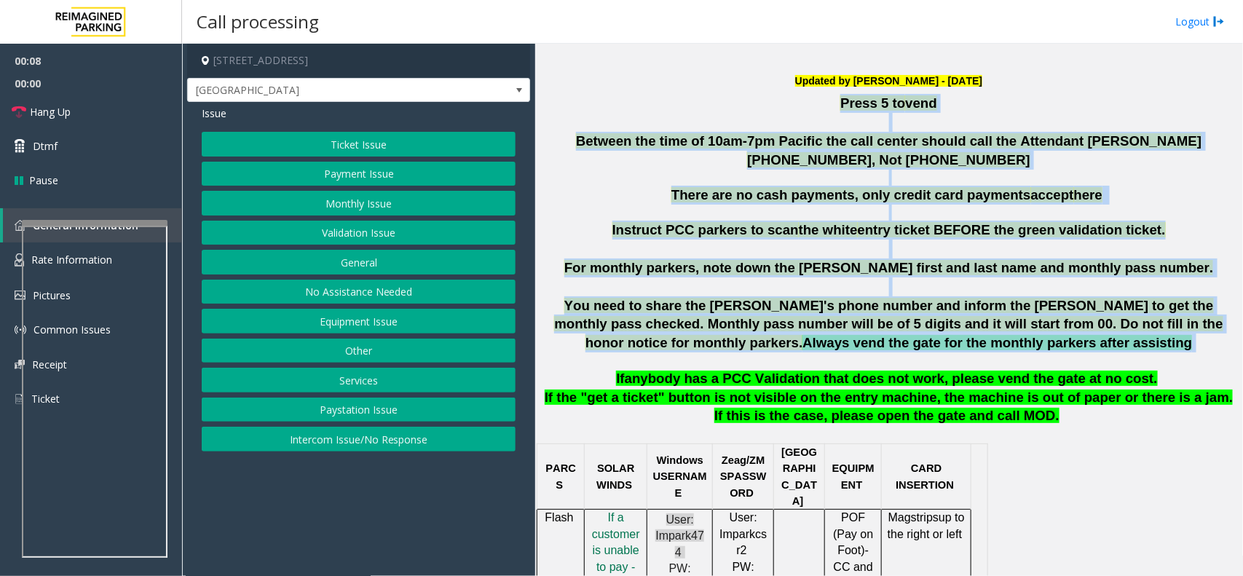
drag, startPoint x: 843, startPoint y: 111, endPoint x: 1000, endPoint y: 341, distance: 278.2
click at [1000, 341] on span "Always vend the gate for the monthly parkers after assisting" at bounding box center [998, 342] width 390 height 15
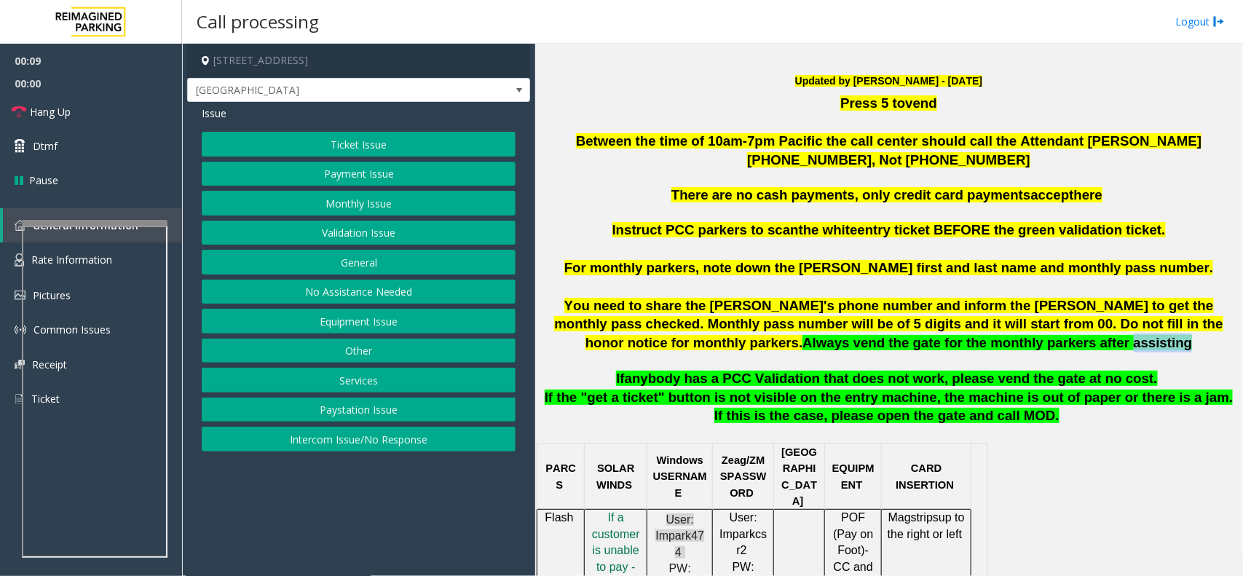
click at [1000, 341] on span "Always vend the gate for the monthly parkers after assisting" at bounding box center [998, 342] width 390 height 15
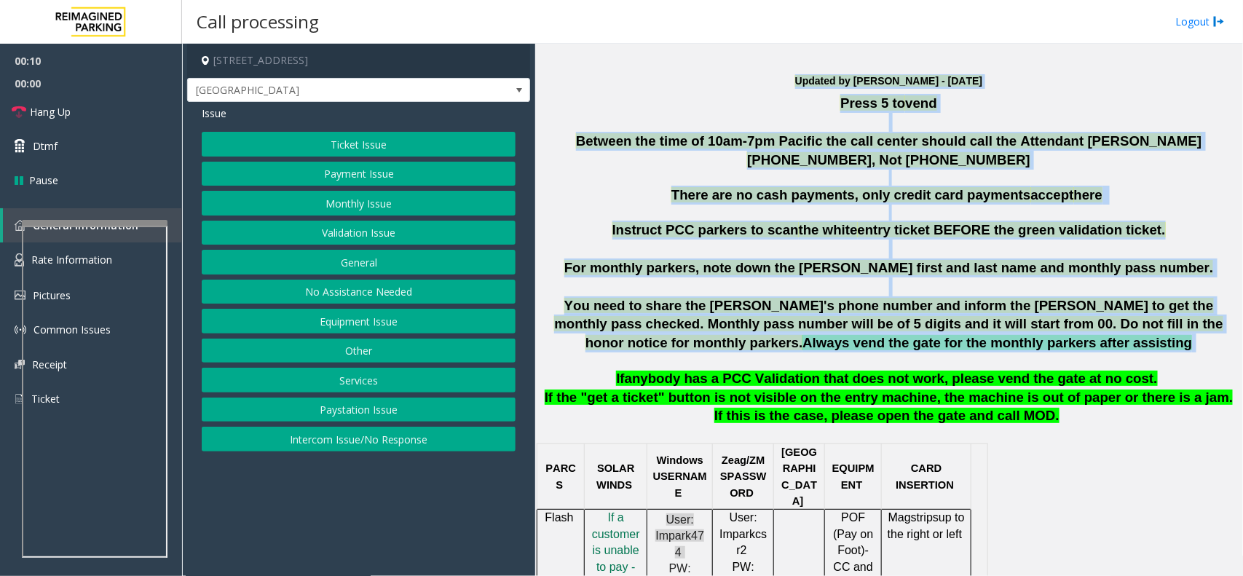
drag, startPoint x: 1000, startPoint y: 341, endPoint x: 784, endPoint y: 82, distance: 337.2
click at [784, 82] on h6 "Updated by [PERSON_NAME] - [DATE]" at bounding box center [888, 81] width 697 height 15
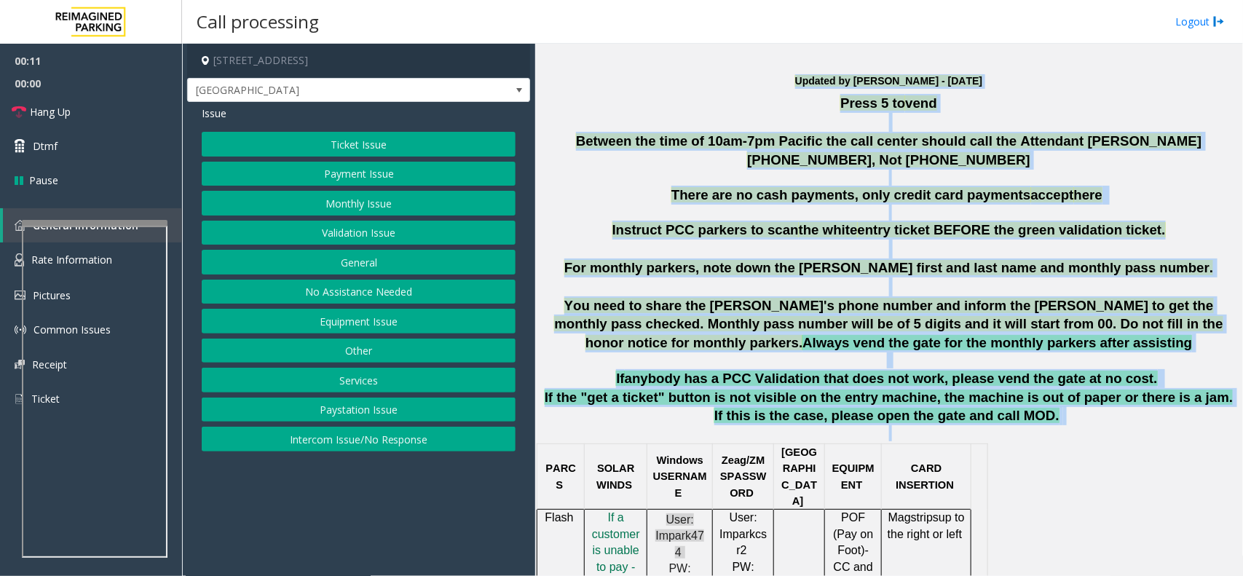
drag, startPoint x: 784, startPoint y: 82, endPoint x: 1011, endPoint y: 428, distance: 413.5
click at [1006, 419] on p "If the "get a ticket" button is not visible on the entry machine, the machine i…" at bounding box center [888, 415] width 697 height 54
drag, startPoint x: 1006, startPoint y: 419, endPoint x: 987, endPoint y: 415, distance: 20.1
click at [987, 415] on p "If the "get a ticket" button is not visible on the entry machine, the machine i…" at bounding box center [888, 415] width 697 height 54
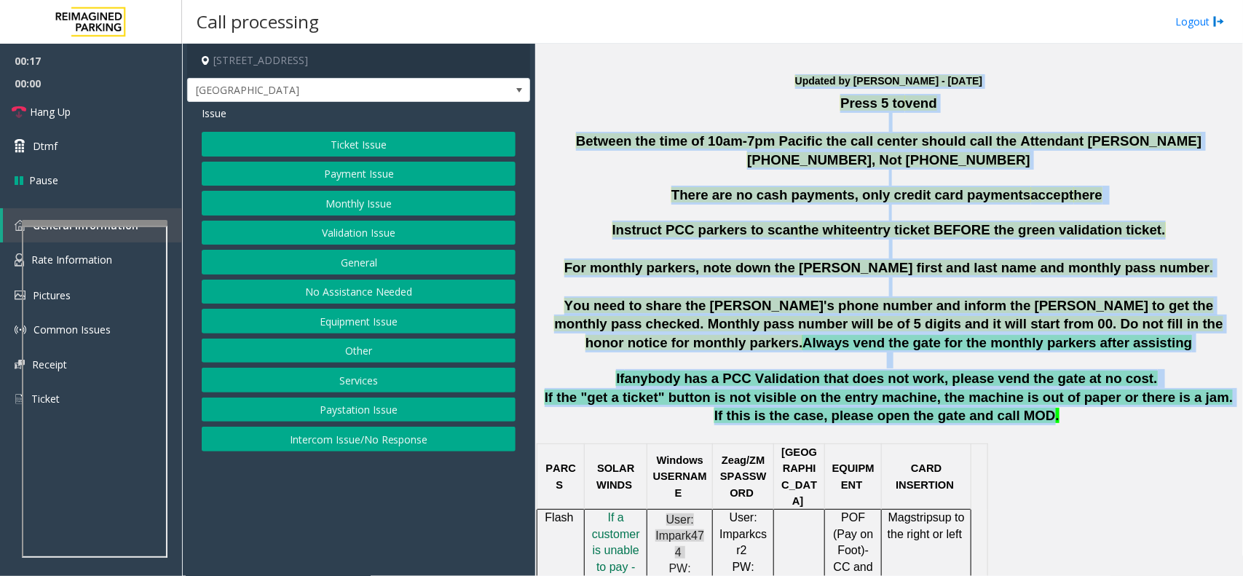
click at [987, 415] on span "If the "get a ticket" button is not visible on the entry machine, the machine i…" at bounding box center [889, 407] width 689 height 34
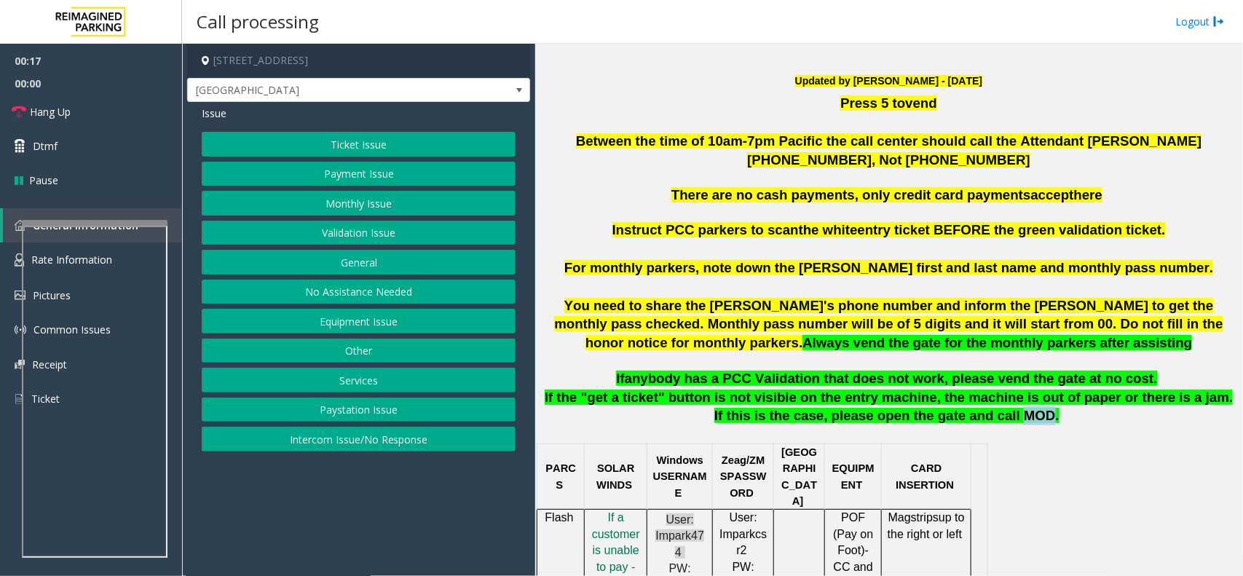
click at [987, 415] on span "If the "get a ticket" button is not visible on the entry machine, the machine i…" at bounding box center [889, 407] width 689 height 34
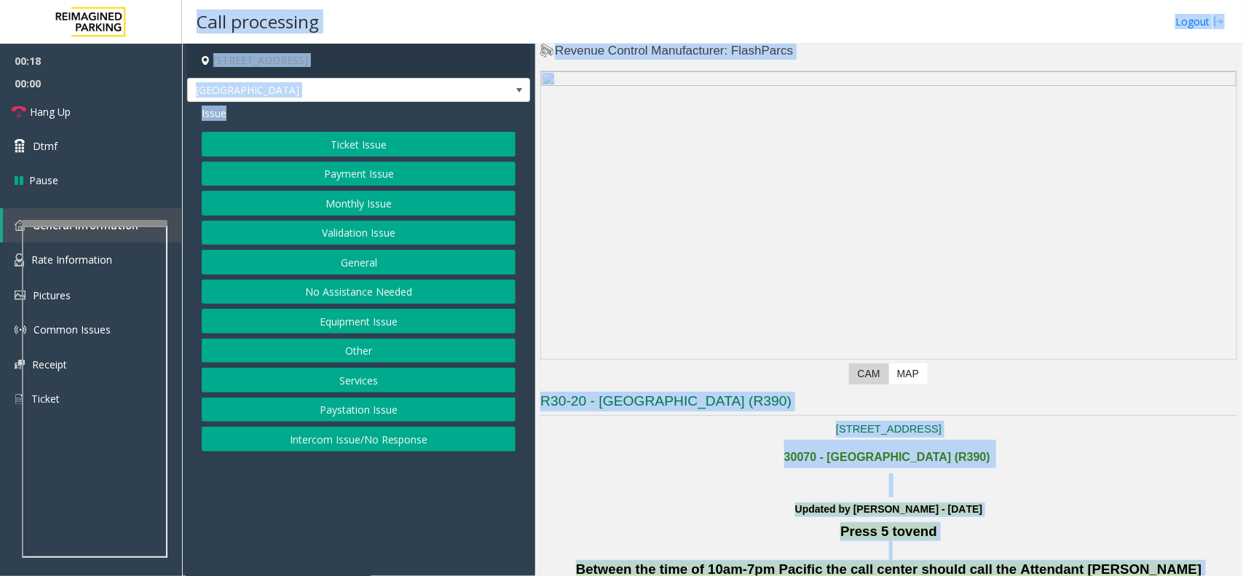
scroll to position [0, 0]
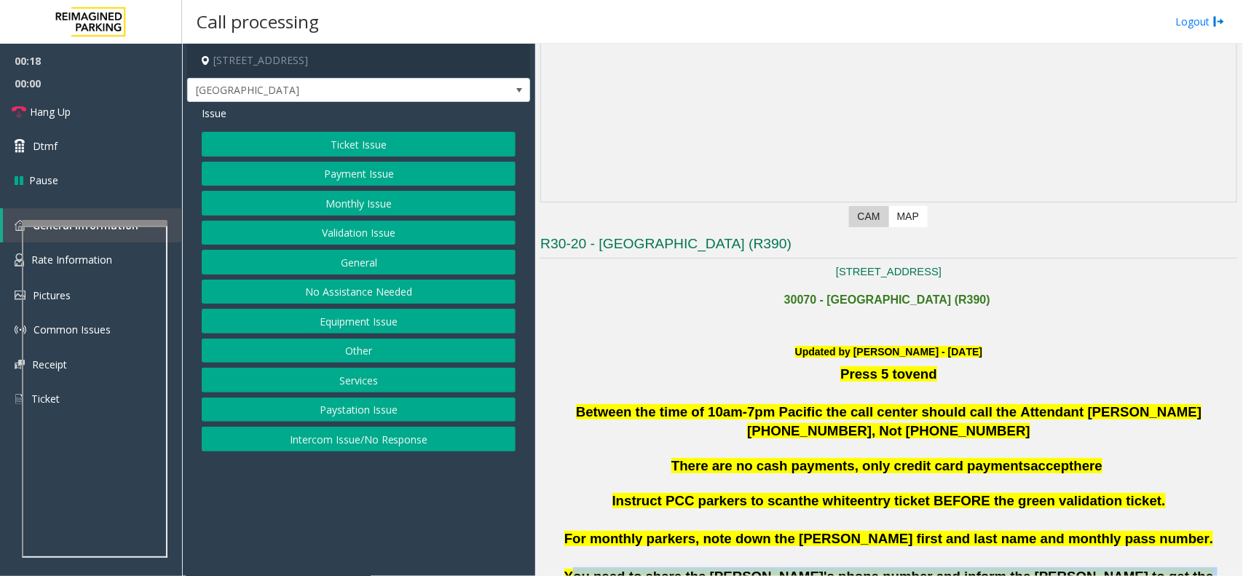
drag, startPoint x: 987, startPoint y: 415, endPoint x: 843, endPoint y: 479, distance: 157.1
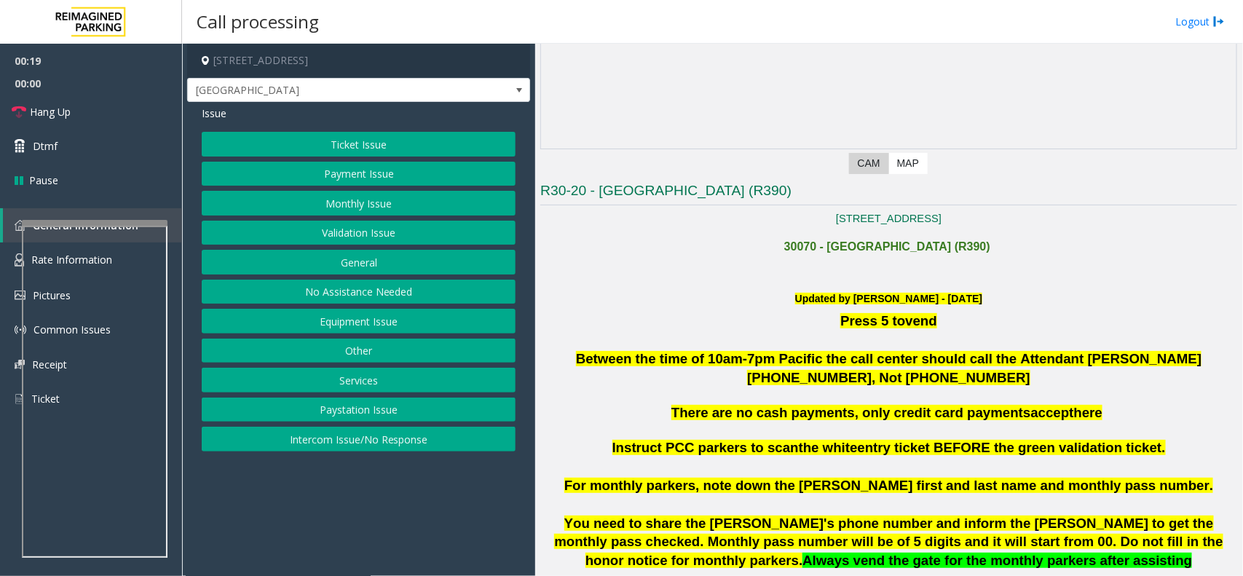
click at [845, 307] on h6 "Updated by [PERSON_NAME] - [DATE]" at bounding box center [888, 299] width 697 height 15
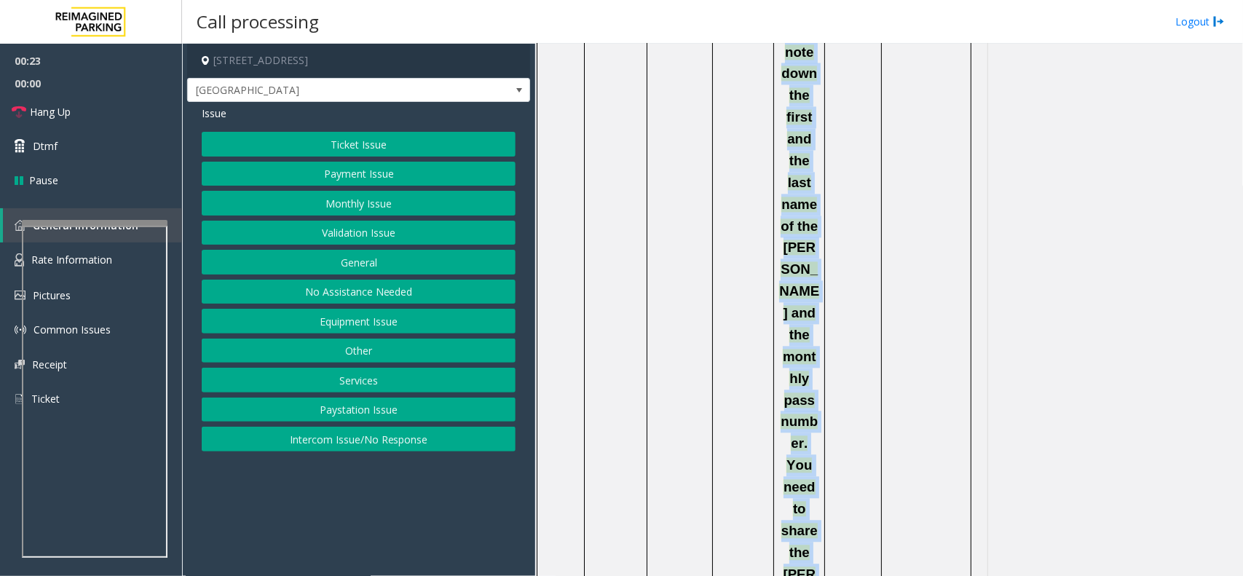
scroll to position [1421, 0]
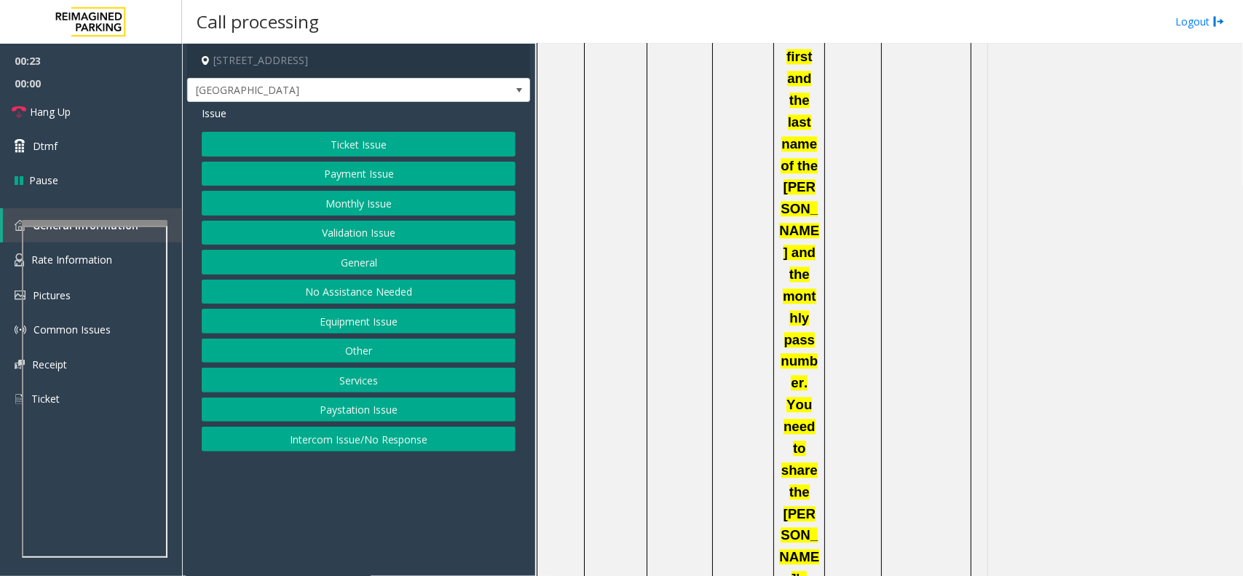
drag, startPoint x: 845, startPoint y: 307, endPoint x: 736, endPoint y: 146, distance: 193.5
click at [736, 146] on td "Scan the ticket" at bounding box center [743, 568] width 61 height 1393
click at [441, 325] on button "Equipment Issue" at bounding box center [359, 321] width 314 height 25
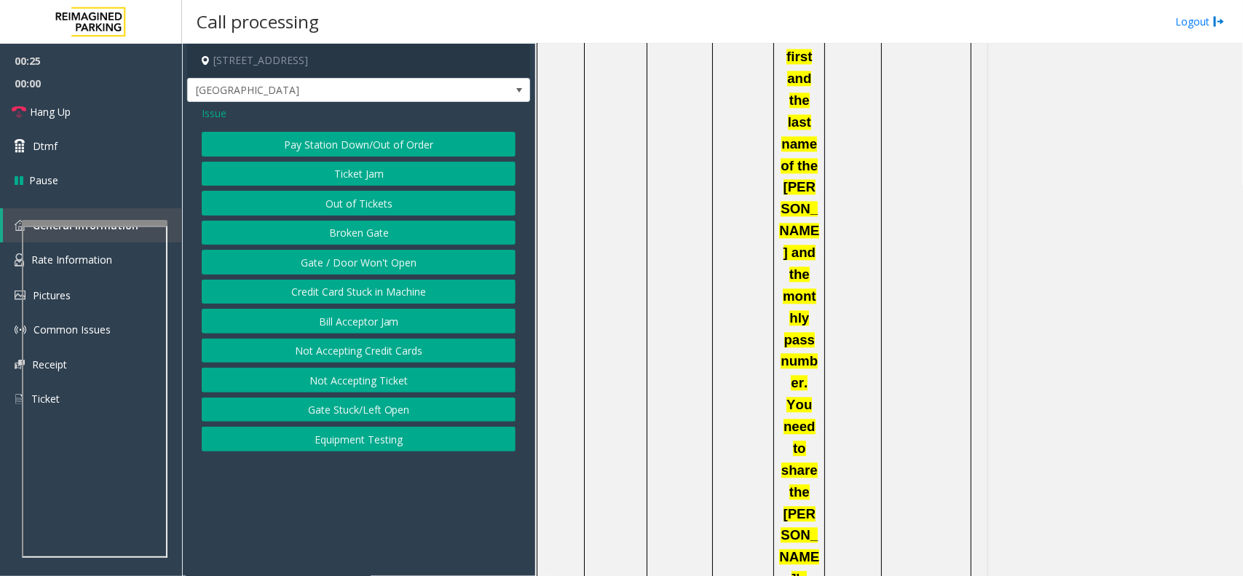
click at [413, 256] on button "Gate / Door Won't Open" at bounding box center [359, 262] width 314 height 25
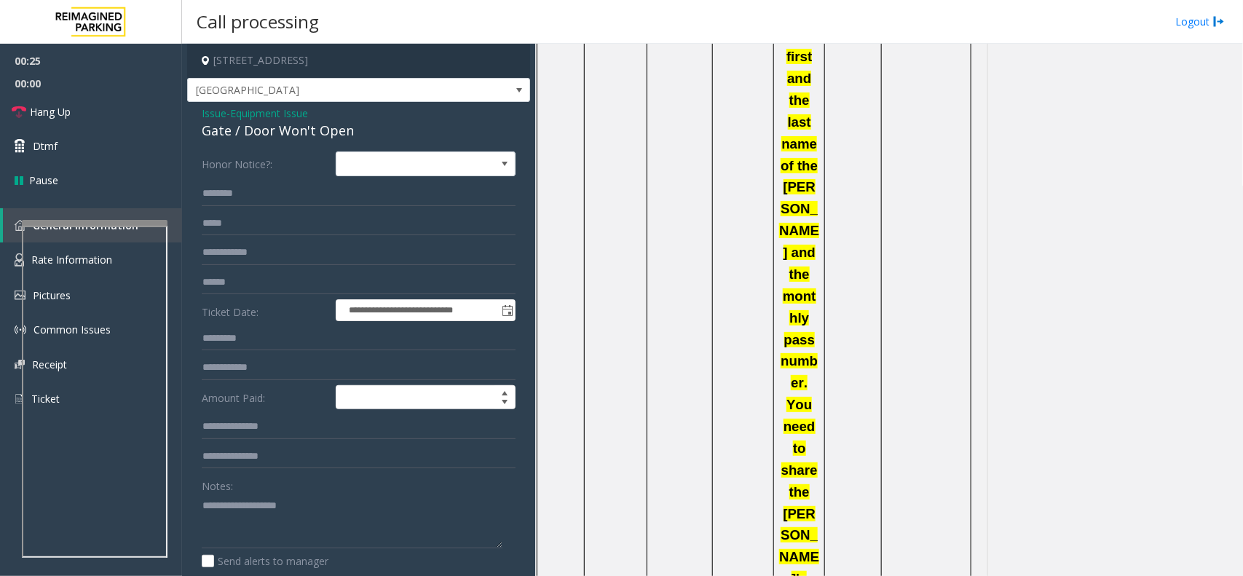
click at [322, 133] on div "Gate / Door Won't Open" at bounding box center [359, 131] width 314 height 20
copy div "Gate / Door Won't Open"
click at [286, 506] on textarea at bounding box center [352, 521] width 301 height 55
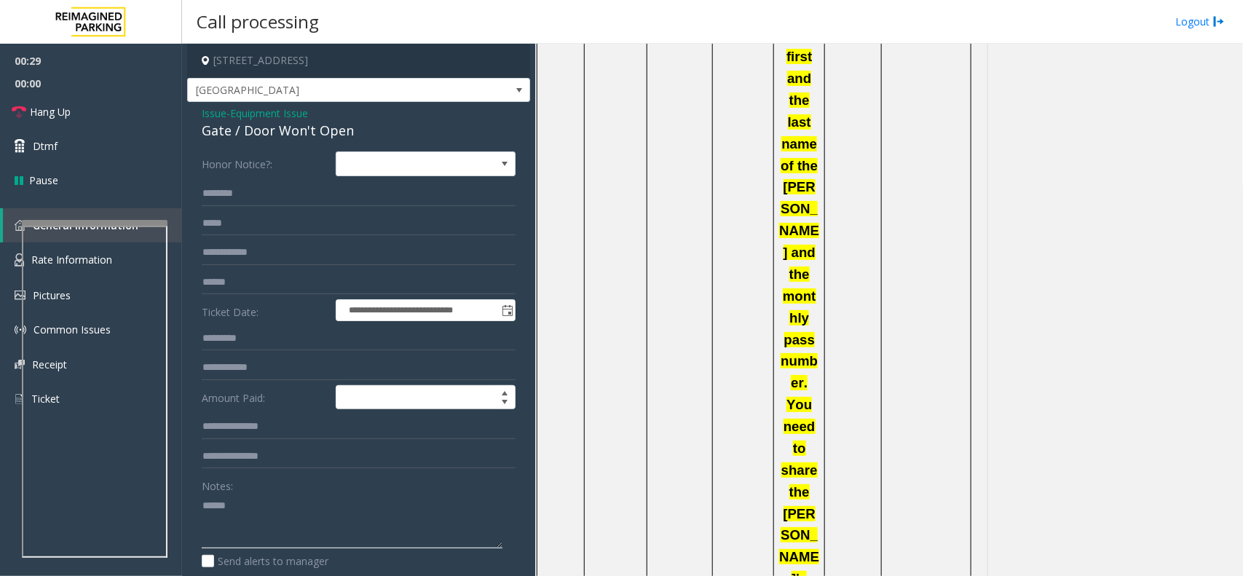
paste textarea "**********"
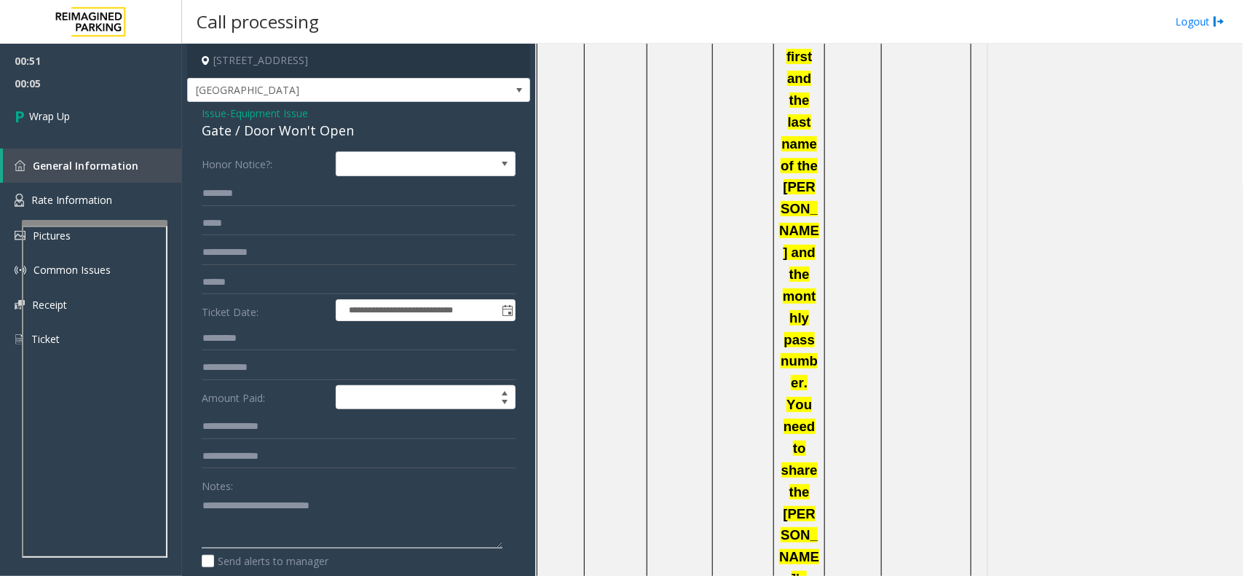
click at [342, 535] on textarea at bounding box center [352, 521] width 301 height 55
paste textarea "**********"
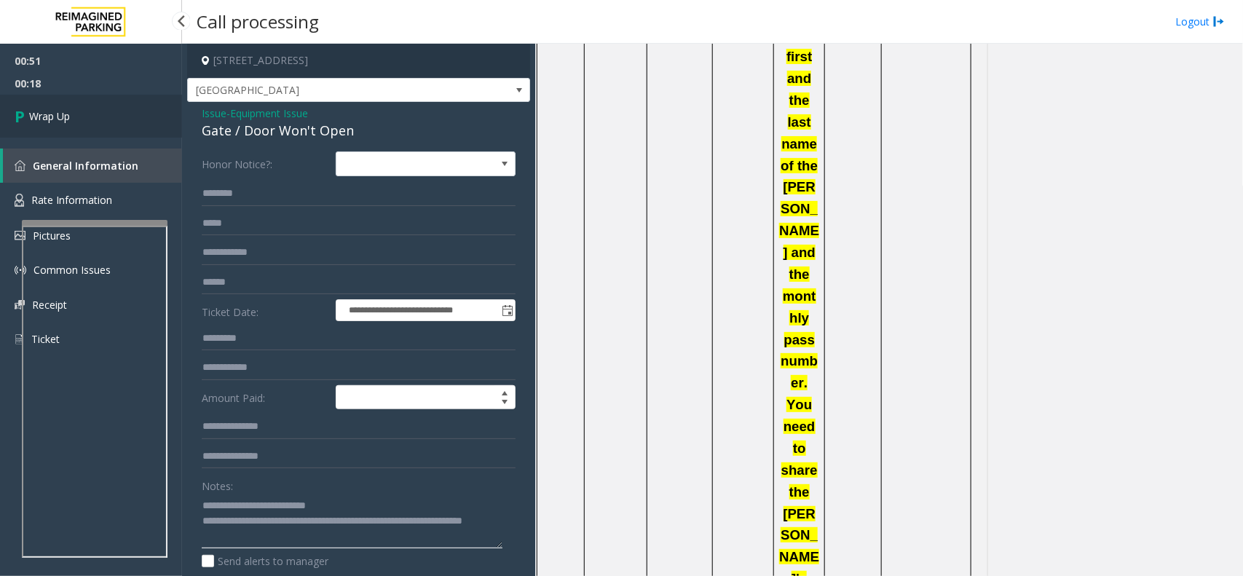
type textarea "**********"
click at [89, 117] on link "Wrap Up" at bounding box center [91, 116] width 182 height 43
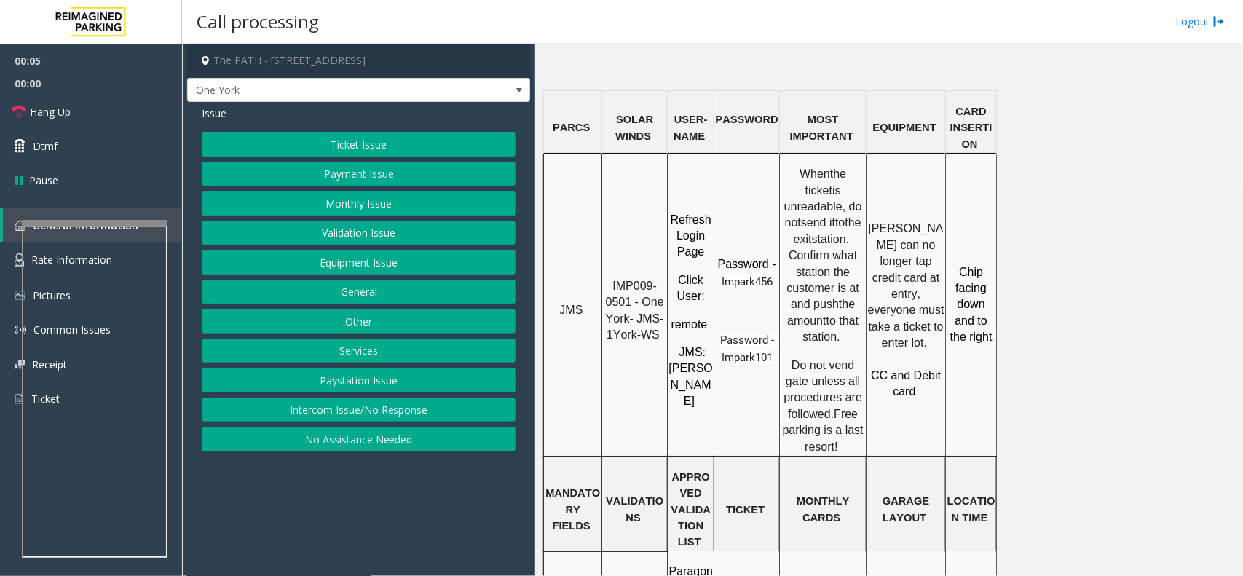
scroll to position [1183, 0]
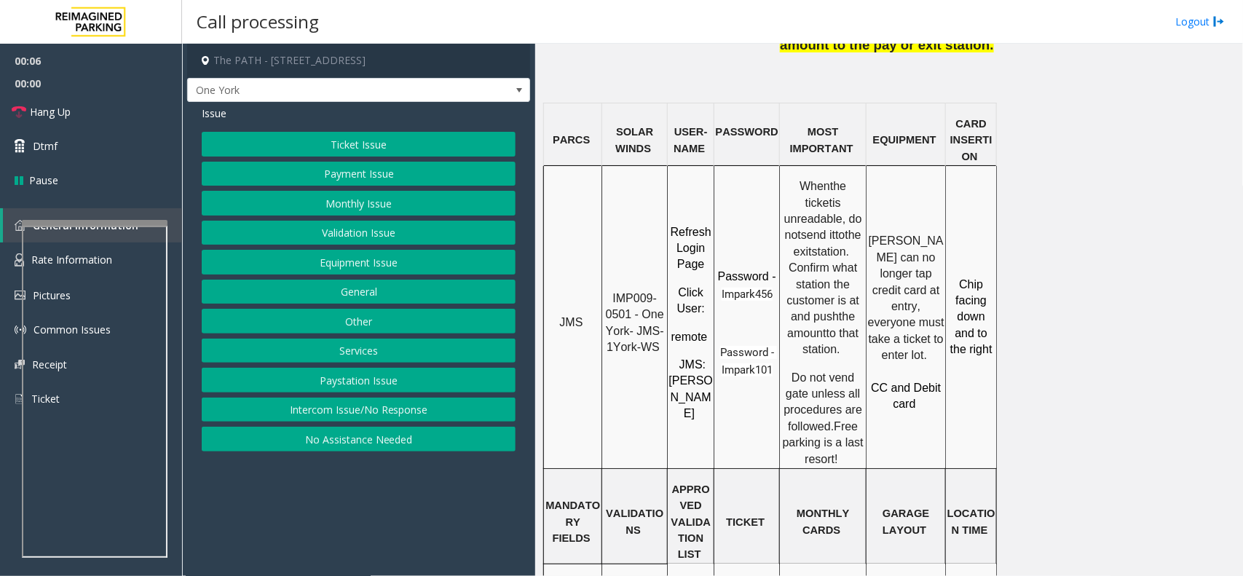
click at [623, 292] on span "IMP009-0501 - One York- JMS-1York-WS" at bounding box center [637, 322] width 62 height 61
drag, startPoint x: 623, startPoint y: 208, endPoint x: 626, endPoint y: 193, distance: 14.9
click at [626, 292] on span "IMP009-0501 - One York- JMS-1York-WS" at bounding box center [637, 322] width 62 height 61
copy span "IMP009-0501"
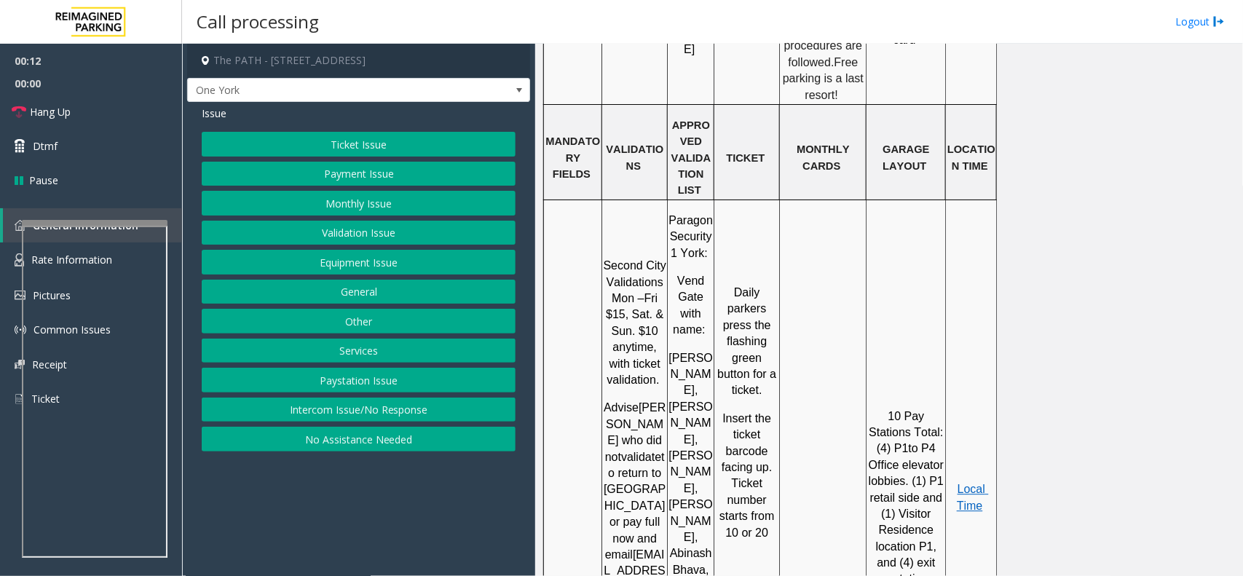
click at [395, 135] on button "Ticket Issue" at bounding box center [359, 144] width 314 height 25
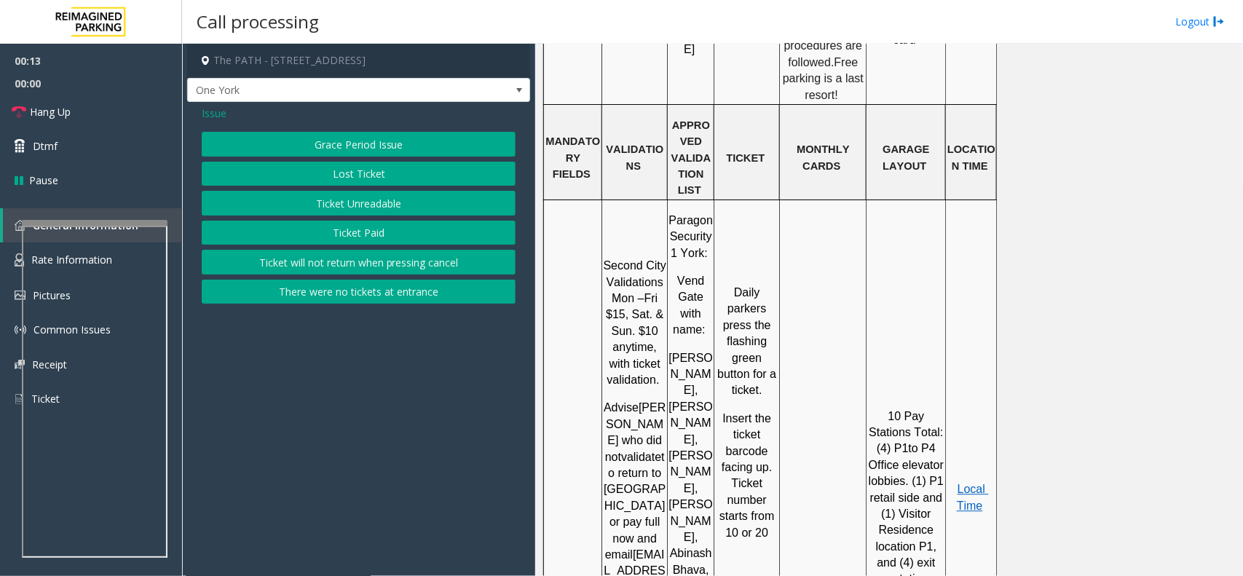
click at [373, 192] on button "Ticket Unreadable" at bounding box center [359, 203] width 314 height 25
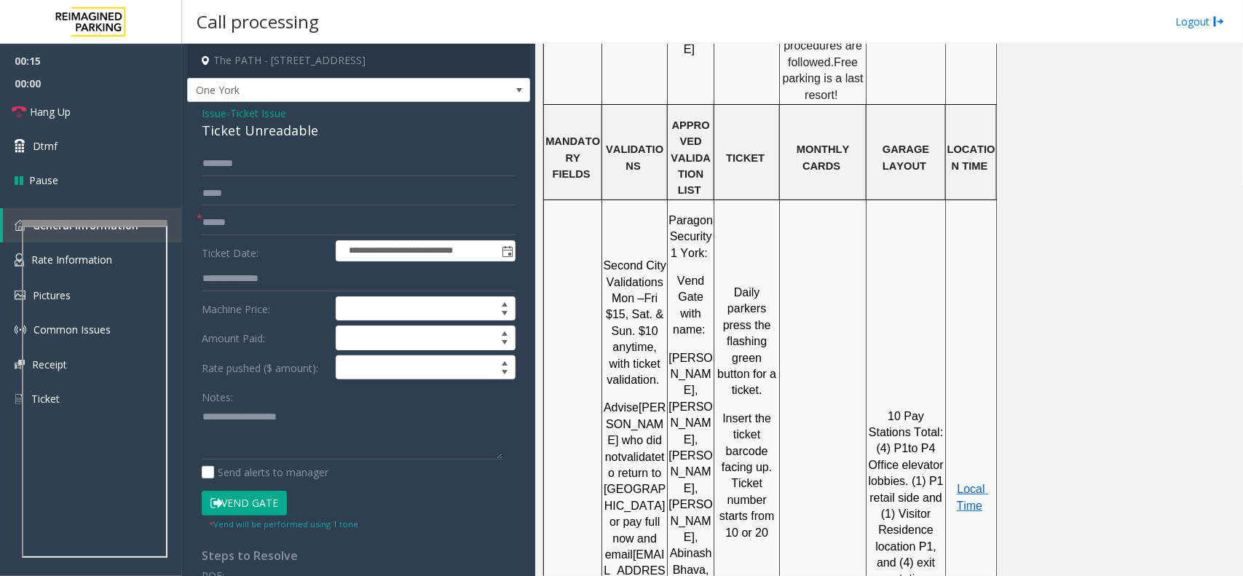
click at [249, 108] on span "Ticket Issue" at bounding box center [258, 113] width 56 height 15
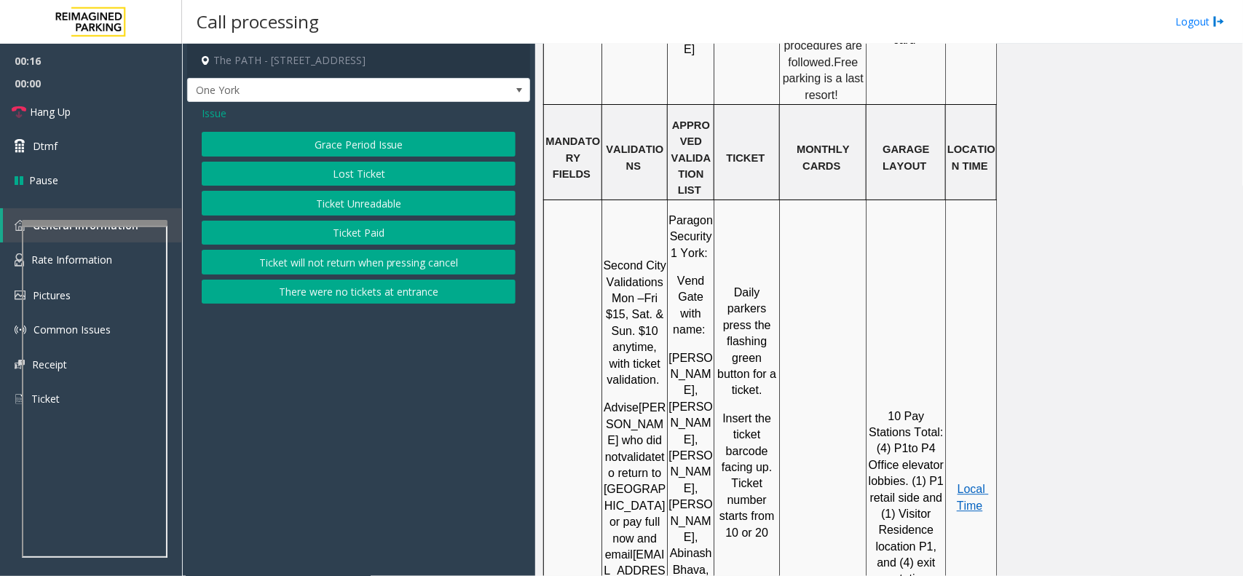
click at [303, 164] on button "Lost Ticket" at bounding box center [359, 174] width 314 height 25
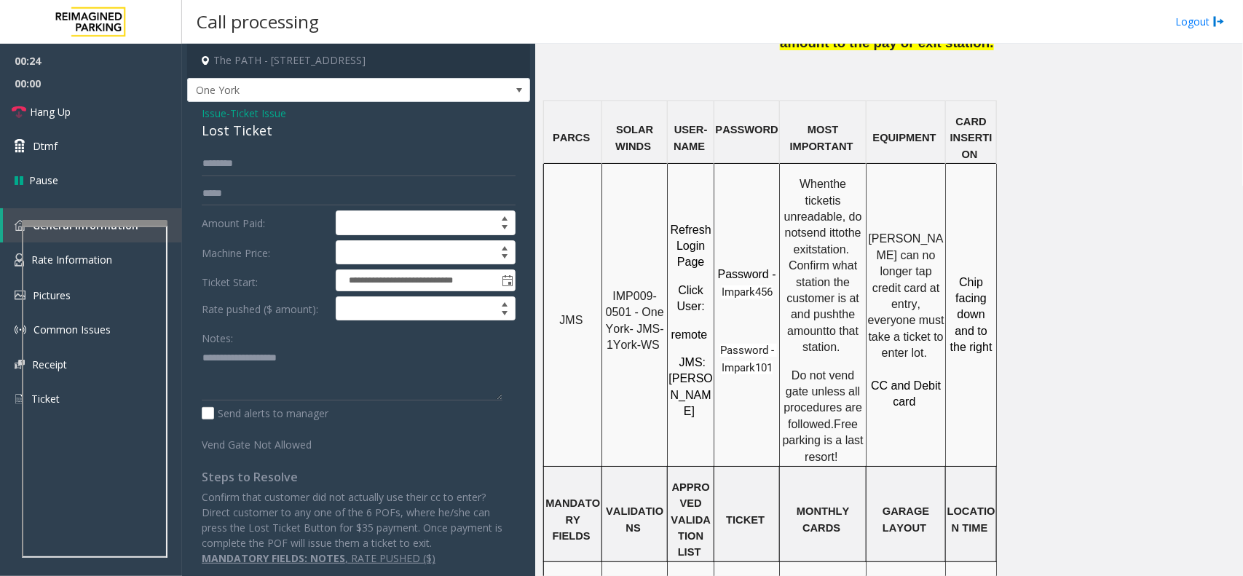
scroll to position [1183, 0]
click at [625, 166] on td "IMP009-0501 - One York- JMS-1York-WS" at bounding box center [635, 317] width 66 height 303
click at [625, 292] on span "IMP009-0501 - One York- JMS-1York-WS" at bounding box center [637, 322] width 62 height 61
drag, startPoint x: 623, startPoint y: 192, endPoint x: 618, endPoint y: 202, distance: 12.1
click at [618, 292] on span "IMP009-0501 - One York- JMS-1York-WS" at bounding box center [637, 322] width 62 height 61
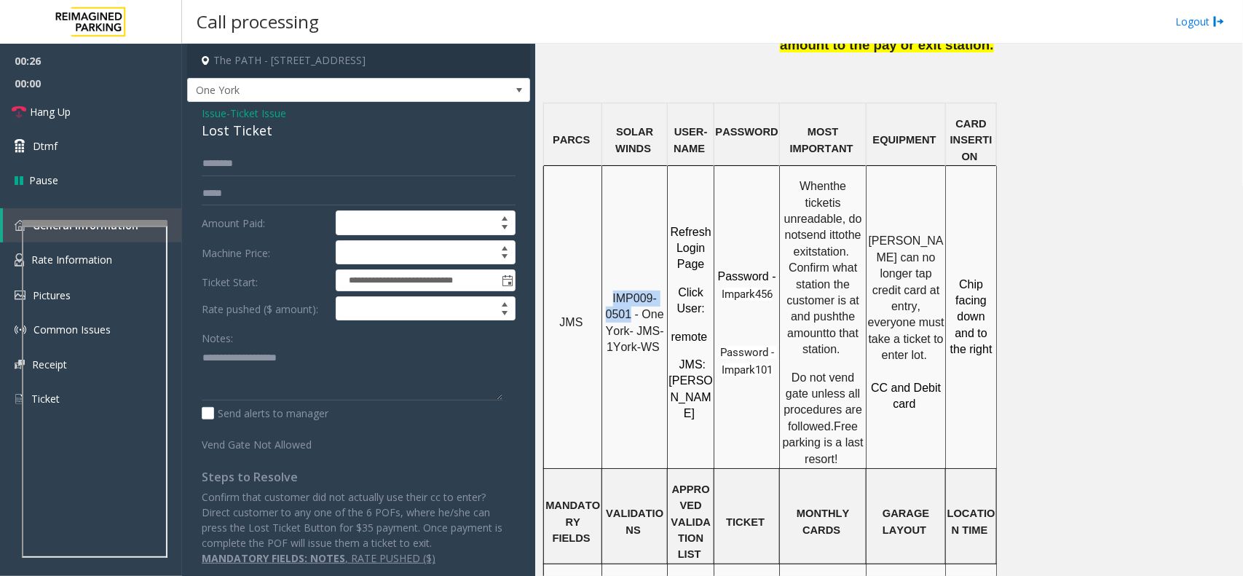
copy span "IMP009-0501"
click at [252, 143] on div "**********" at bounding box center [358, 341] width 343 height 478
click at [262, 159] on input "text" at bounding box center [359, 163] width 314 height 25
type input "**"
click at [87, 114] on link "Hang Up" at bounding box center [91, 112] width 182 height 34
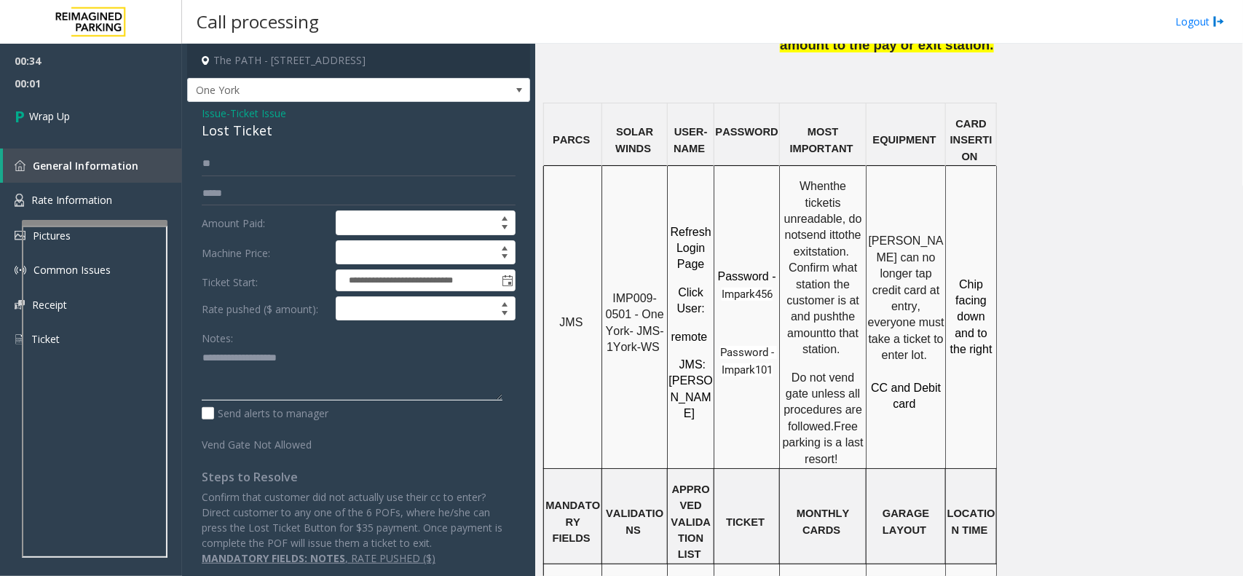
click at [307, 383] on textarea at bounding box center [352, 373] width 301 height 55
paste textarea "**********"
click at [264, 133] on div "Lost Ticket" at bounding box center [359, 131] width 314 height 20
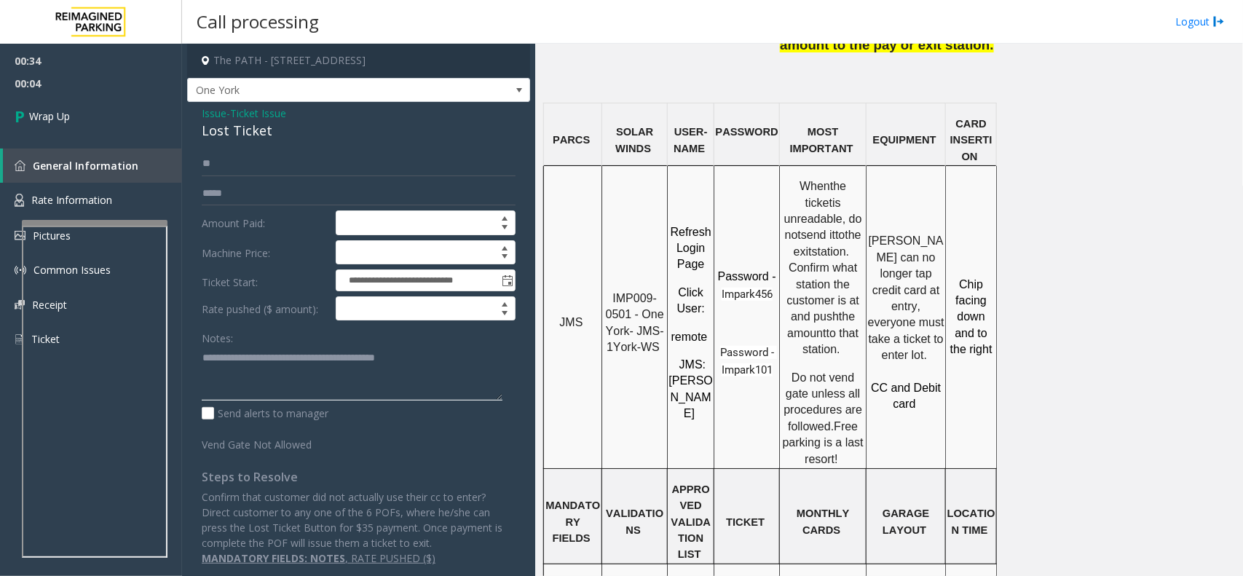
click at [202, 368] on textarea at bounding box center [352, 373] width 301 height 55
paste textarea "**********"
type textarea "**********"
click at [127, 82] on span "00:08" at bounding box center [91, 83] width 182 height 23
click at [126, 108] on link "Wrap Up" at bounding box center [91, 116] width 182 height 43
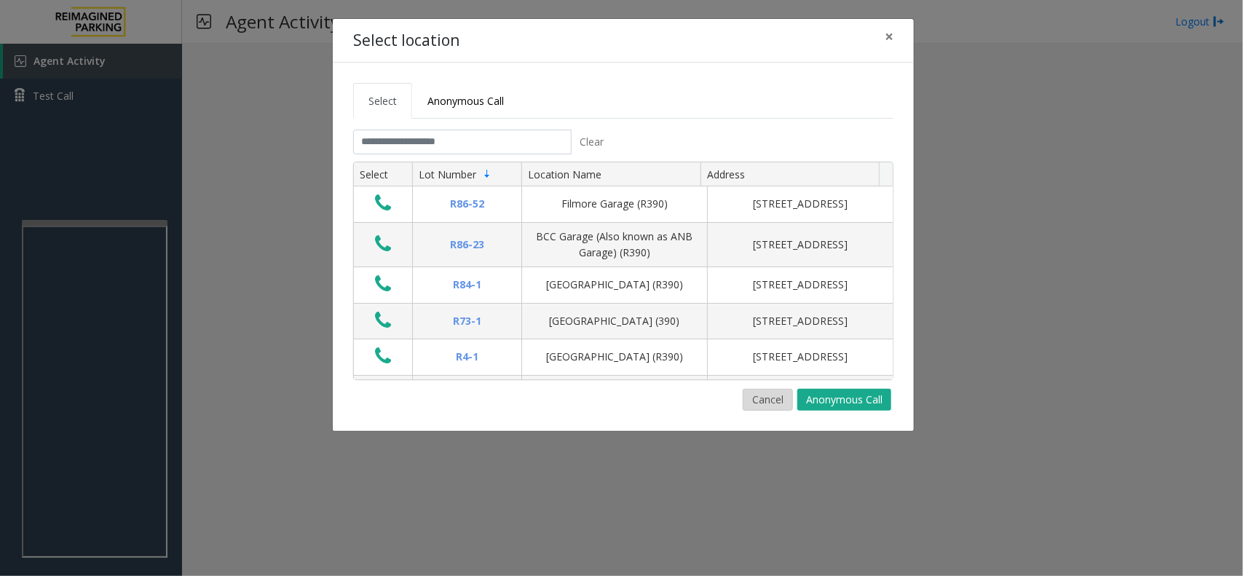
click at [792, 399] on button "Cancel" at bounding box center [768, 400] width 50 height 22
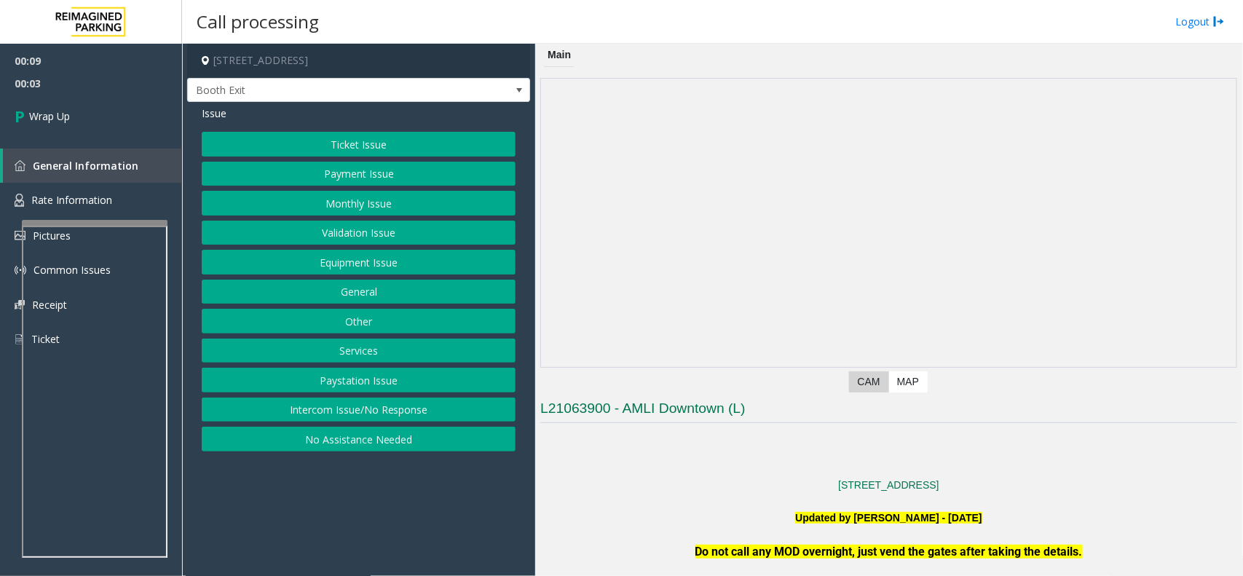
click at [274, 261] on button "Equipment Issue" at bounding box center [359, 262] width 314 height 25
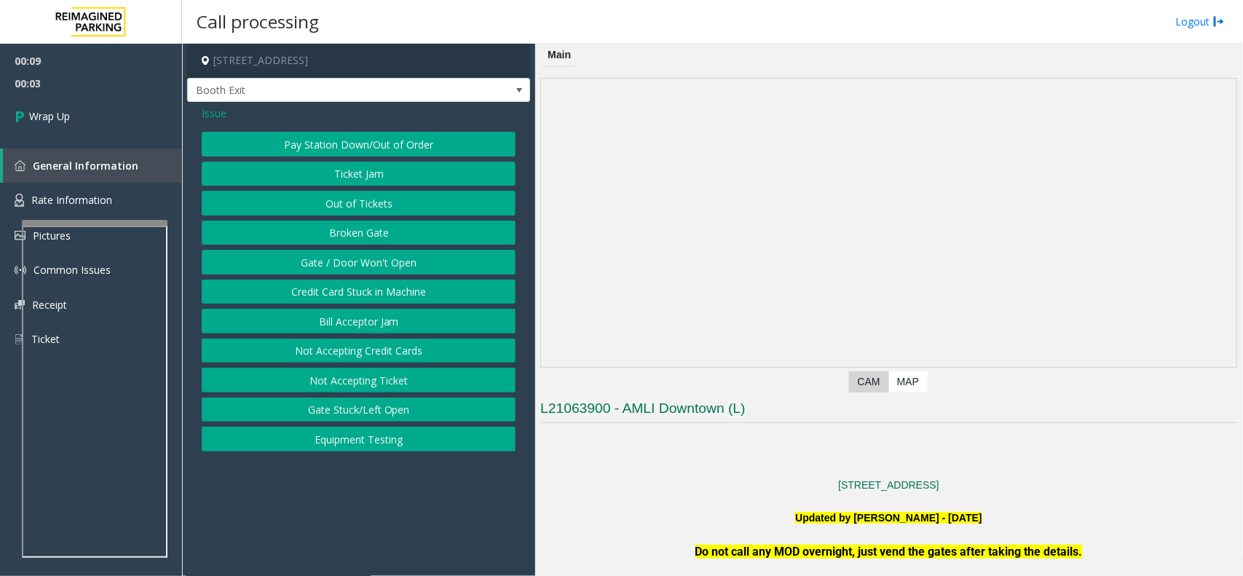
click at [274, 261] on button "Gate / Door Won't Open" at bounding box center [359, 262] width 314 height 25
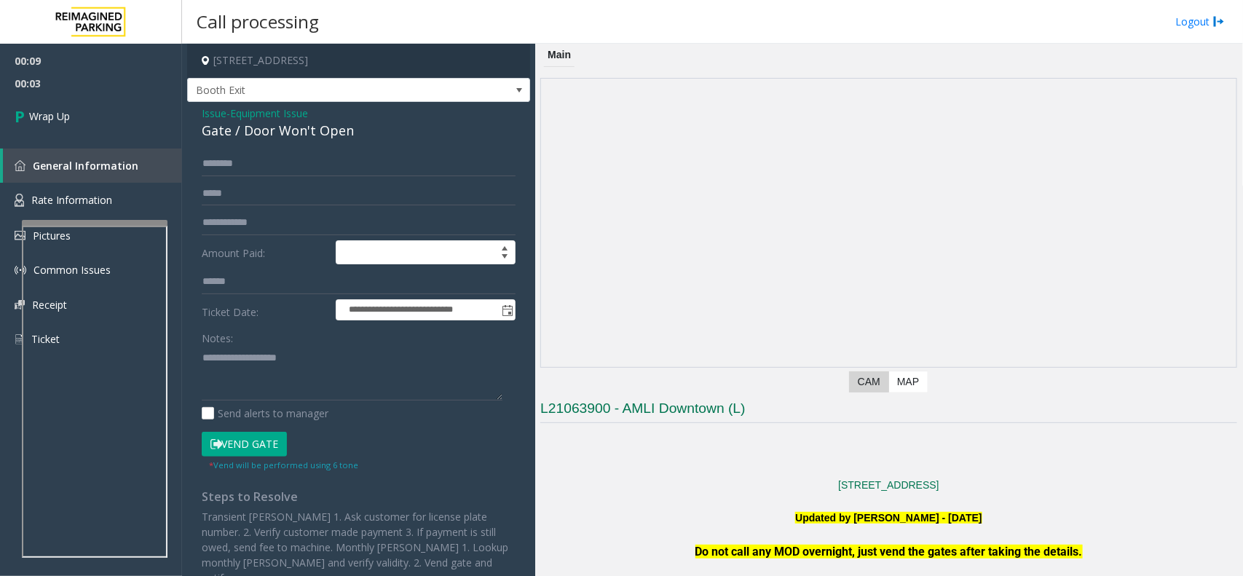
click at [250, 135] on div "Gate / Door Won't Open" at bounding box center [359, 131] width 314 height 20
click at [266, 355] on textarea at bounding box center [352, 373] width 301 height 55
paste textarea "**********"
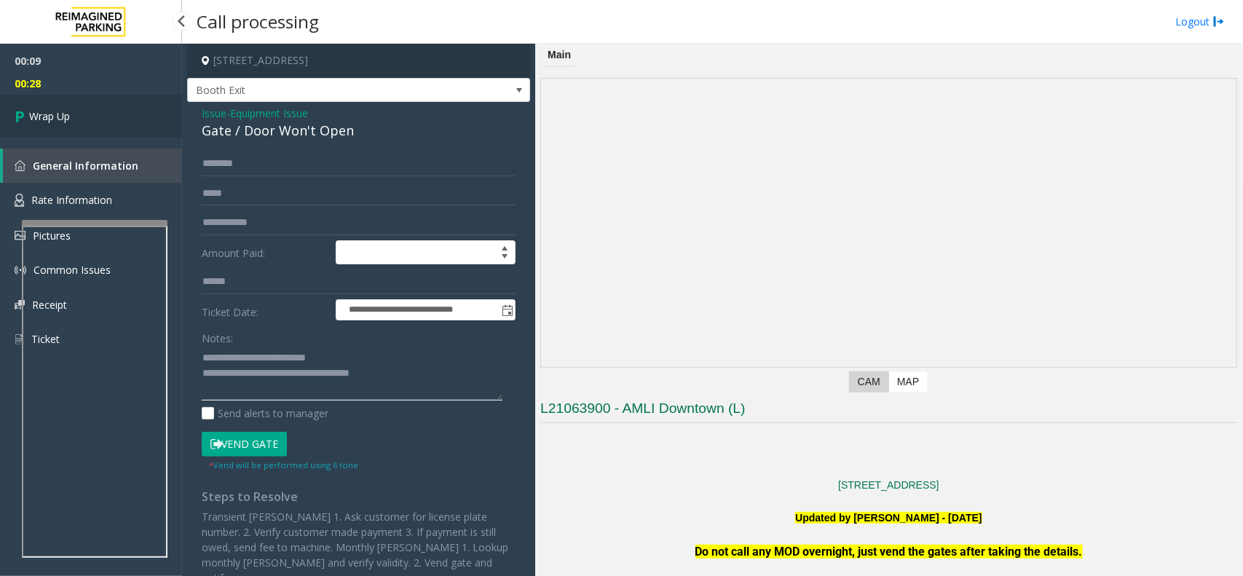
type textarea "**********"
click at [48, 106] on link "Wrap Up" at bounding box center [91, 116] width 182 height 43
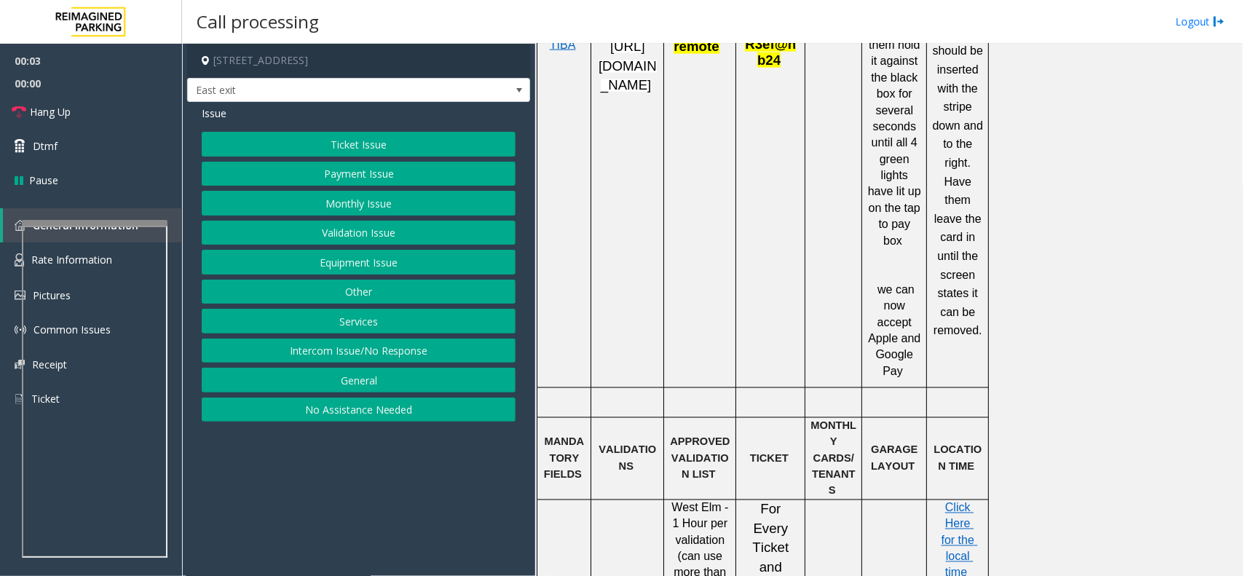
scroll to position [728, 0]
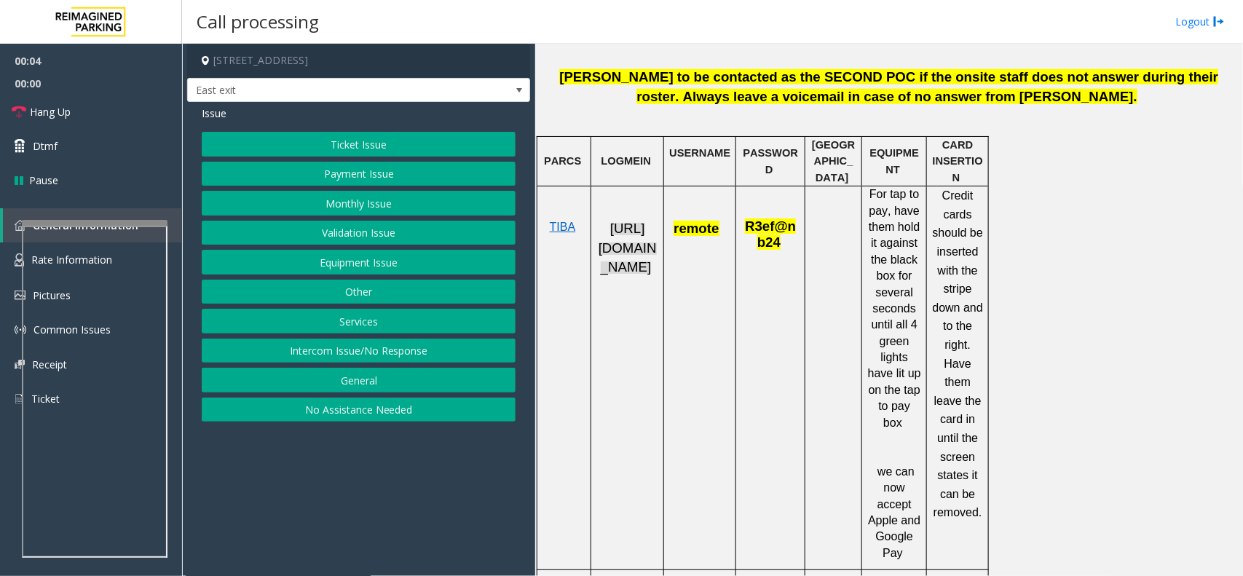
click at [650, 232] on span "[URL][DOMAIN_NAME]" at bounding box center [628, 248] width 58 height 54
click at [379, 244] on button "Validation Issue" at bounding box center [359, 233] width 314 height 25
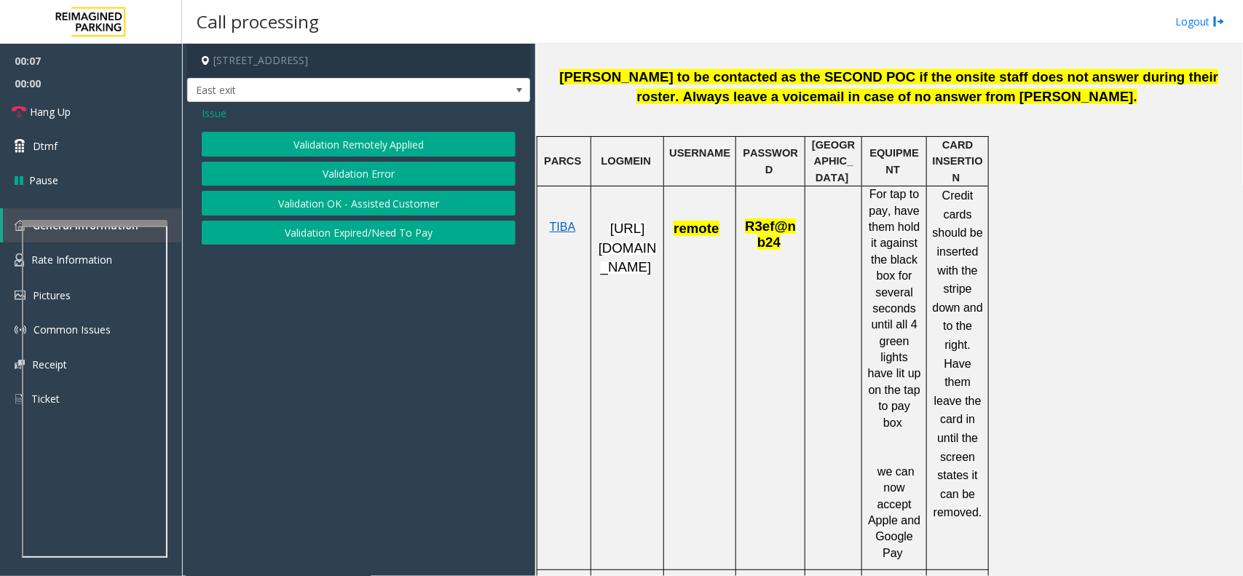
click at [334, 153] on button "Validation Remotely Applied" at bounding box center [359, 144] width 314 height 25
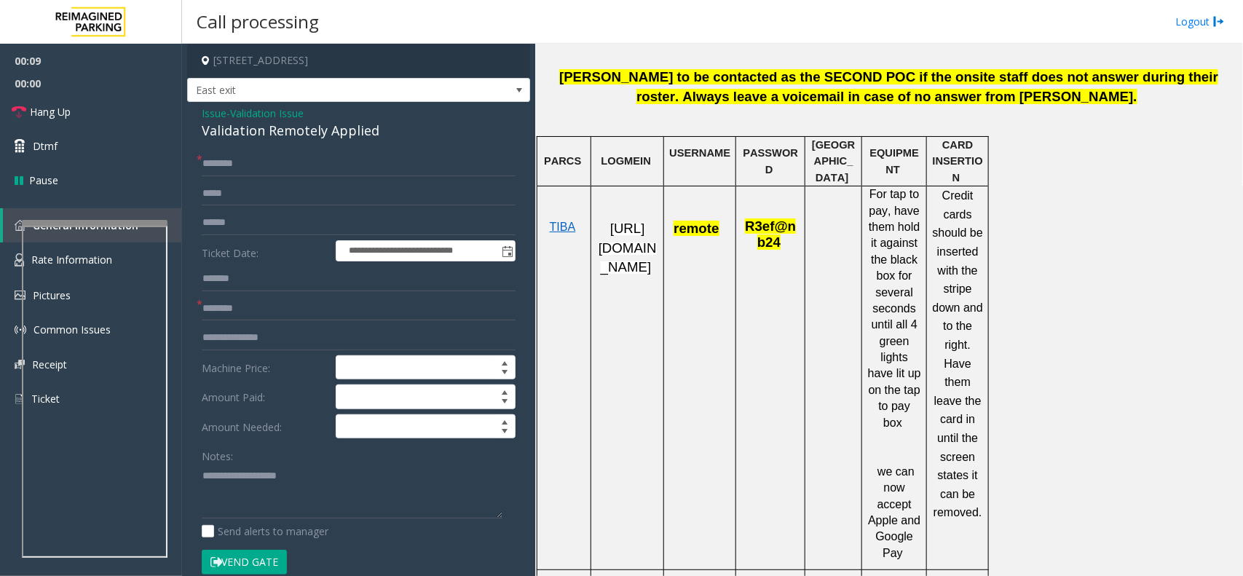
click at [239, 107] on span "Validation Issue" at bounding box center [267, 113] width 74 height 15
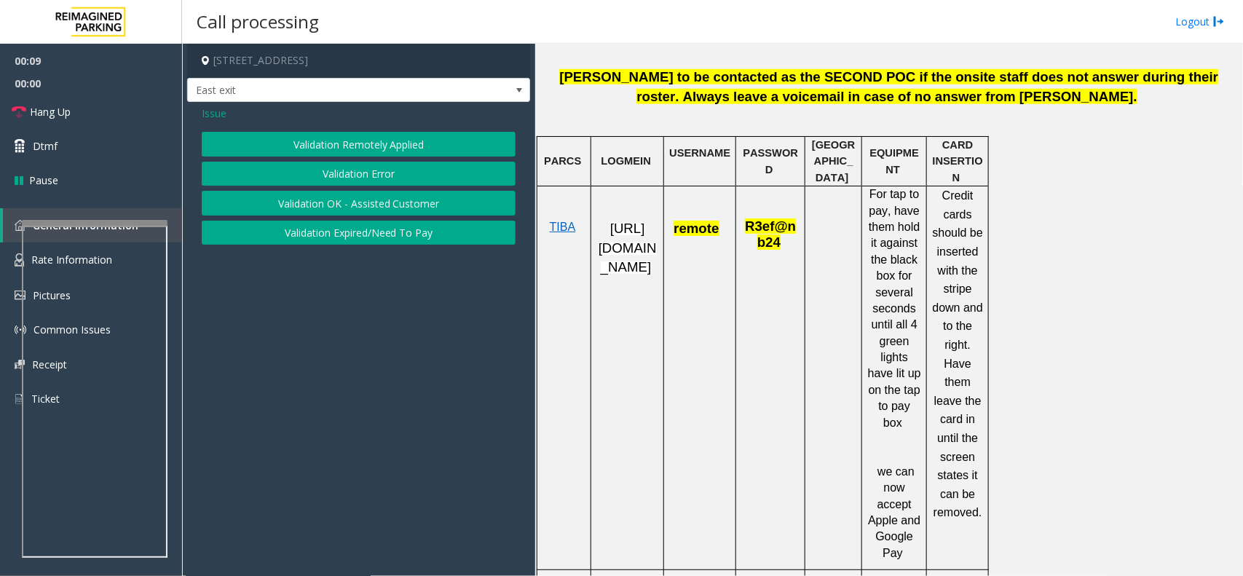
click at [330, 186] on button "Validation Error" at bounding box center [359, 174] width 314 height 25
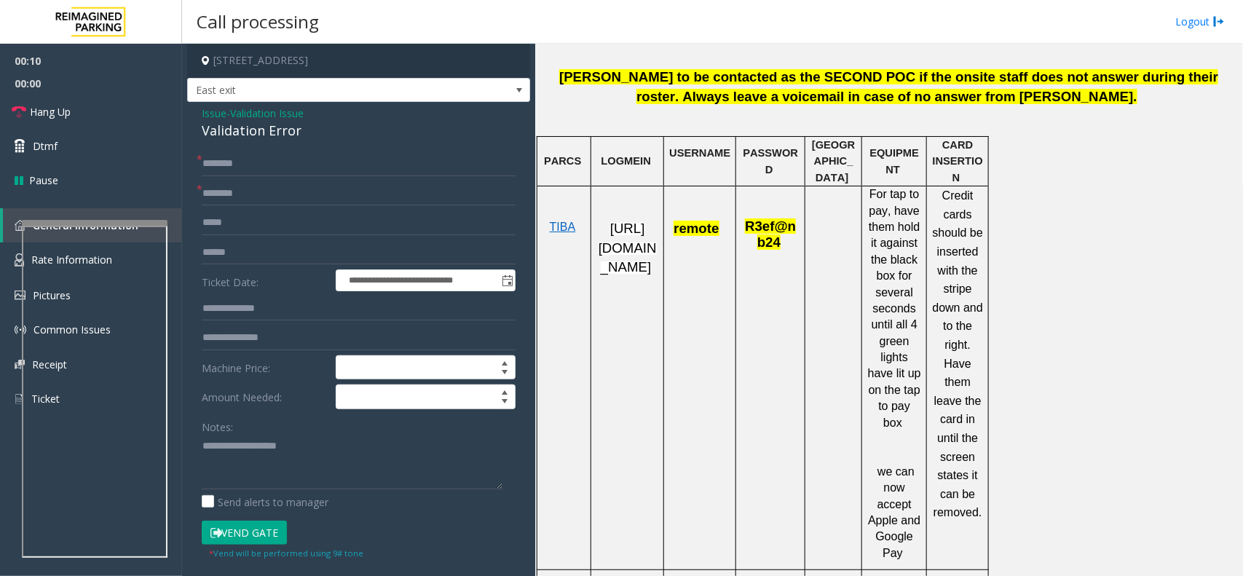
click at [259, 132] on div "Validation Error" at bounding box center [359, 131] width 314 height 20
click at [310, 504] on label "Send alerts to manager" at bounding box center [265, 502] width 127 height 15
click at [314, 462] on textarea at bounding box center [352, 462] width 301 height 55
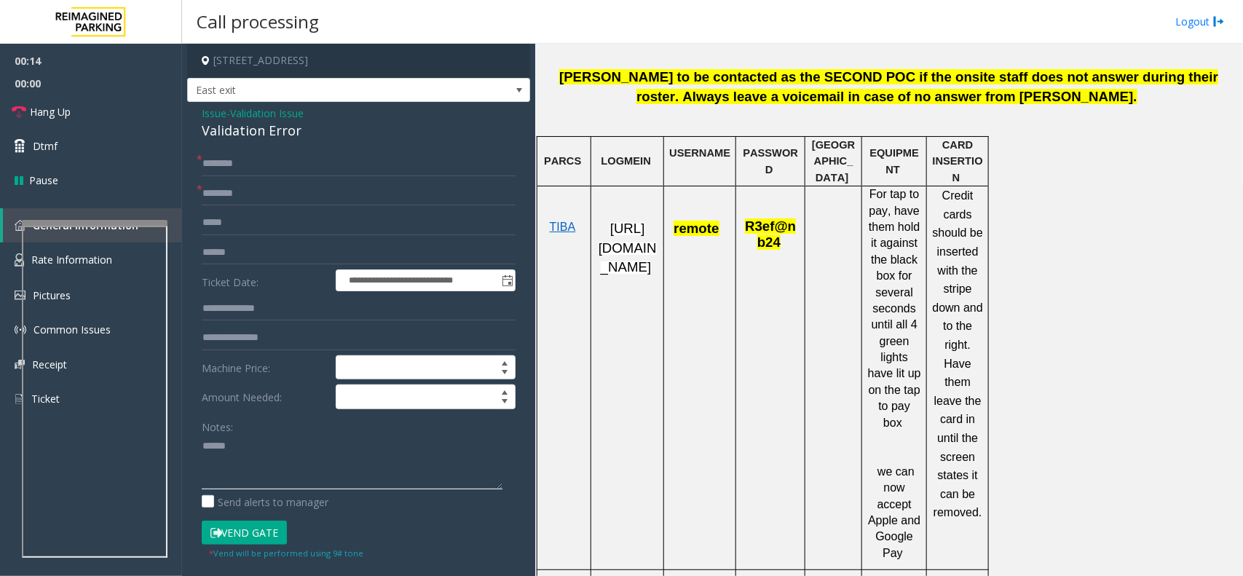
paste textarea "**********"
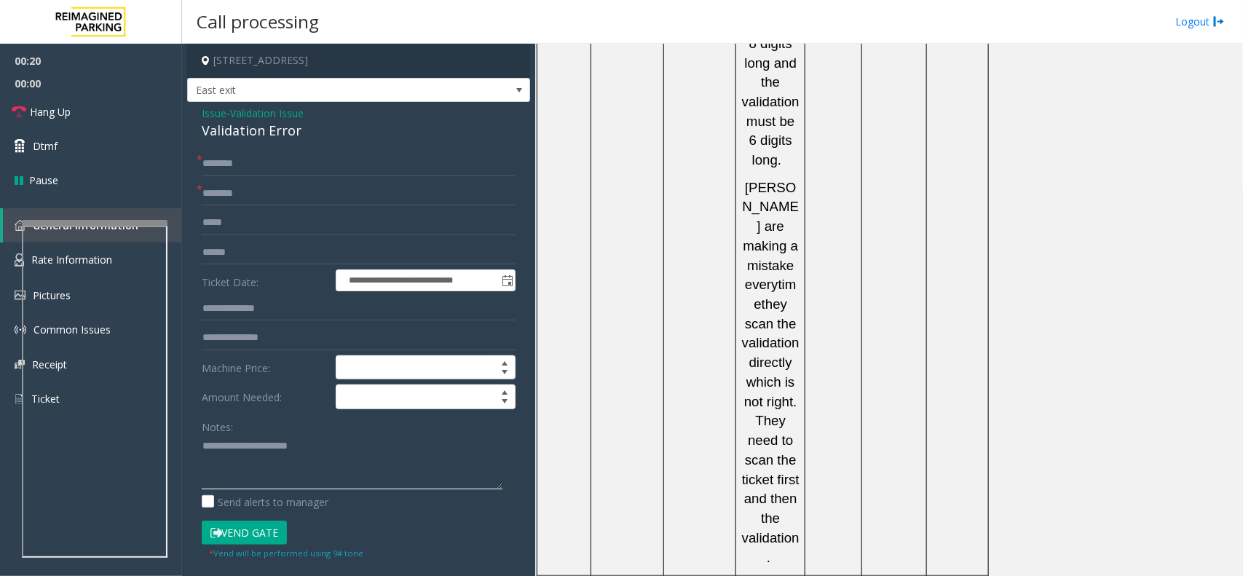
scroll to position [2562, 0]
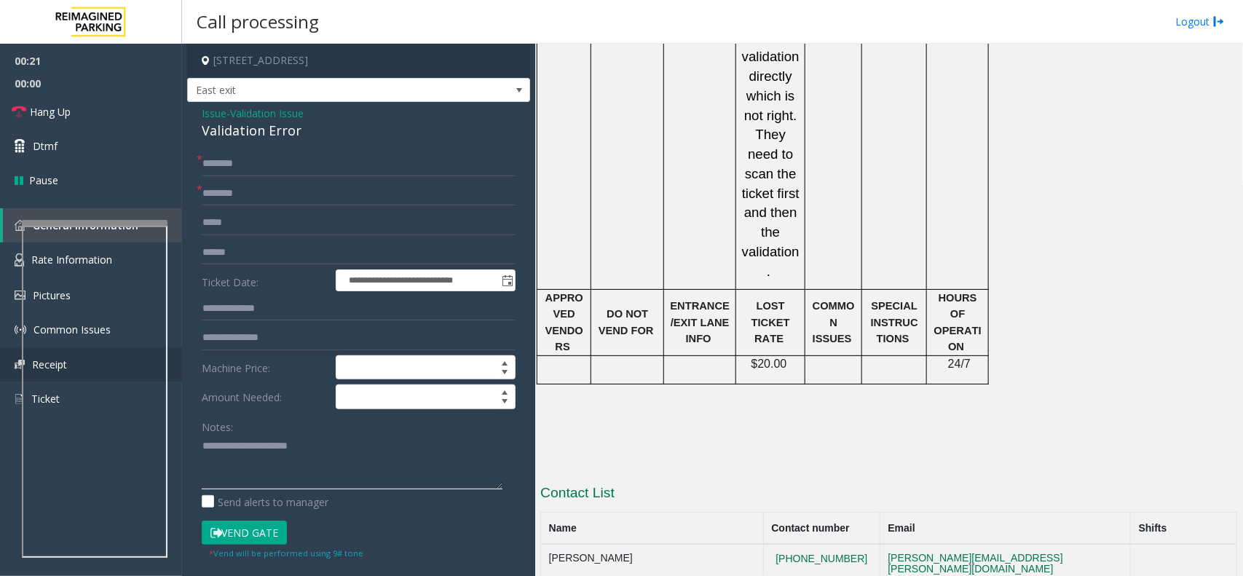
type textarea "**********"
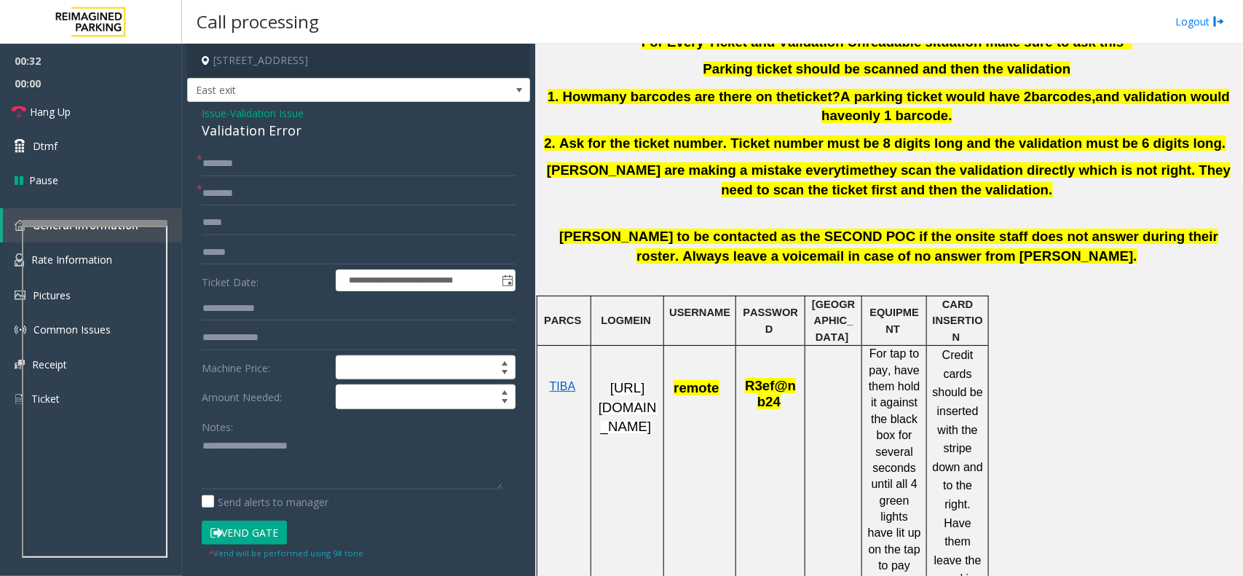
scroll to position [559, 0]
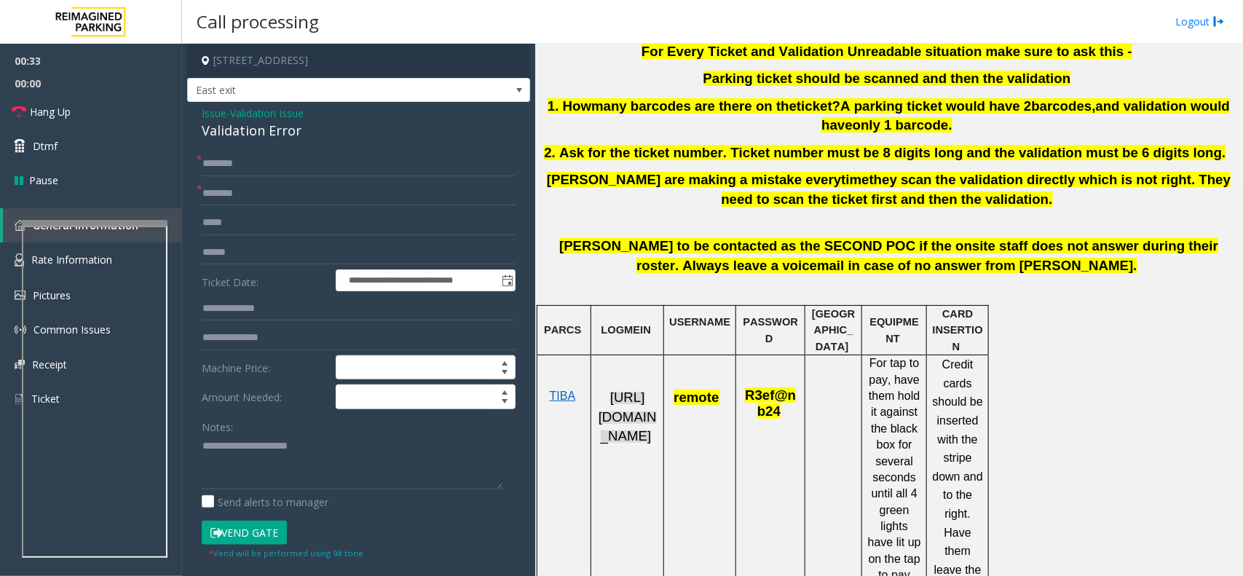
click at [628, 395] on span "[URL][DOMAIN_NAME]" at bounding box center [628, 417] width 58 height 54
drag, startPoint x: 266, startPoint y: 183, endPoint x: 271, endPoint y: 126, distance: 57.0
click at [267, 169] on form "**********" at bounding box center [359, 355] width 314 height 409
type input "**********"
click at [296, 463] on textarea at bounding box center [352, 462] width 301 height 55
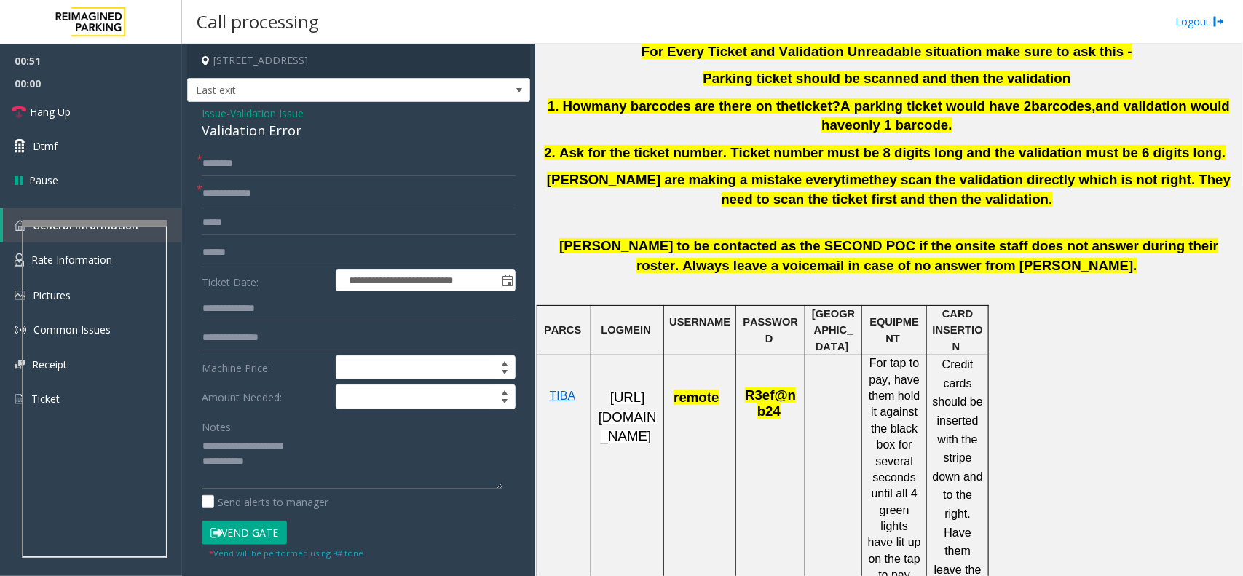
scroll to position [1288, 0]
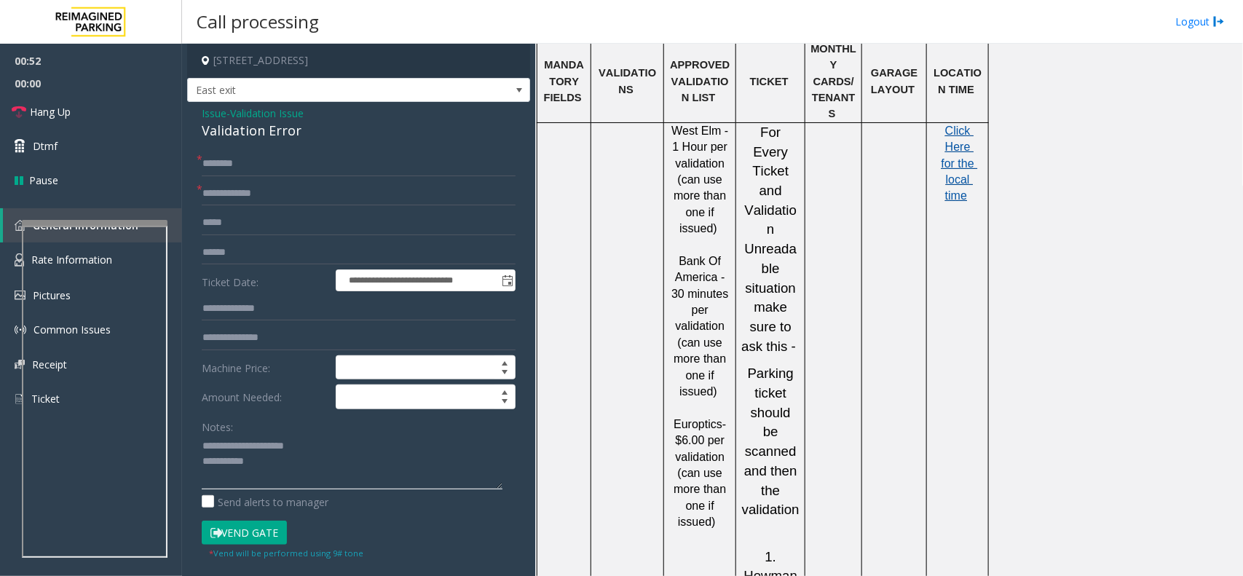
type textarea "**********"
click at [951, 125] on span "Click Here for the local time" at bounding box center [960, 164] width 36 height 78
click at [267, 234] on input "text" at bounding box center [359, 222] width 314 height 25
type input "*********"
click at [221, 168] on input "text" at bounding box center [359, 163] width 314 height 25
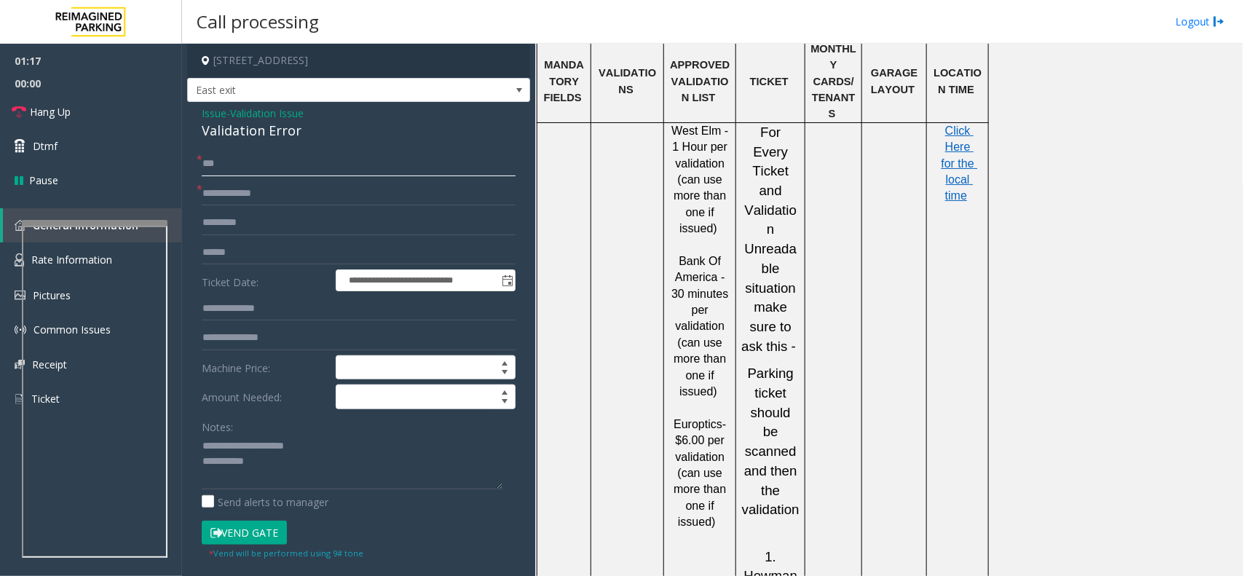
type input "***"
click at [248, 143] on div "**********" at bounding box center [358, 525] width 343 height 846
click at [226, 154] on input "***" at bounding box center [359, 163] width 314 height 25
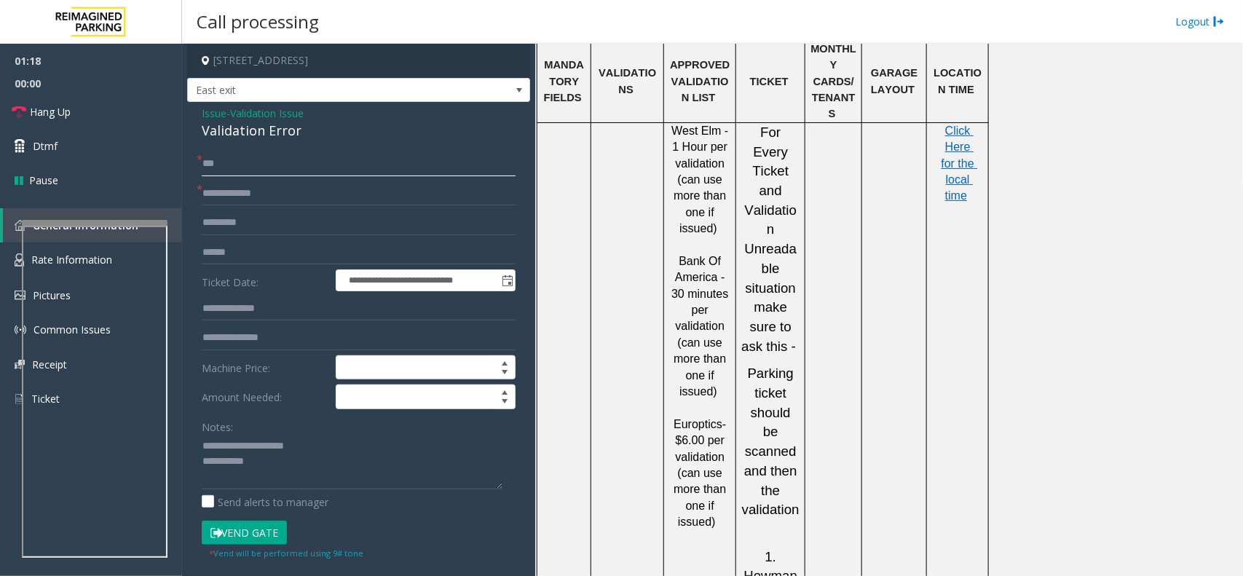
click at [226, 154] on input "***" at bounding box center [359, 163] width 314 height 25
type input "***"
click at [285, 304] on input "***" at bounding box center [359, 308] width 314 height 25
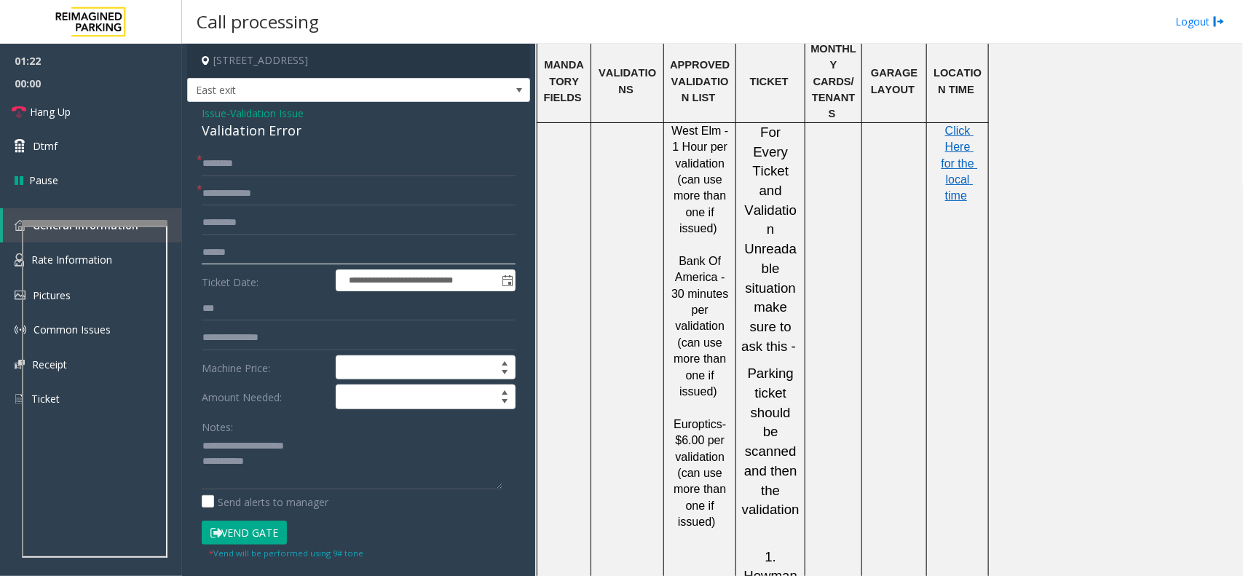
type input "***"
click at [248, 253] on input "***" at bounding box center [359, 252] width 314 height 25
type input "**********"
click at [253, 526] on button "Vend Gate" at bounding box center [244, 533] width 85 height 25
click at [266, 139] on div "Validation Error" at bounding box center [359, 131] width 314 height 20
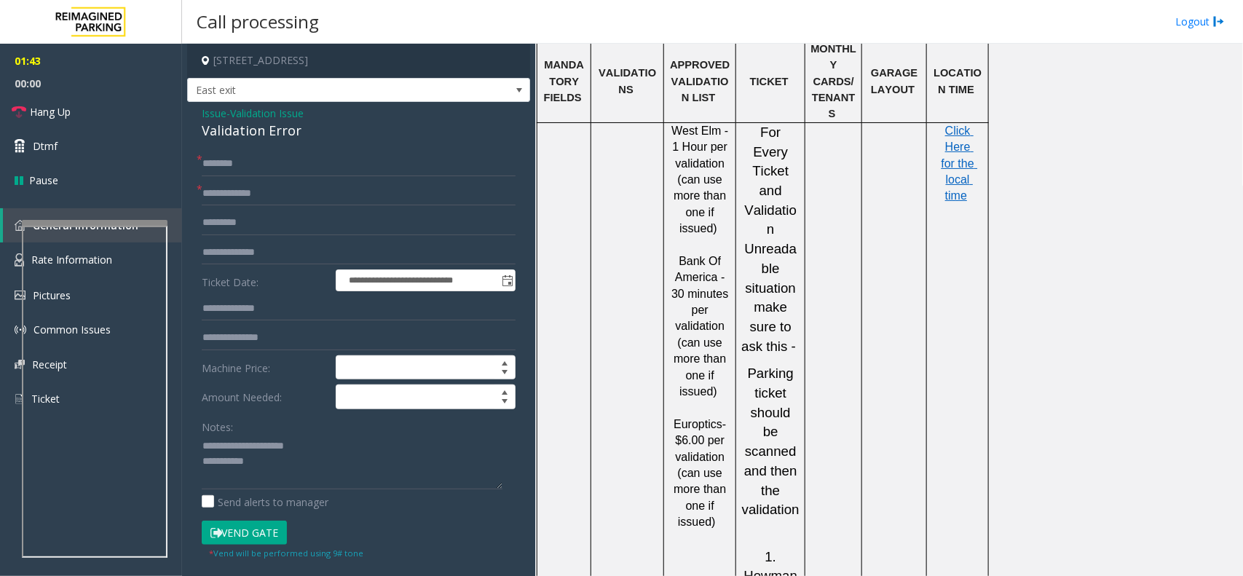
click at [275, 150] on div "**********" at bounding box center [358, 525] width 343 height 846
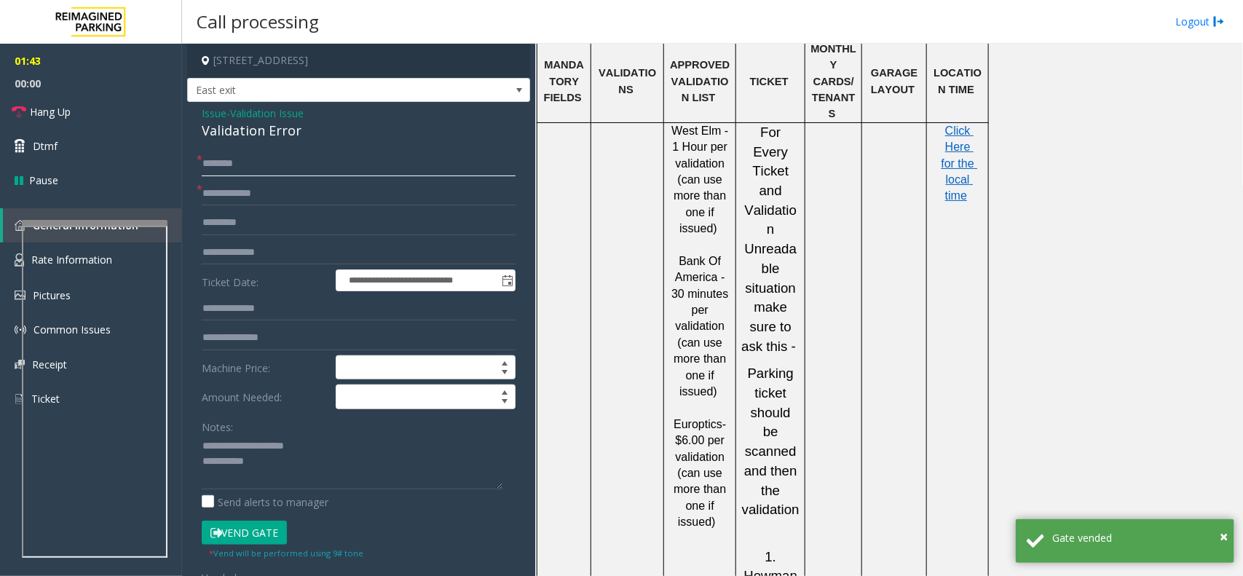
click at [285, 164] on input "text" at bounding box center [359, 163] width 314 height 25
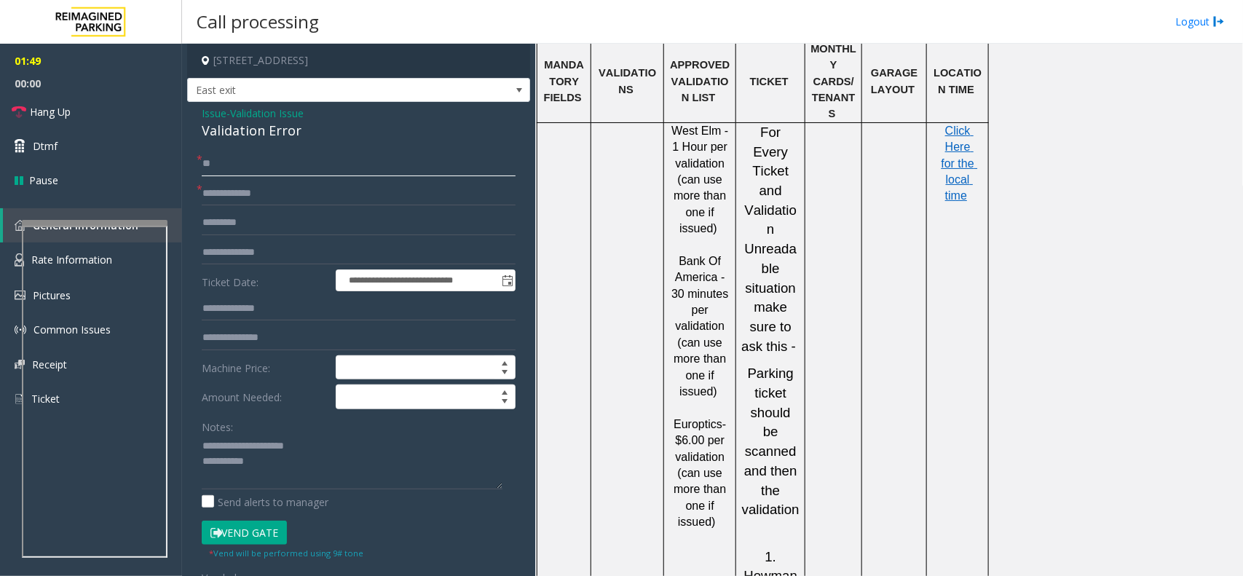
type input "**"
click at [293, 472] on textarea at bounding box center [352, 462] width 301 height 55
paste textarea "**********"
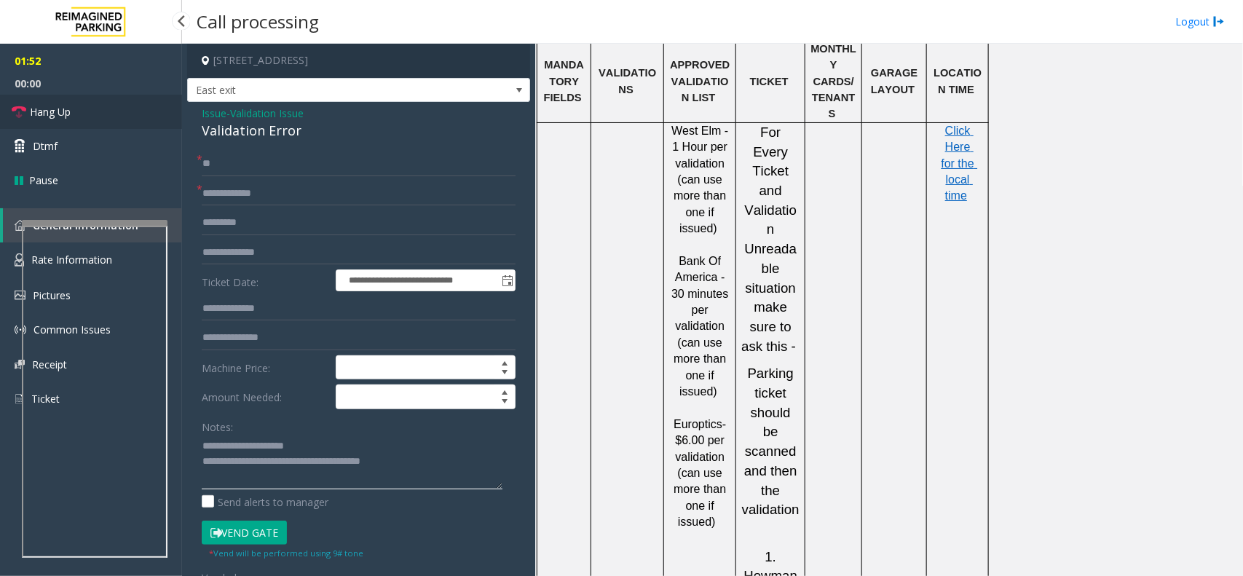
type textarea "**********"
click at [20, 127] on link "Hang Up" at bounding box center [91, 112] width 182 height 34
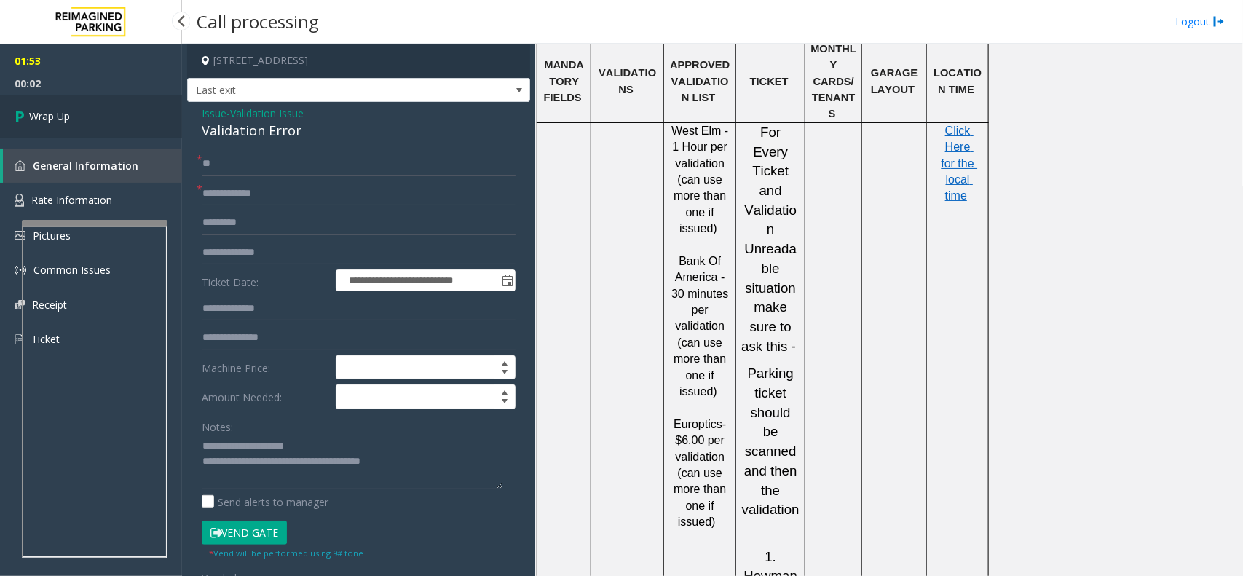
click at [118, 133] on link "Wrap Up" at bounding box center [91, 116] width 182 height 43
